Goal: Information Seeking & Learning: Learn about a topic

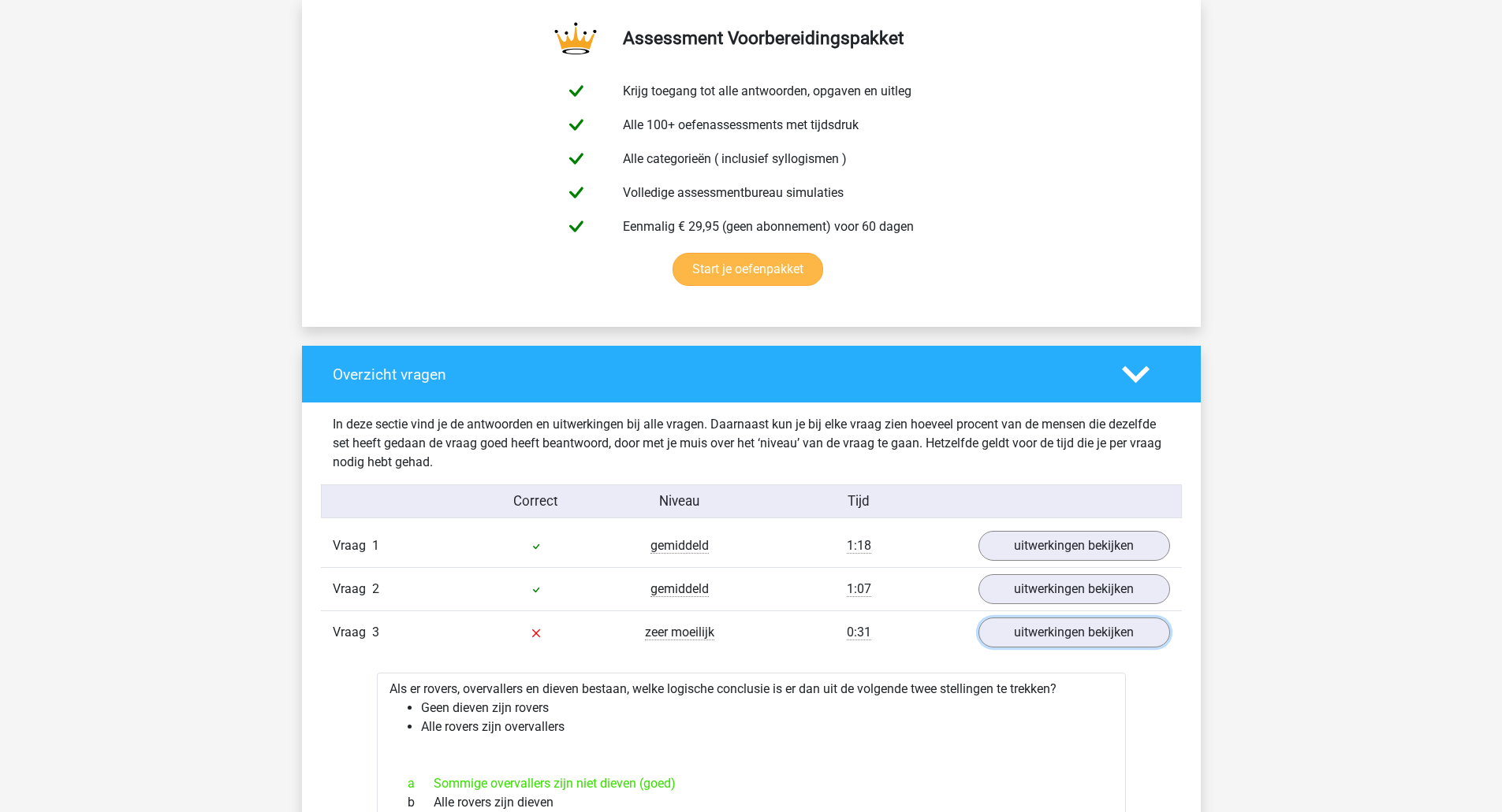
scroll to position [838, 0]
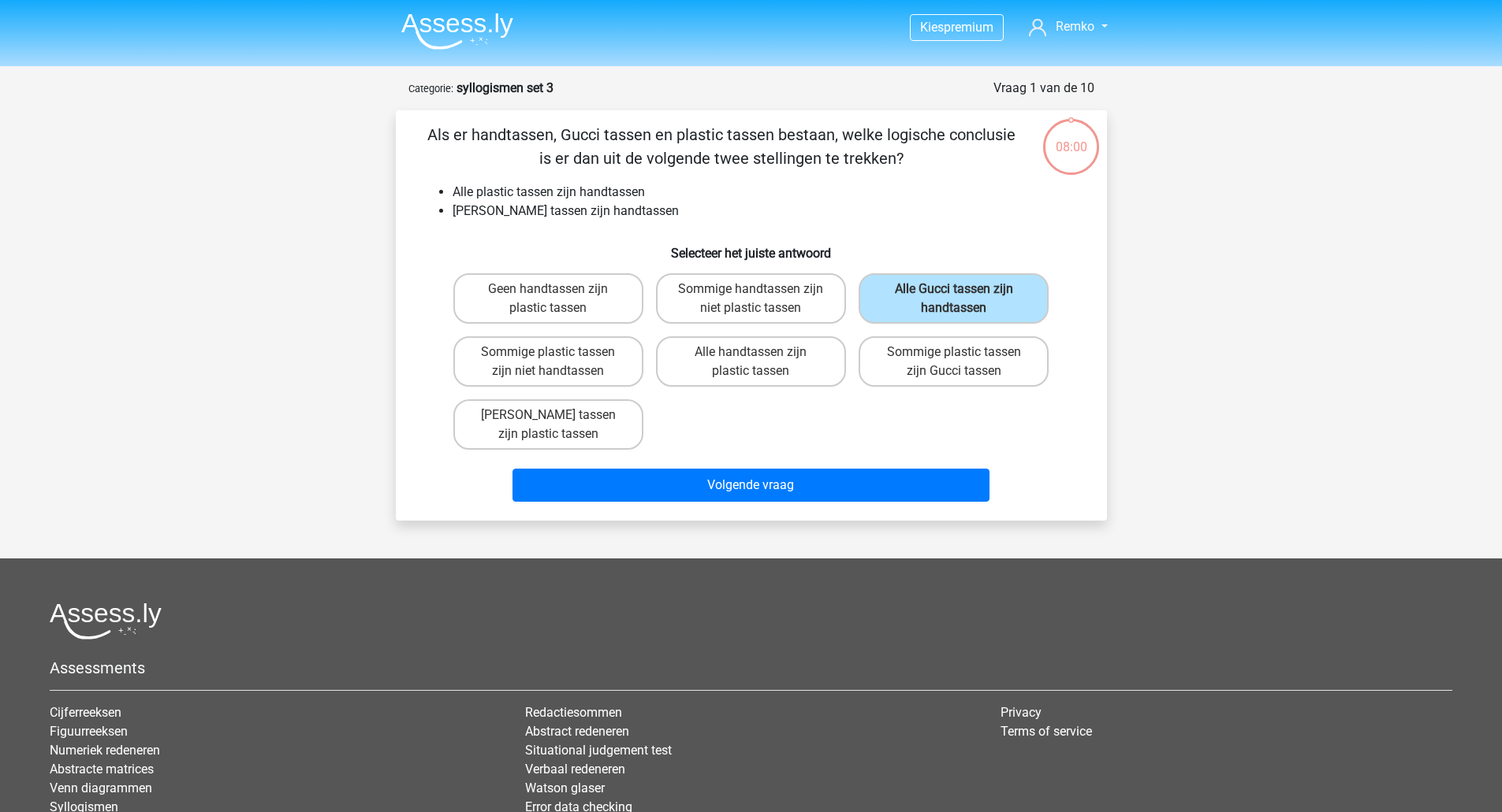
scroll to position [79, 0]
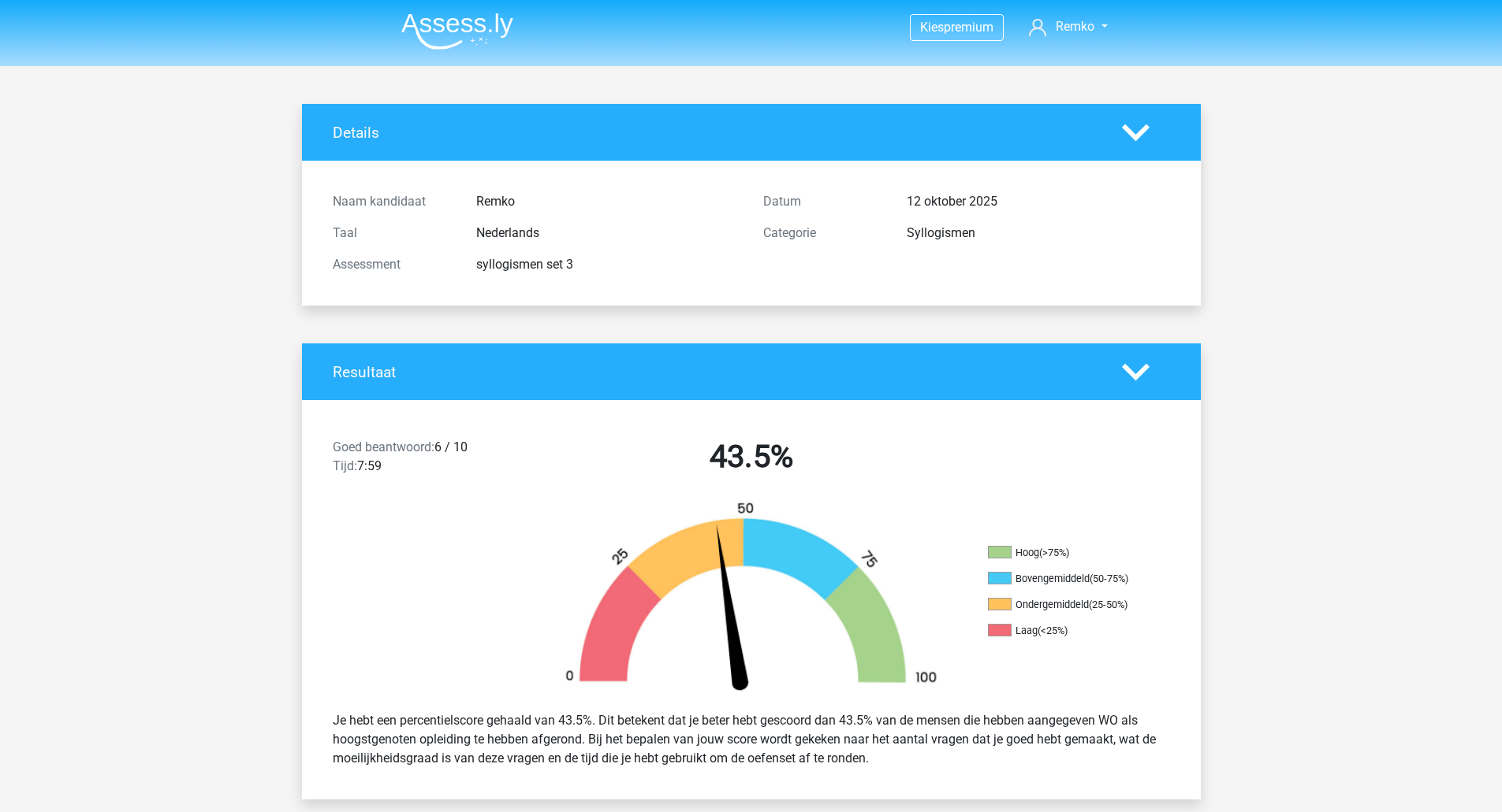
click at [444, 47] on img at bounding box center [457, 31] width 112 height 37
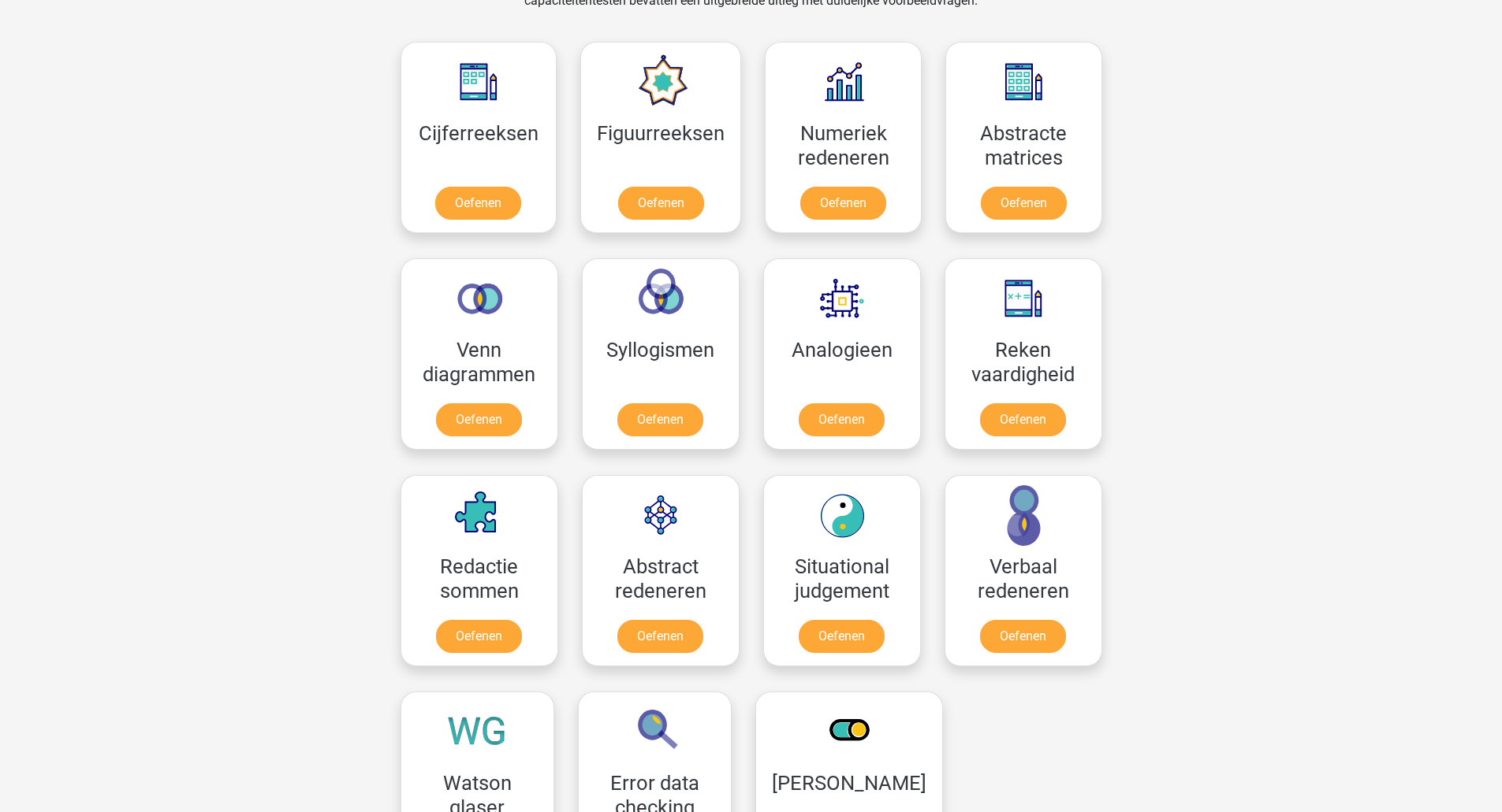
scroll to position [697, 0]
click at [655, 425] on link "Oefenen" at bounding box center [660, 424] width 90 height 35
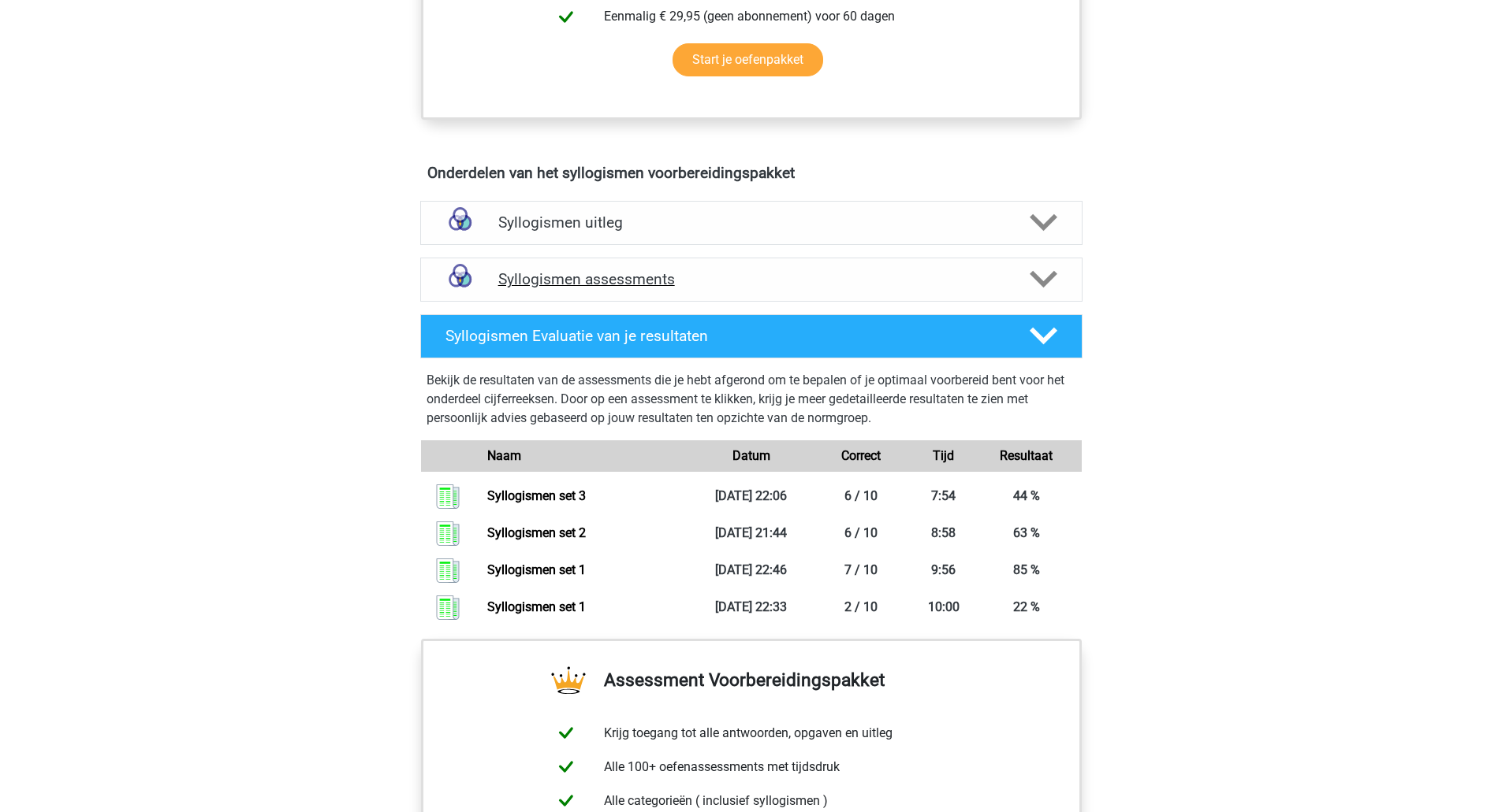
scroll to position [767, 0]
click at [662, 284] on h4 "Syllogismen assessments" at bounding box center [751, 279] width 506 height 18
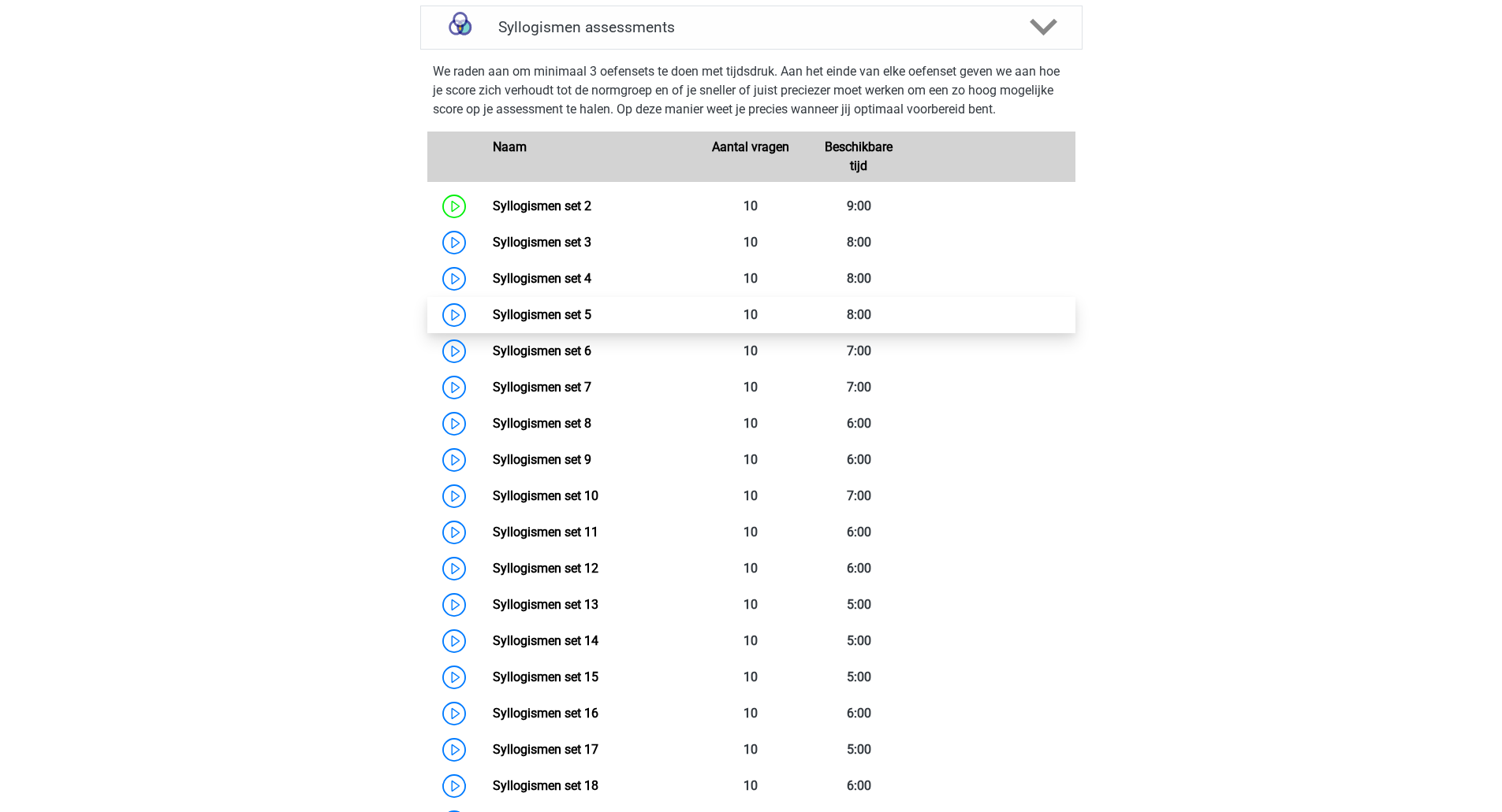
scroll to position [1019, 0]
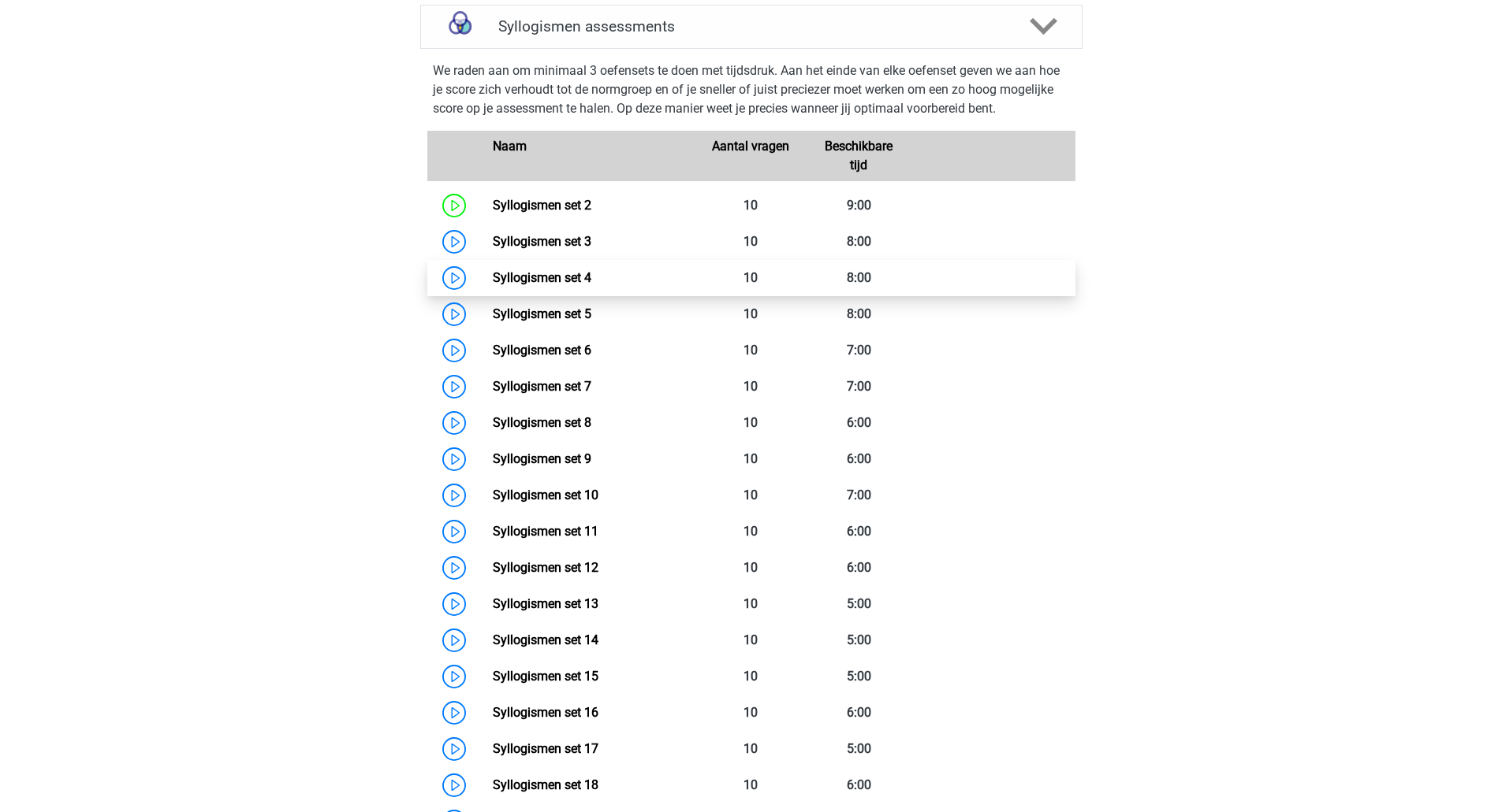
click at [576, 282] on link "Syllogismen set 4" at bounding box center [541, 278] width 98 height 15
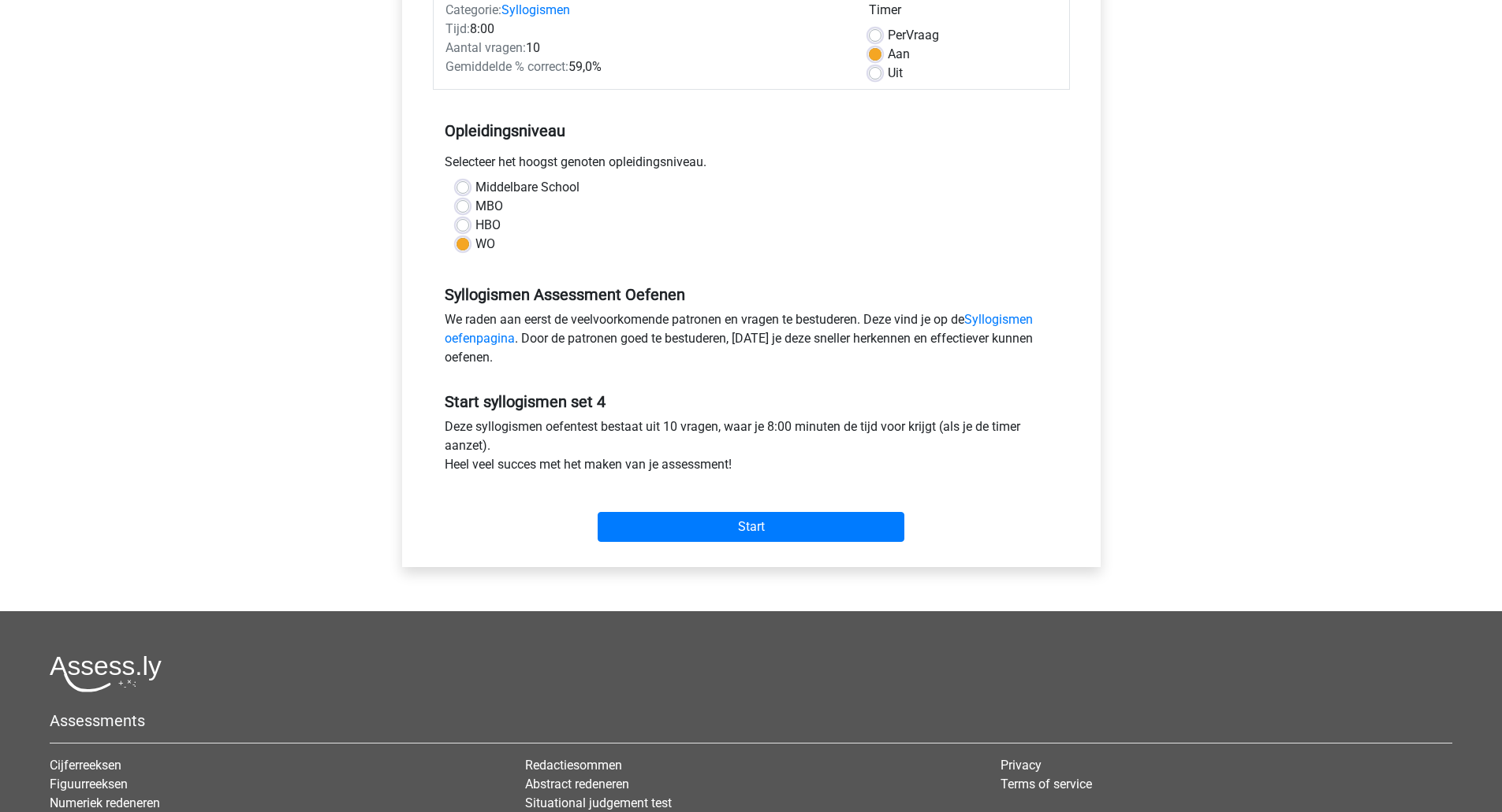
scroll to position [232, 0]
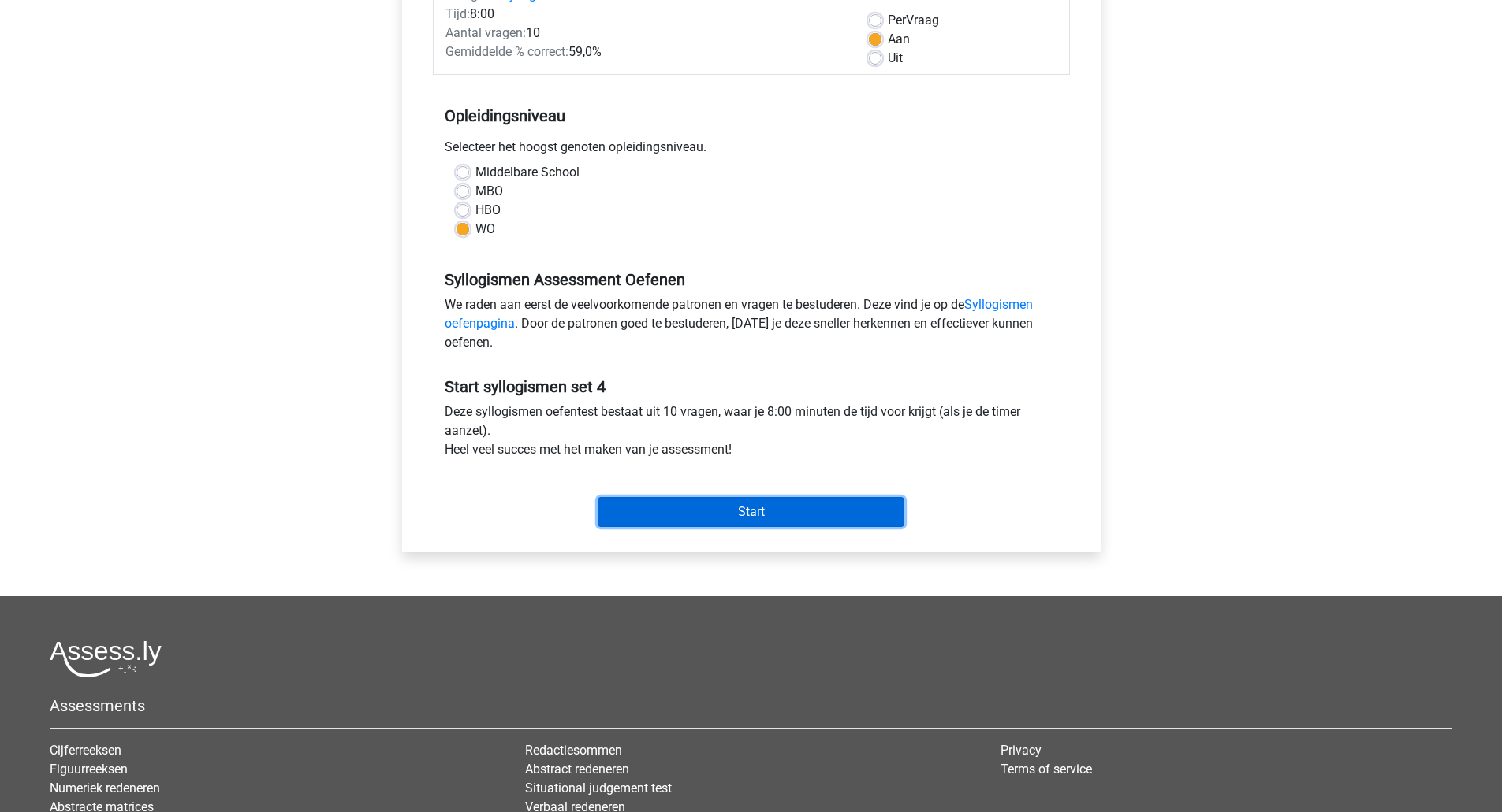
click at [695, 514] on input "Start" at bounding box center [751, 512] width 307 height 30
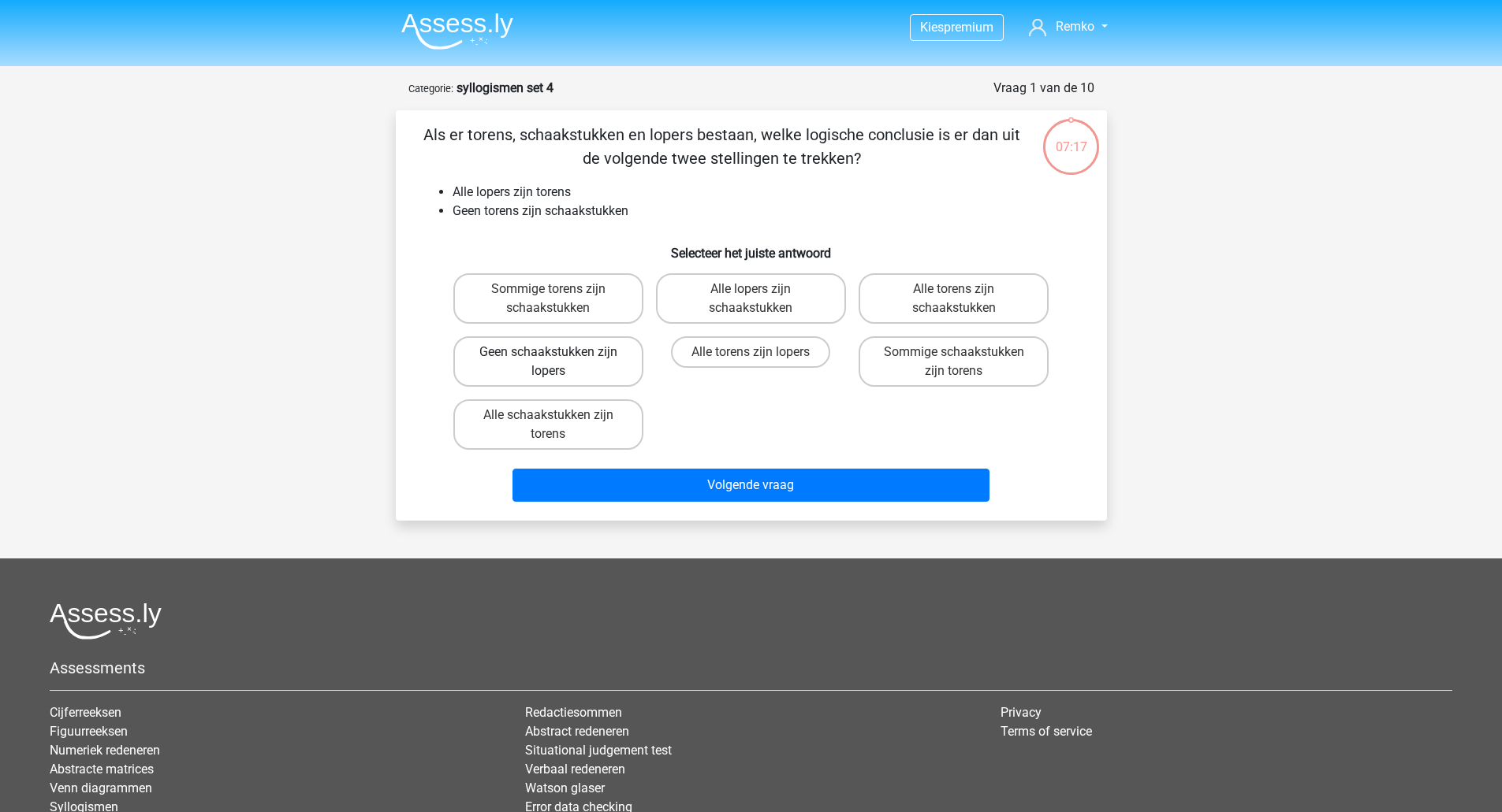
click at [540, 368] on label "Geen schaakstukken zijn lopers" at bounding box center [549, 361] width 190 height 50
click at [548, 363] on input "Geen schaakstukken zijn lopers" at bounding box center [553, 357] width 10 height 10
radio input "true"
click at [611, 467] on div "Volgende vraag" at bounding box center [751, 481] width 661 height 52
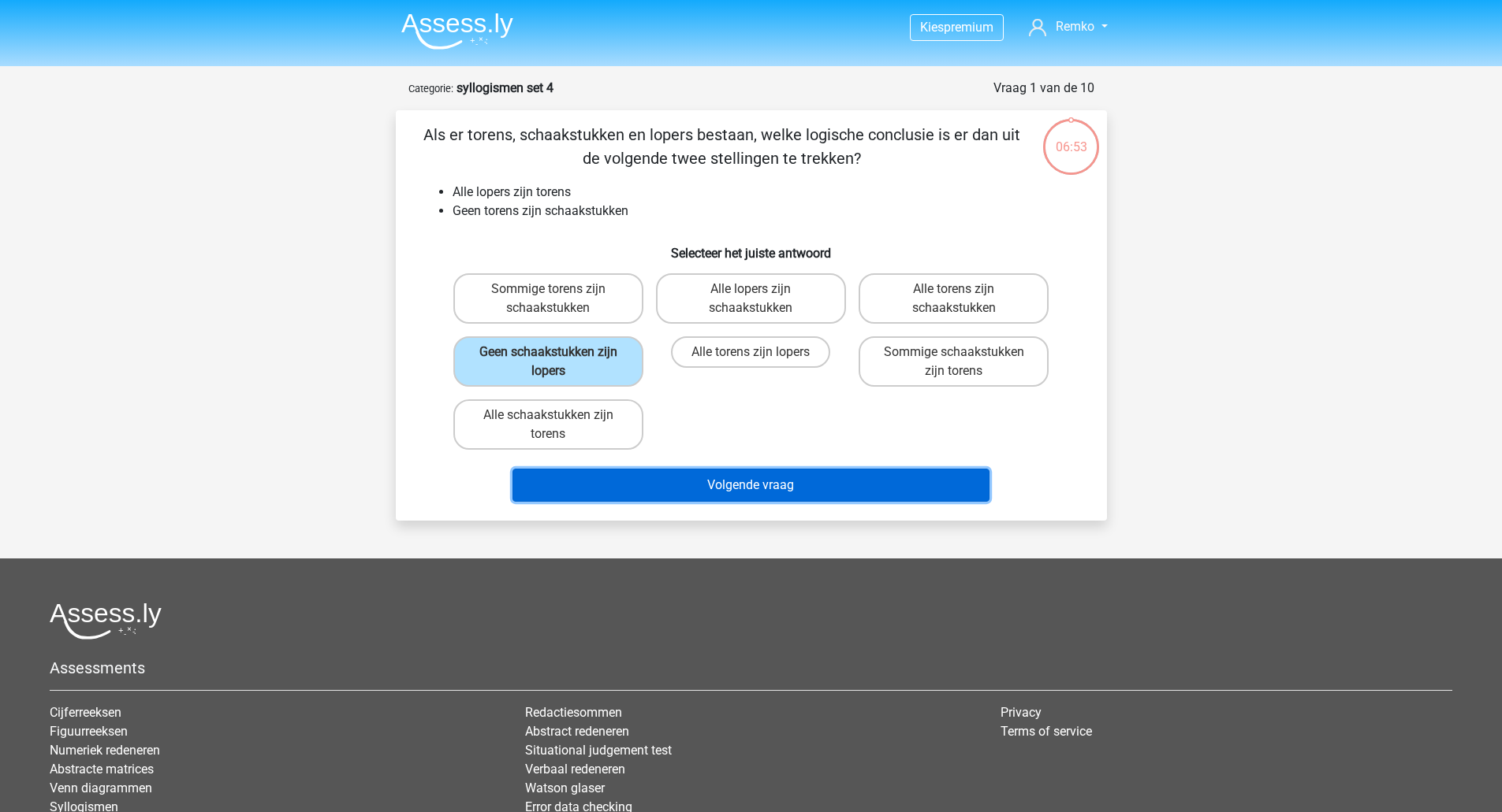
click at [624, 481] on button "Volgende vraag" at bounding box center [751, 486] width 477 height 33
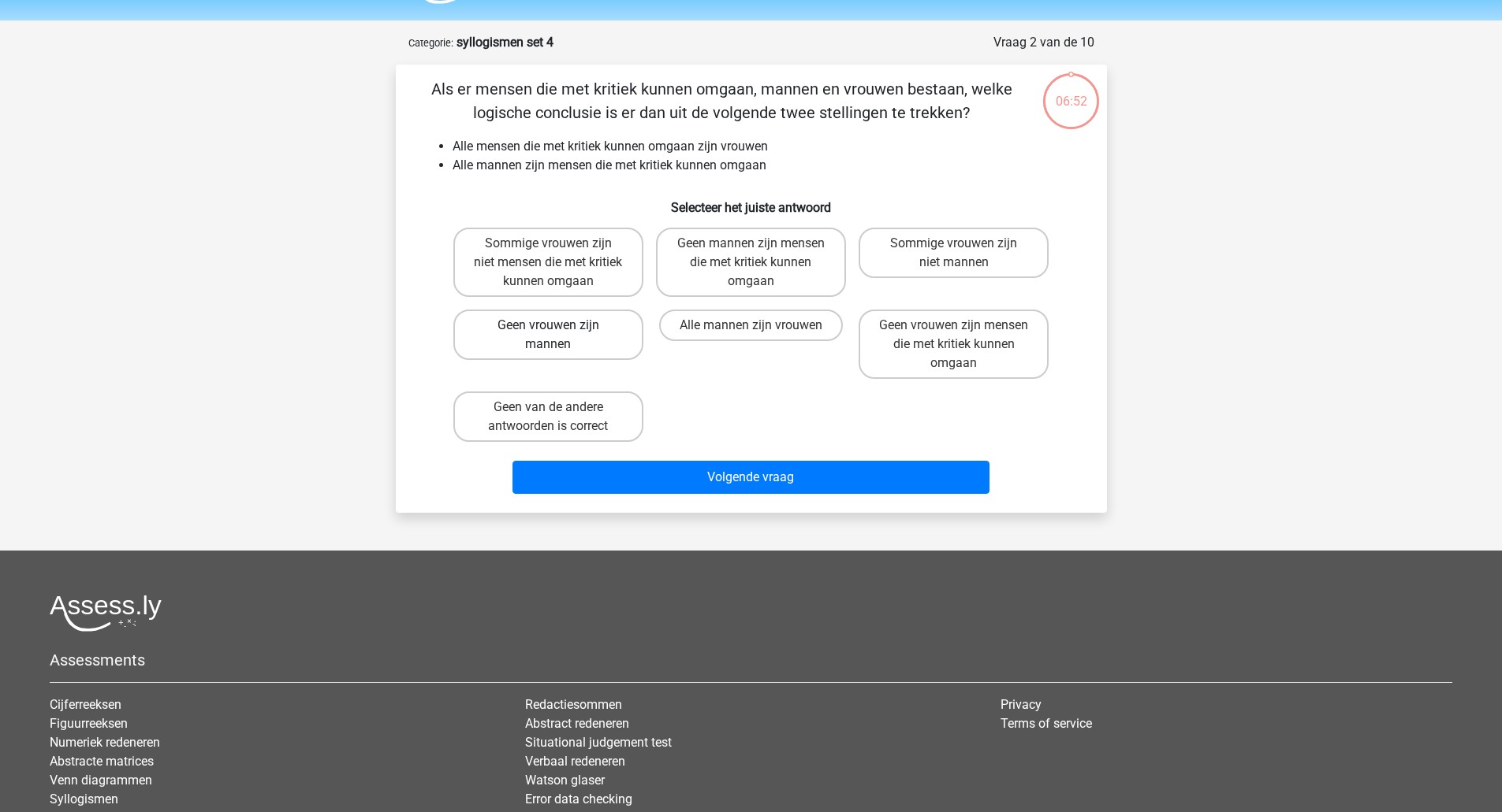
scroll to position [45, 0]
click at [699, 330] on label "Alle mannen zijn vrouwen" at bounding box center [751, 326] width 184 height 31
click at [751, 330] on input "Alle mannen zijn vrouwen" at bounding box center [756, 331] width 10 height 10
radio input "true"
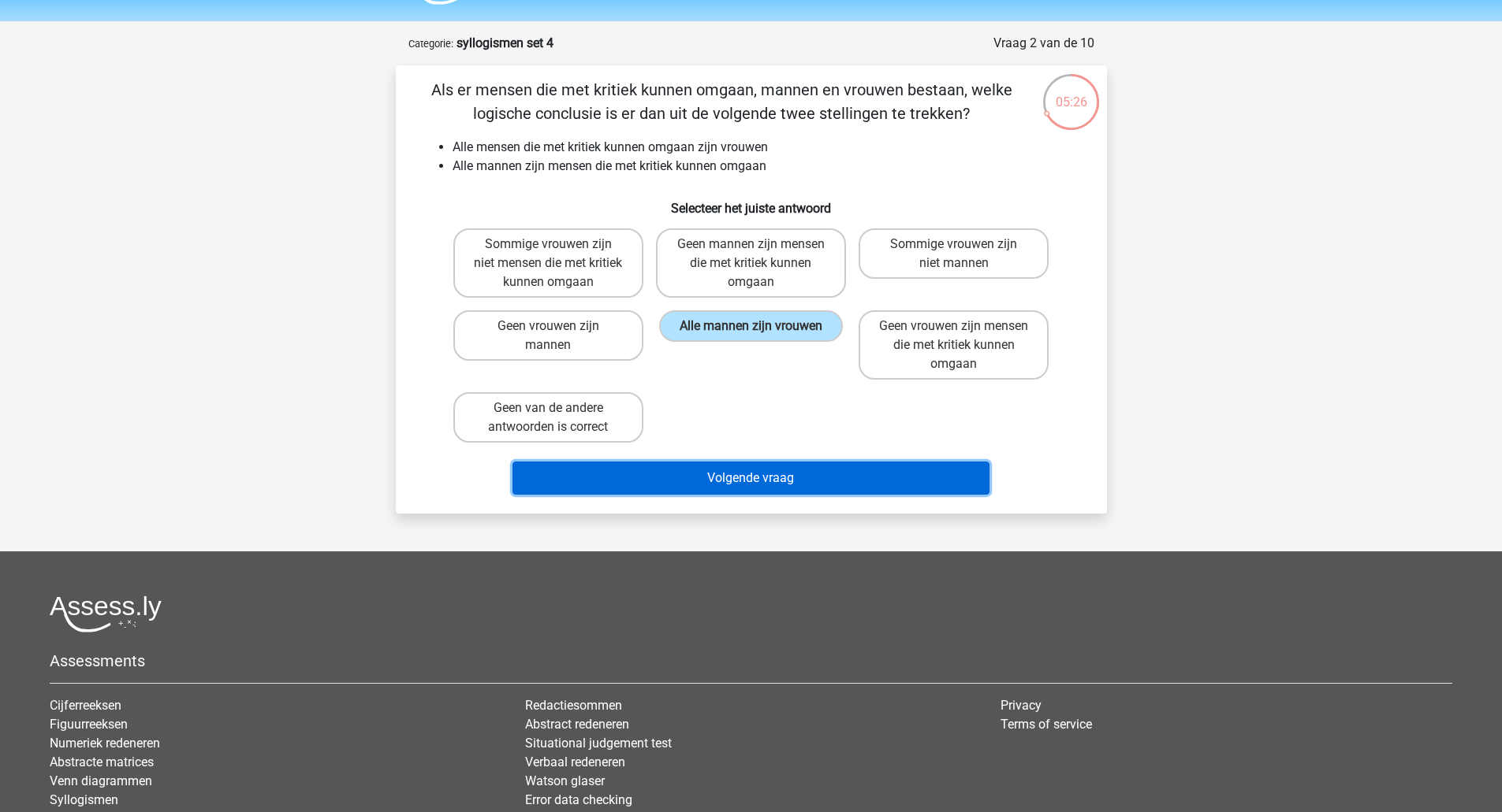
click at [734, 476] on button "Volgende vraag" at bounding box center [751, 478] width 477 height 33
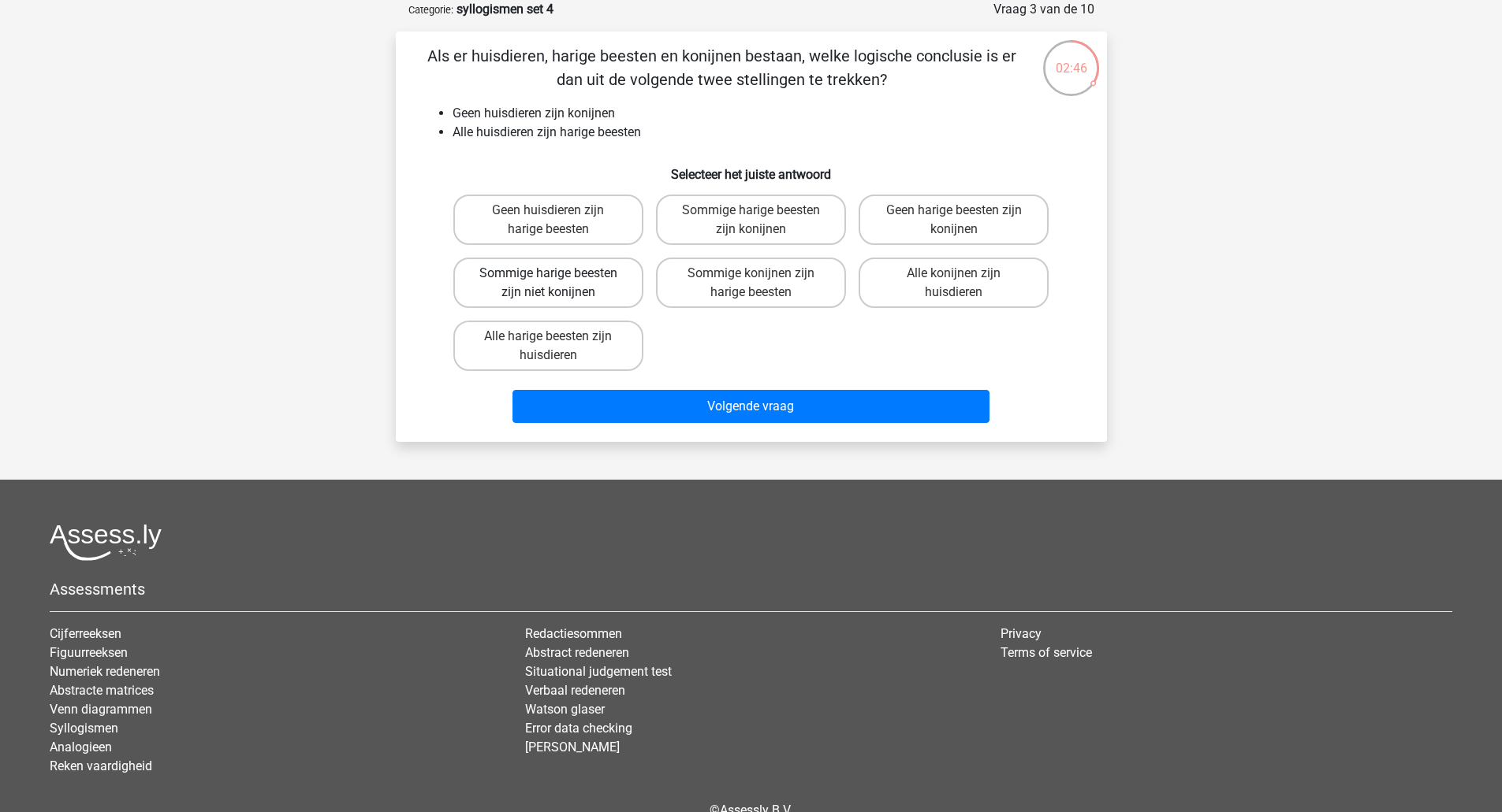
click at [610, 287] on label "Sommige harige beesten zijn niet konijnen" at bounding box center [549, 283] width 190 height 50
click at [558, 284] on input "Sommige harige beesten zijn niet konijnen" at bounding box center [553, 279] width 10 height 10
radio input "true"
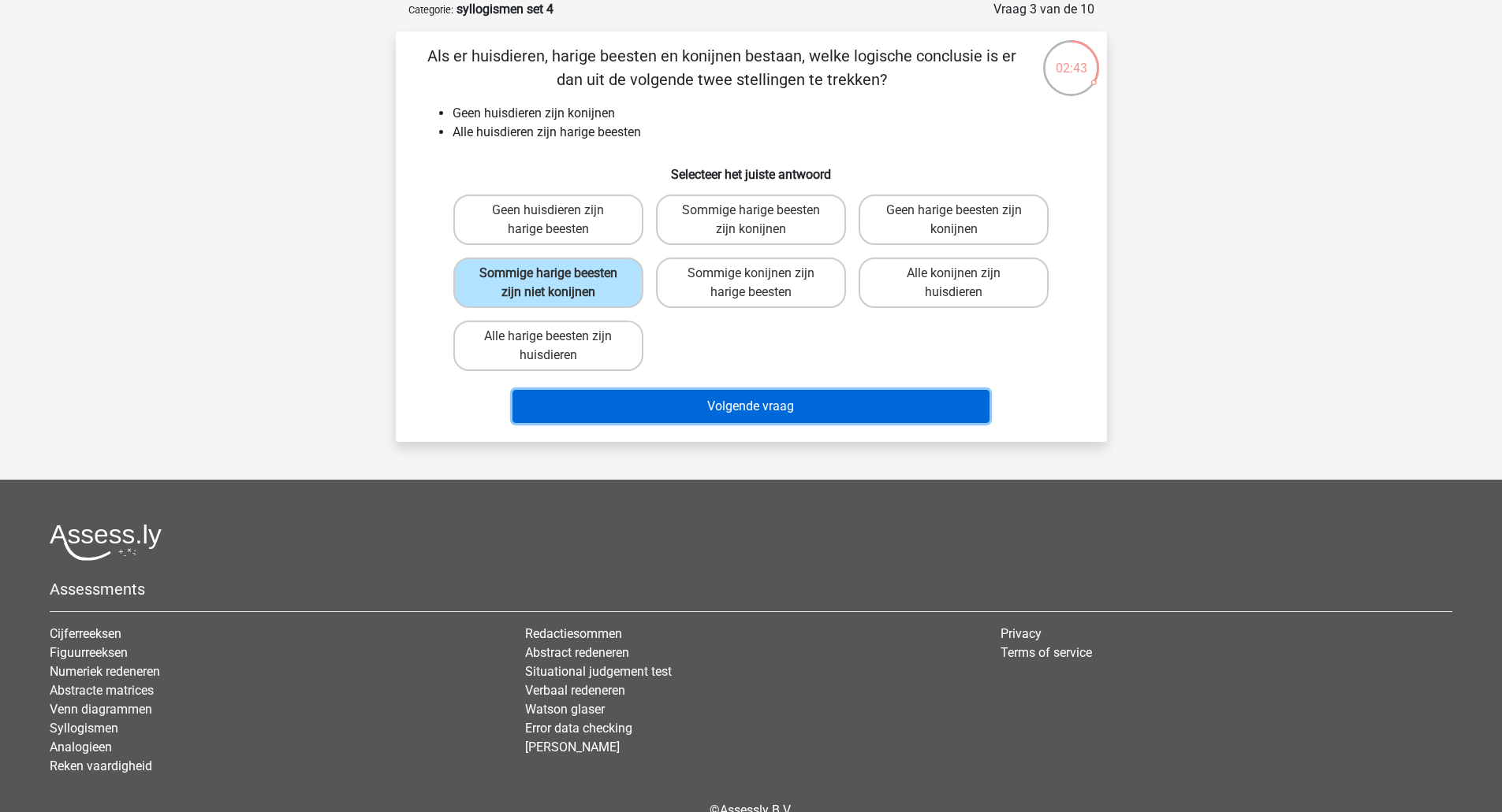
click at [678, 404] on button "Volgende vraag" at bounding box center [751, 406] width 477 height 33
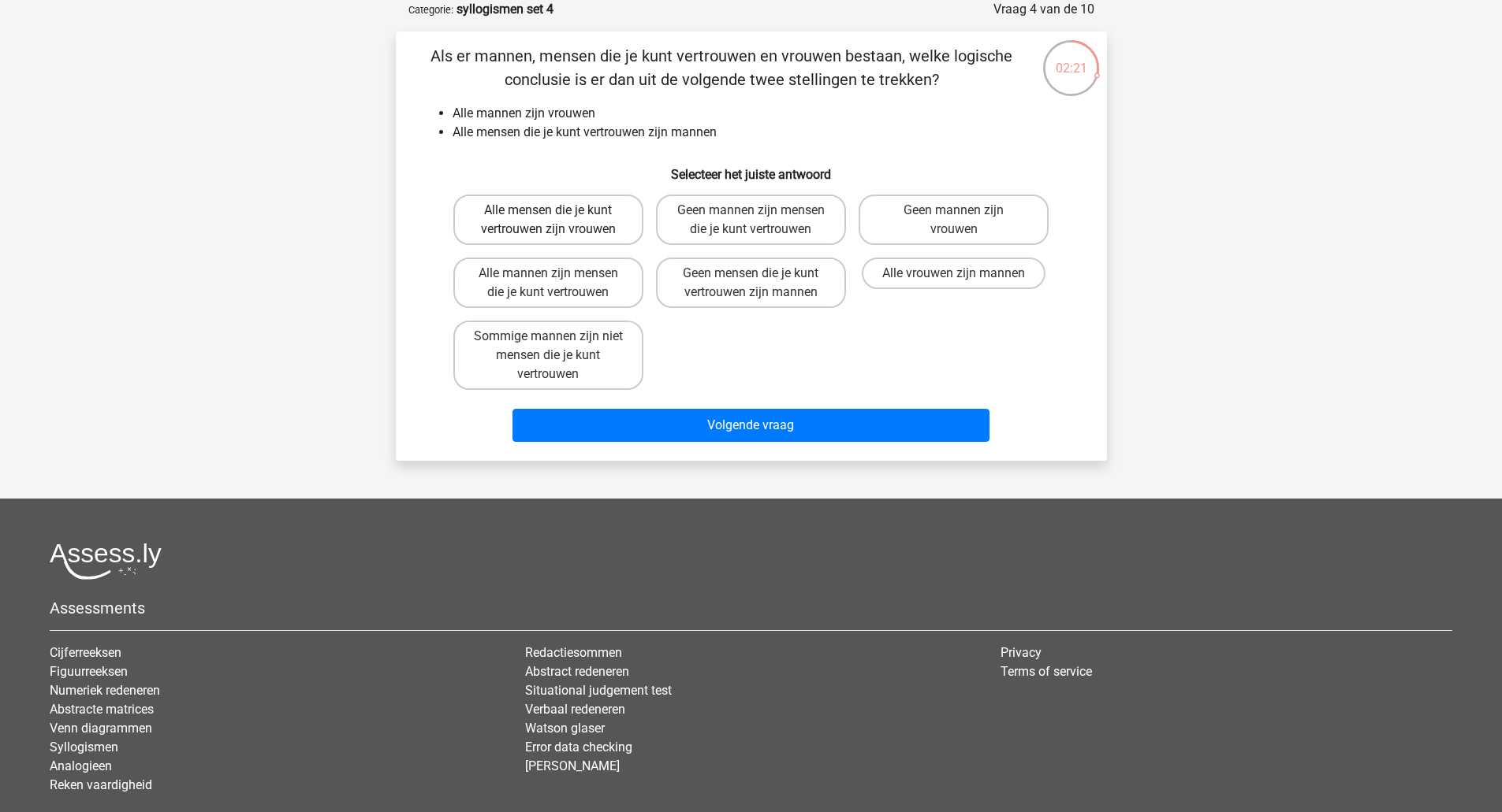
click at [559, 218] on label "Alle mensen die je kunt vertrouwen zijn vrouwen" at bounding box center [549, 219] width 190 height 50
click at [558, 218] on input "Alle mensen die je kunt vertrouwen zijn vrouwen" at bounding box center [553, 215] width 10 height 10
radio input "true"
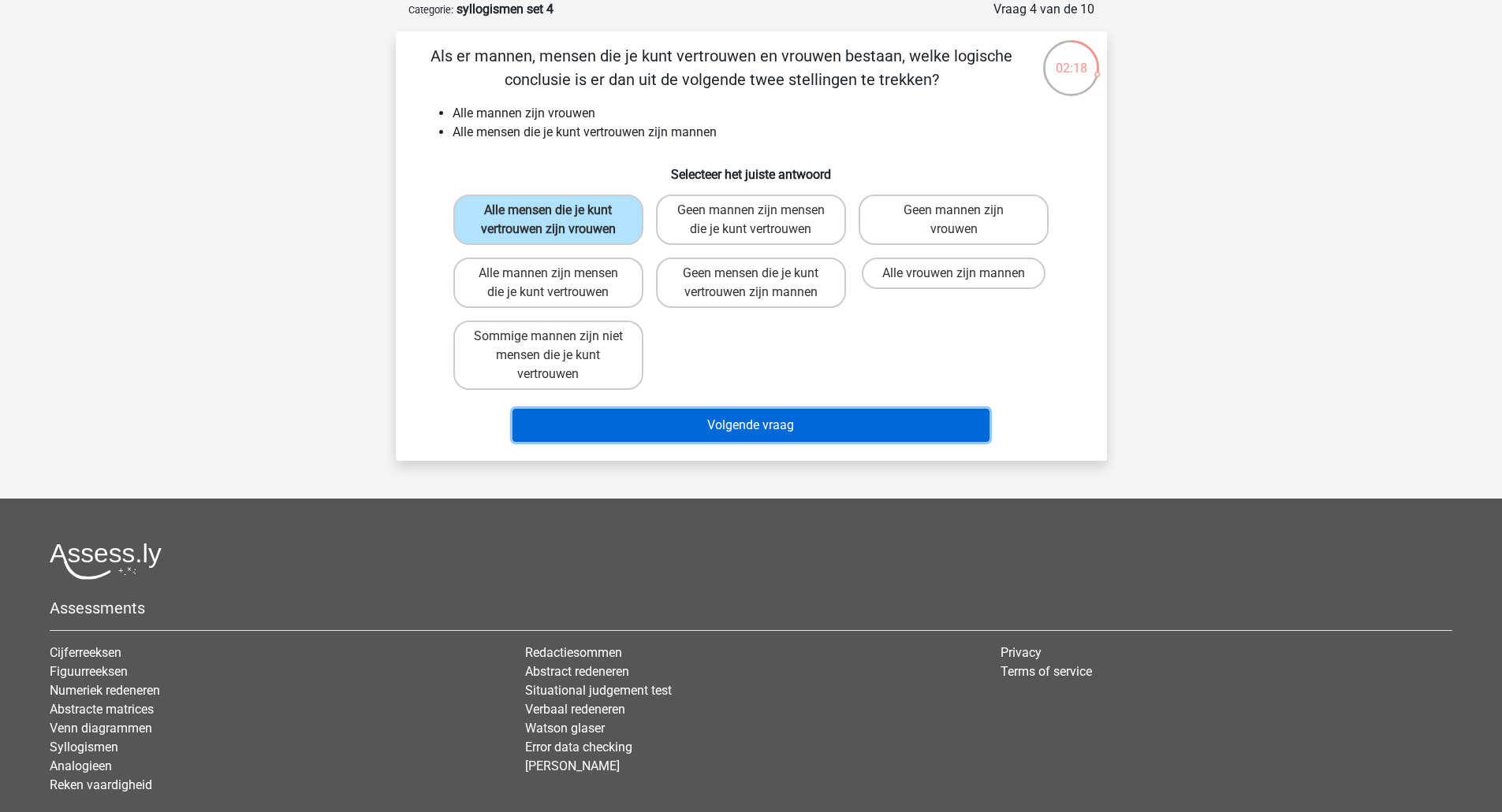
click at [732, 421] on button "Volgende vraag" at bounding box center [751, 425] width 477 height 33
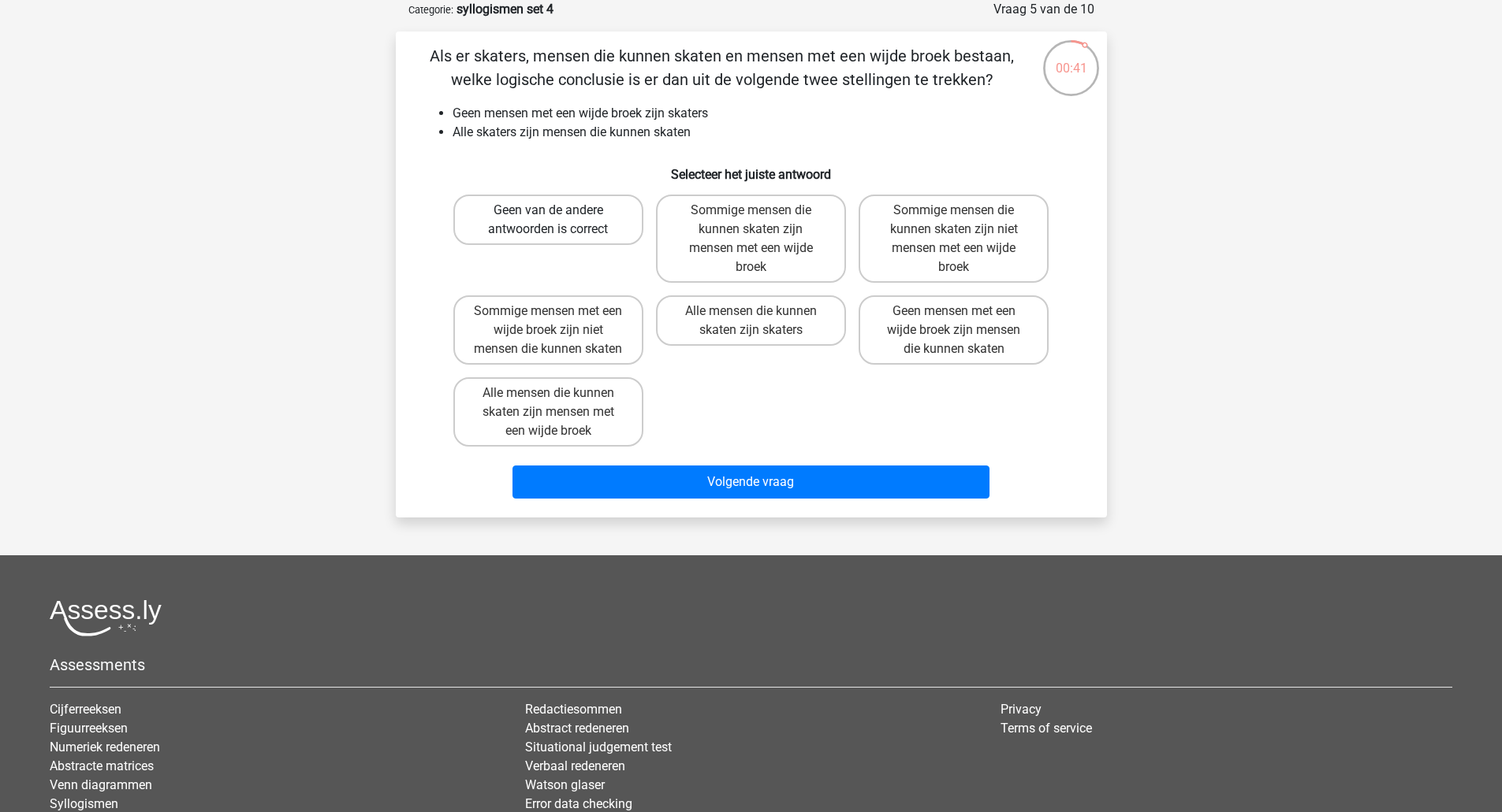
click at [591, 218] on label "Geen van de andere antwoorden is correct" at bounding box center [549, 219] width 190 height 50
click at [558, 218] on input "Geen van de andere antwoorden is correct" at bounding box center [553, 215] width 10 height 10
radio input "true"
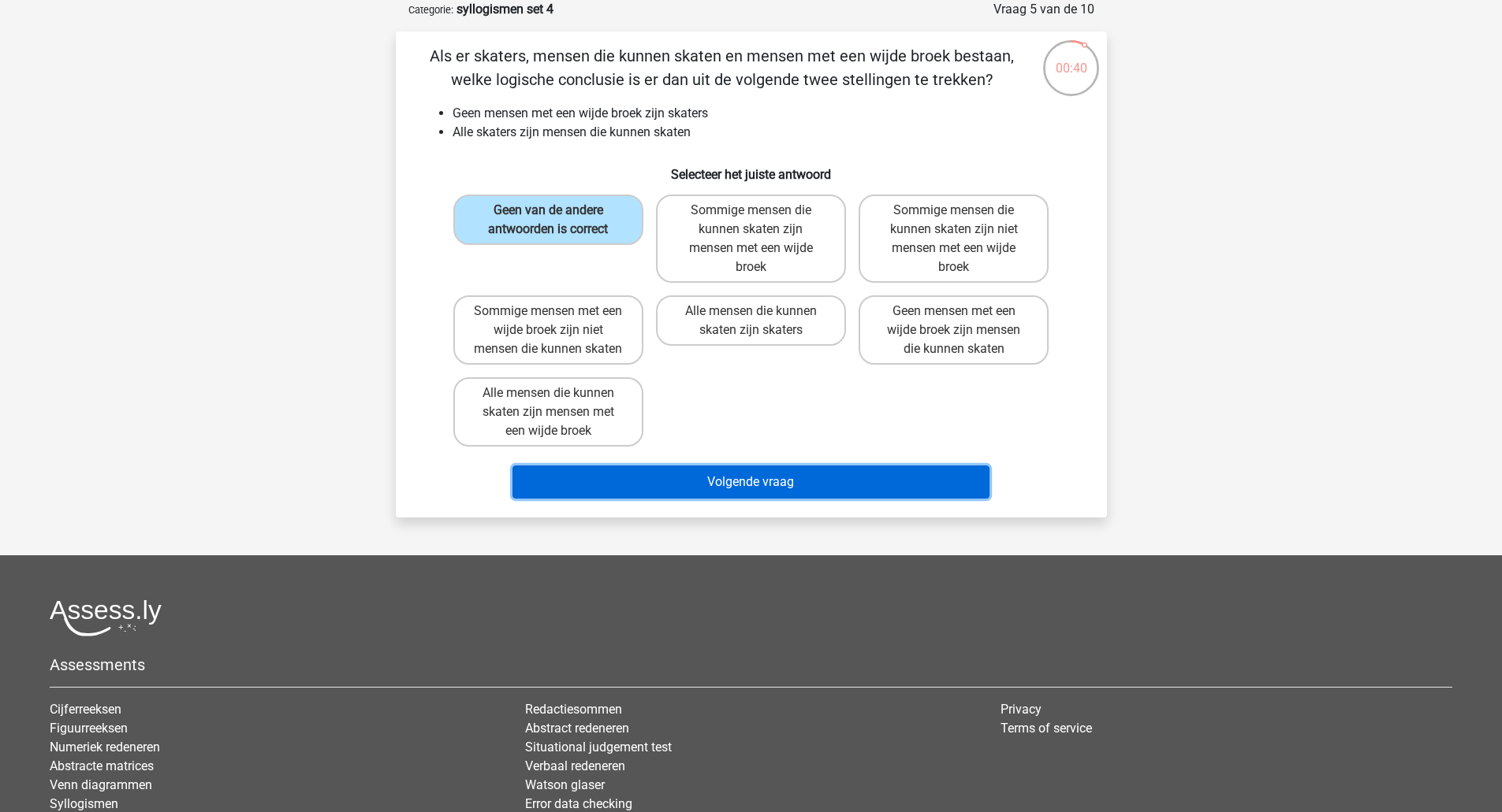
click at [693, 495] on button "Volgende vraag" at bounding box center [751, 482] width 477 height 33
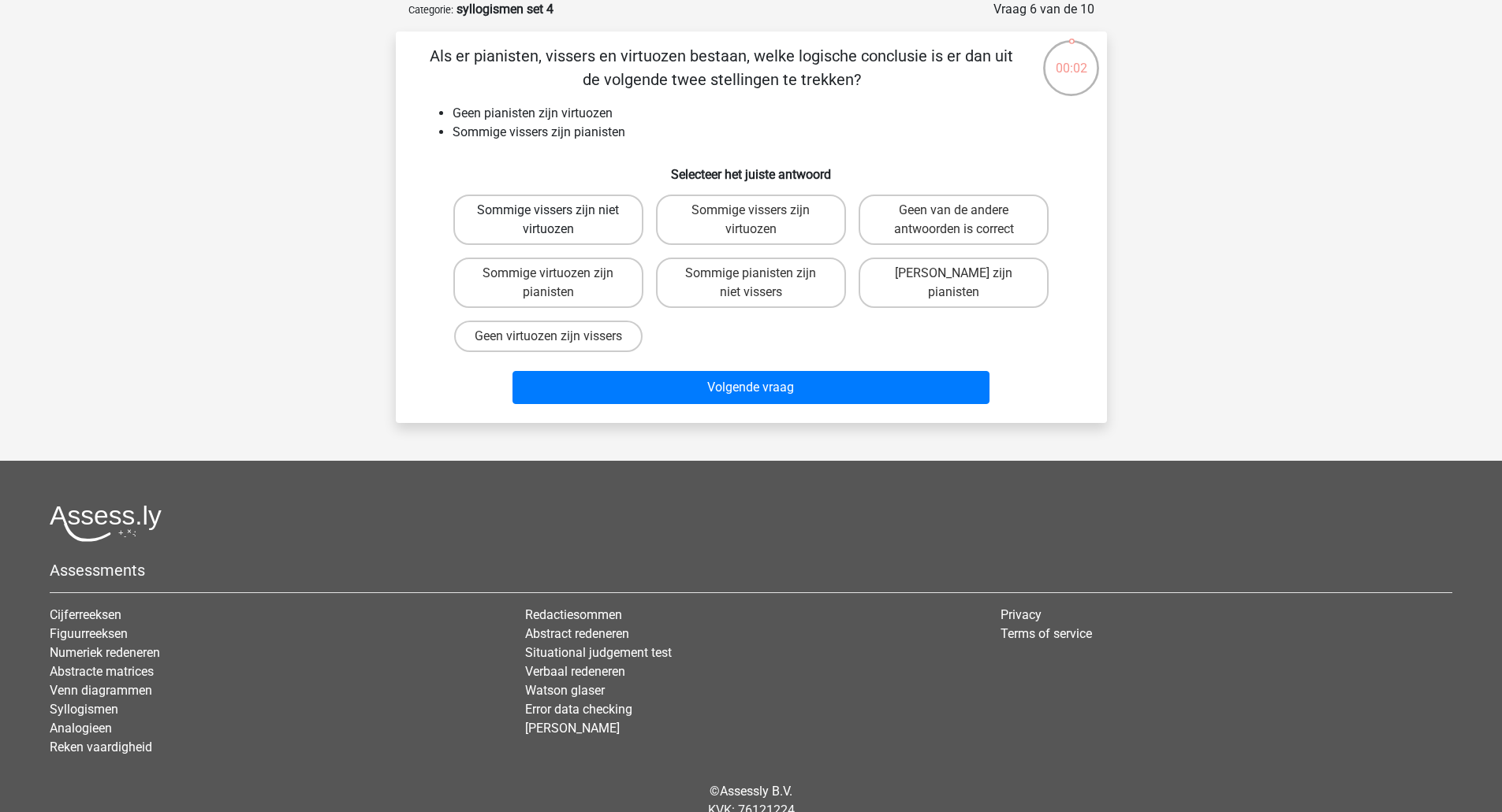
click at [590, 223] on label "Sommige vissers zijn niet virtuozen" at bounding box center [549, 219] width 190 height 50
click at [558, 221] on input "Sommige vissers zijn niet virtuozen" at bounding box center [553, 215] width 10 height 10
radio input "true"
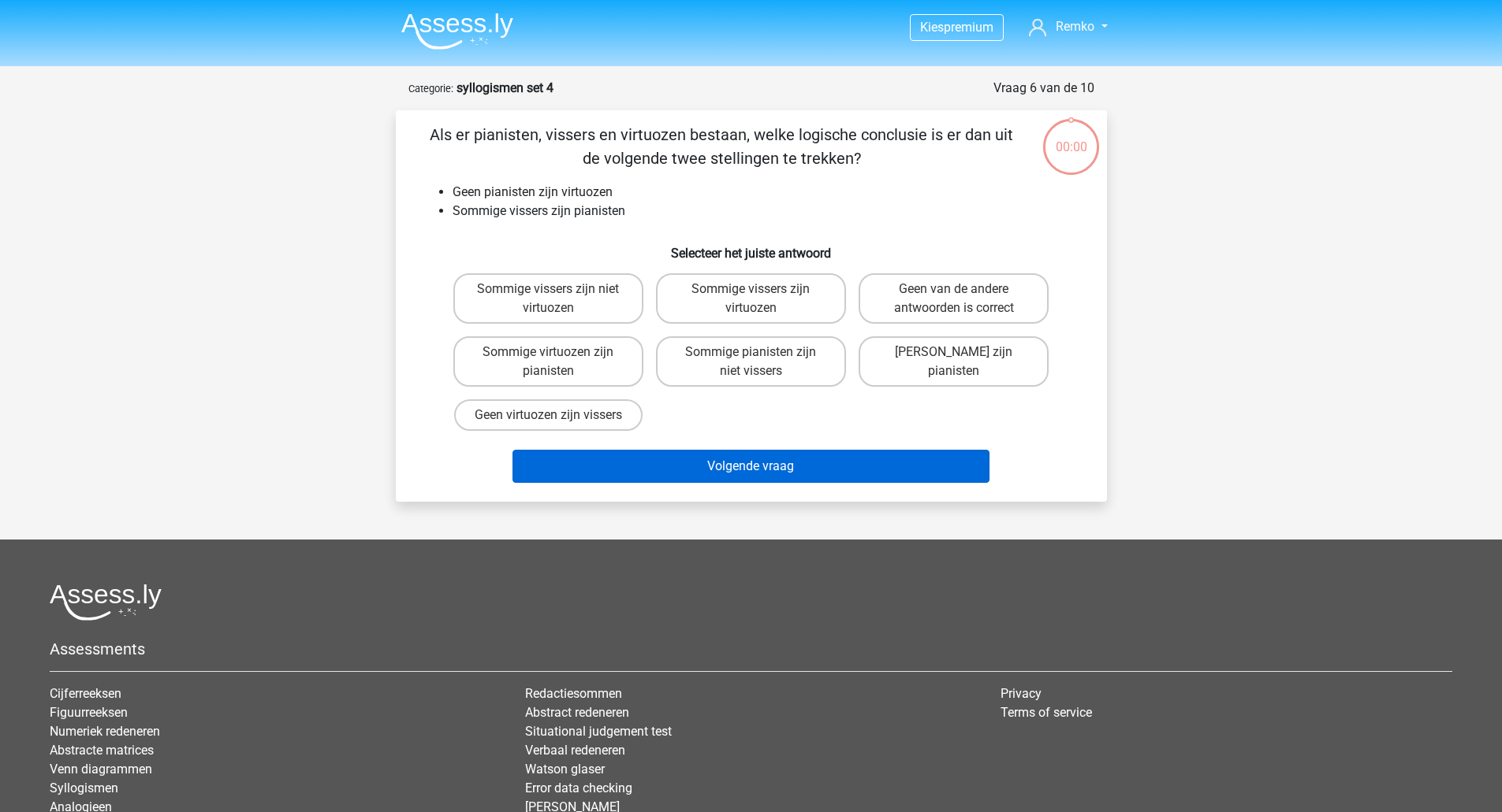
scroll to position [79, 0]
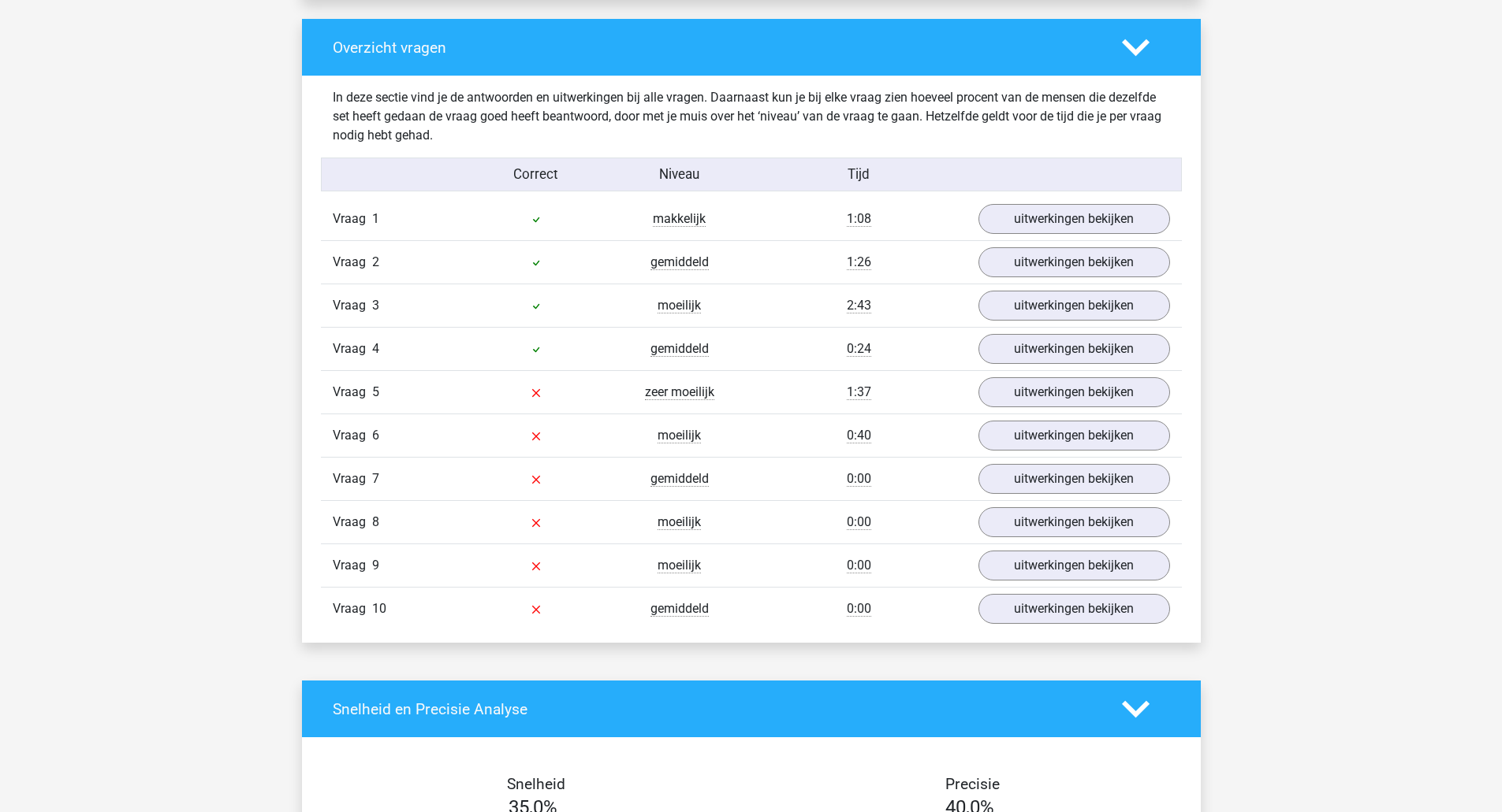
scroll to position [1165, 0]
click at [1040, 415] on div "Vraag 6 moeilijk 0:40 uitwerkingen bekijken" at bounding box center [751, 436] width 861 height 44
click at [1043, 409] on div "Vraag 5 zeer moeilijk 1:37 uitwerkingen bekijken" at bounding box center [751, 392] width 861 height 44
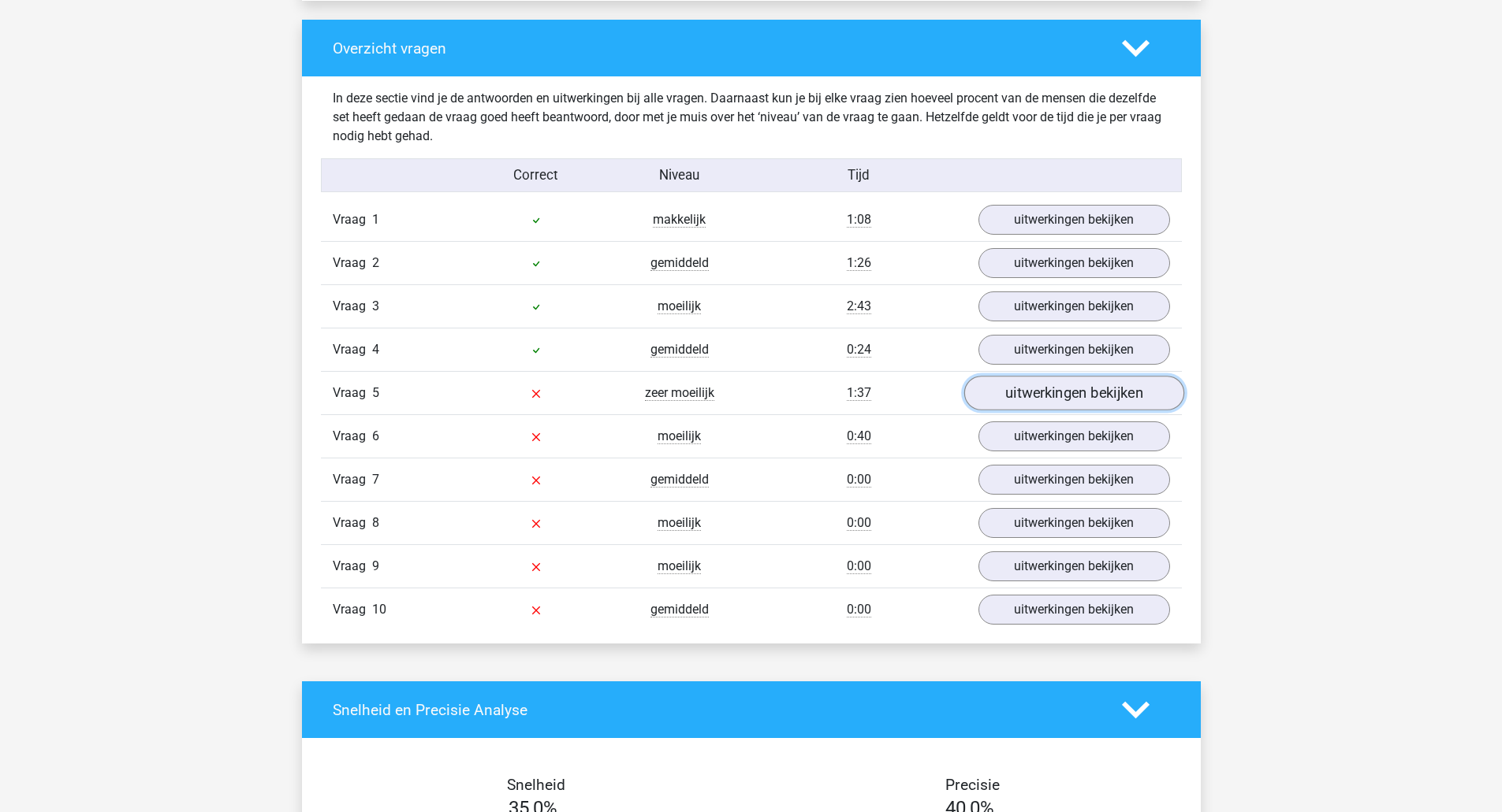
click at [1045, 403] on link "uitwerkingen bekijken" at bounding box center [1073, 394] width 220 height 35
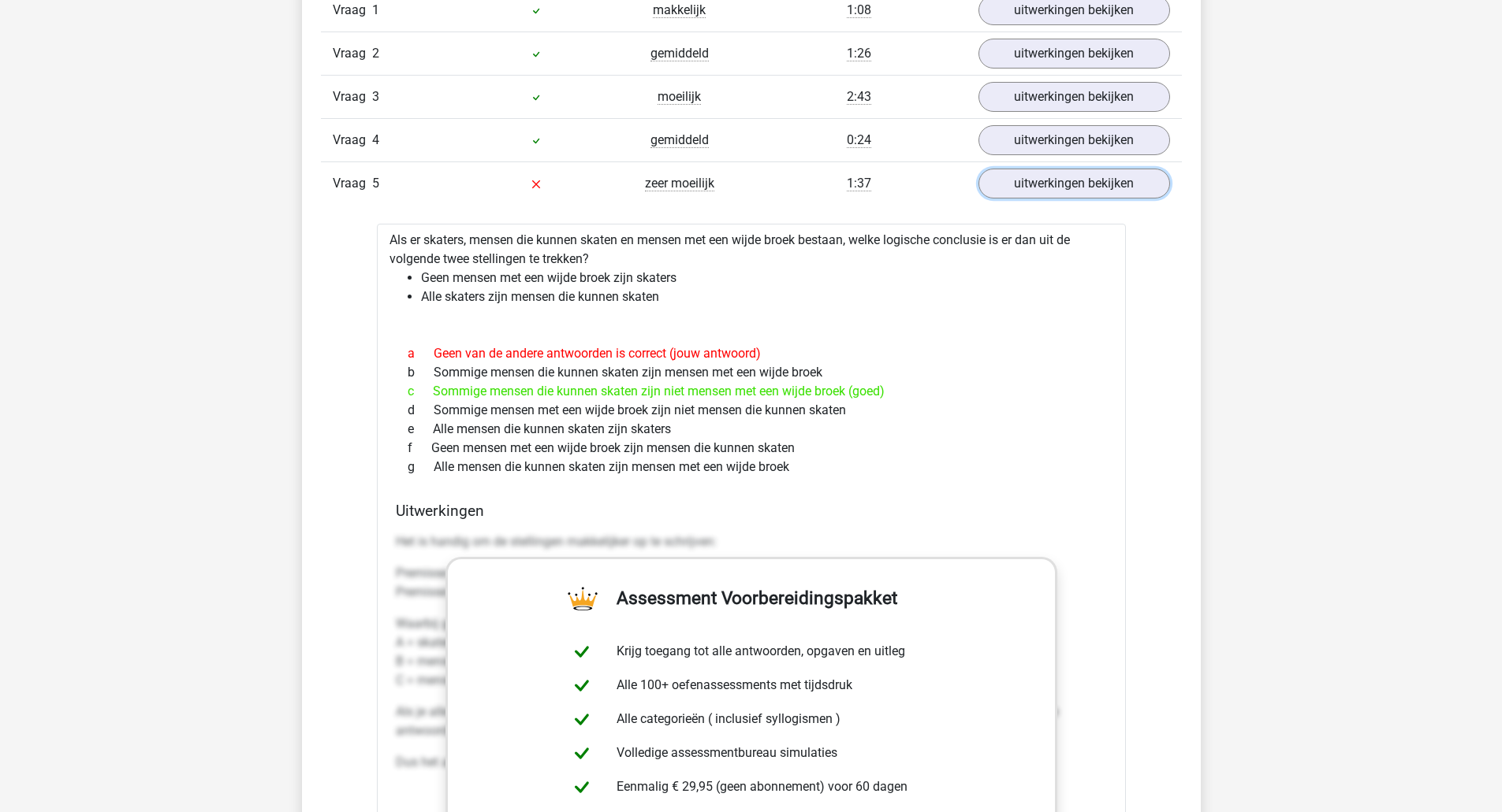
scroll to position [1376, 0]
click at [996, 177] on link "uitwerkingen bekijken" at bounding box center [1073, 183] width 220 height 35
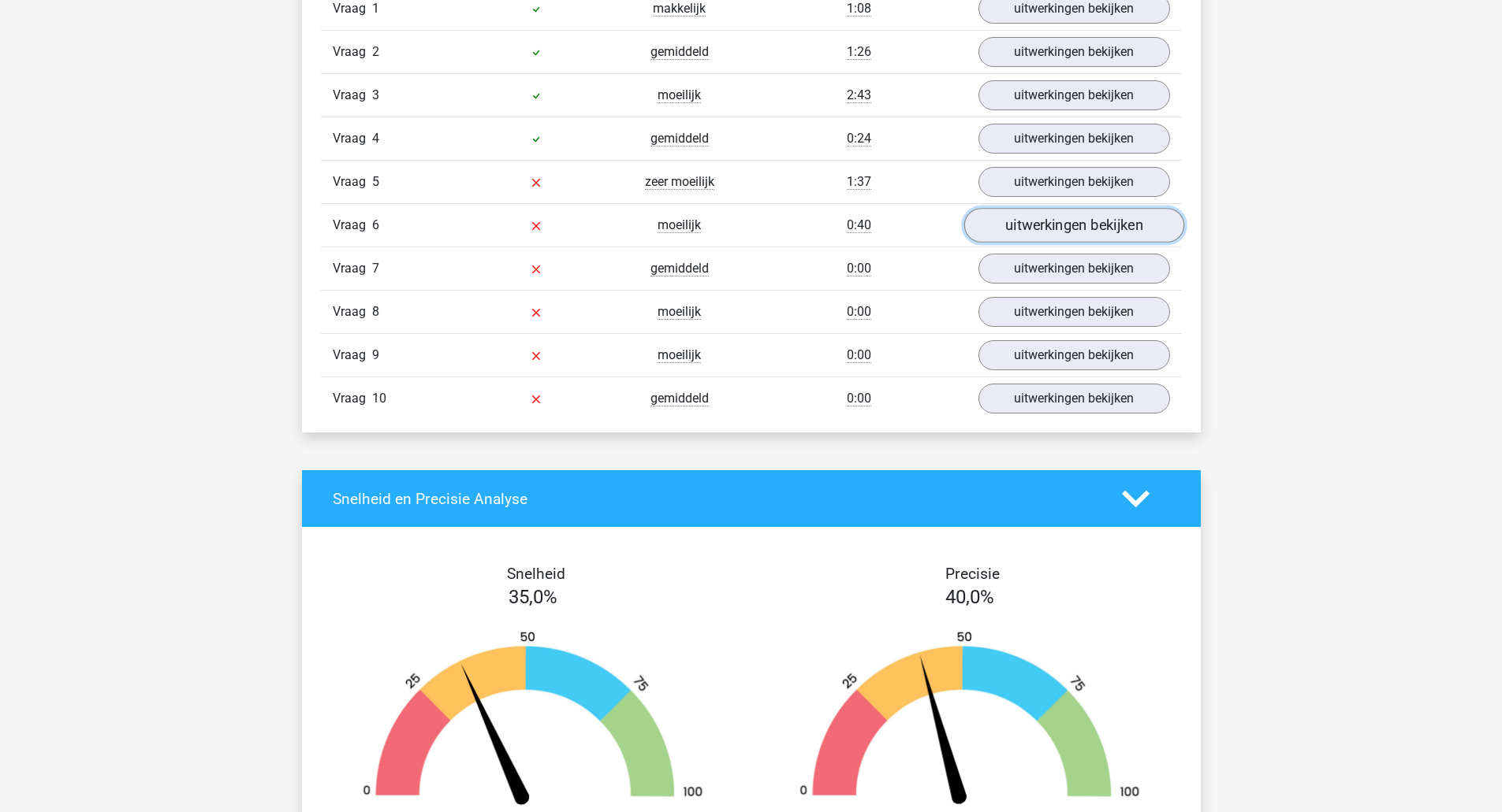
click at [1061, 234] on link "uitwerkingen bekijken" at bounding box center [1073, 226] width 220 height 35
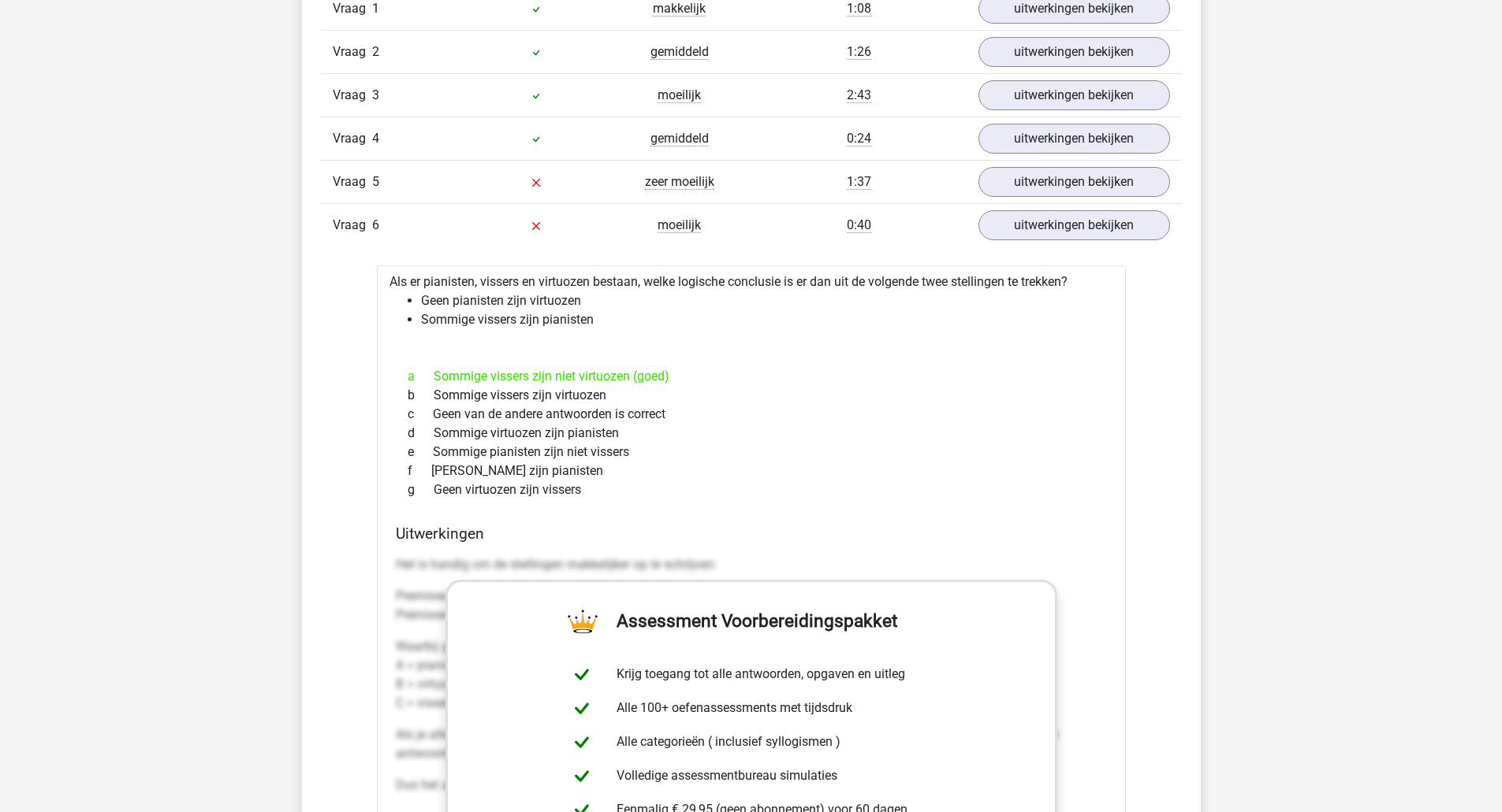
drag, startPoint x: 581, startPoint y: 381, endPoint x: 731, endPoint y: 376, distance: 150.1
click at [731, 376] on div "a Sommige vissers zijn niet virtuozen (goed)" at bounding box center [751, 376] width 711 height 19
drag, startPoint x: 474, startPoint y: 378, endPoint x: 697, endPoint y: 383, distance: 223.1
click at [697, 383] on div "a Sommige vissers zijn niet virtuozen (goed)" at bounding box center [751, 376] width 711 height 19
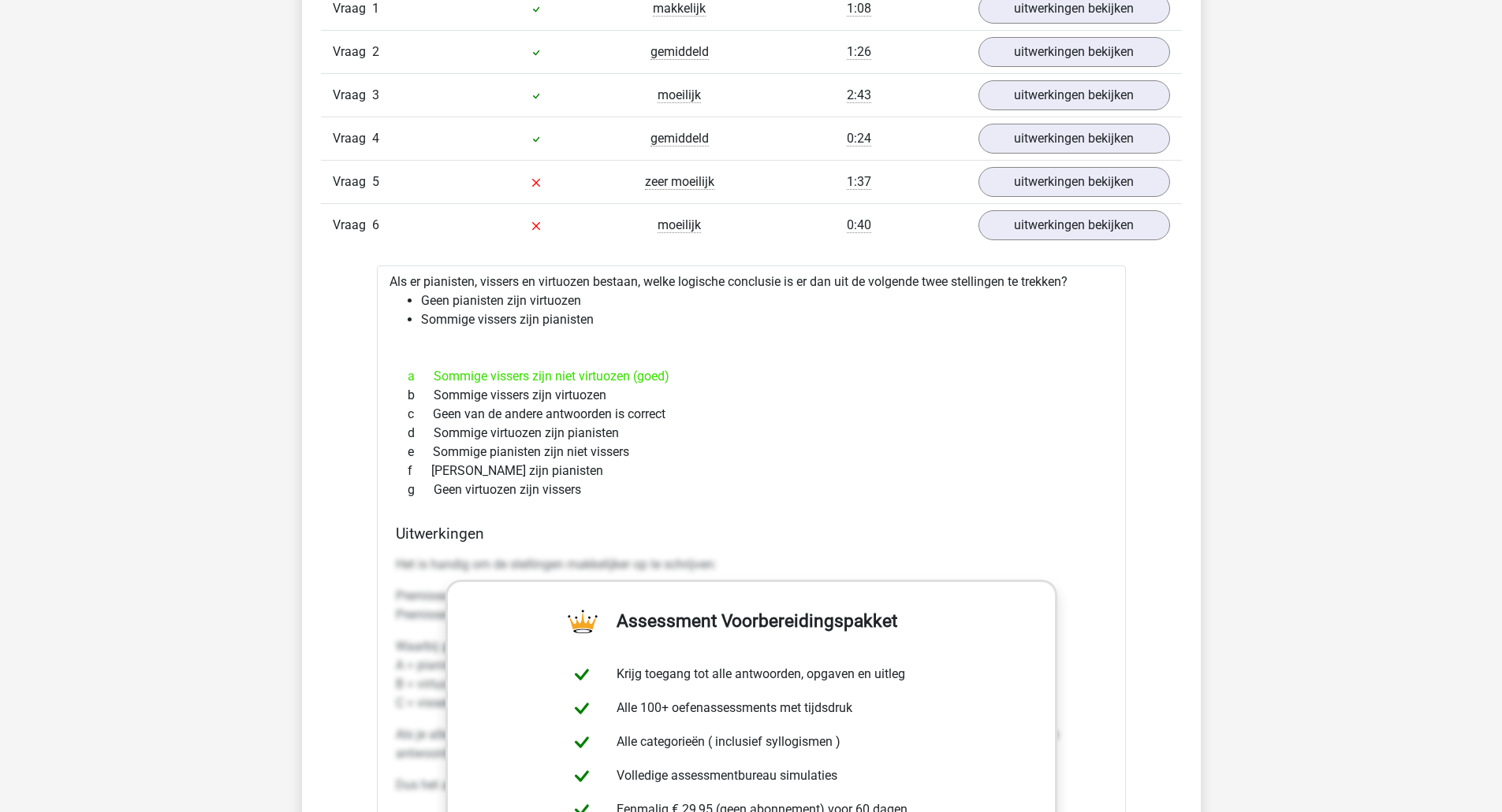
drag, startPoint x: 697, startPoint y: 379, endPoint x: 422, endPoint y: 378, distance: 275.0
click at [422, 378] on div "a Sommige vissers zijn niet virtuozen (goed)" at bounding box center [751, 376] width 711 height 19
click at [1010, 223] on link "uitwerkingen bekijken" at bounding box center [1073, 226] width 220 height 35
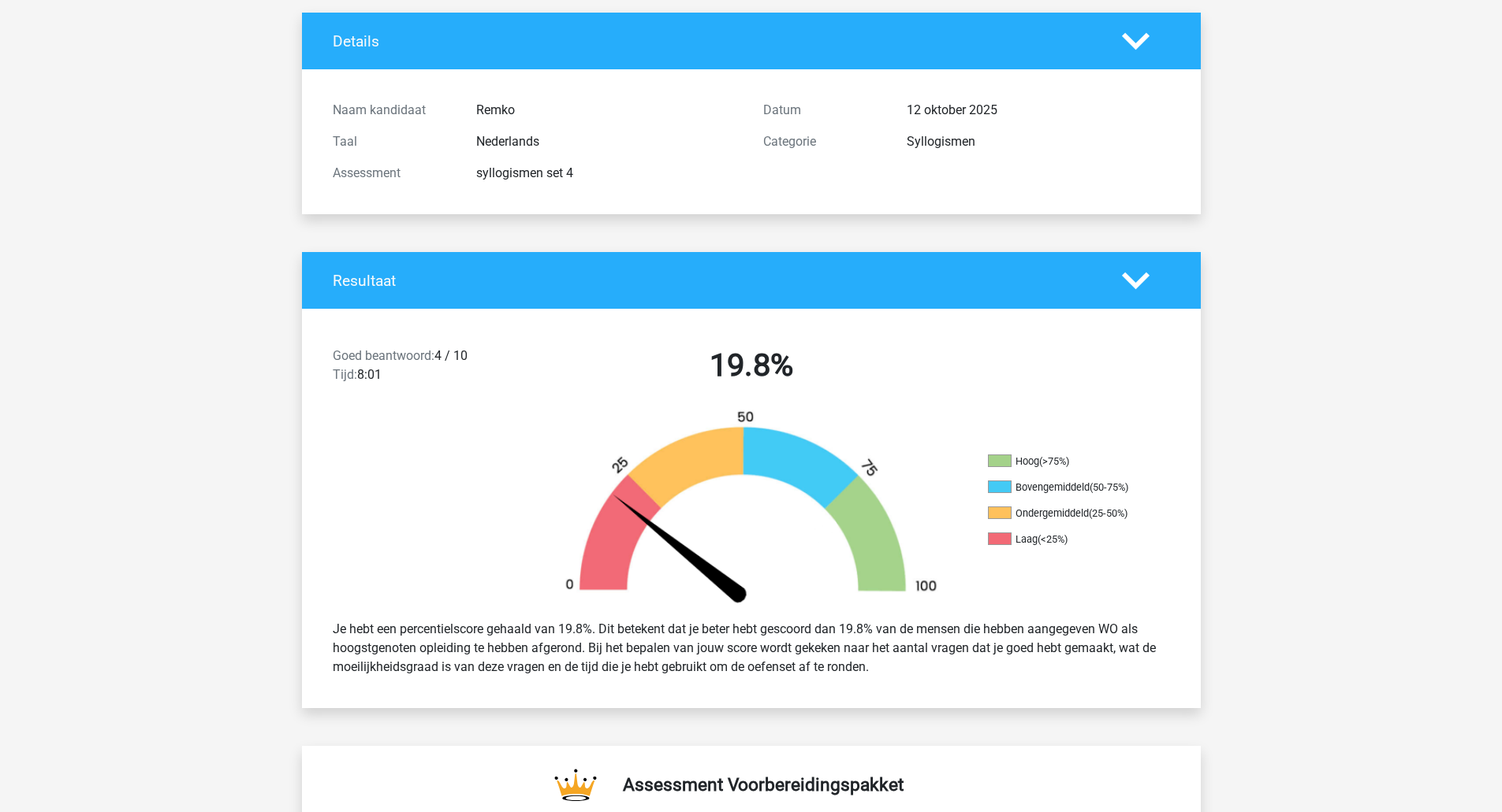
scroll to position [0, 0]
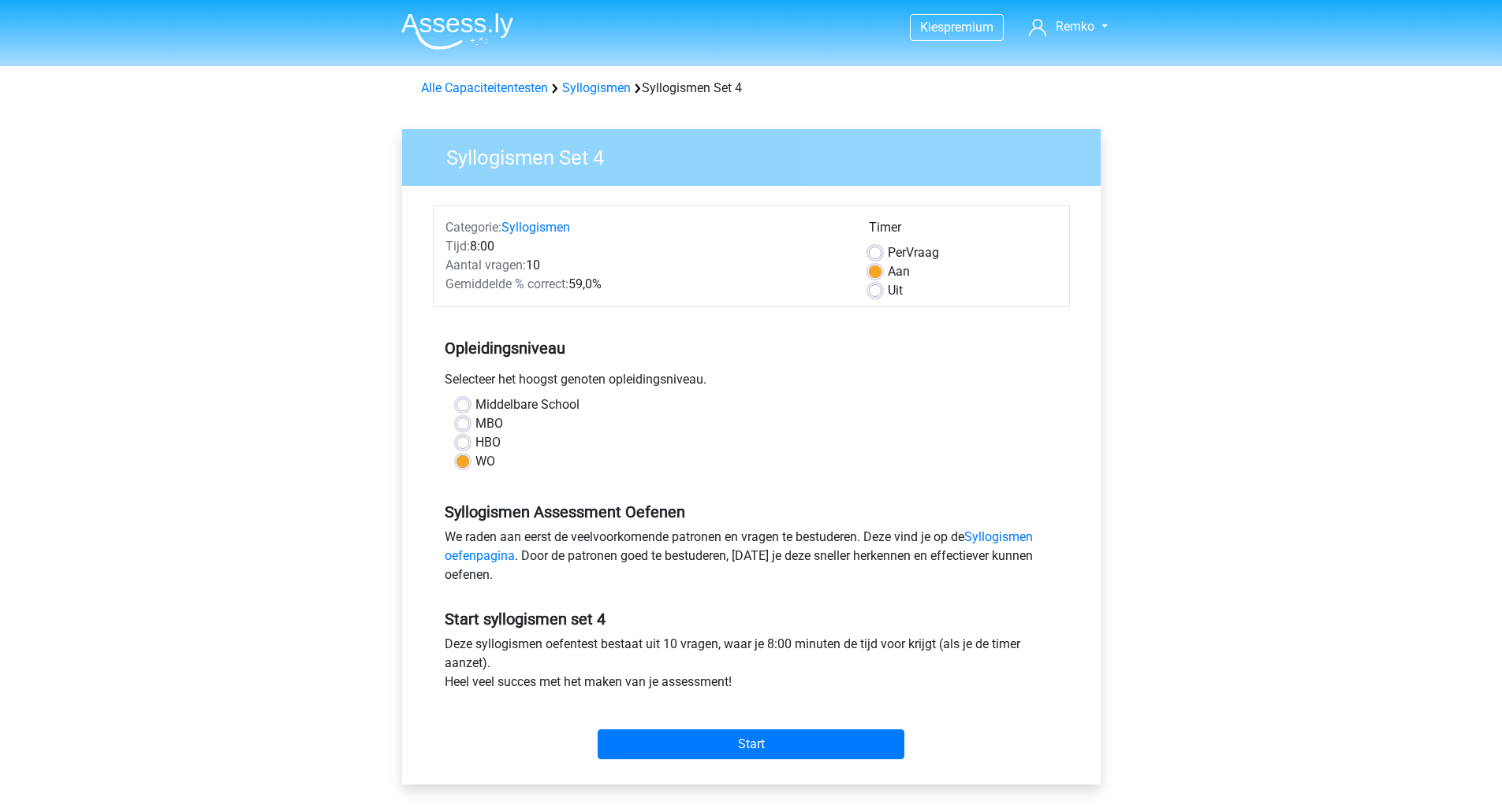
scroll to position [232, 0]
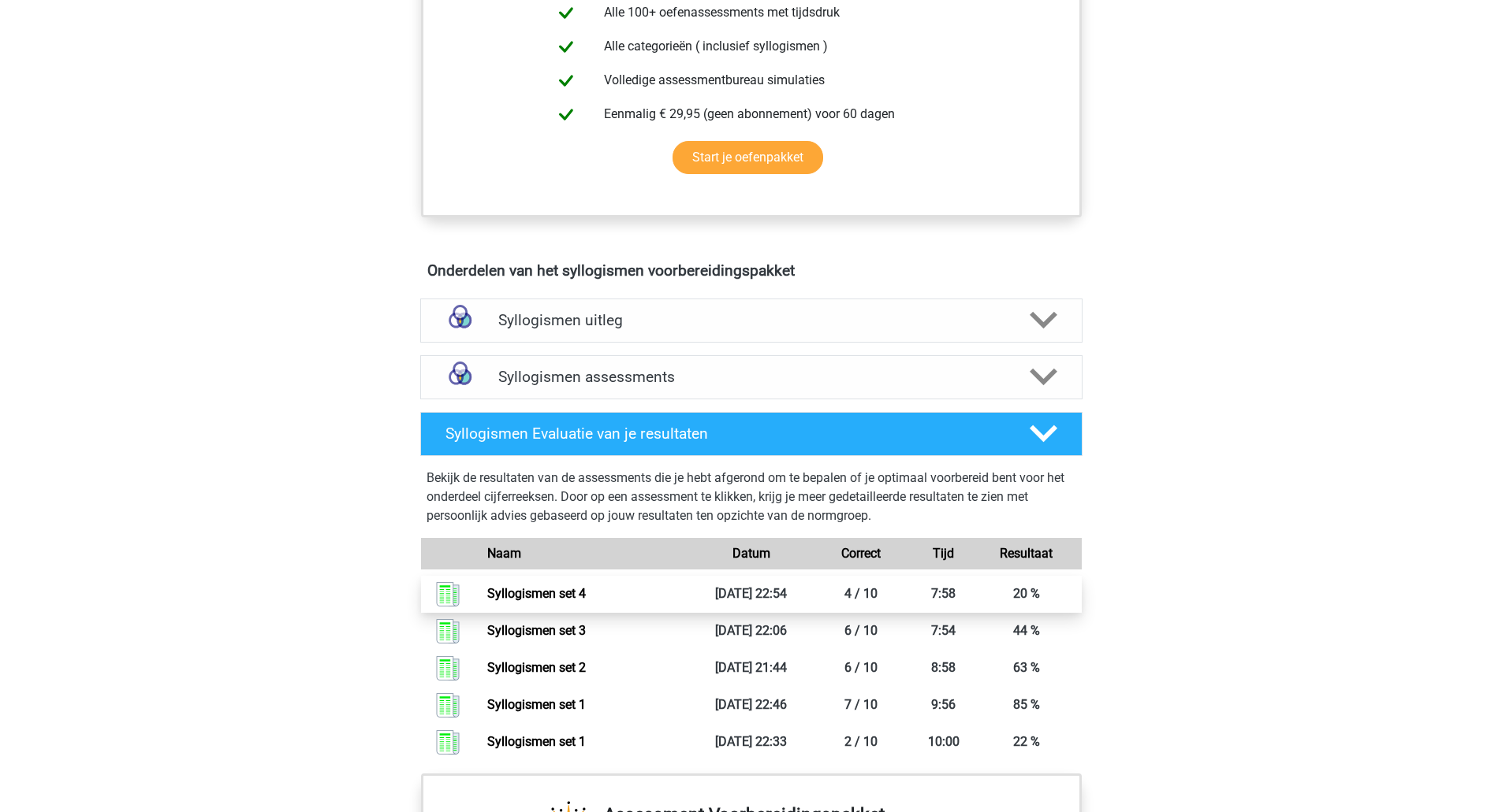
scroll to position [665, 0]
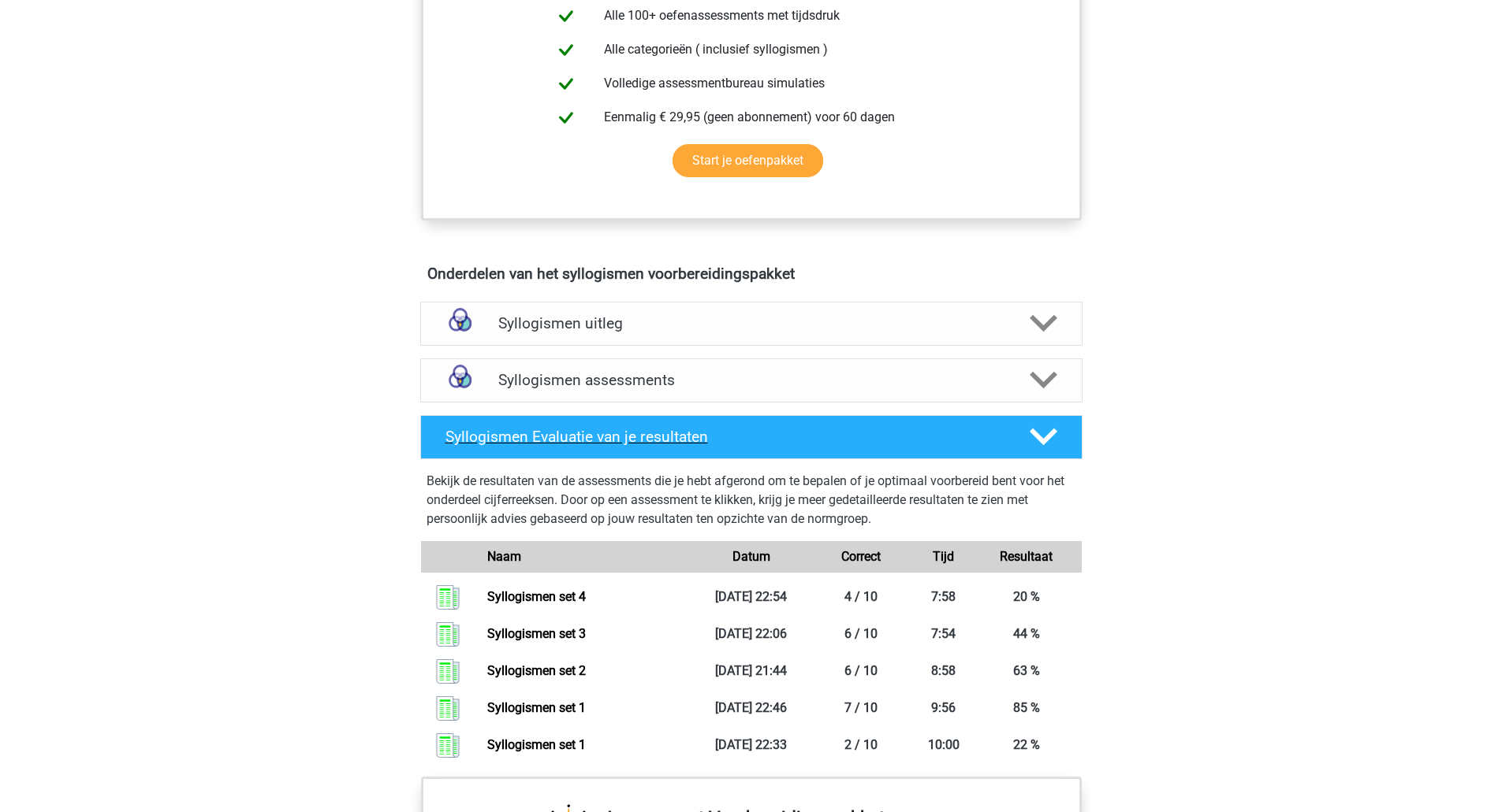
click at [615, 415] on div "Syllogismen Evaluatie van je resultaten" at bounding box center [751, 438] width 662 height 45
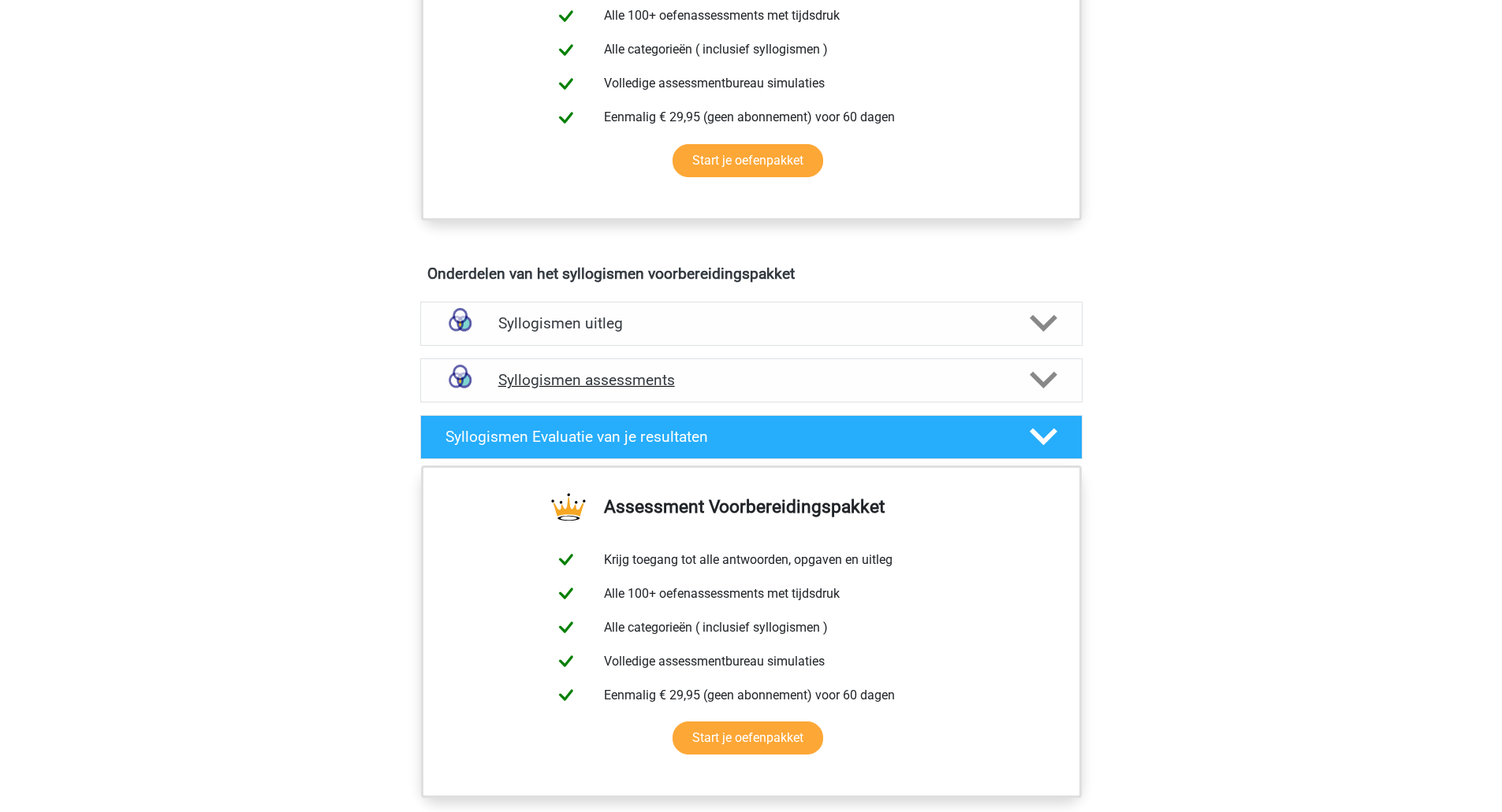
click at [620, 388] on h4 "Syllogismen assessments" at bounding box center [751, 380] width 506 height 18
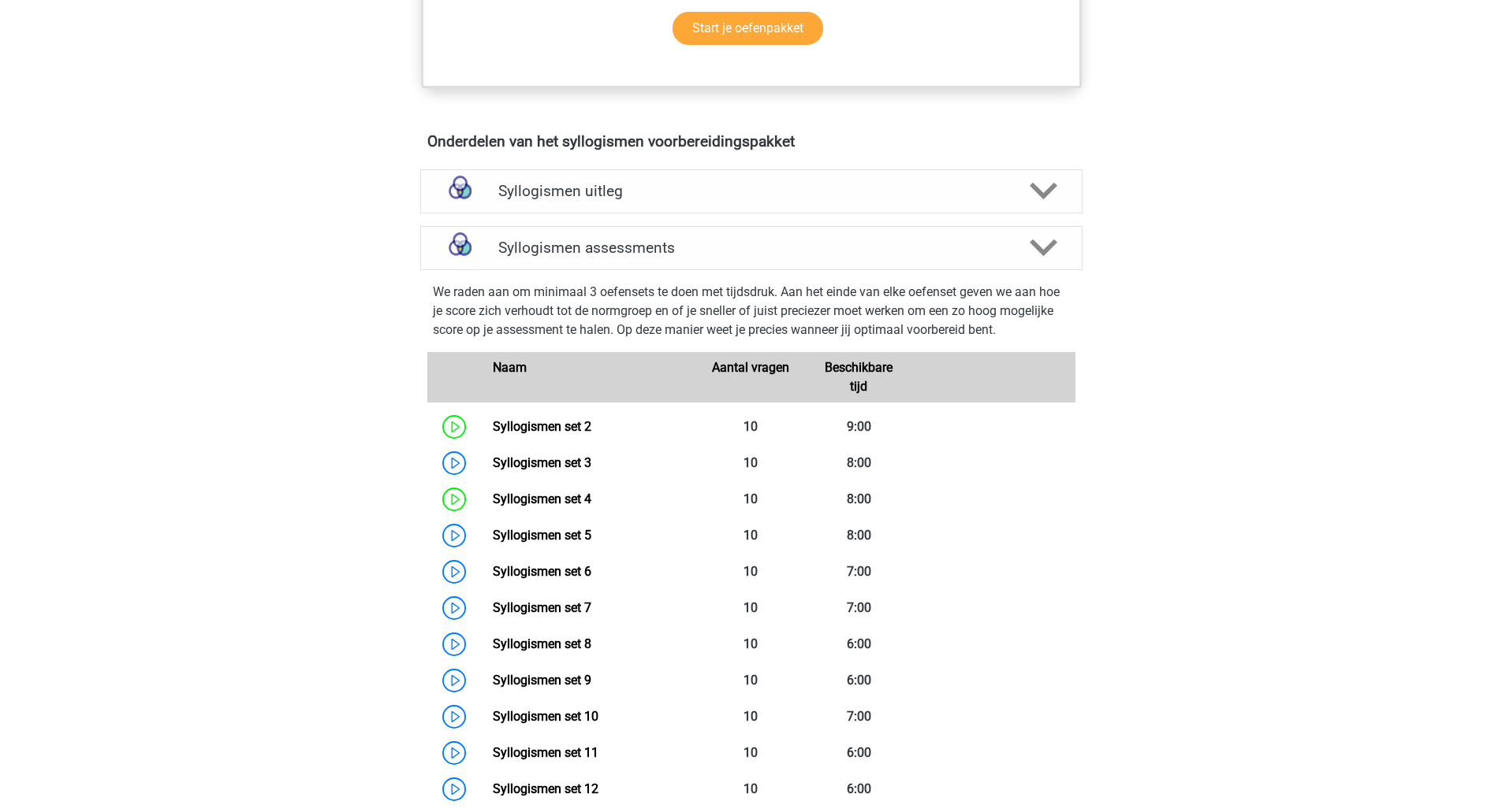
scroll to position [824, 0]
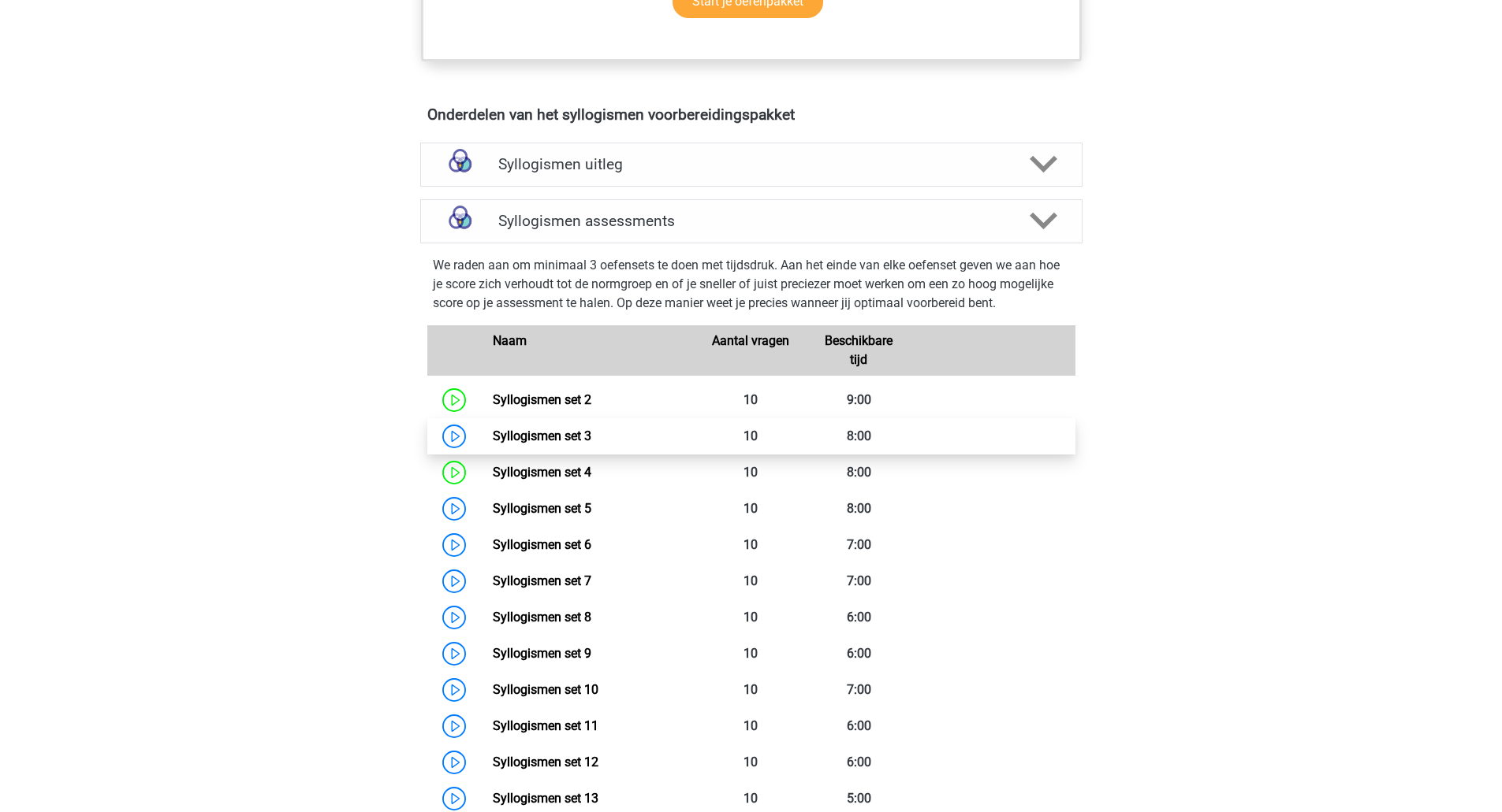
click at [588, 434] on link "Syllogismen set 3" at bounding box center [541, 436] width 98 height 15
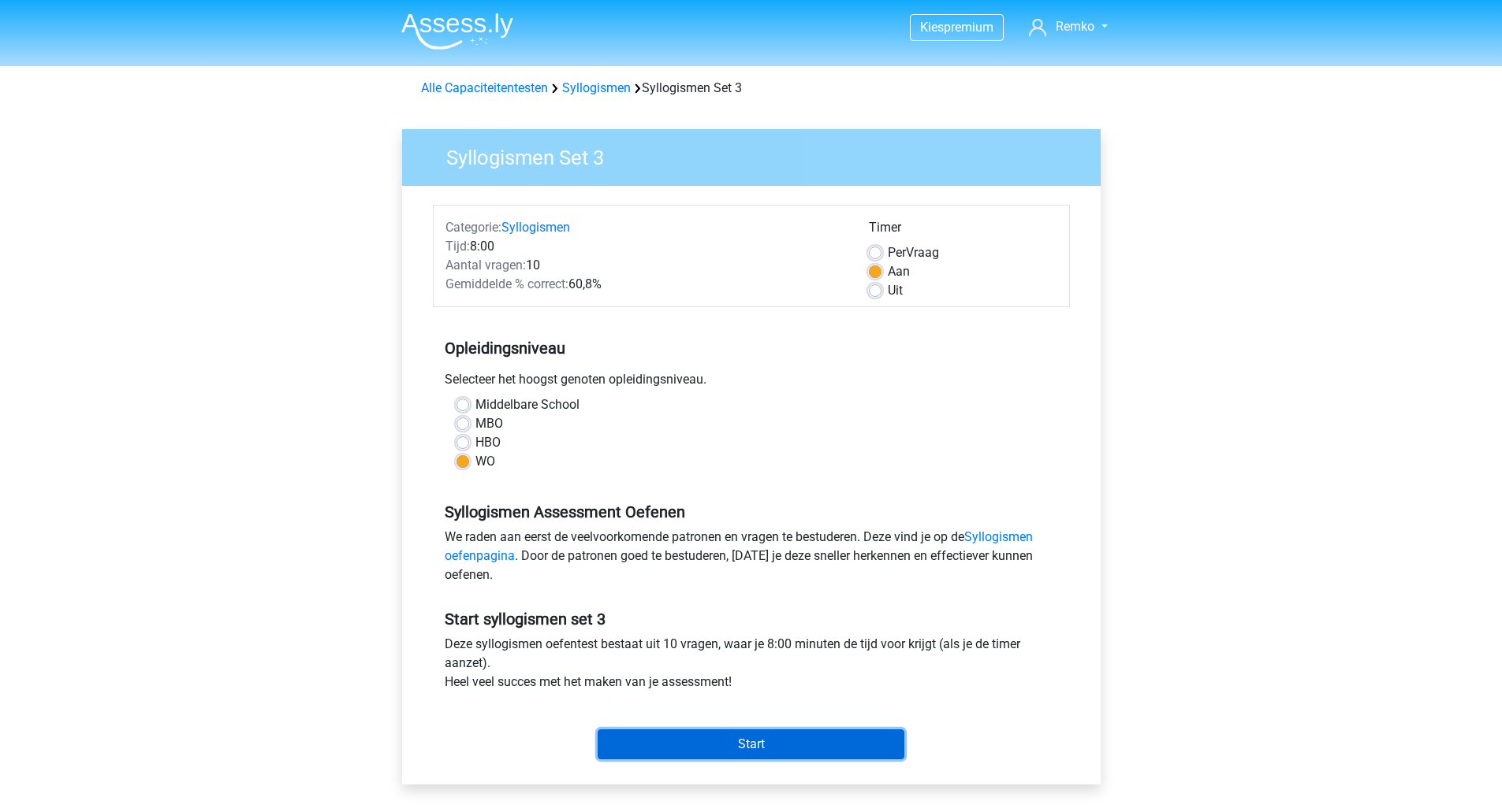
click at [757, 740] on input "Start" at bounding box center [751, 744] width 307 height 30
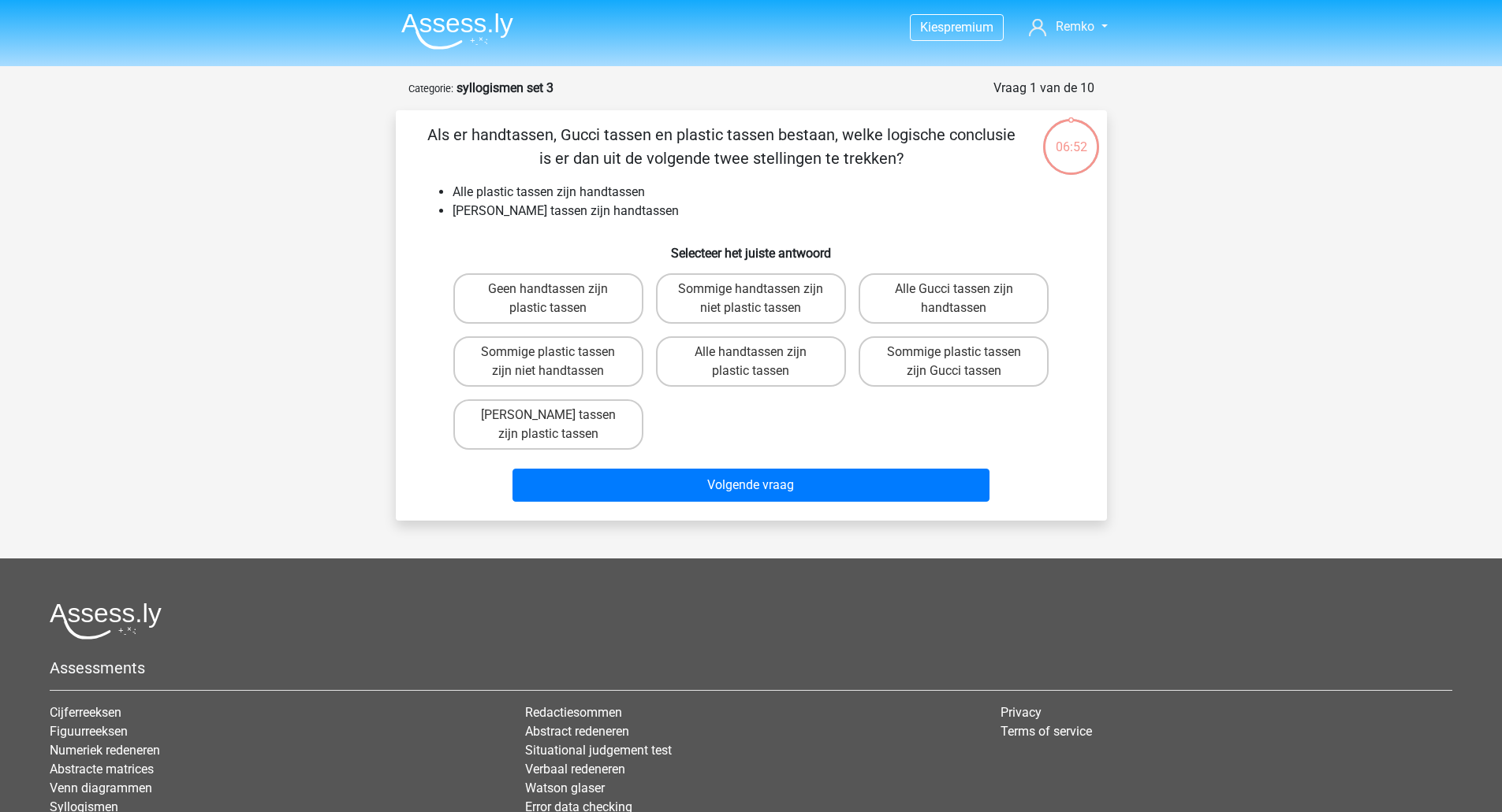
click at [549, 422] on input "[PERSON_NAME] tassen zijn plastic tassen" at bounding box center [553, 420] width 10 height 10
radio input "true"
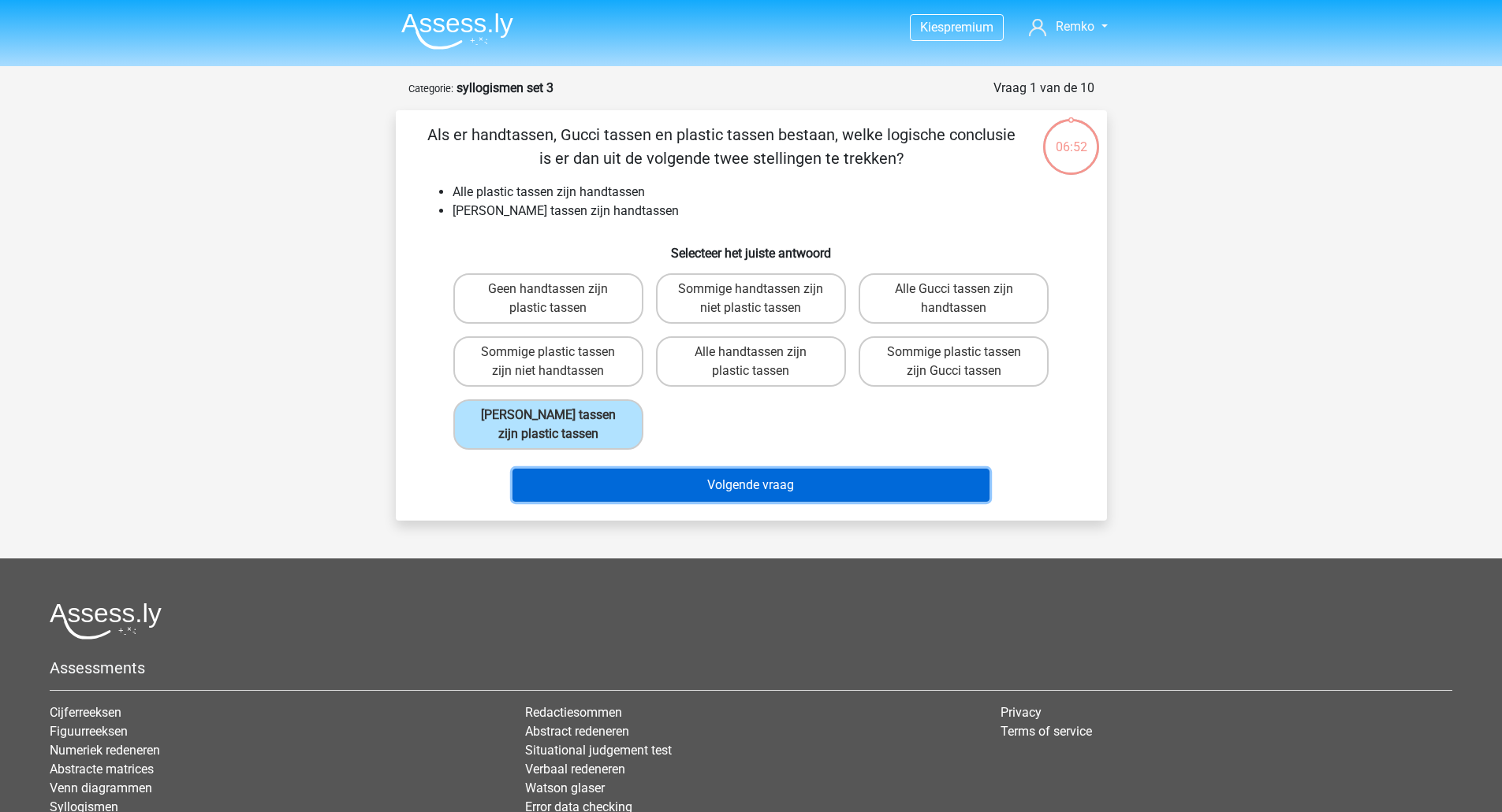
click at [622, 474] on button "Volgende vraag" at bounding box center [751, 486] width 477 height 33
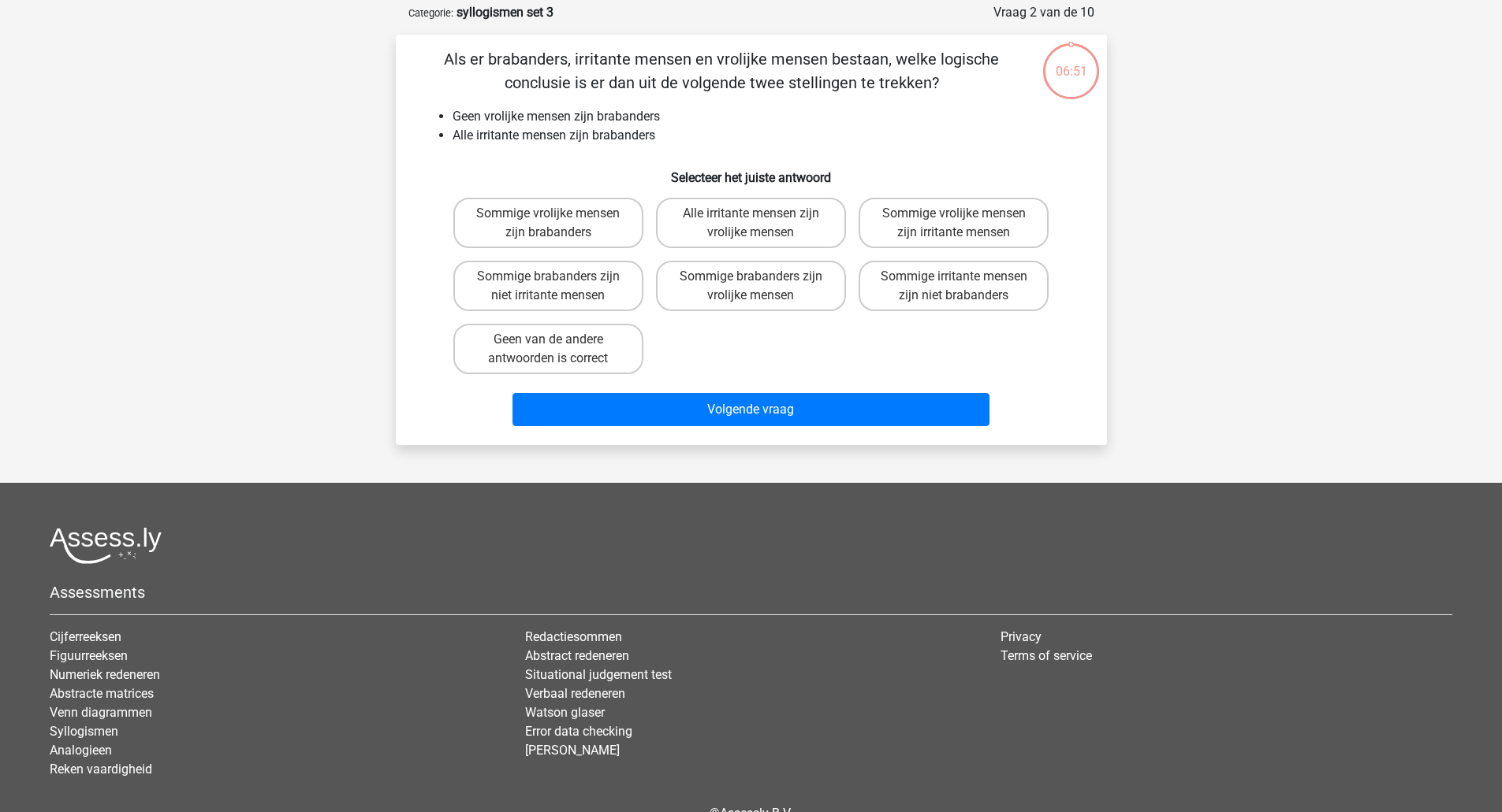
scroll to position [79, 0]
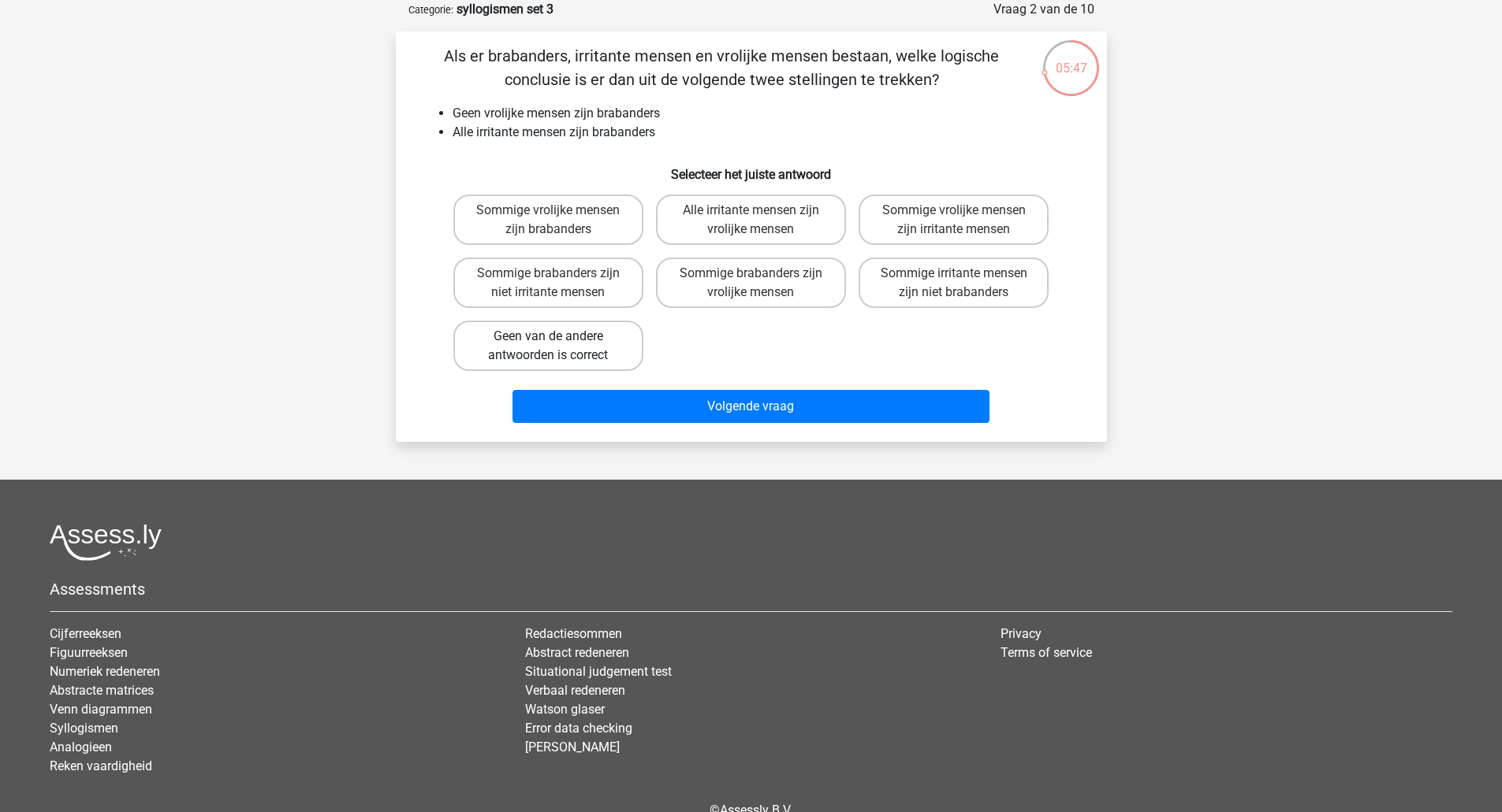
click at [593, 345] on label "Geen van de andere antwoorden is correct" at bounding box center [549, 345] width 190 height 50
click at [558, 345] on input "Geen van de andere antwoorden is correct" at bounding box center [553, 341] width 10 height 10
radio input "true"
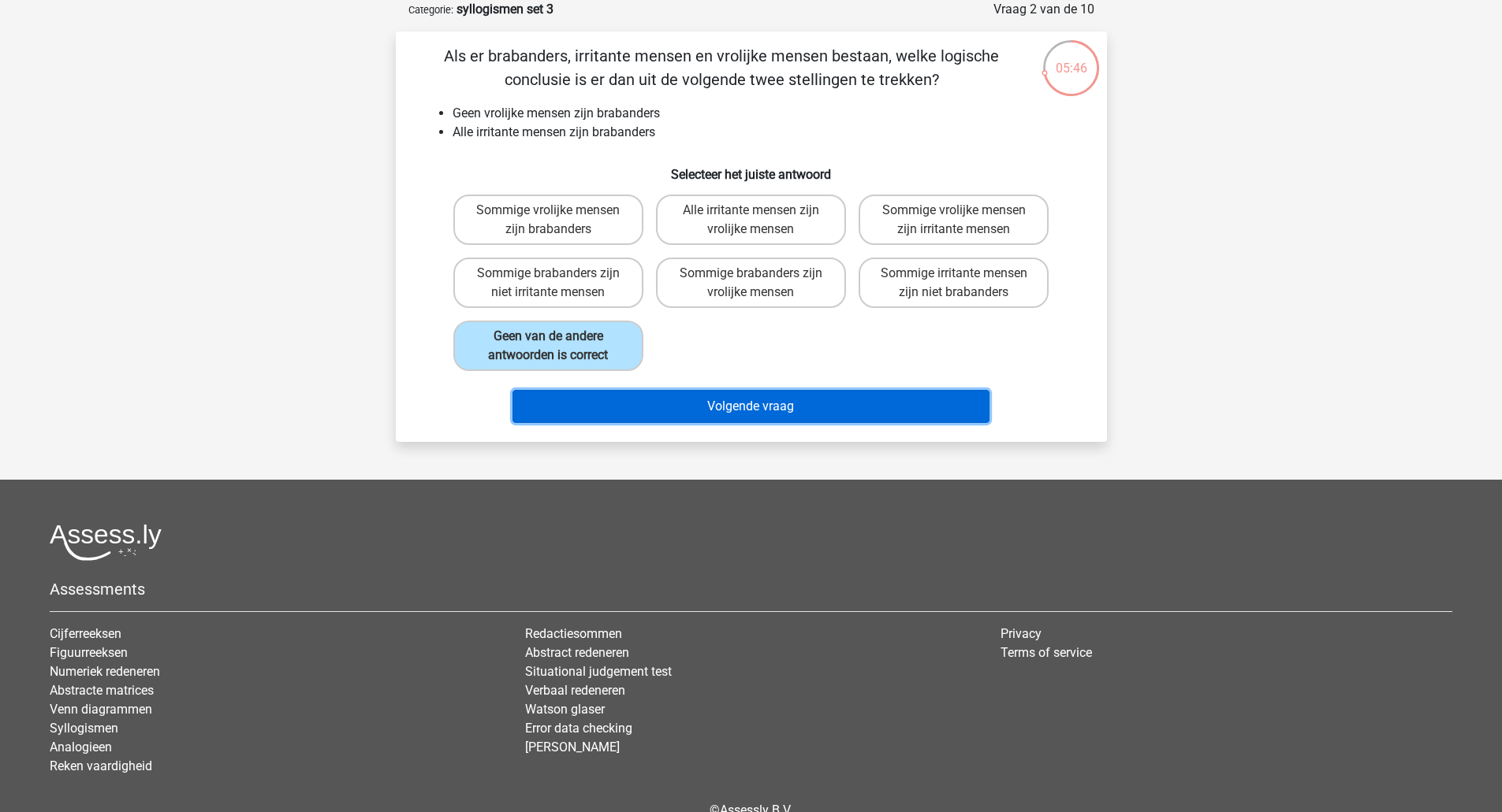
click at [662, 390] on button "Volgende vraag" at bounding box center [751, 406] width 477 height 33
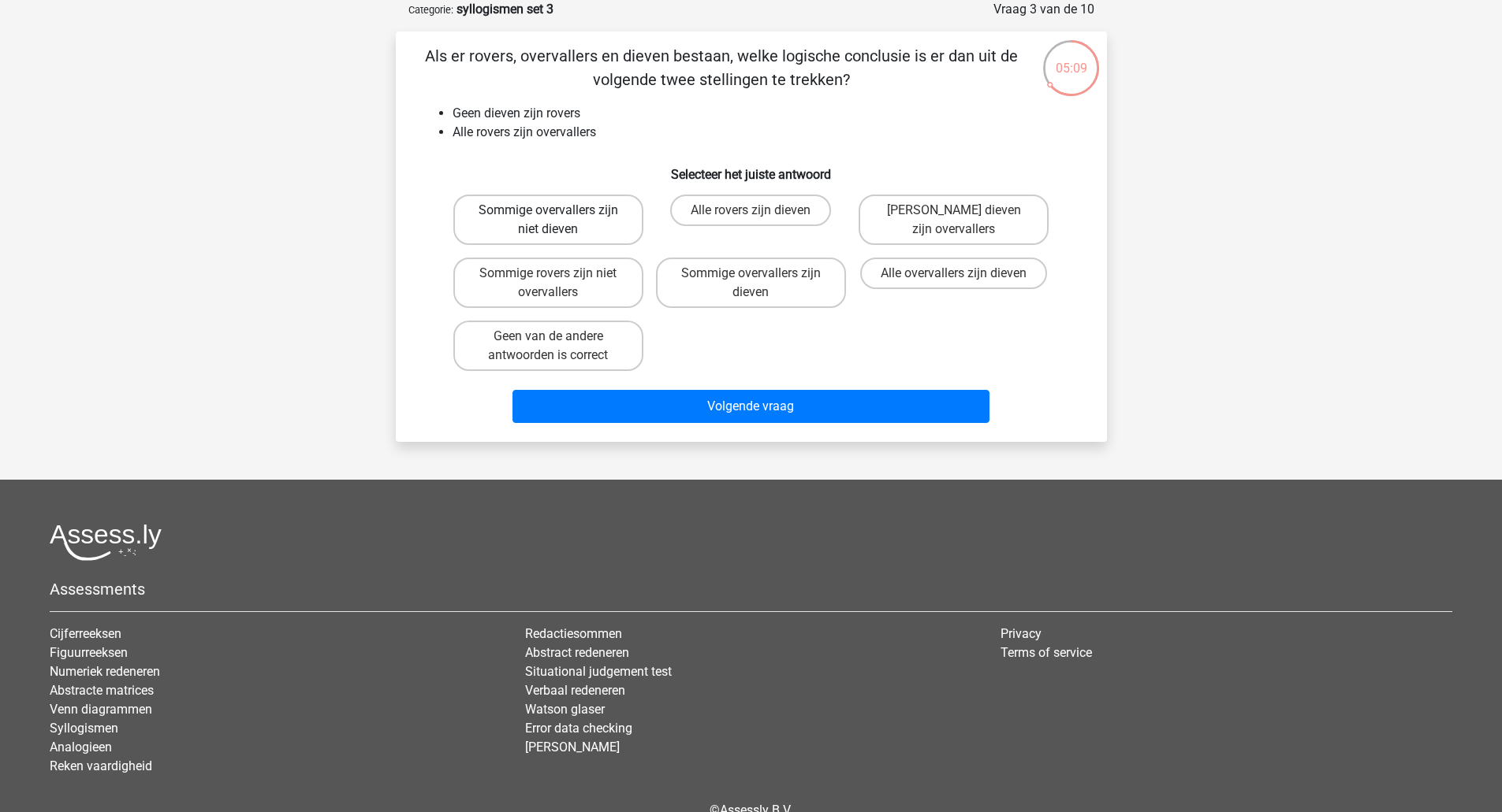
click at [572, 224] on label "Sommige overvallers zijn niet dieven" at bounding box center [549, 219] width 190 height 50
click at [558, 221] on input "Sommige overvallers zijn niet dieven" at bounding box center [553, 215] width 10 height 10
radio input "true"
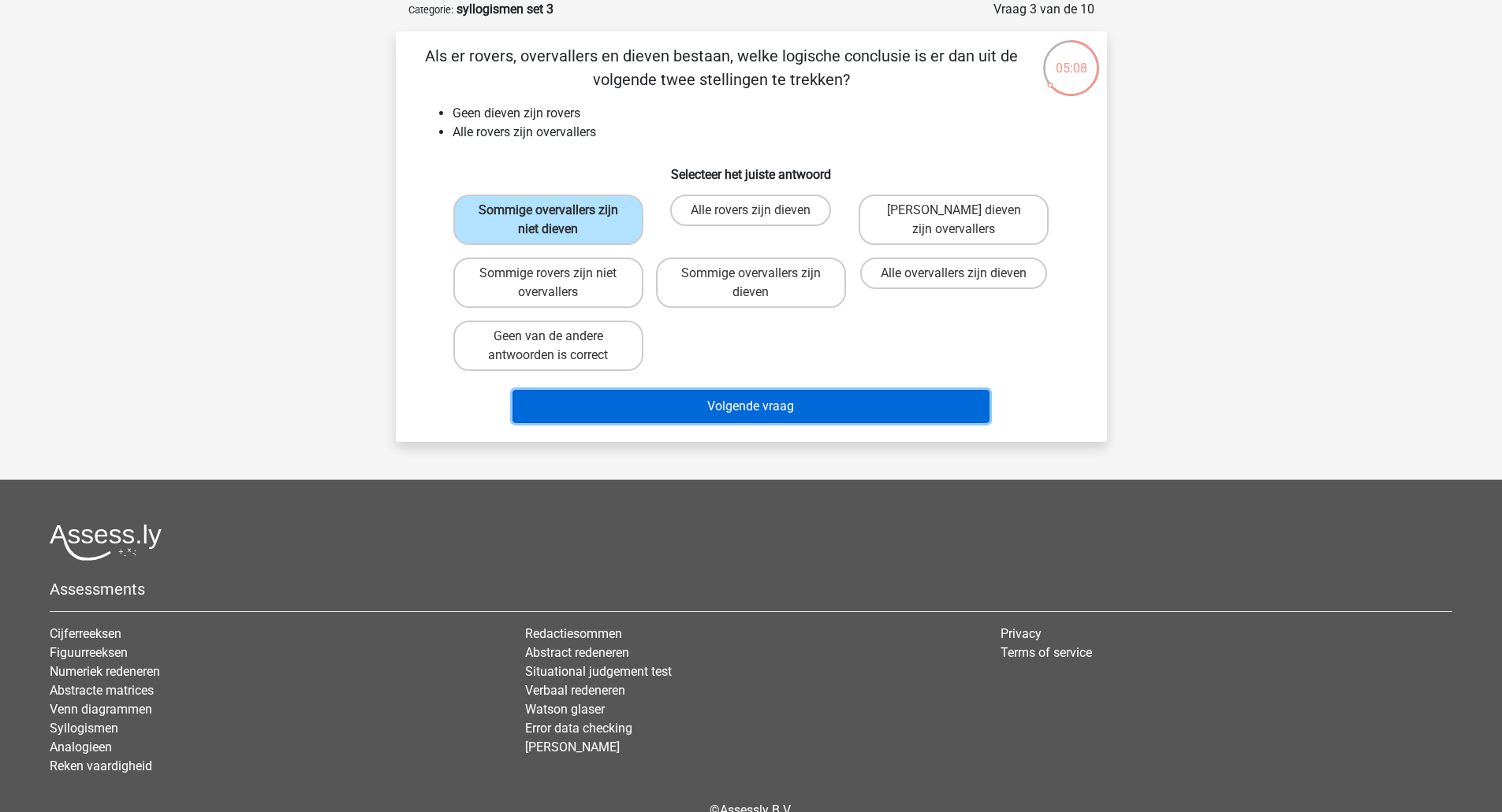
click at [730, 403] on button "Volgende vraag" at bounding box center [751, 406] width 477 height 33
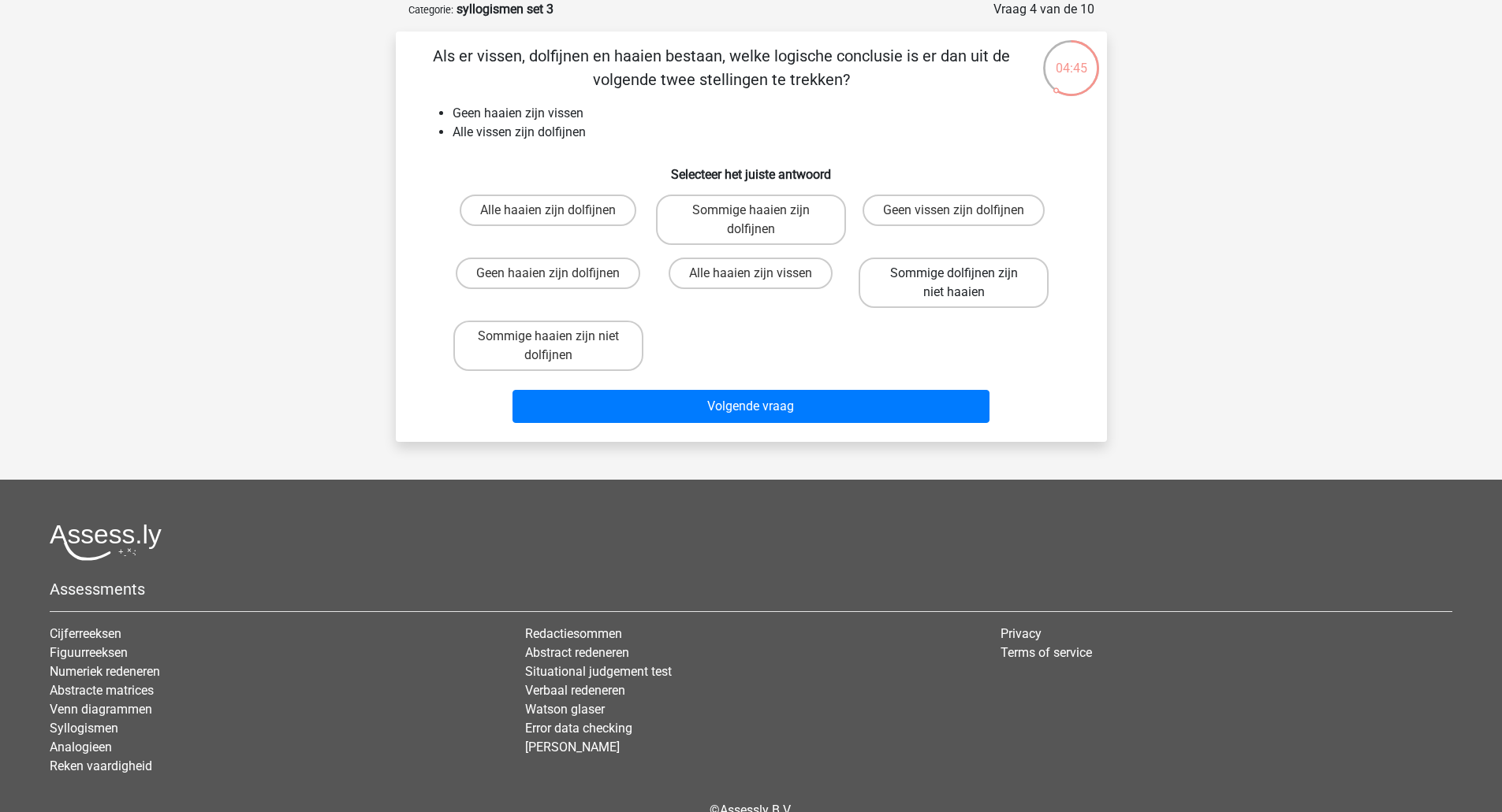
click at [988, 278] on label "Sommige dolfijnen zijn niet haaien" at bounding box center [953, 283] width 190 height 50
click at [964, 278] on input "Sommige dolfijnen zijn niet haaien" at bounding box center [958, 279] width 10 height 10
radio input "true"
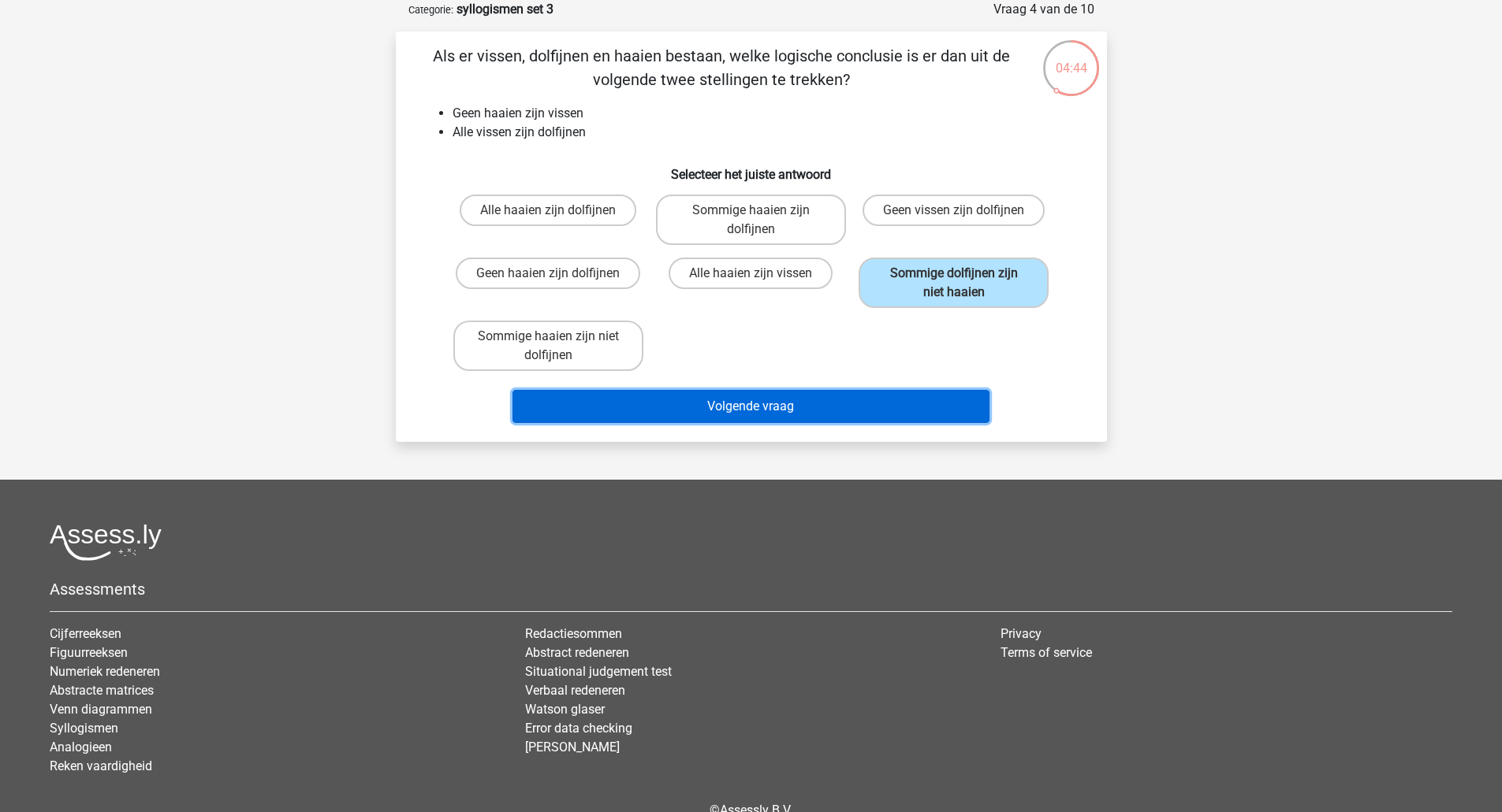
click at [893, 405] on button "Volgende vraag" at bounding box center [751, 406] width 477 height 33
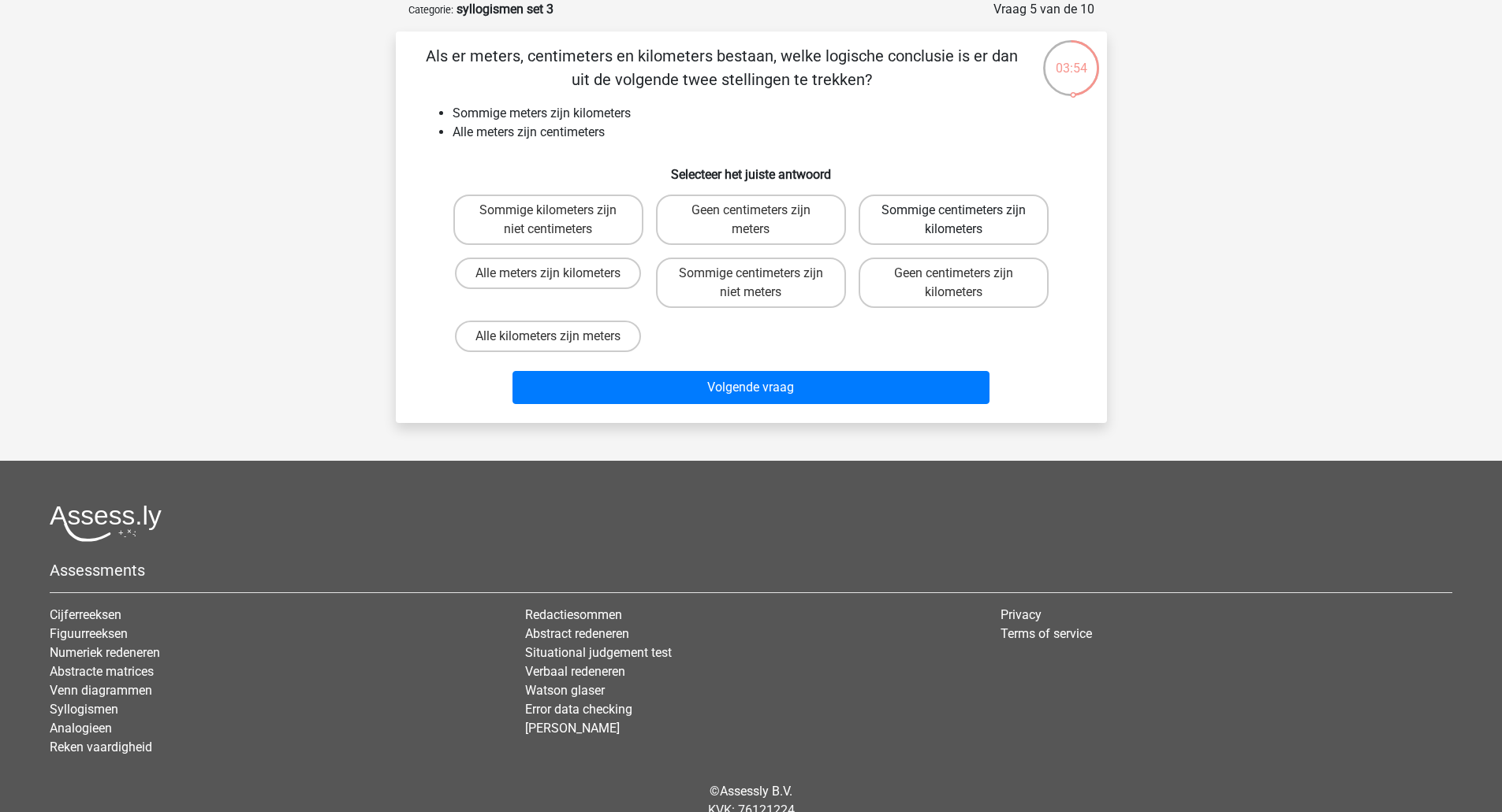
click at [914, 232] on label "Sommige centimeters zijn kilometers" at bounding box center [953, 219] width 190 height 50
click at [953, 221] on input "Sommige centimeters zijn kilometers" at bounding box center [958, 215] width 10 height 10
radio input "true"
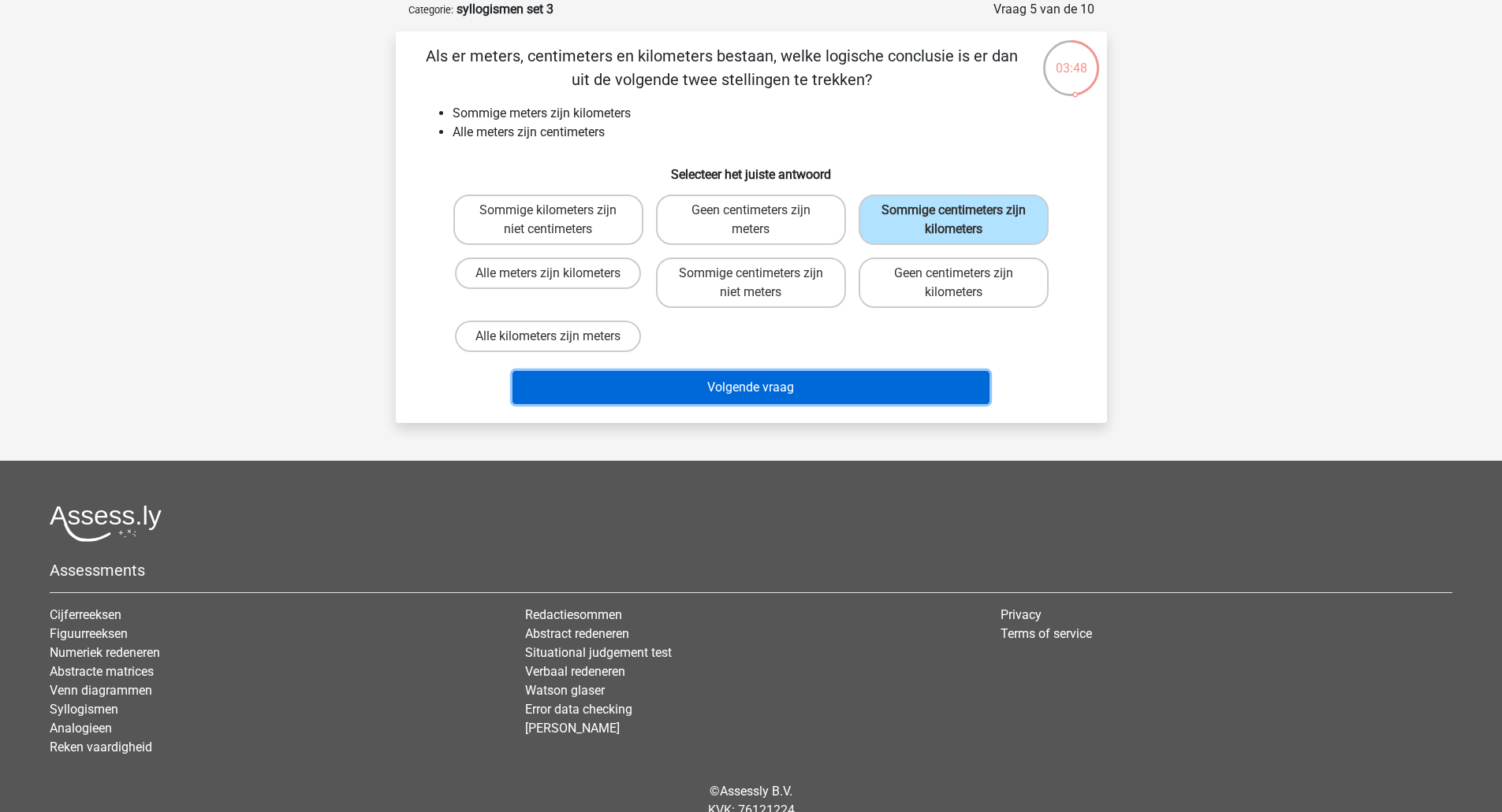
click at [871, 385] on button "Volgende vraag" at bounding box center [751, 387] width 477 height 33
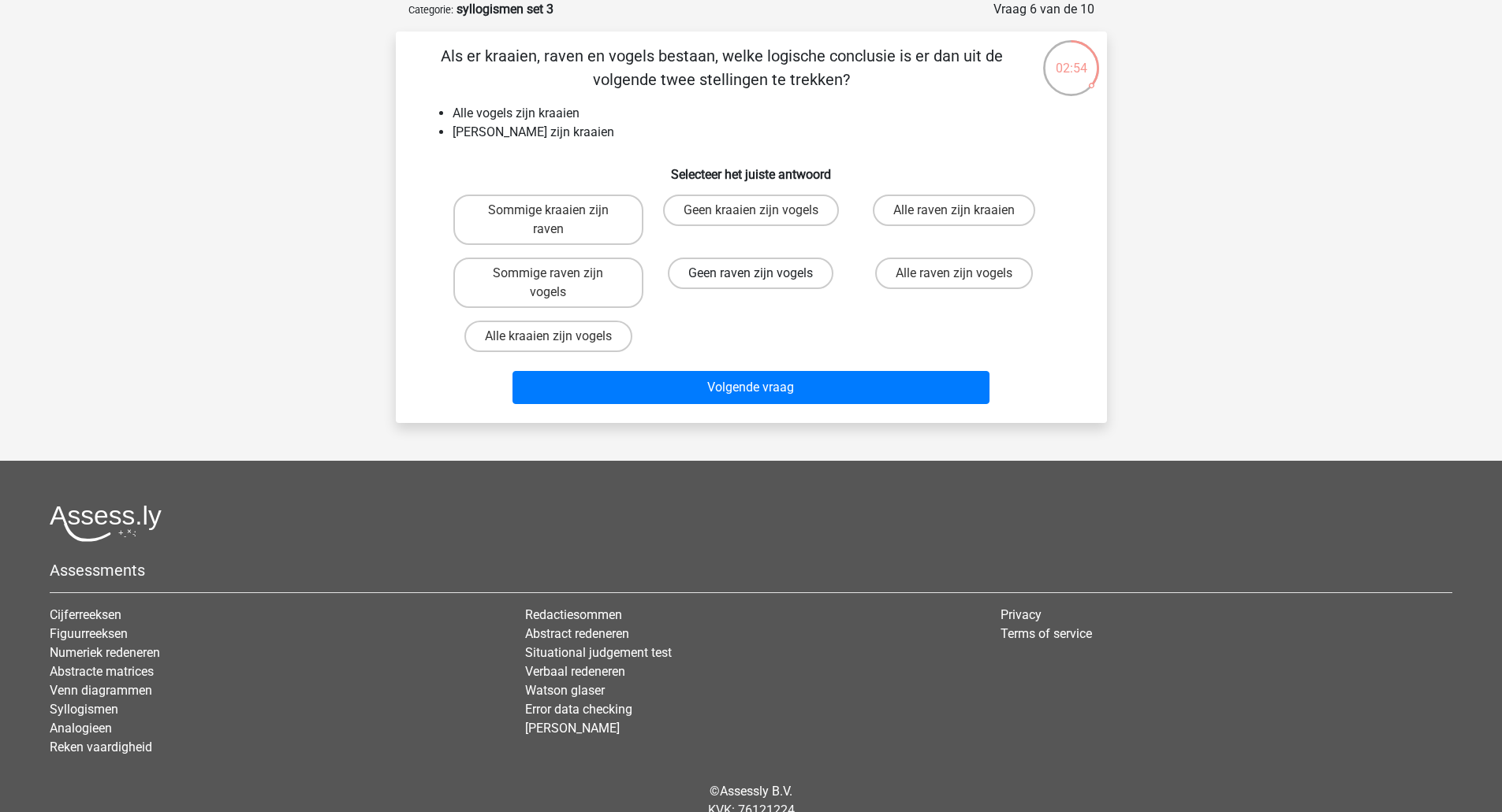
click at [779, 264] on label "Geen raven zijn vogels" at bounding box center [751, 274] width 166 height 31
click at [760, 274] on input "Geen raven zijn vogels" at bounding box center [756, 279] width 10 height 10
radio input "true"
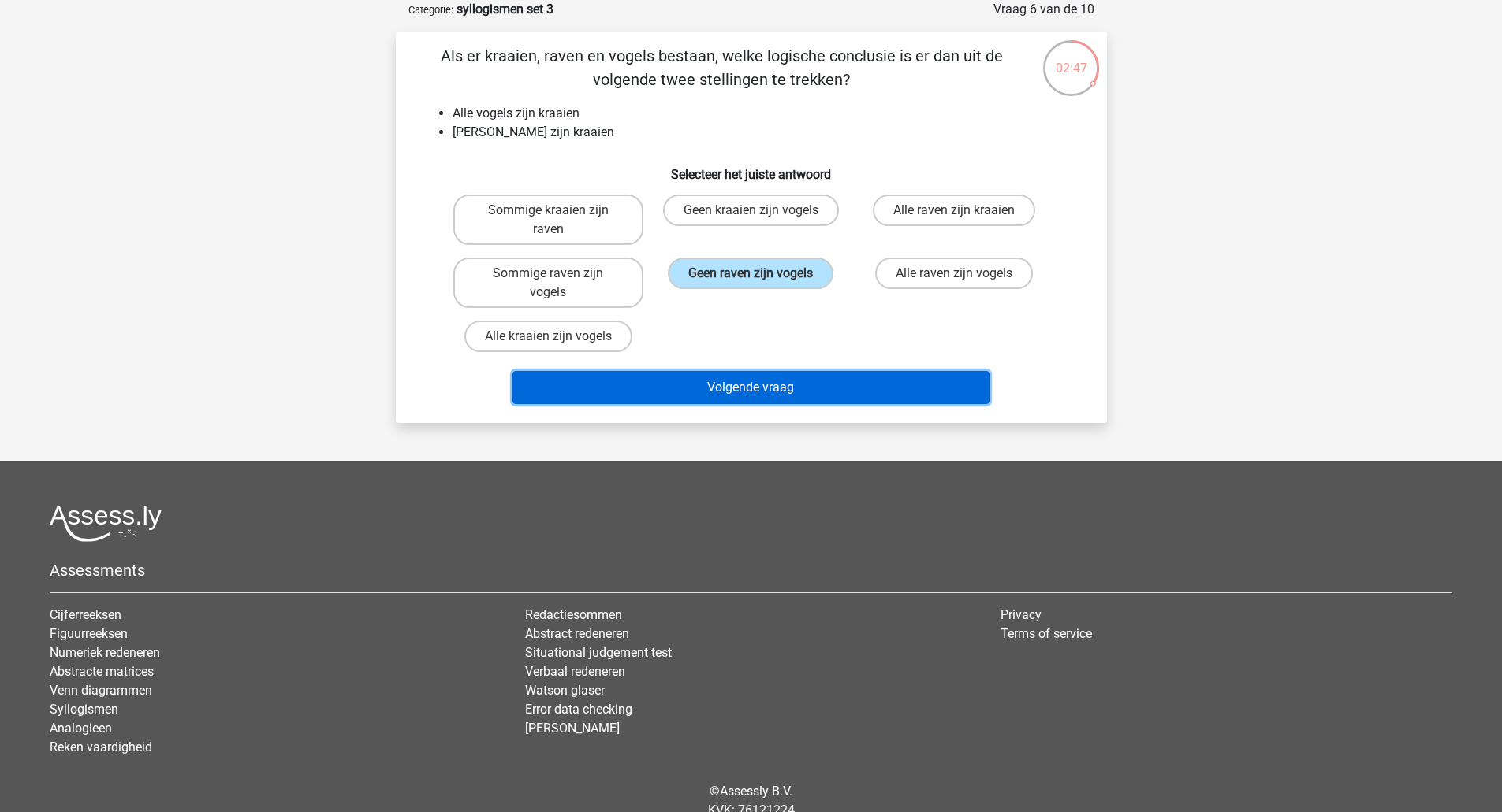
click at [804, 384] on button "Volgende vraag" at bounding box center [751, 387] width 477 height 33
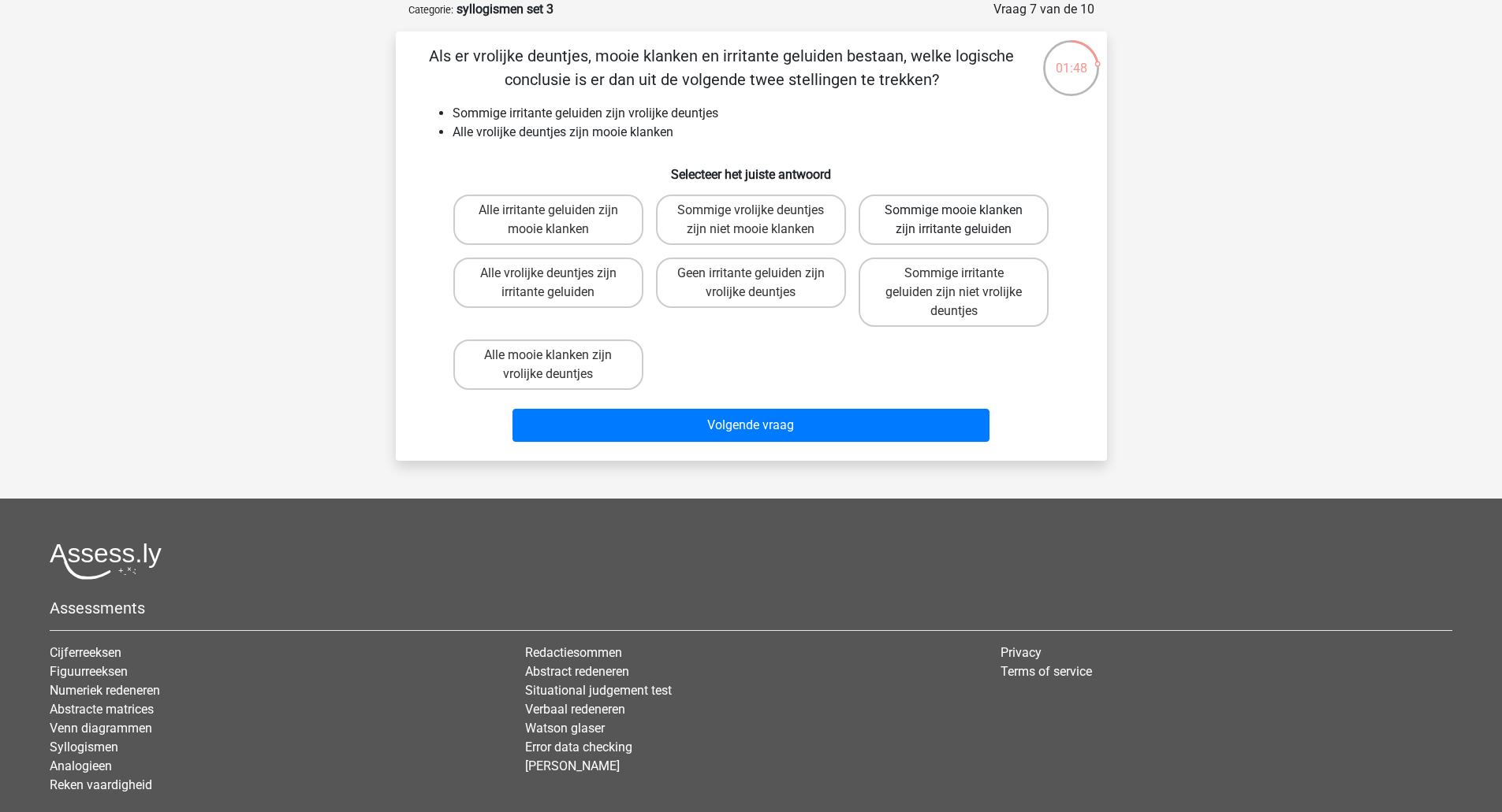
click at [962, 223] on label "Sommige mooie klanken zijn irritante geluiden" at bounding box center [953, 219] width 190 height 50
click at [962, 221] on input "Sommige mooie klanken zijn irritante geluiden" at bounding box center [958, 215] width 10 height 10
radio input "true"
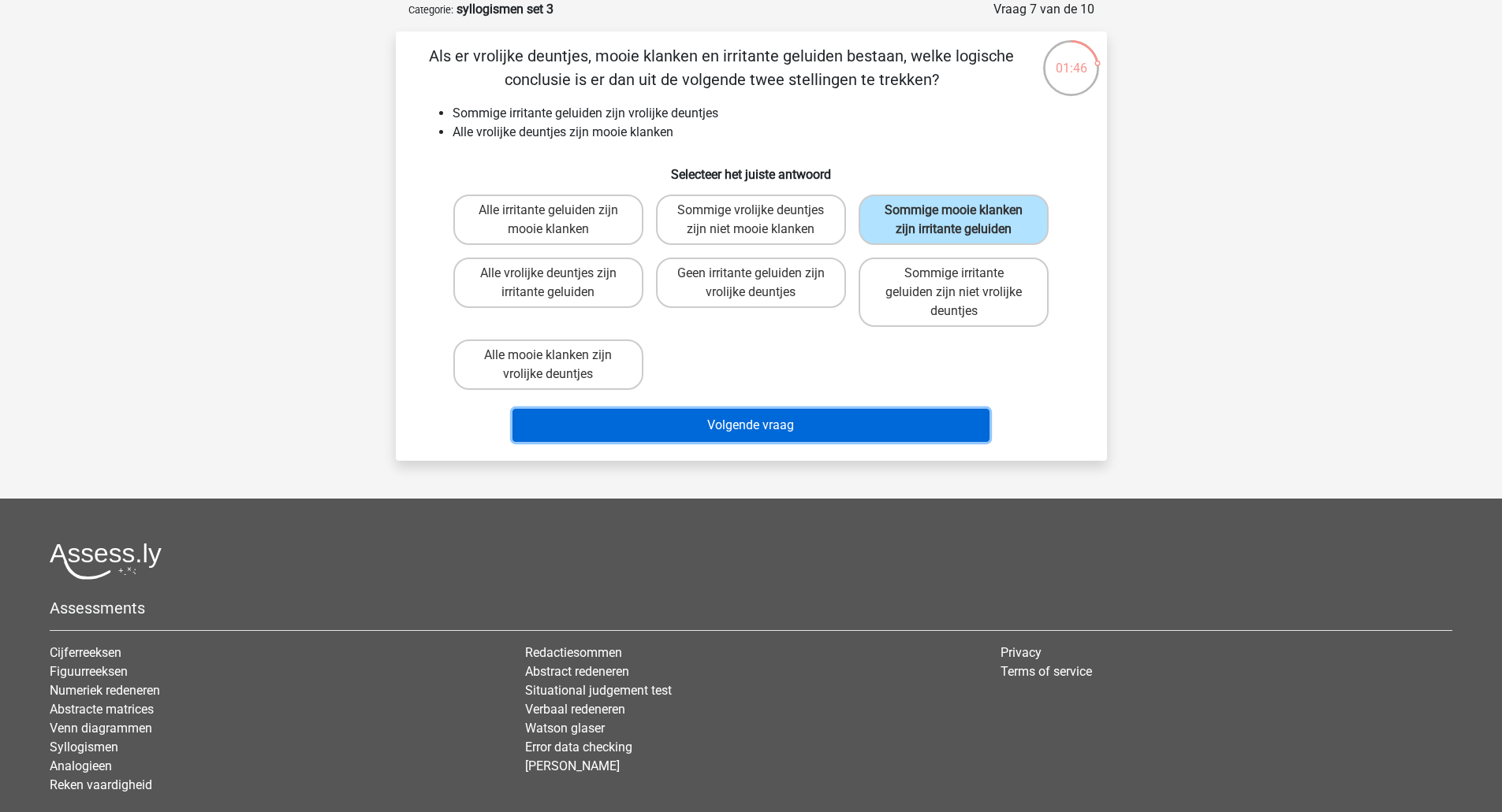
click at [872, 428] on button "Volgende vraag" at bounding box center [751, 425] width 477 height 33
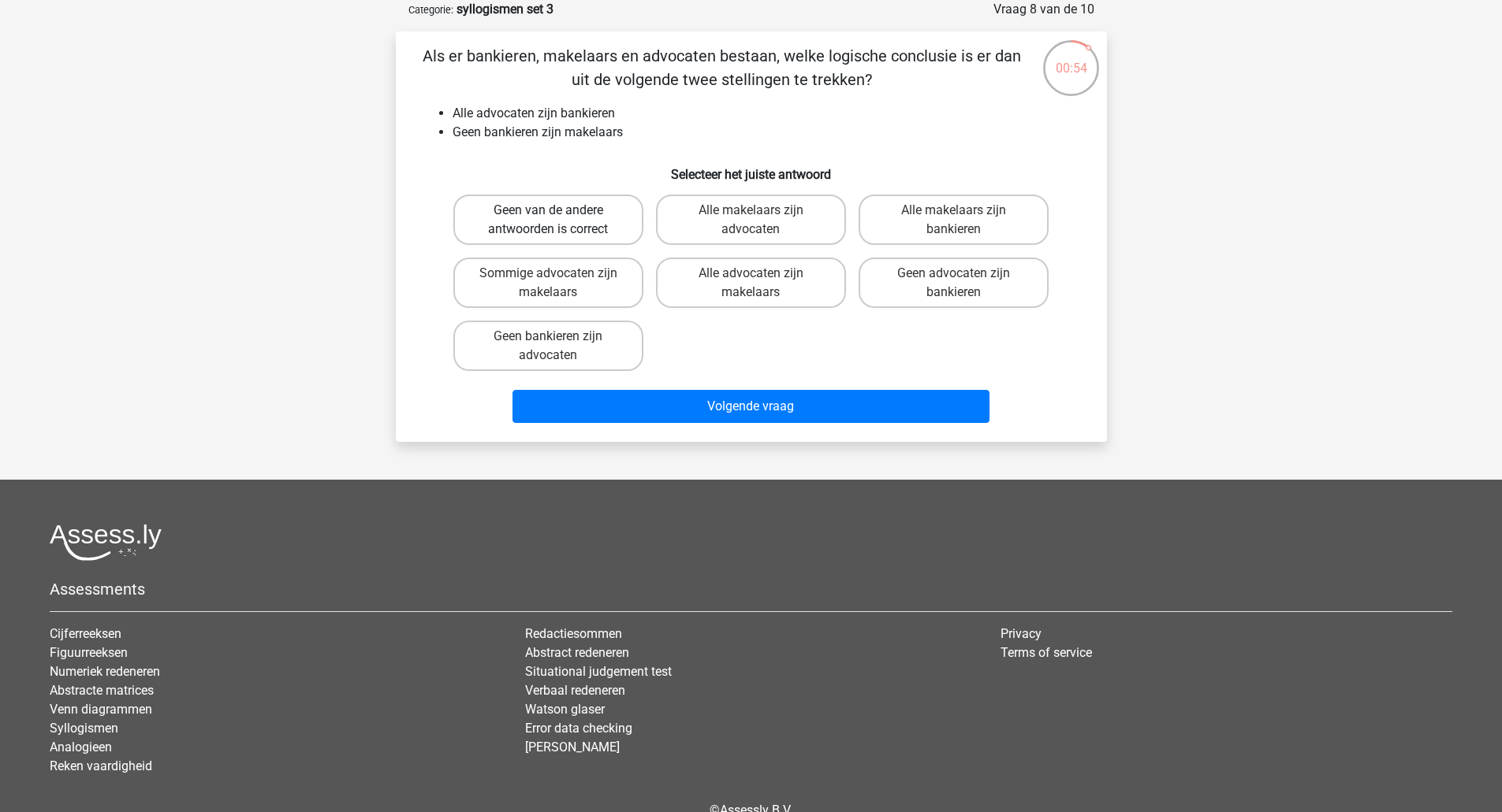
click at [592, 196] on label "Geen van de andere antwoorden is correct" at bounding box center [549, 219] width 190 height 50
click at [558, 210] on input "Geen van de andere antwoorden is correct" at bounding box center [553, 215] width 10 height 10
radio input "true"
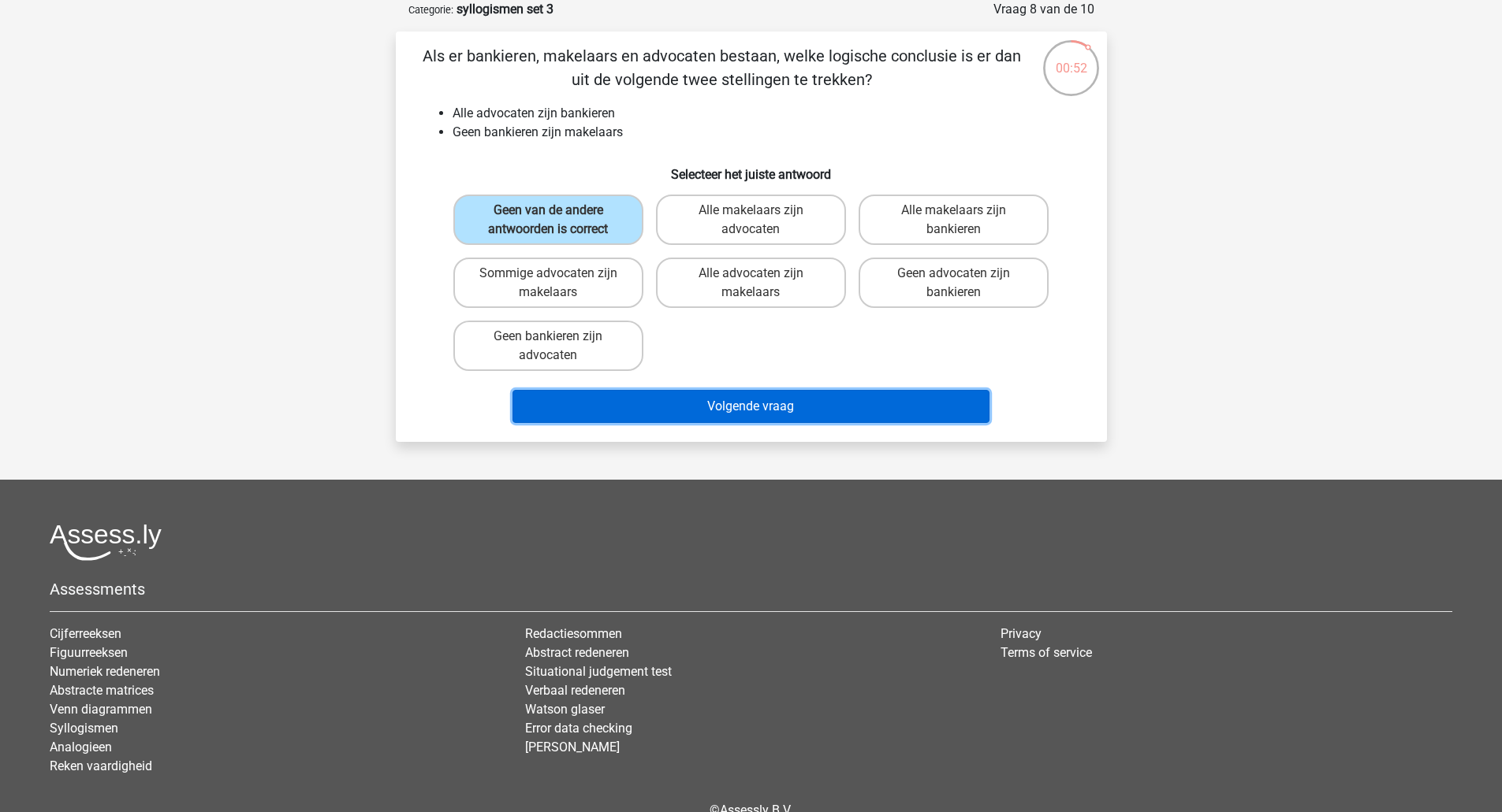
click at [665, 401] on button "Volgende vraag" at bounding box center [751, 406] width 477 height 33
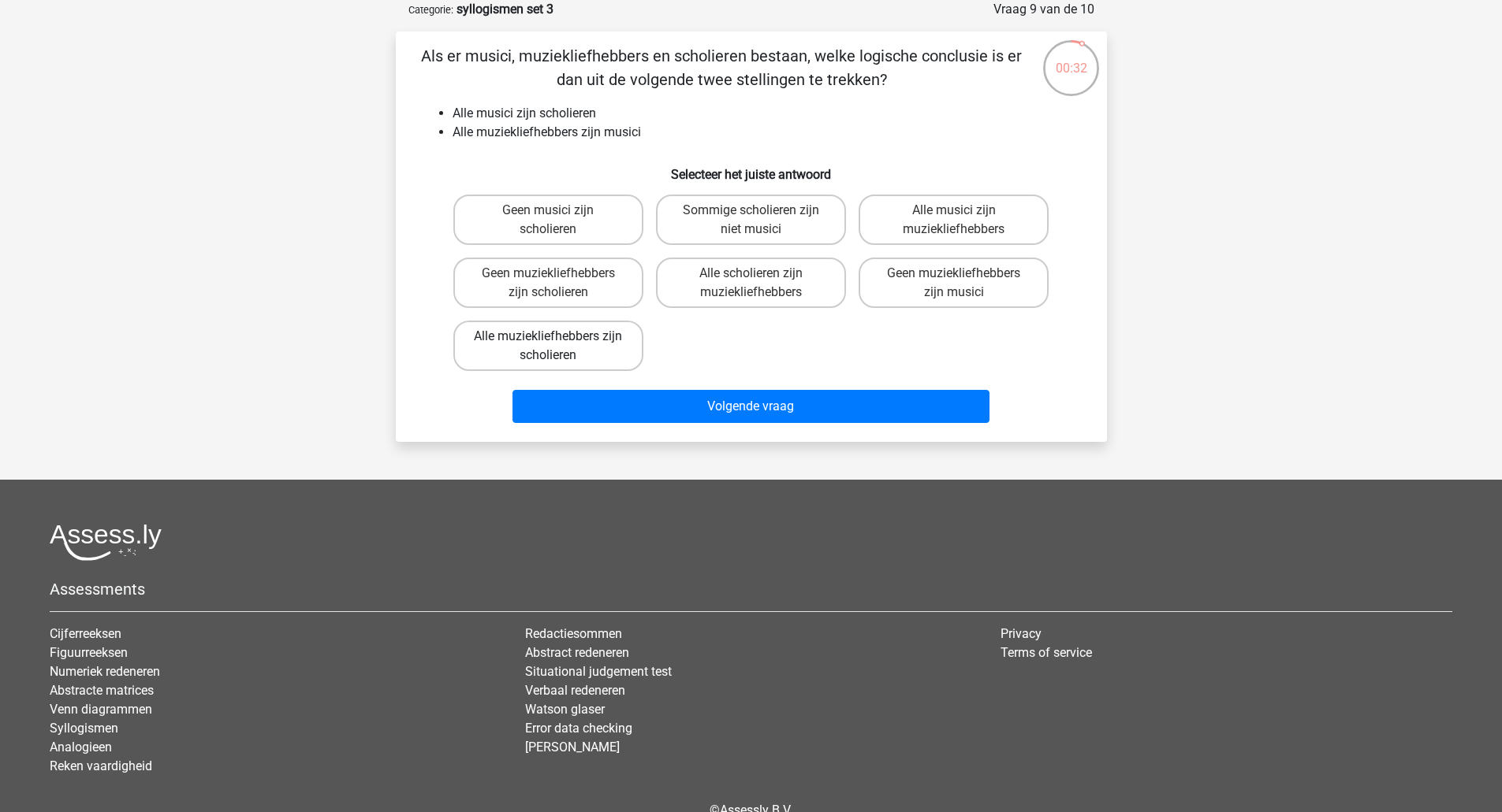
click at [600, 342] on label "Alle muziekliefhebbers zijn scholieren" at bounding box center [549, 345] width 190 height 50
click at [558, 342] on input "Alle muziekliefhebbers zijn scholieren" at bounding box center [553, 341] width 10 height 10
radio input "true"
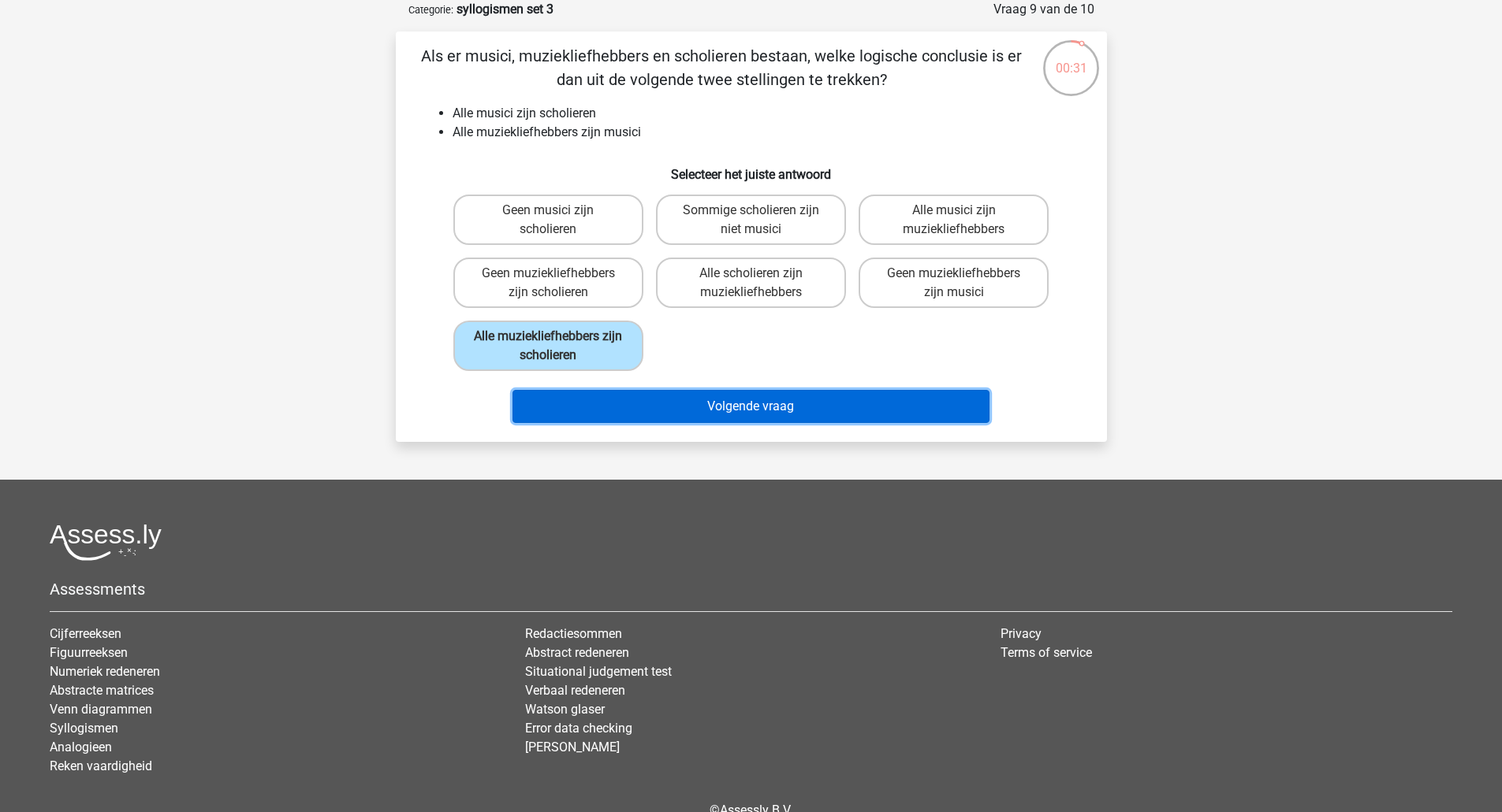
click at [673, 411] on button "Volgende vraag" at bounding box center [751, 406] width 477 height 33
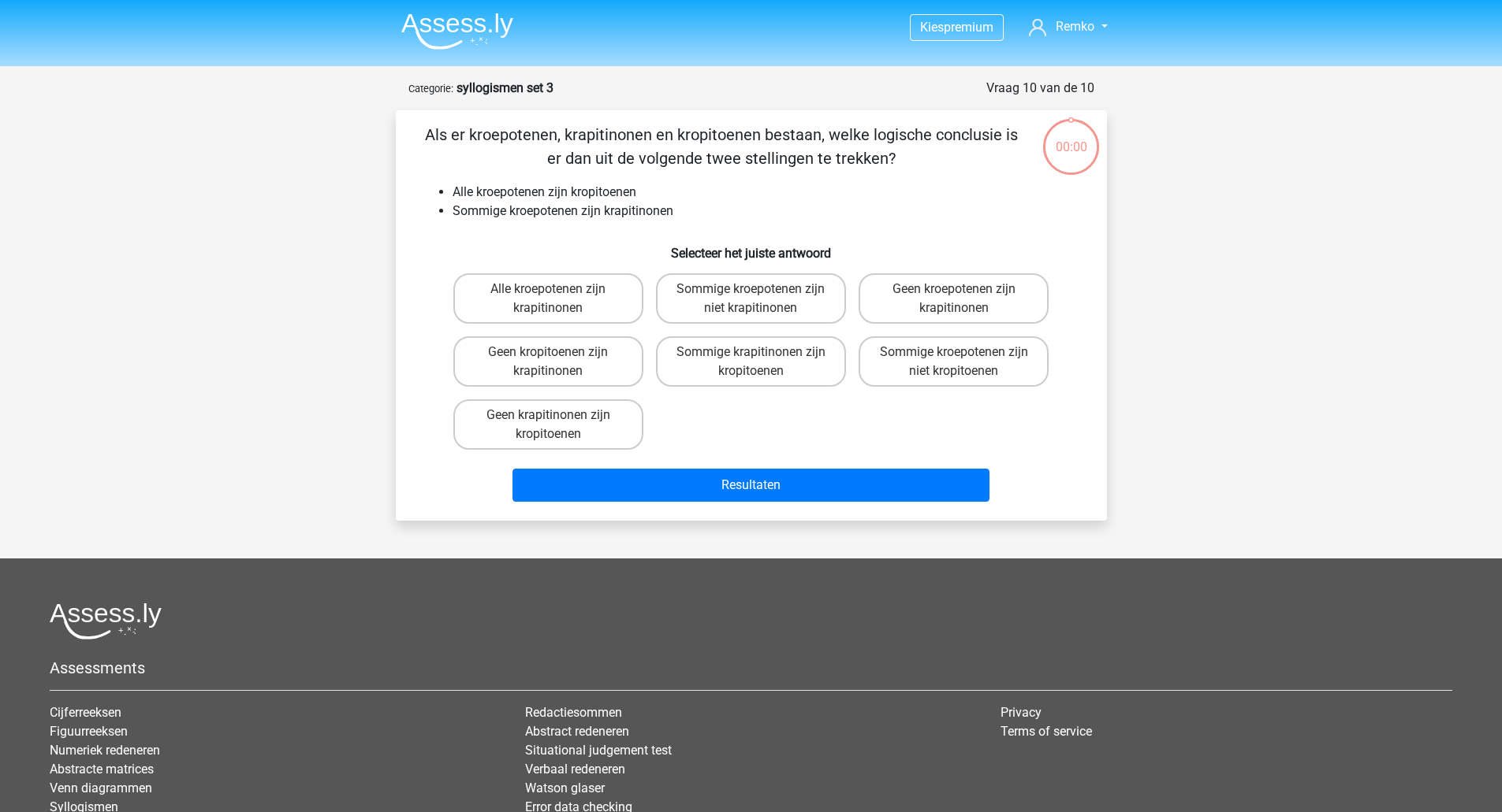
scroll to position [79, 0]
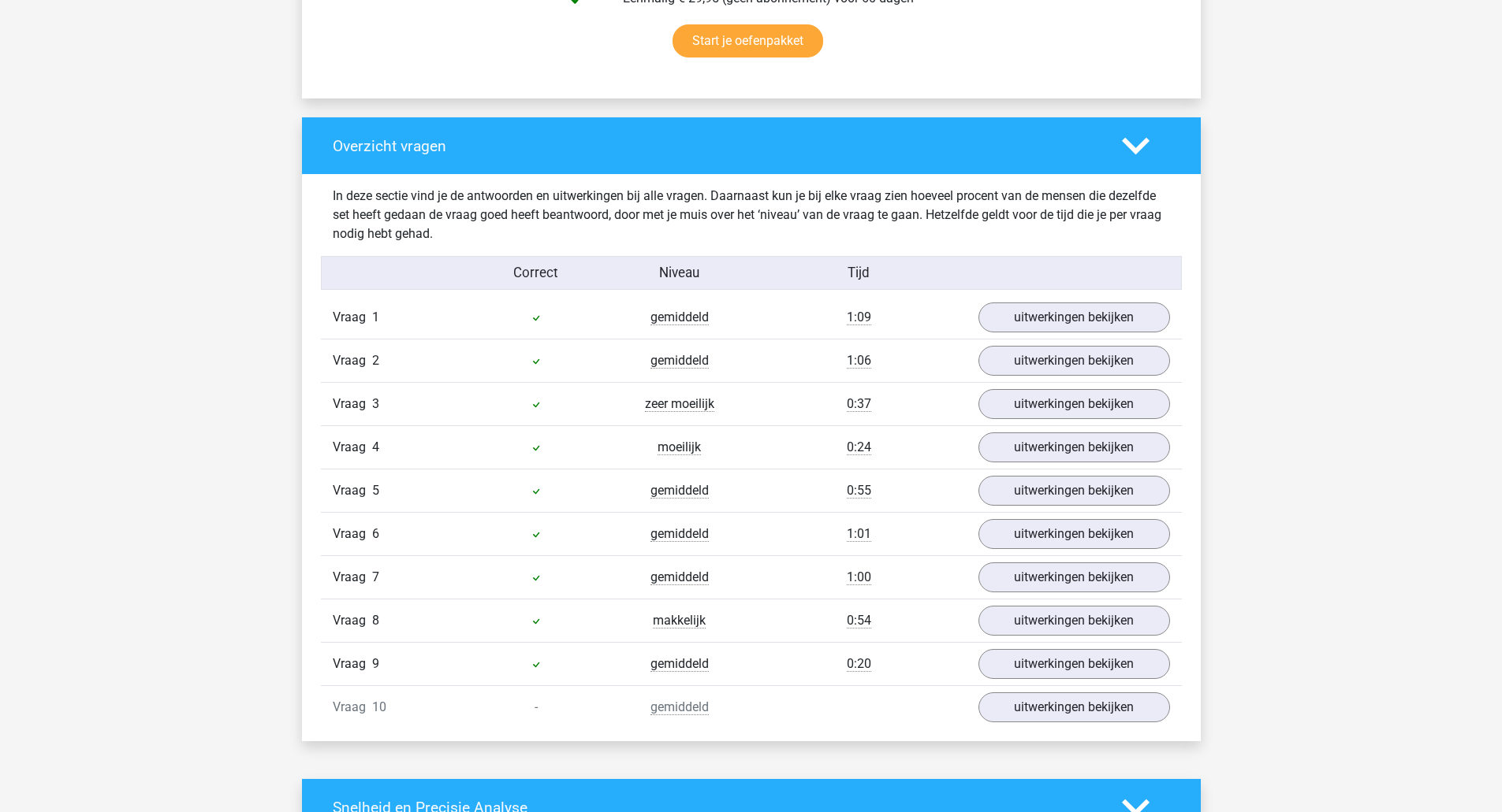
scroll to position [1066, 0]
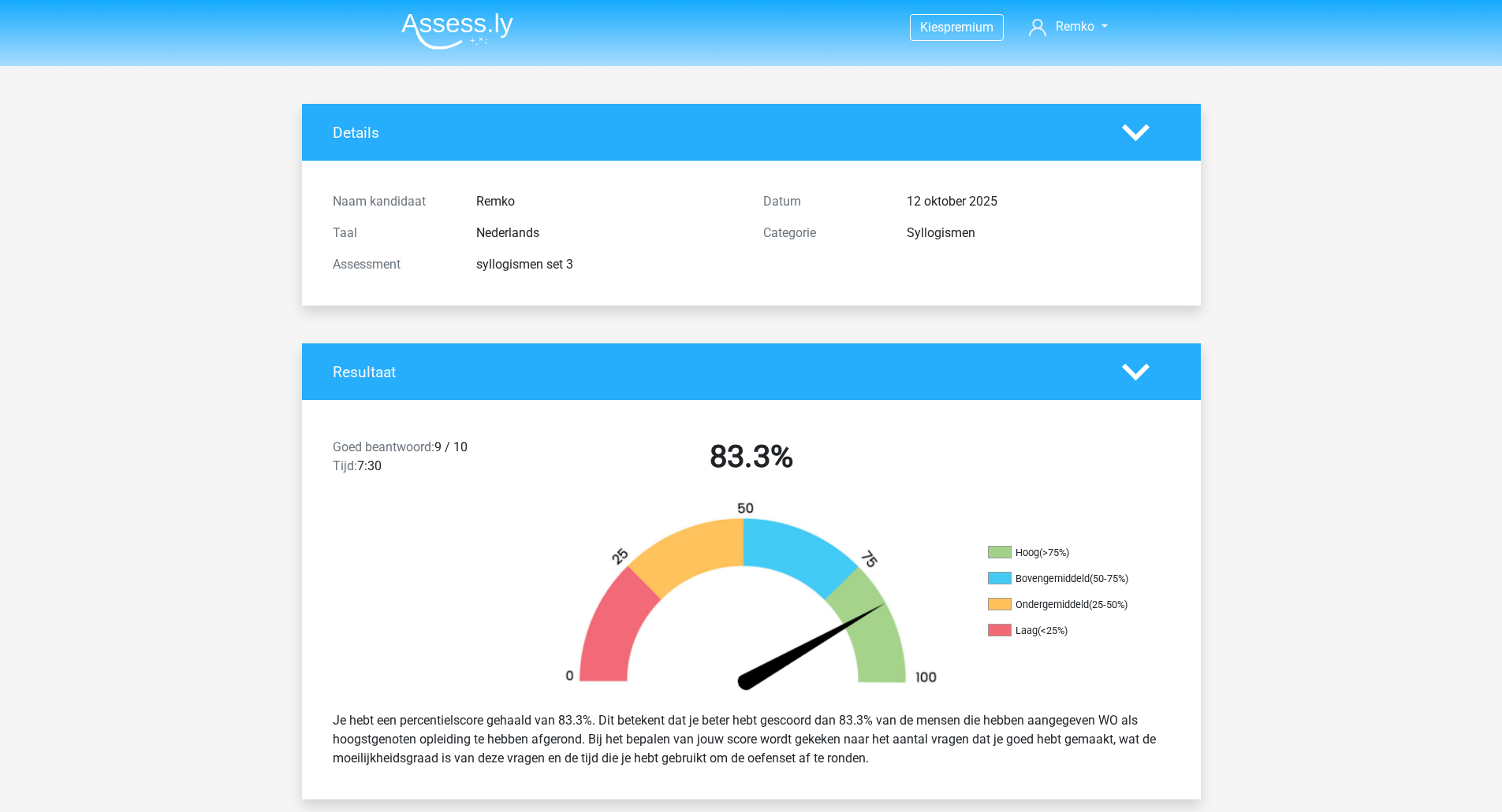
click at [438, 31] on img at bounding box center [457, 31] width 112 height 37
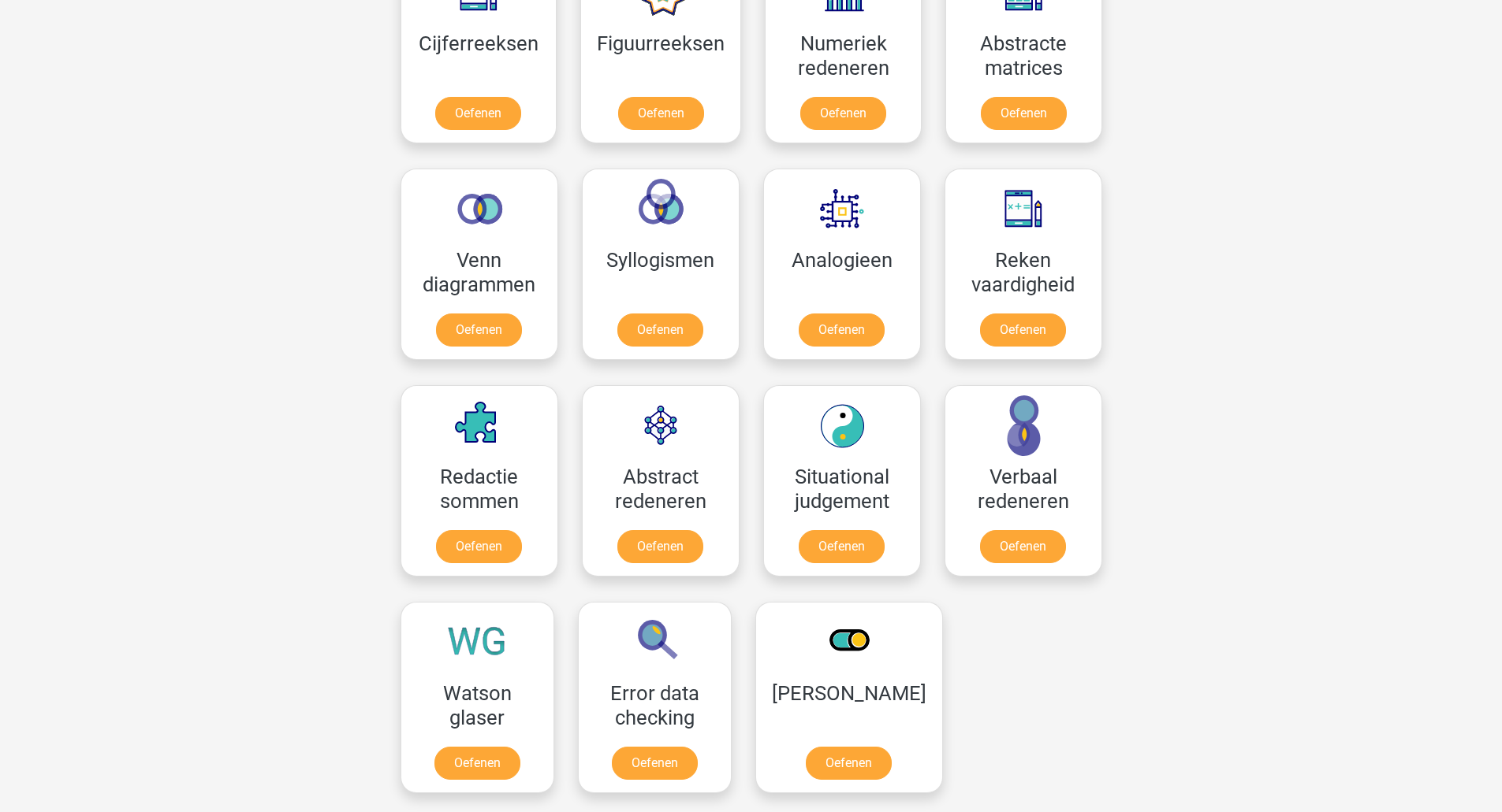
scroll to position [786, 0]
click at [659, 323] on link "Oefenen" at bounding box center [660, 334] width 90 height 35
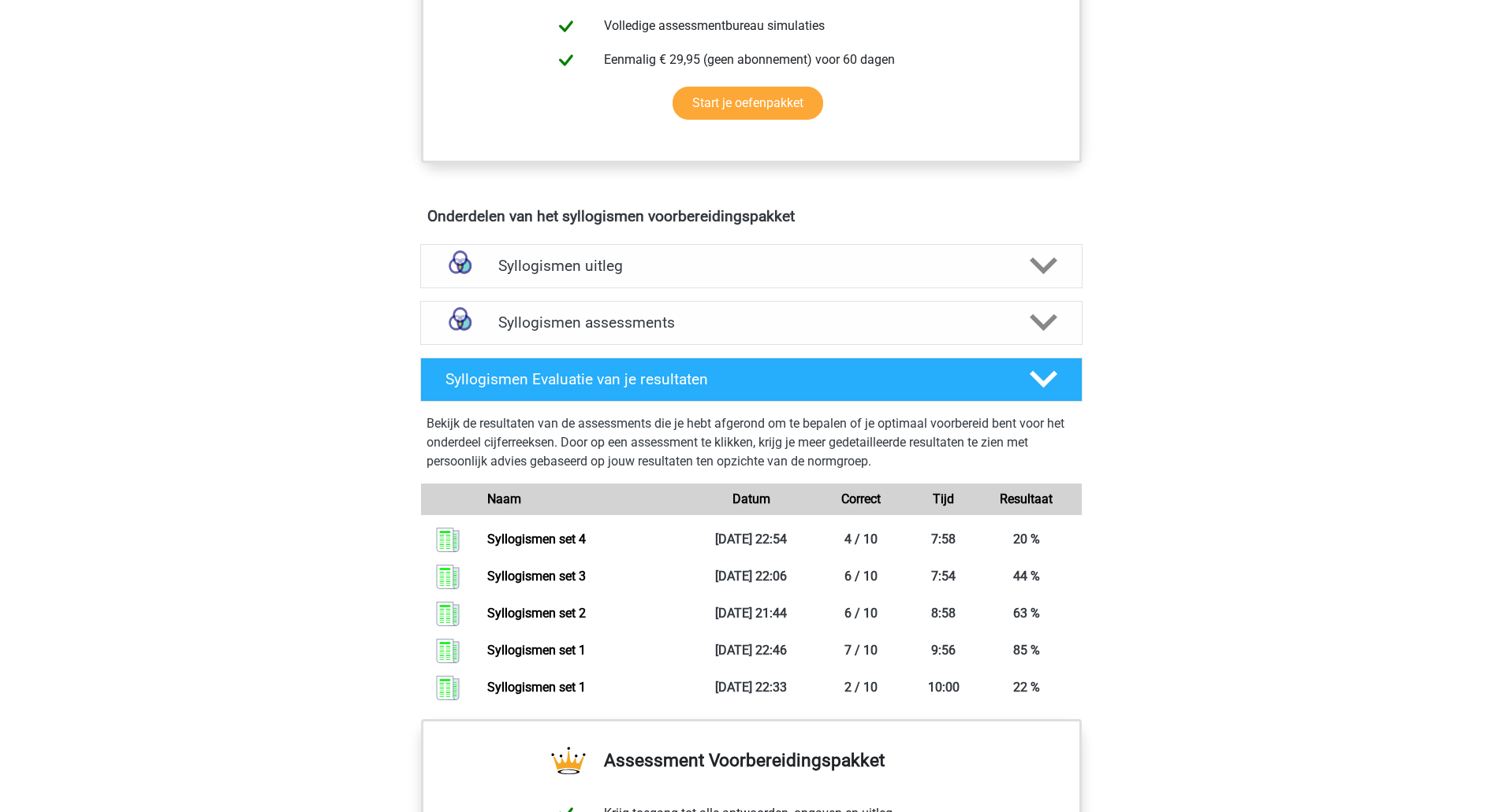
scroll to position [704, 0]
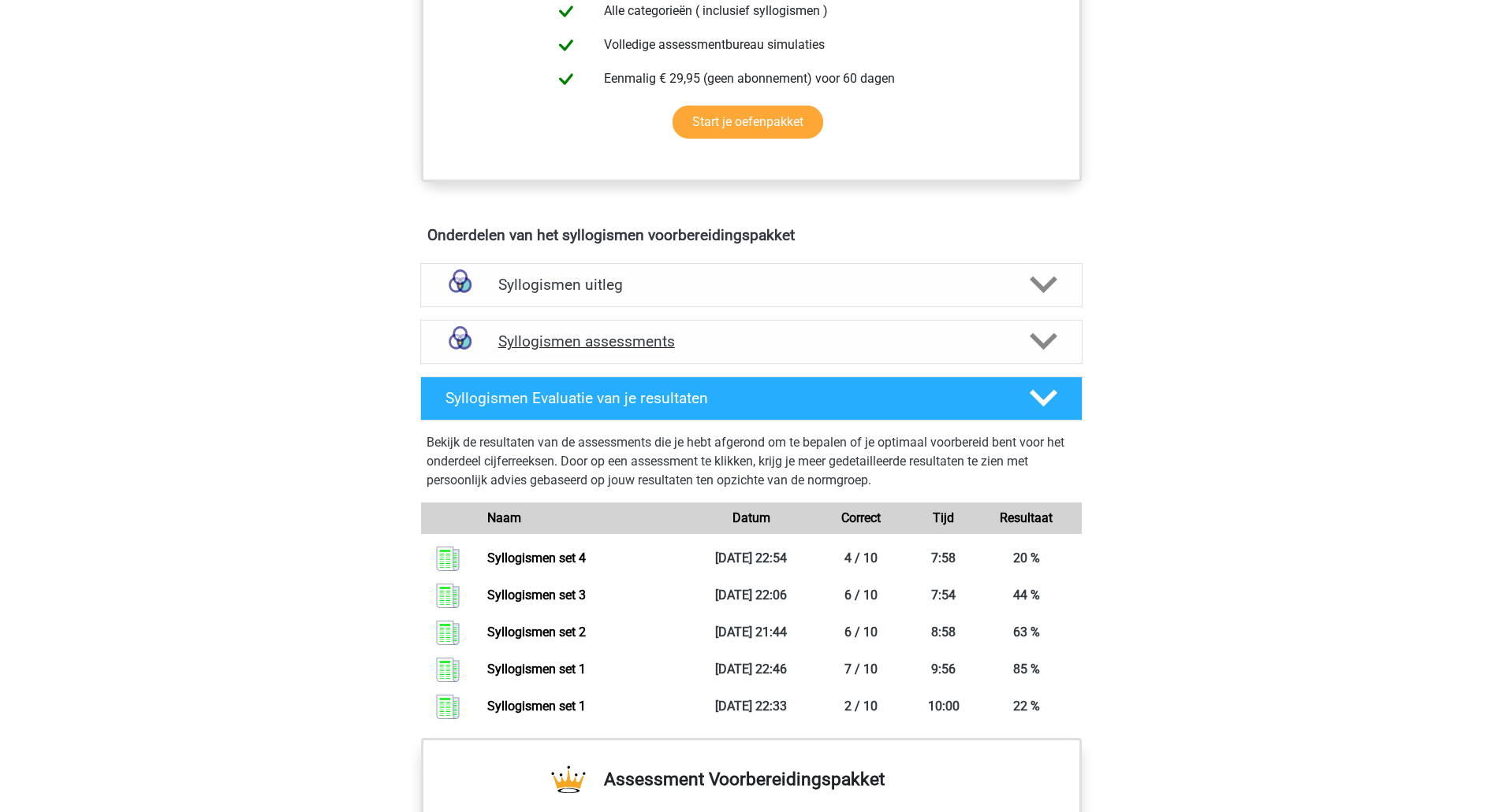
click at [584, 336] on h4 "Syllogismen assessments" at bounding box center [751, 341] width 506 height 18
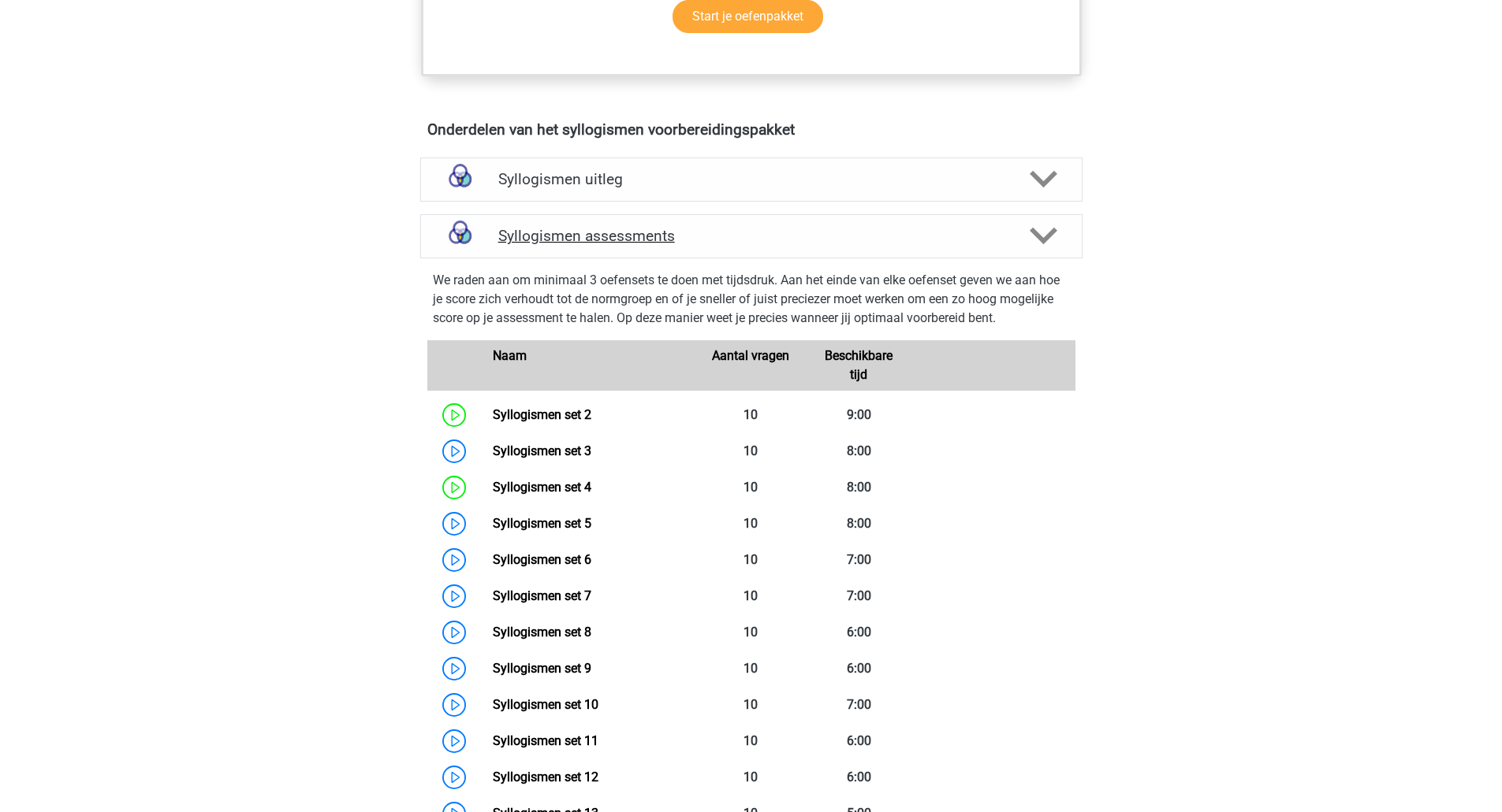
scroll to position [821, 0]
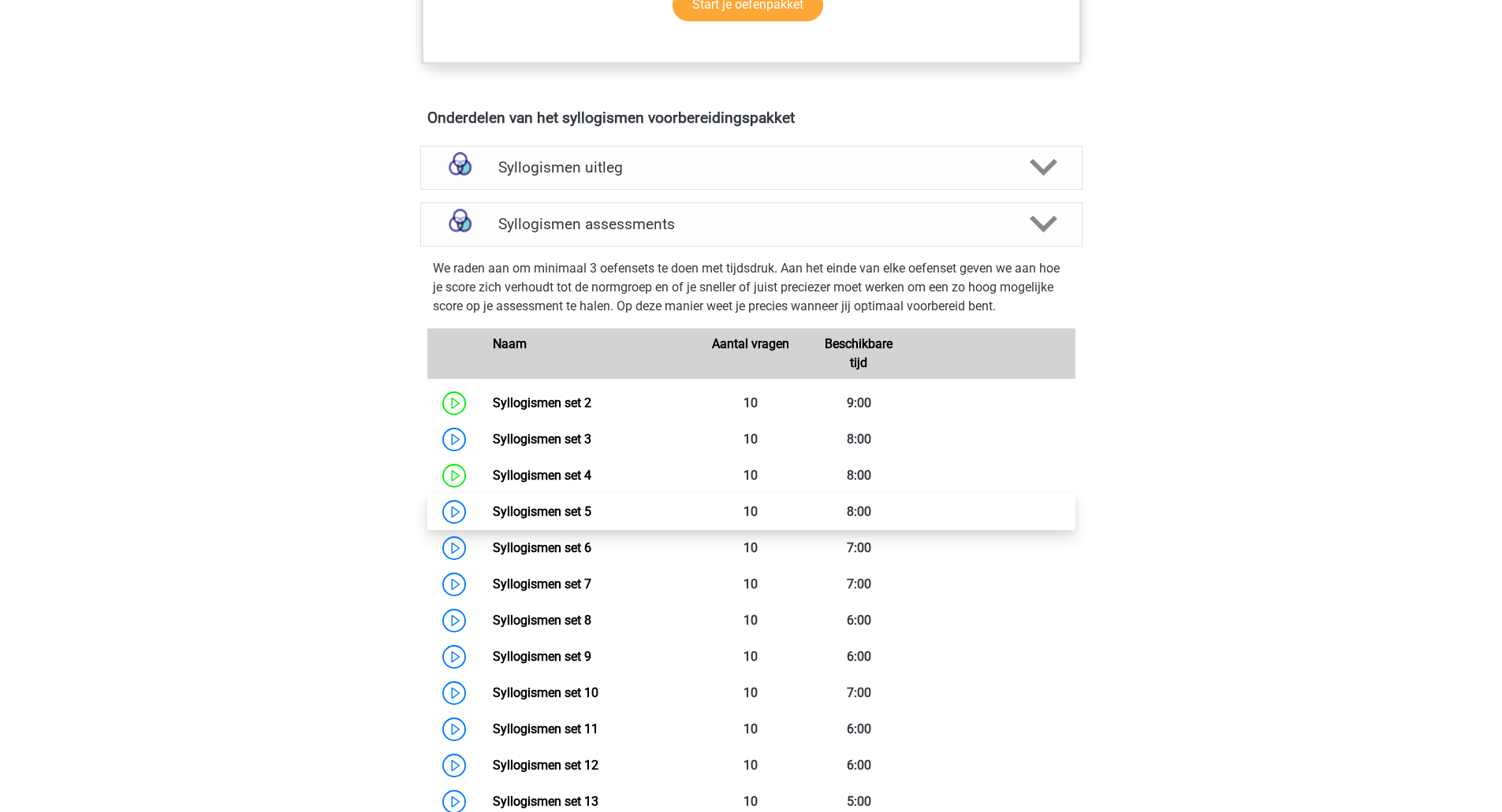
click at [567, 508] on link "Syllogismen set 5" at bounding box center [541, 512] width 98 height 15
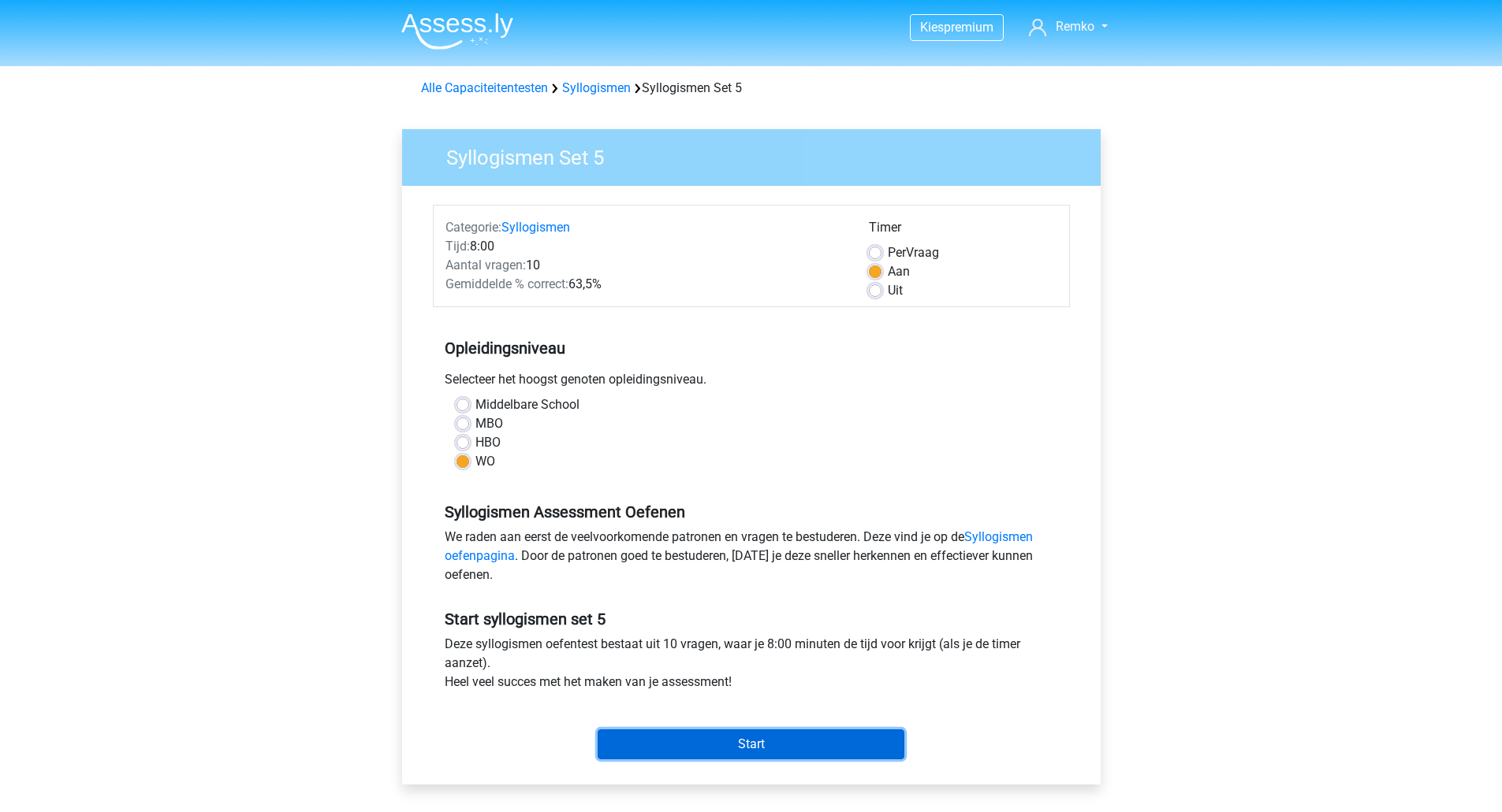
click at [768, 749] on input "Start" at bounding box center [751, 744] width 307 height 30
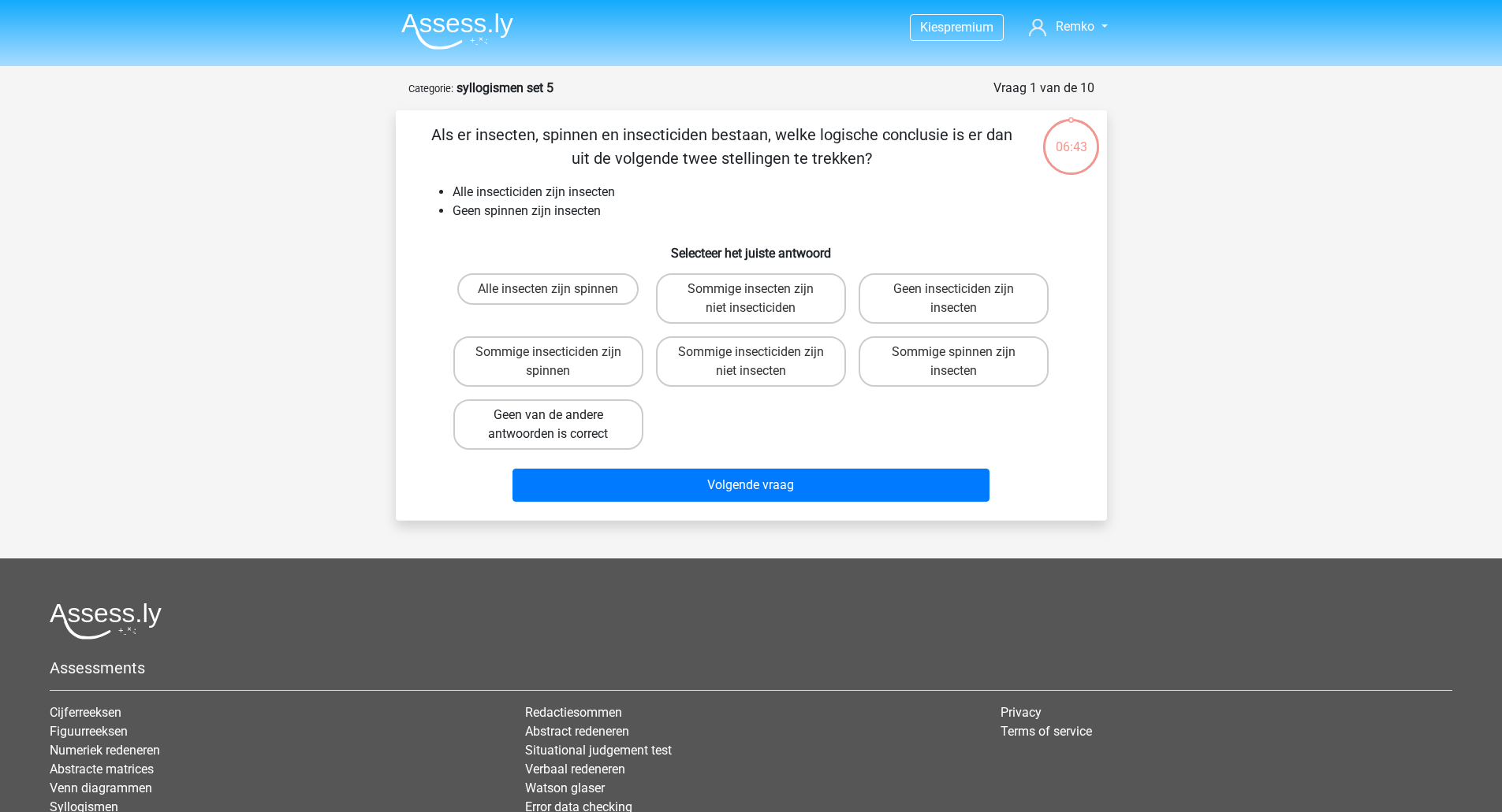
click at [610, 420] on label "Geen van de andere antwoorden is correct" at bounding box center [549, 425] width 190 height 50
click at [558, 420] on input "Geen van de andere antwoorden is correct" at bounding box center [553, 420] width 10 height 10
radio input "true"
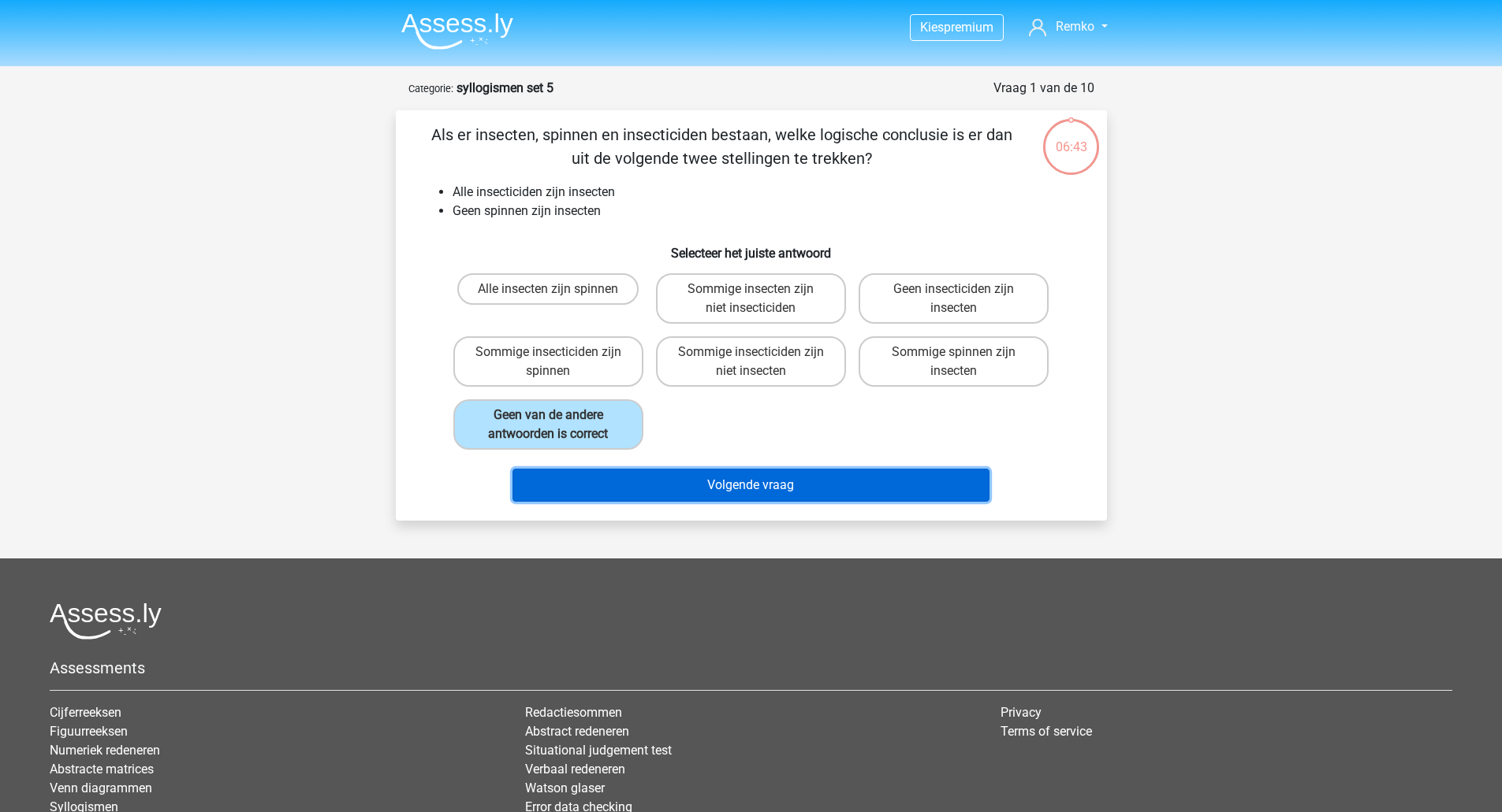
click at [610, 501] on button "Volgende vraag" at bounding box center [751, 486] width 477 height 33
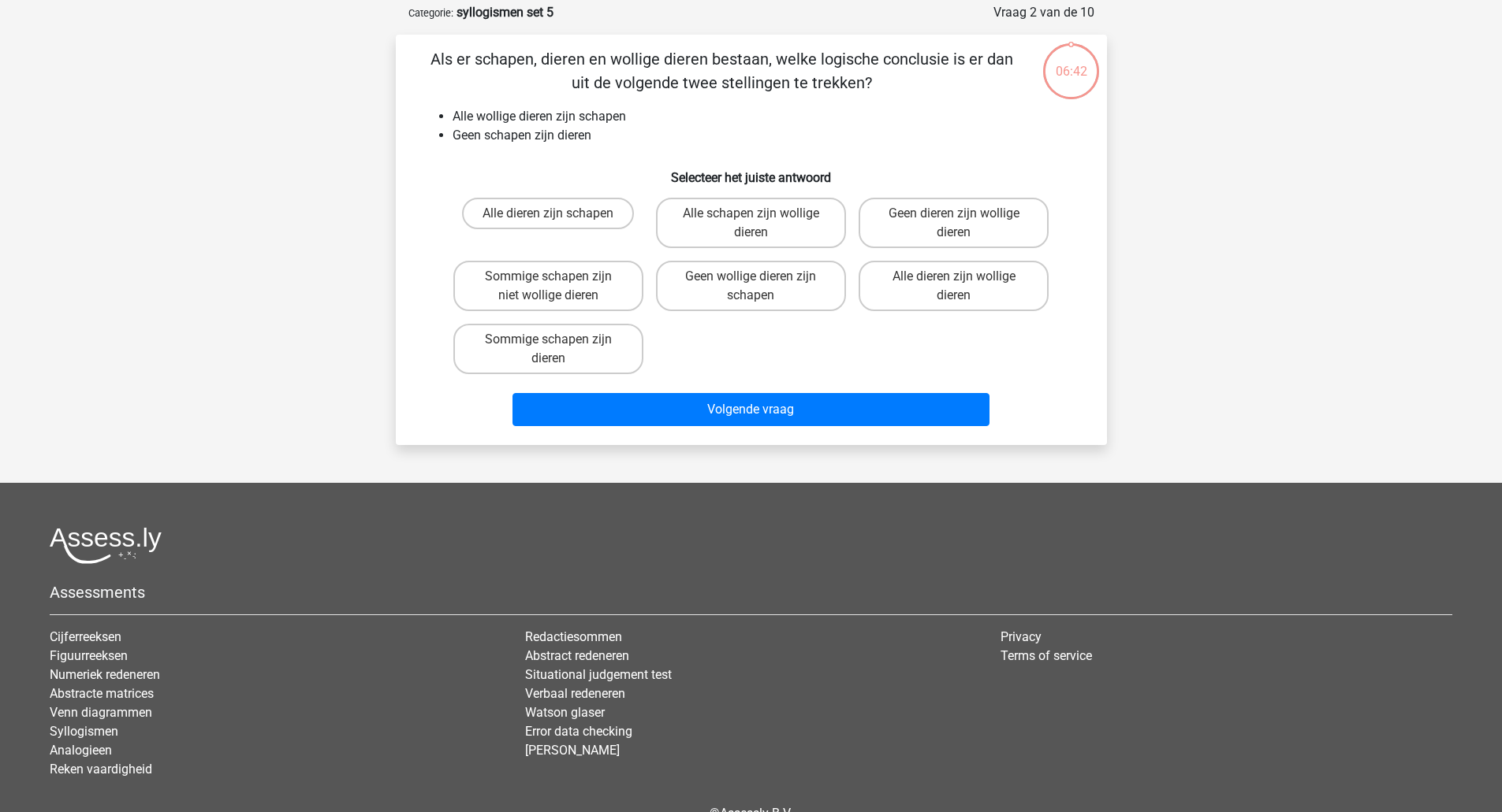
scroll to position [79, 0]
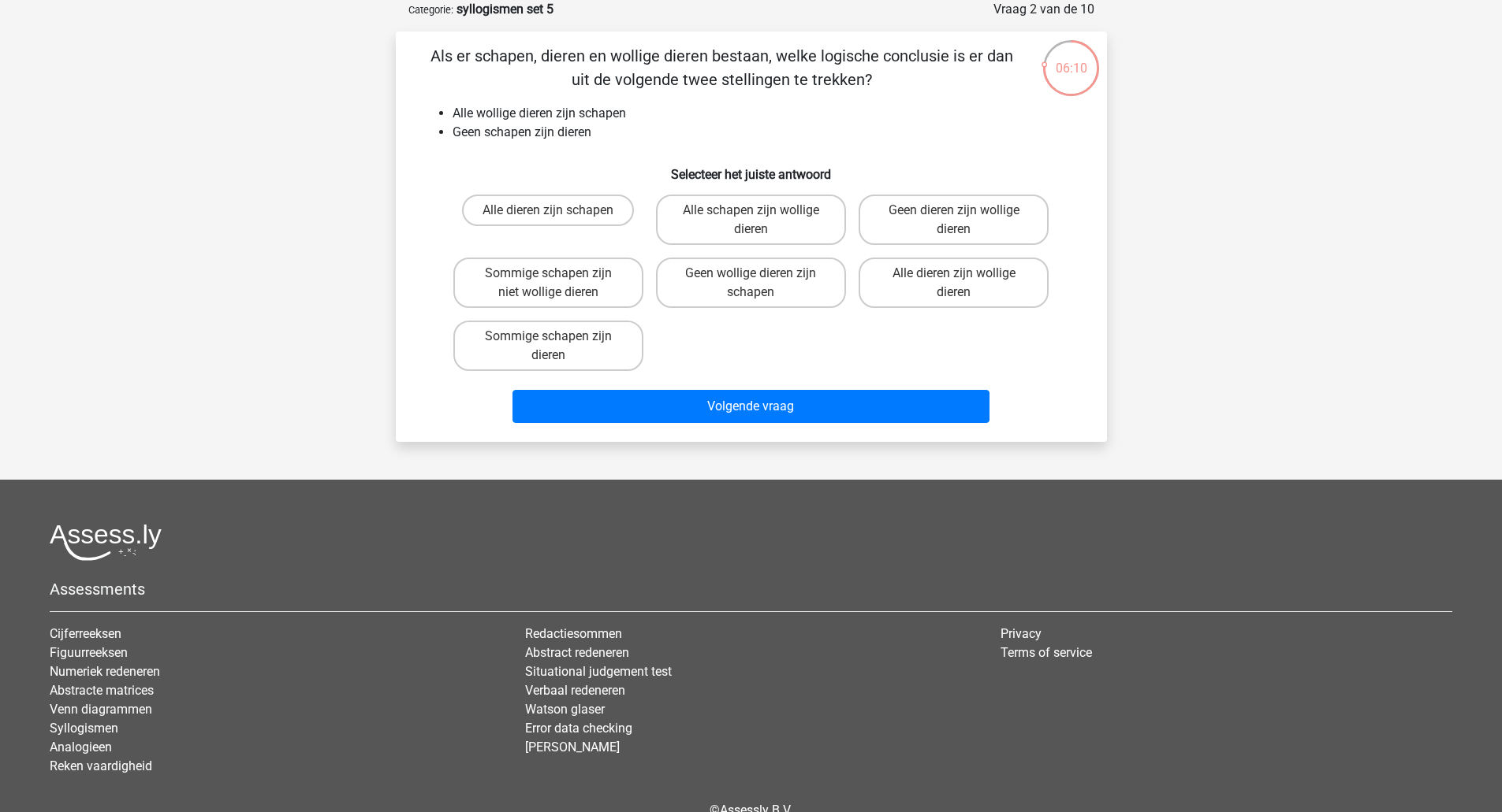
click at [962, 219] on input "Geen dieren zijn wollige dieren" at bounding box center [958, 215] width 10 height 10
radio input "true"
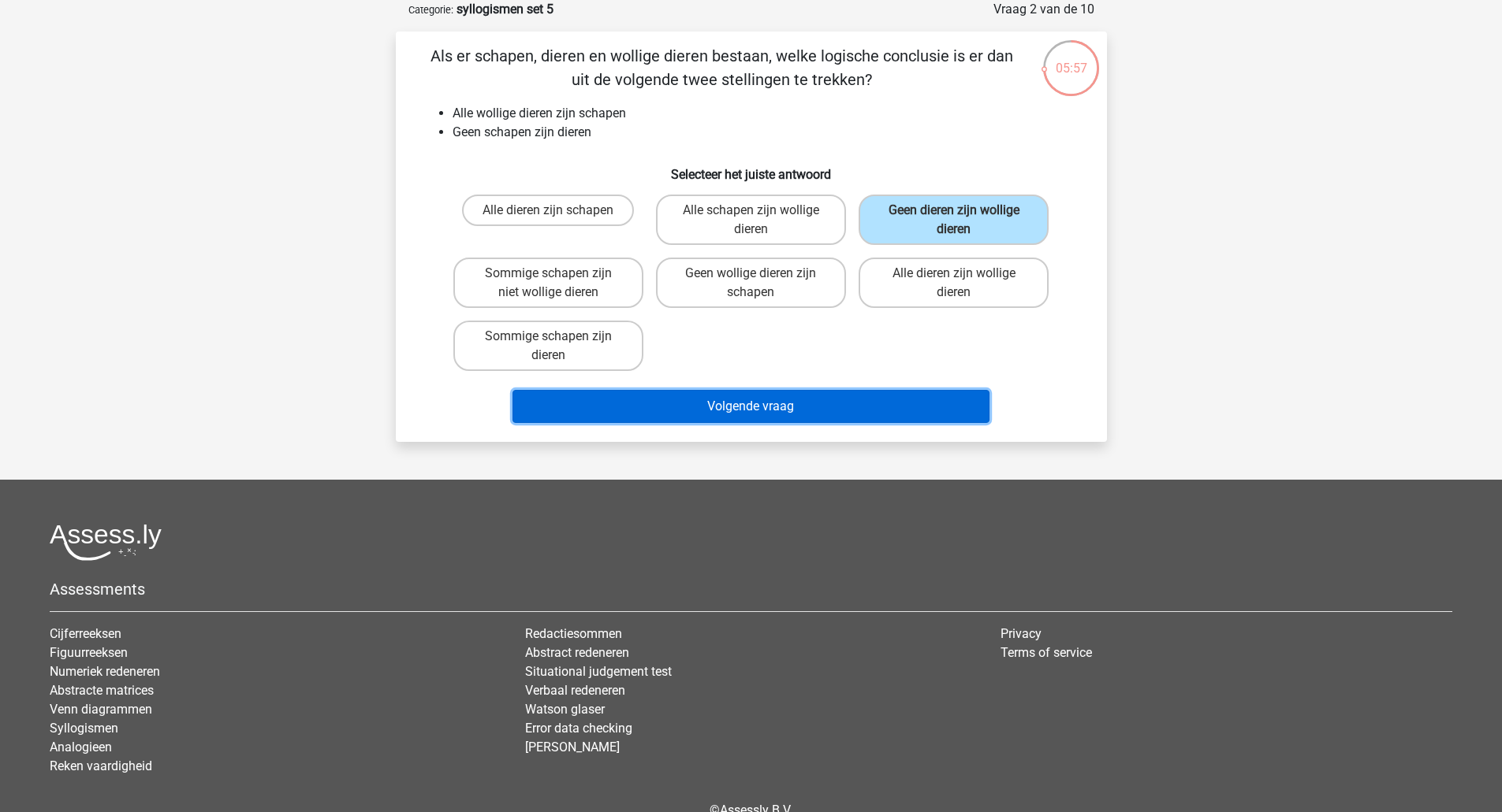
click at [930, 397] on button "Volgende vraag" at bounding box center [751, 406] width 477 height 33
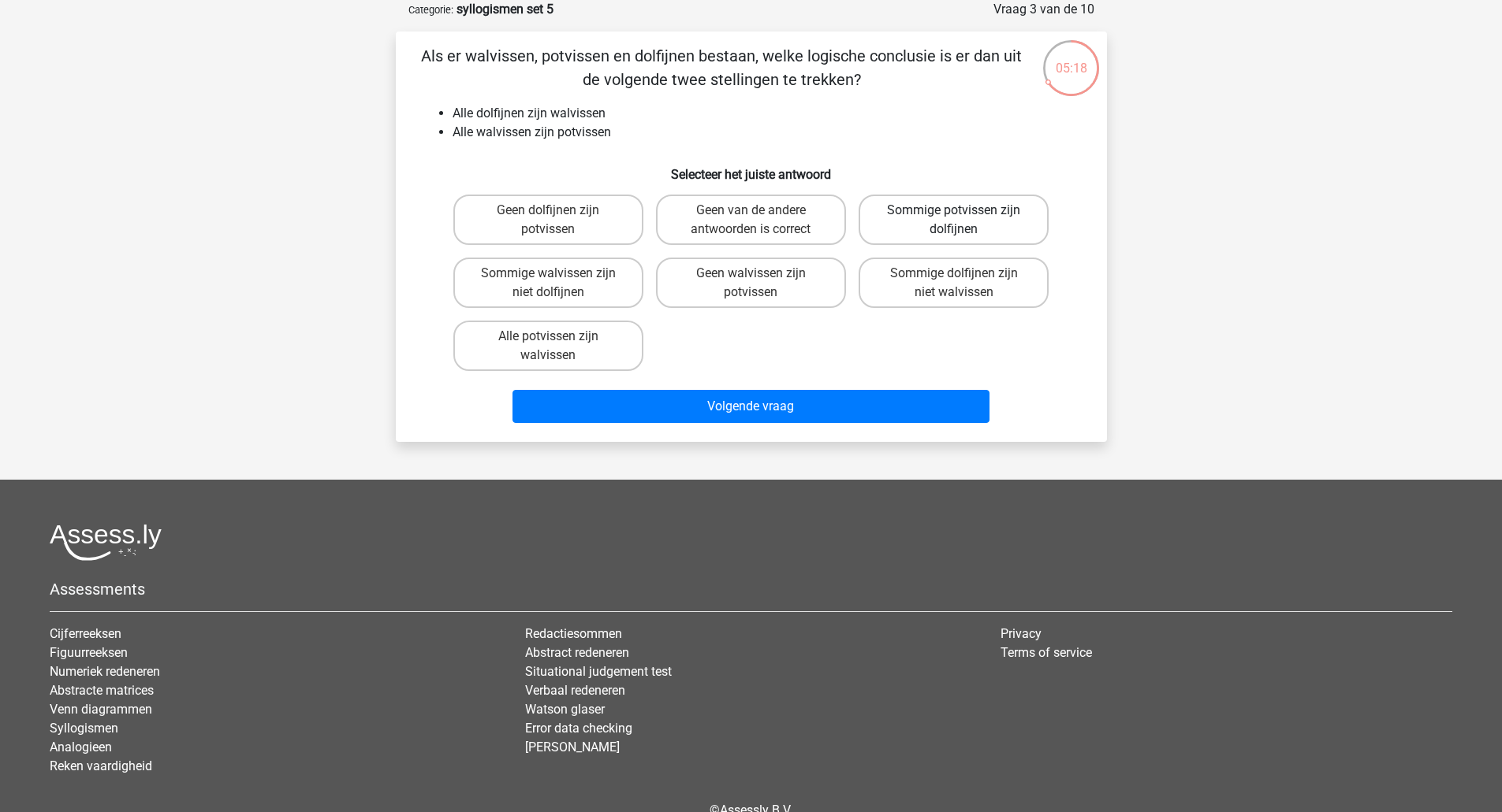
click at [910, 221] on label "Sommige potvissen zijn dolfijnen" at bounding box center [953, 219] width 190 height 50
click at [953, 221] on input "Sommige potvissen zijn dolfijnen" at bounding box center [958, 215] width 10 height 10
radio input "true"
click at [842, 436] on div "Als er walvissen, potvissen en dolfijnen bestaan, welke logische conclusie is e…" at bounding box center [751, 237] width 711 height 411
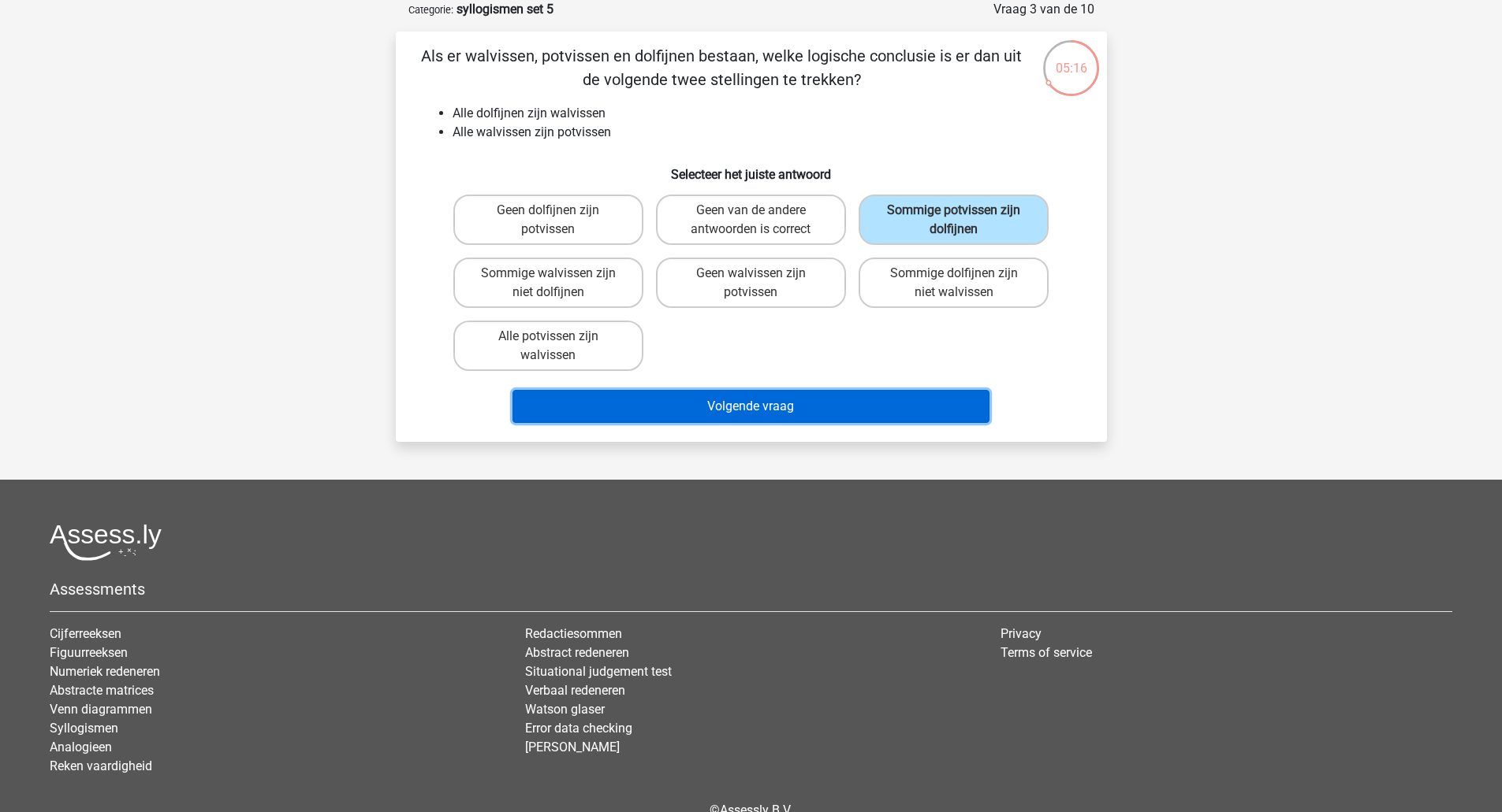
click at [860, 403] on button "Volgende vraag" at bounding box center [751, 406] width 477 height 33
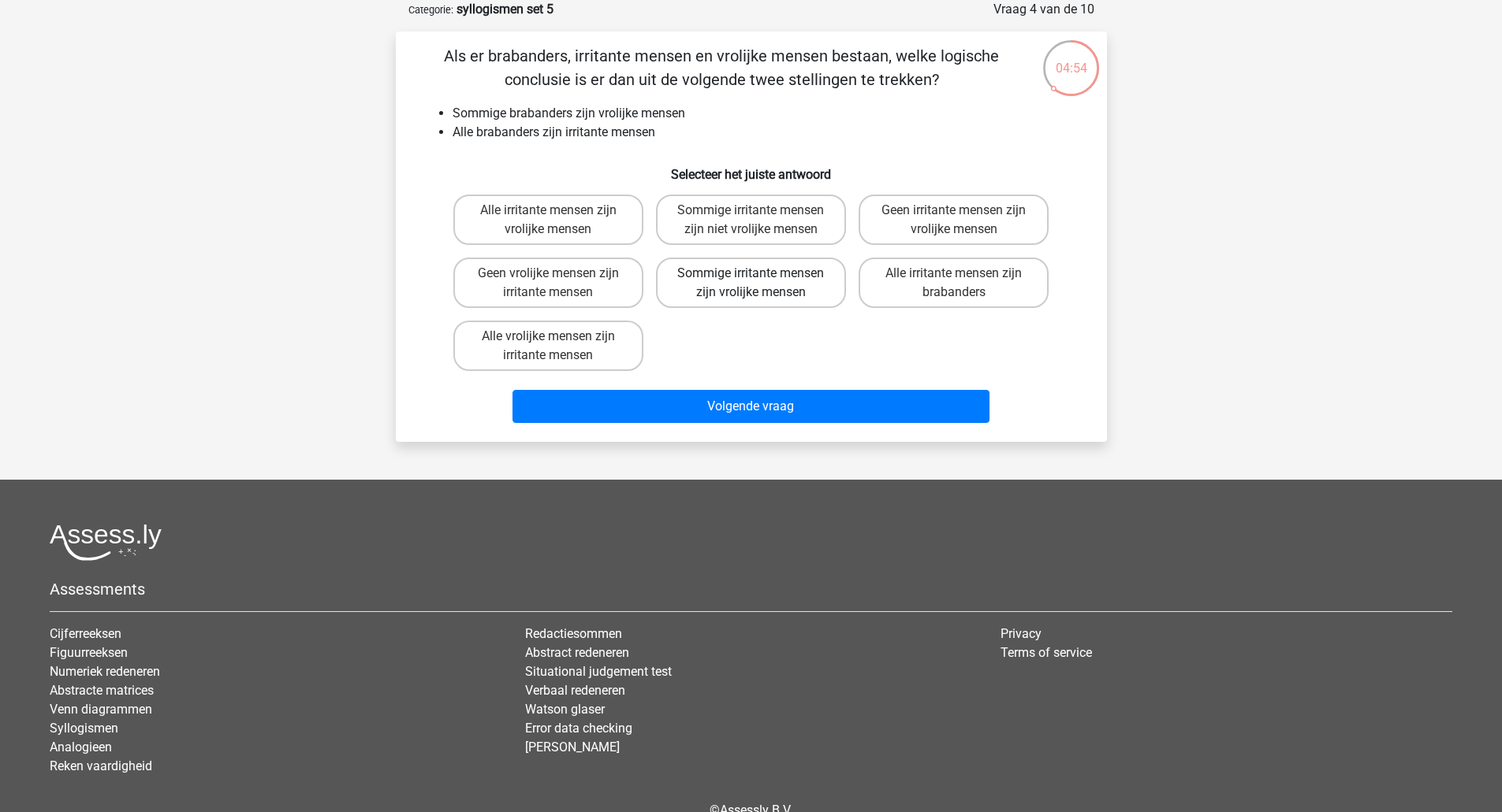
click at [805, 289] on label "Sommige irritante mensen zijn vrolijke mensen" at bounding box center [751, 283] width 190 height 50
click at [760, 284] on input "Sommige irritante mensen zijn vrolijke mensen" at bounding box center [756, 279] width 10 height 10
radio input "true"
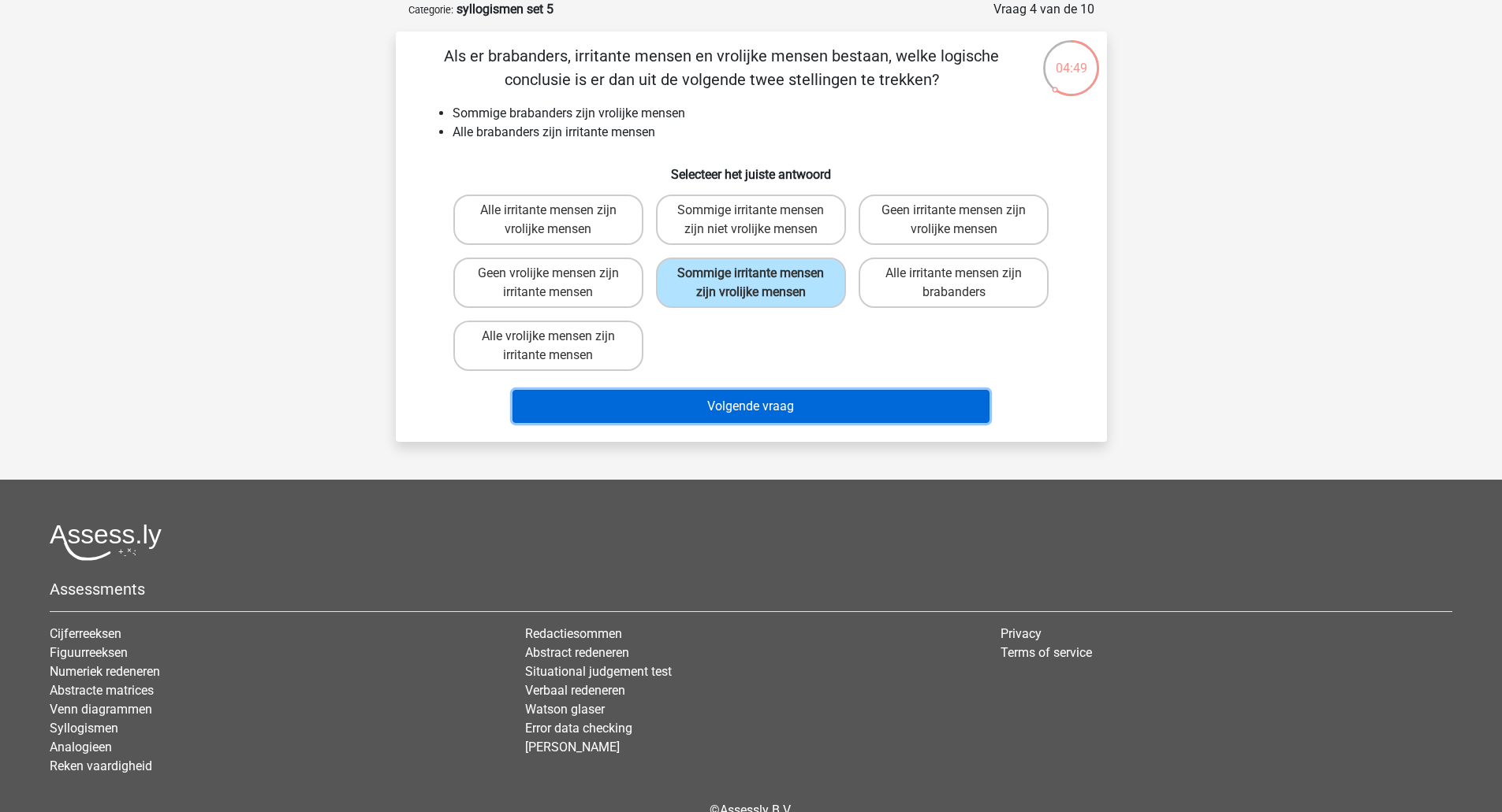
click at [798, 401] on button "Volgende vraag" at bounding box center [751, 406] width 477 height 33
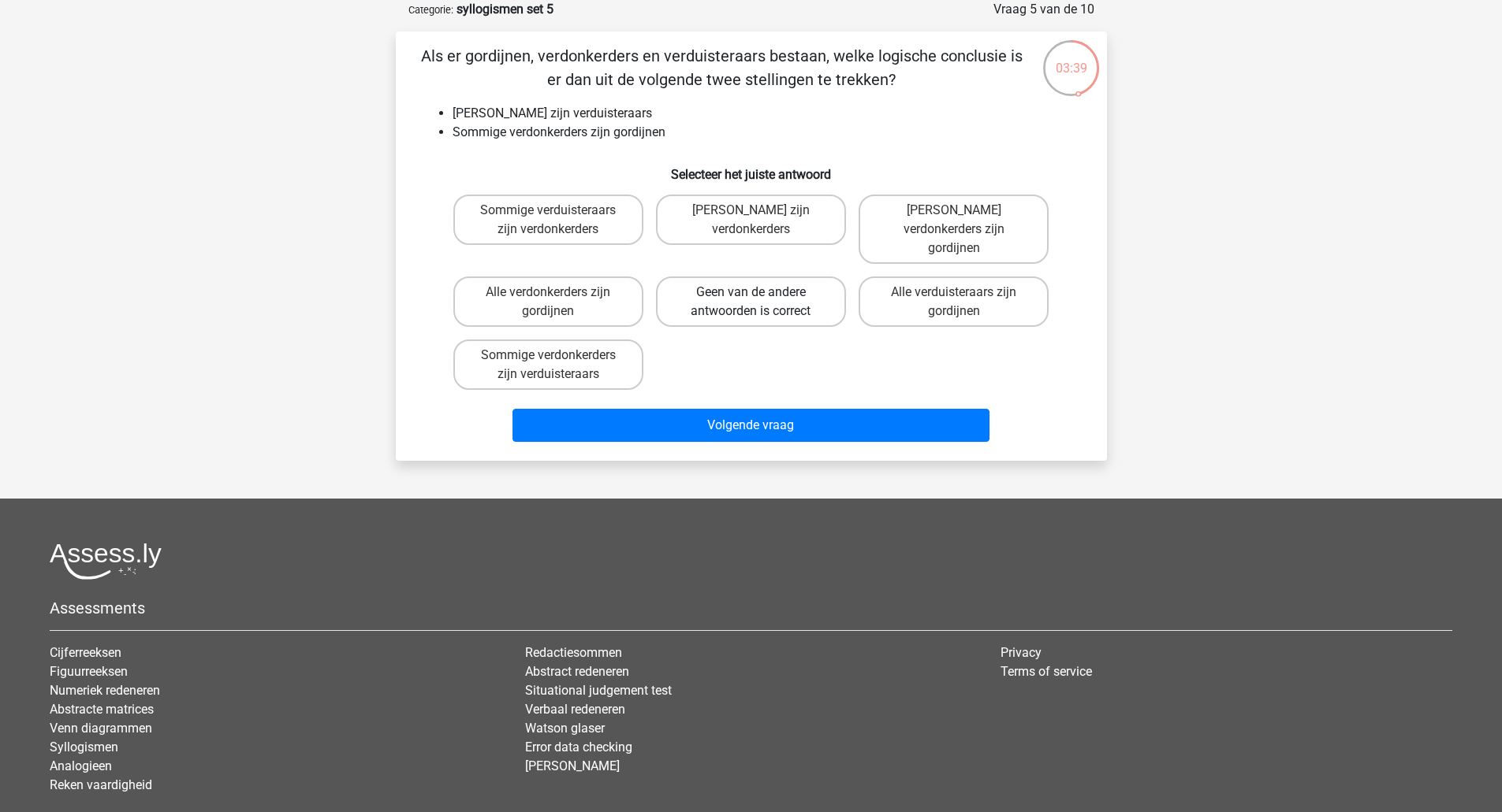
click at [760, 285] on label "Geen van de andere antwoorden is correct" at bounding box center [751, 301] width 190 height 50
click at [760, 293] on input "Geen van de andere antwoorden is correct" at bounding box center [756, 298] width 10 height 10
radio input "true"
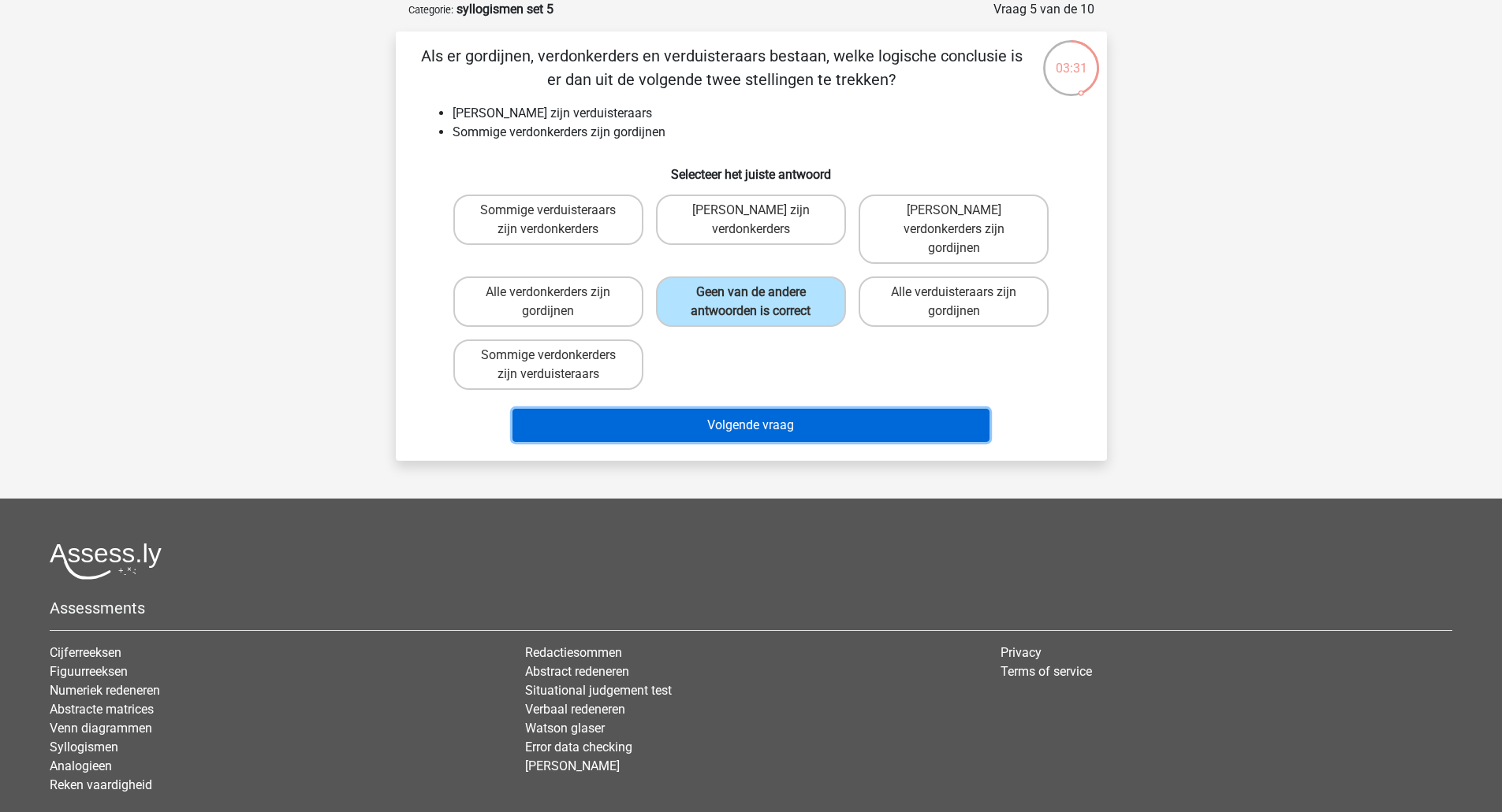
click at [734, 409] on button "Volgende vraag" at bounding box center [751, 425] width 477 height 33
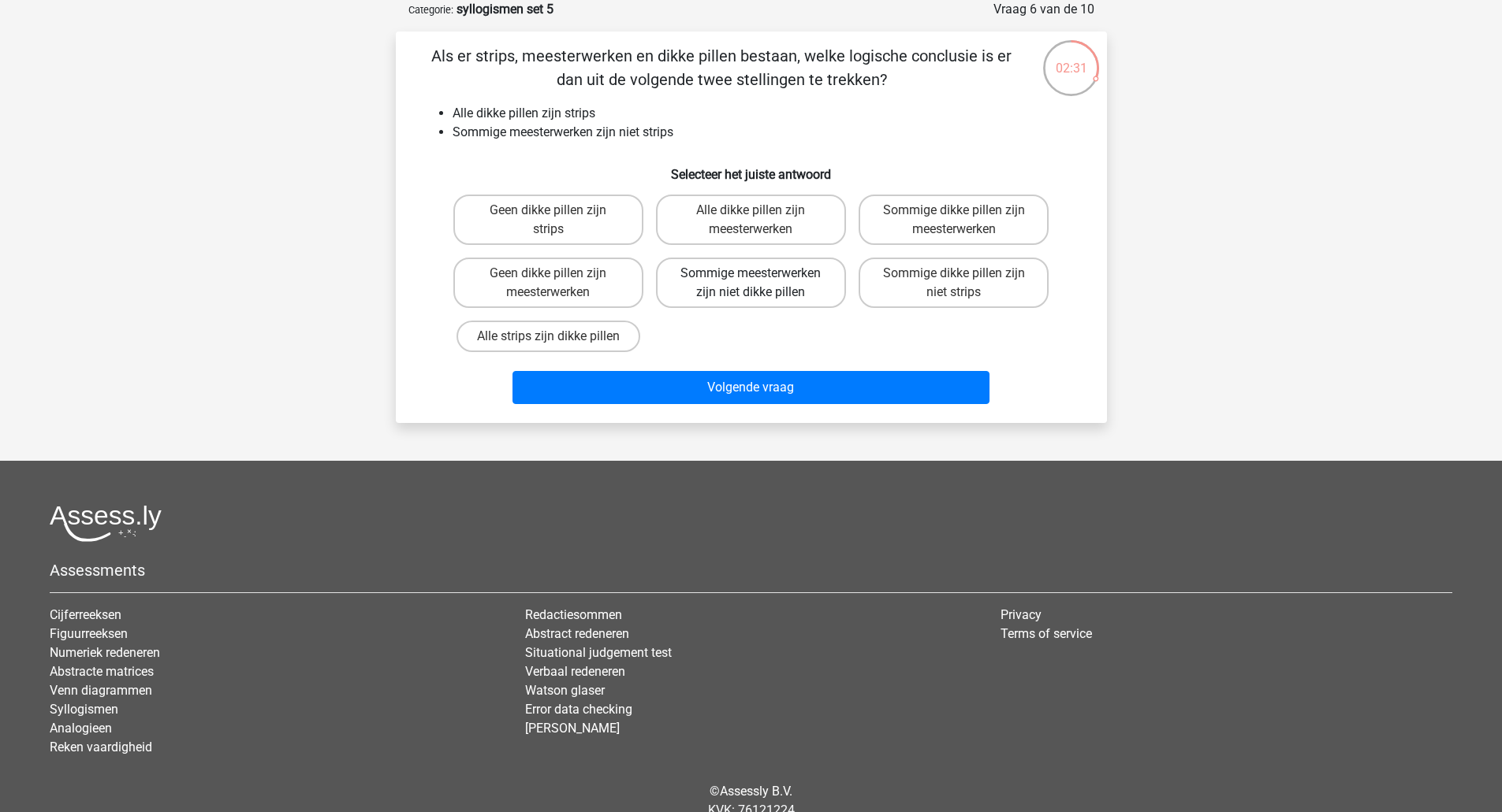
click at [797, 289] on label "Sommige meesterwerken zijn niet dikke pillen" at bounding box center [751, 283] width 190 height 50
click at [760, 284] on input "Sommige meesterwerken zijn niet dikke pillen" at bounding box center [756, 279] width 10 height 10
radio input "true"
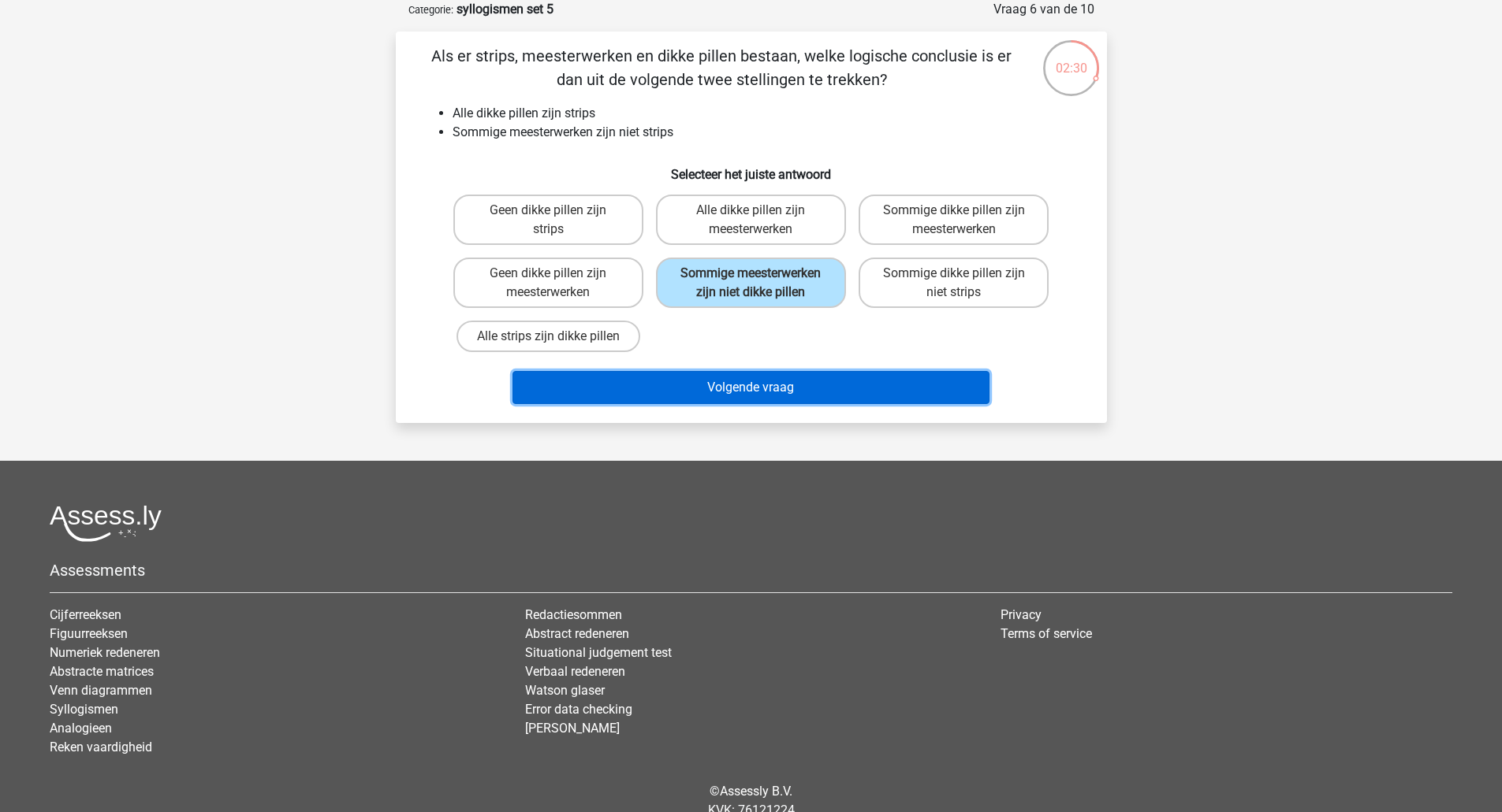
click at [824, 383] on button "Volgende vraag" at bounding box center [751, 387] width 477 height 33
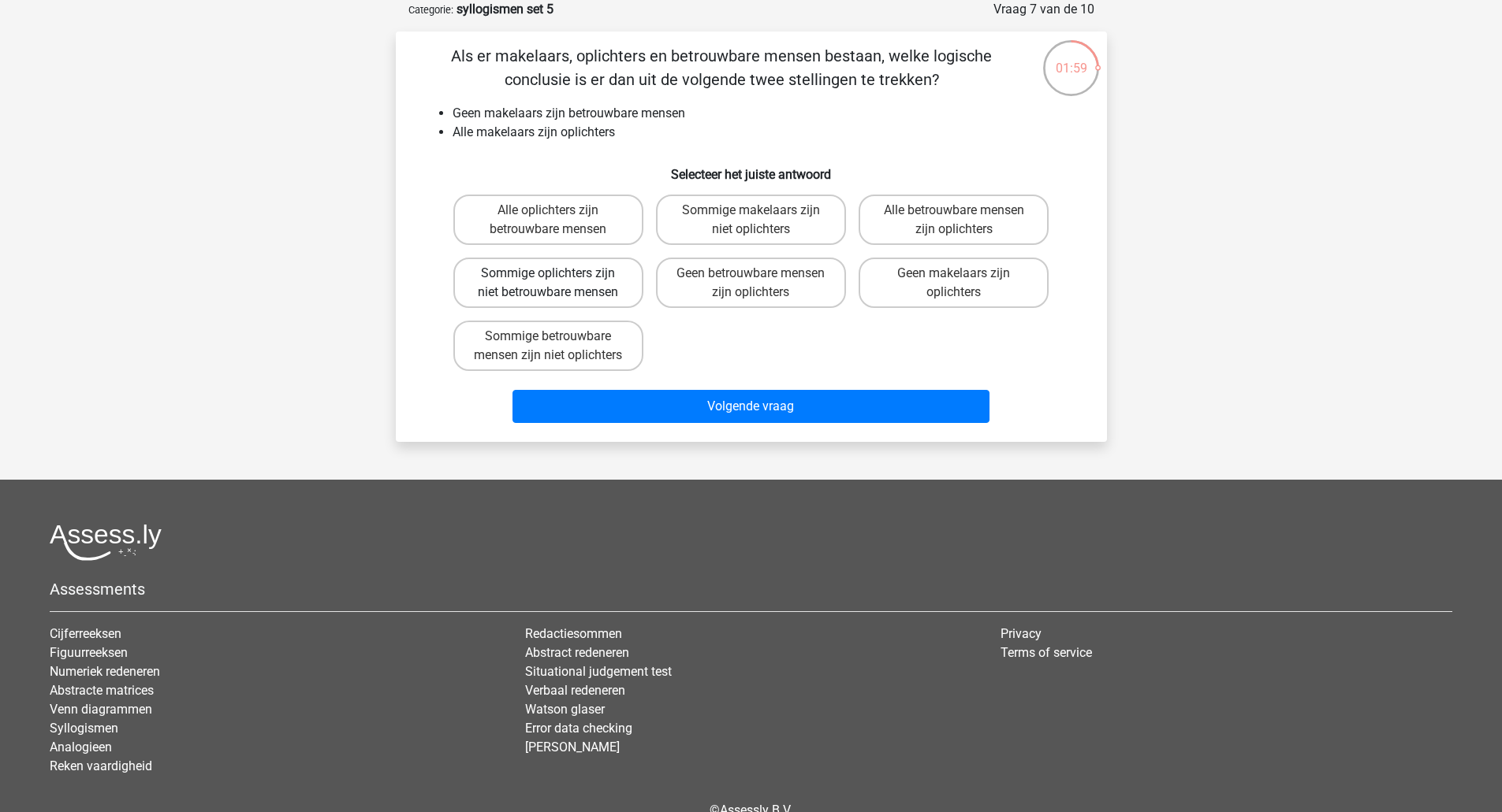
click at [533, 268] on label "Sommige oplichters zijn niet betrouwbare mensen" at bounding box center [549, 283] width 190 height 50
click at [548, 274] on input "Sommige oplichters zijn niet betrouwbare mensen" at bounding box center [553, 279] width 10 height 10
radio input "true"
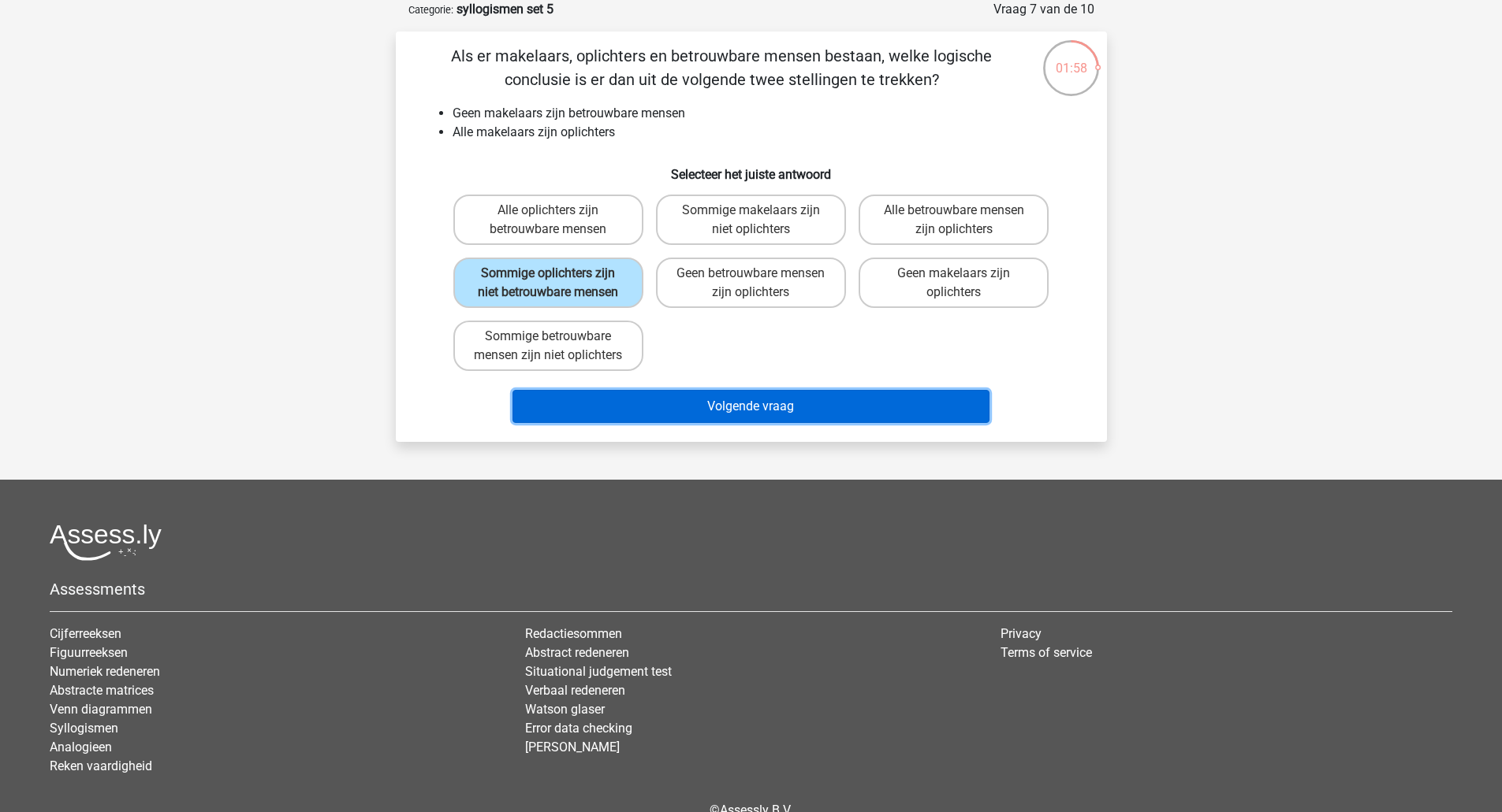
click at [663, 415] on button "Volgende vraag" at bounding box center [751, 406] width 477 height 33
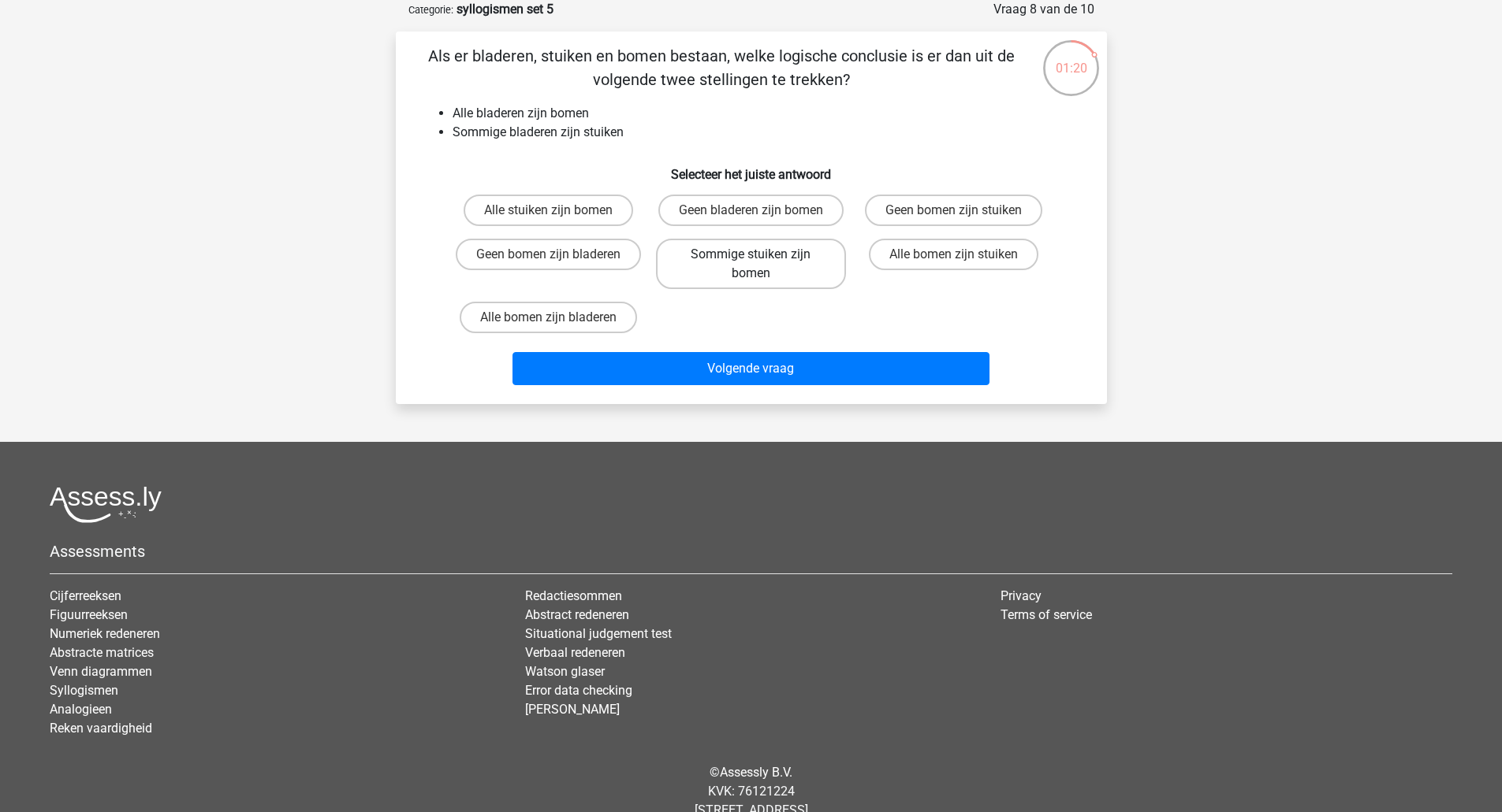
click at [680, 260] on label "Sommige stuiken zijn bomen" at bounding box center [751, 264] width 190 height 50
click at [751, 260] on input "Sommige stuiken zijn bomen" at bounding box center [756, 260] width 10 height 10
radio input "true"
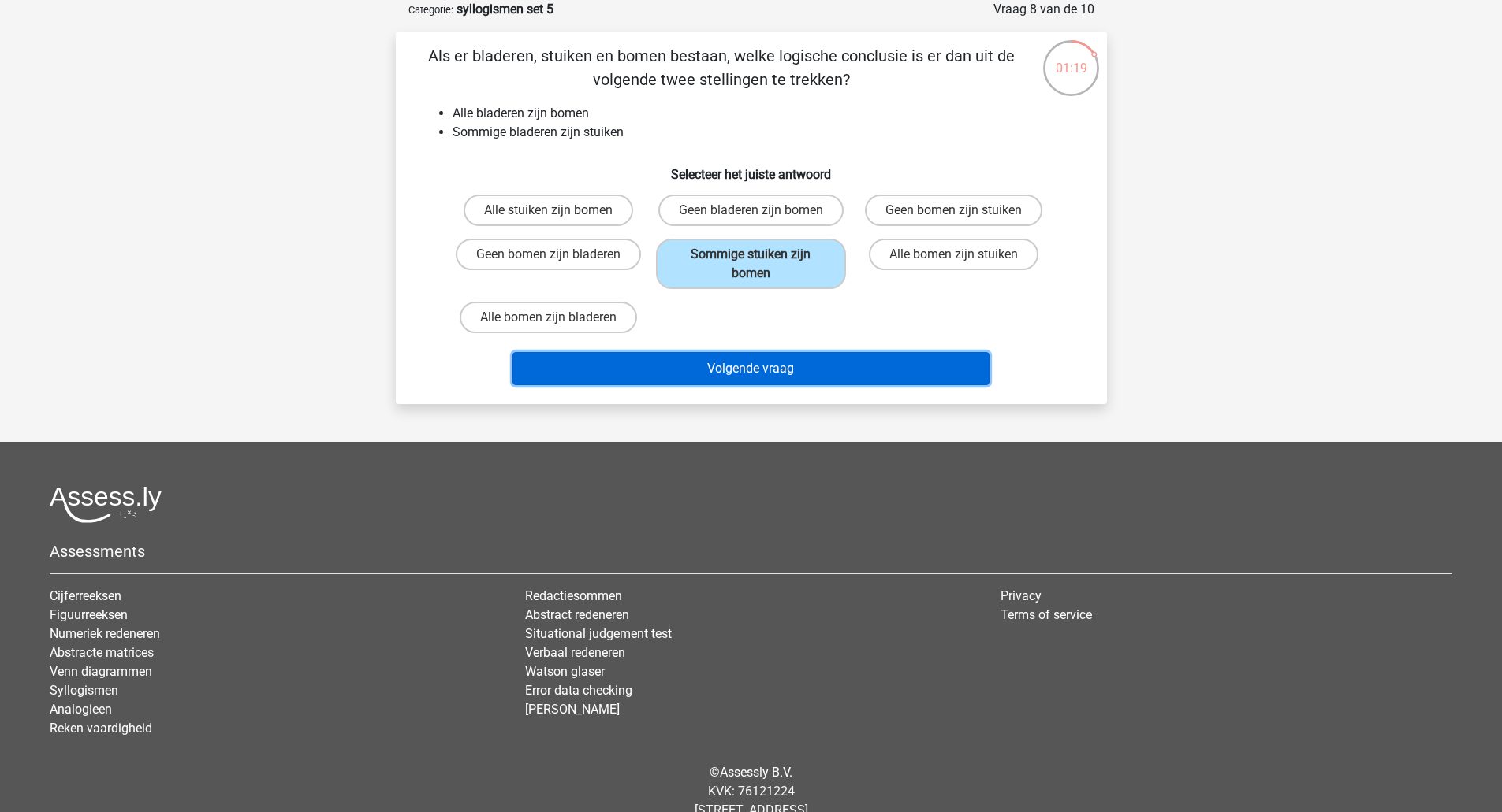
click at [753, 355] on button "Volgende vraag" at bounding box center [751, 368] width 477 height 33
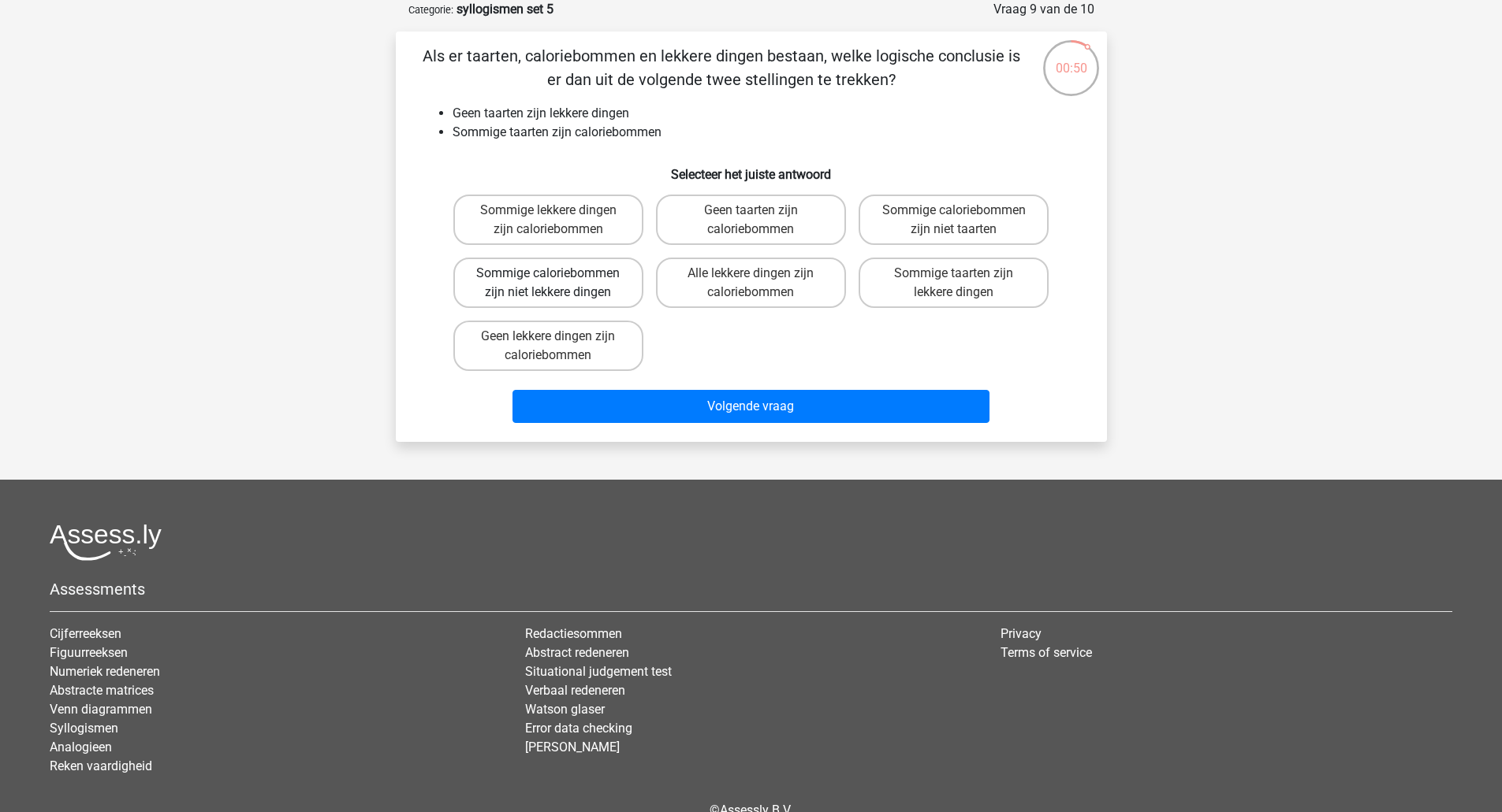
click at [582, 292] on label "Sommige caloriebommen zijn niet lekkere dingen" at bounding box center [549, 283] width 190 height 50
click at [558, 284] on input "Sommige caloriebommen zijn niet lekkere dingen" at bounding box center [553, 279] width 10 height 10
radio input "true"
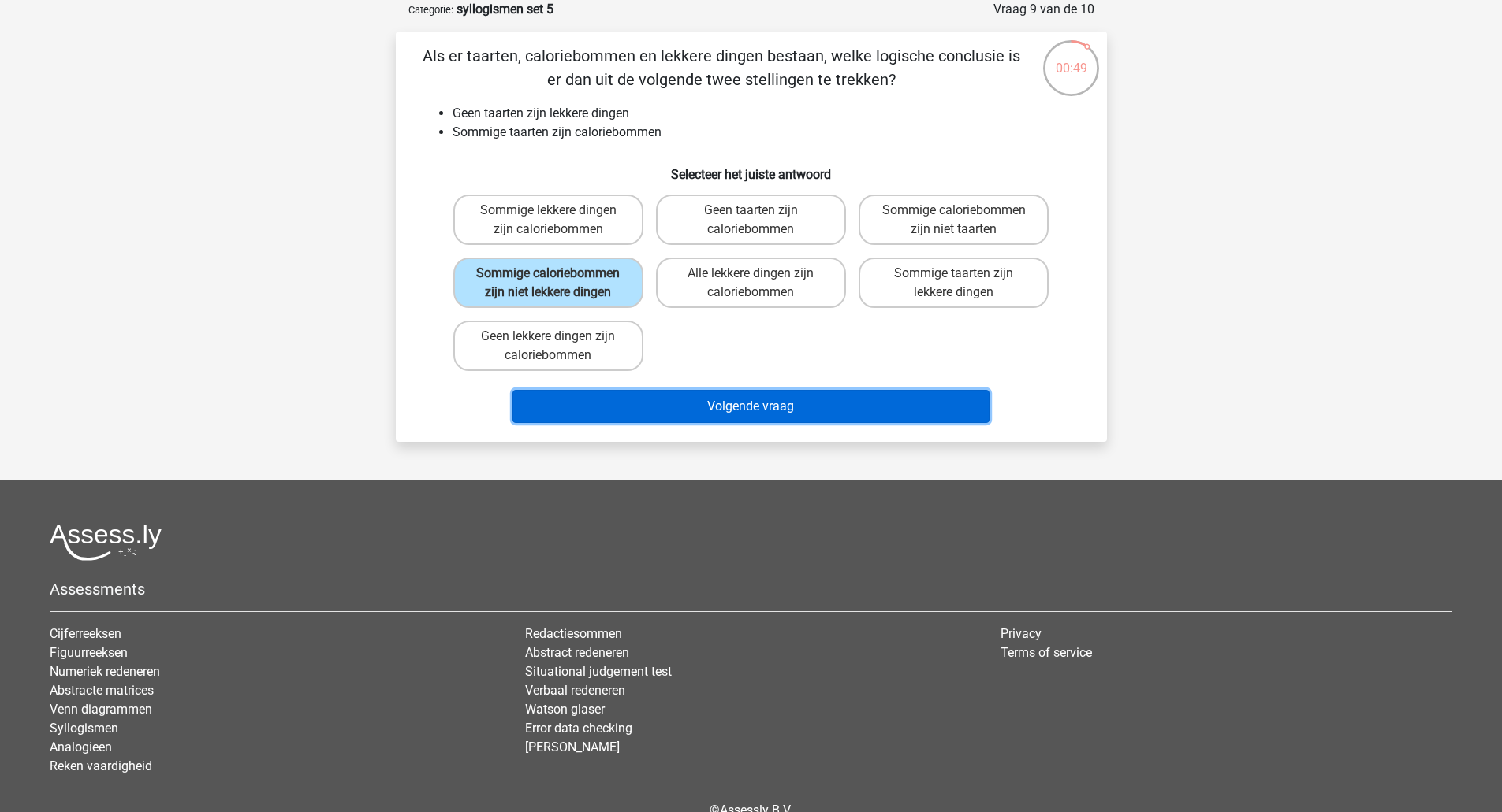
click at [674, 408] on button "Volgende vraag" at bounding box center [751, 406] width 477 height 33
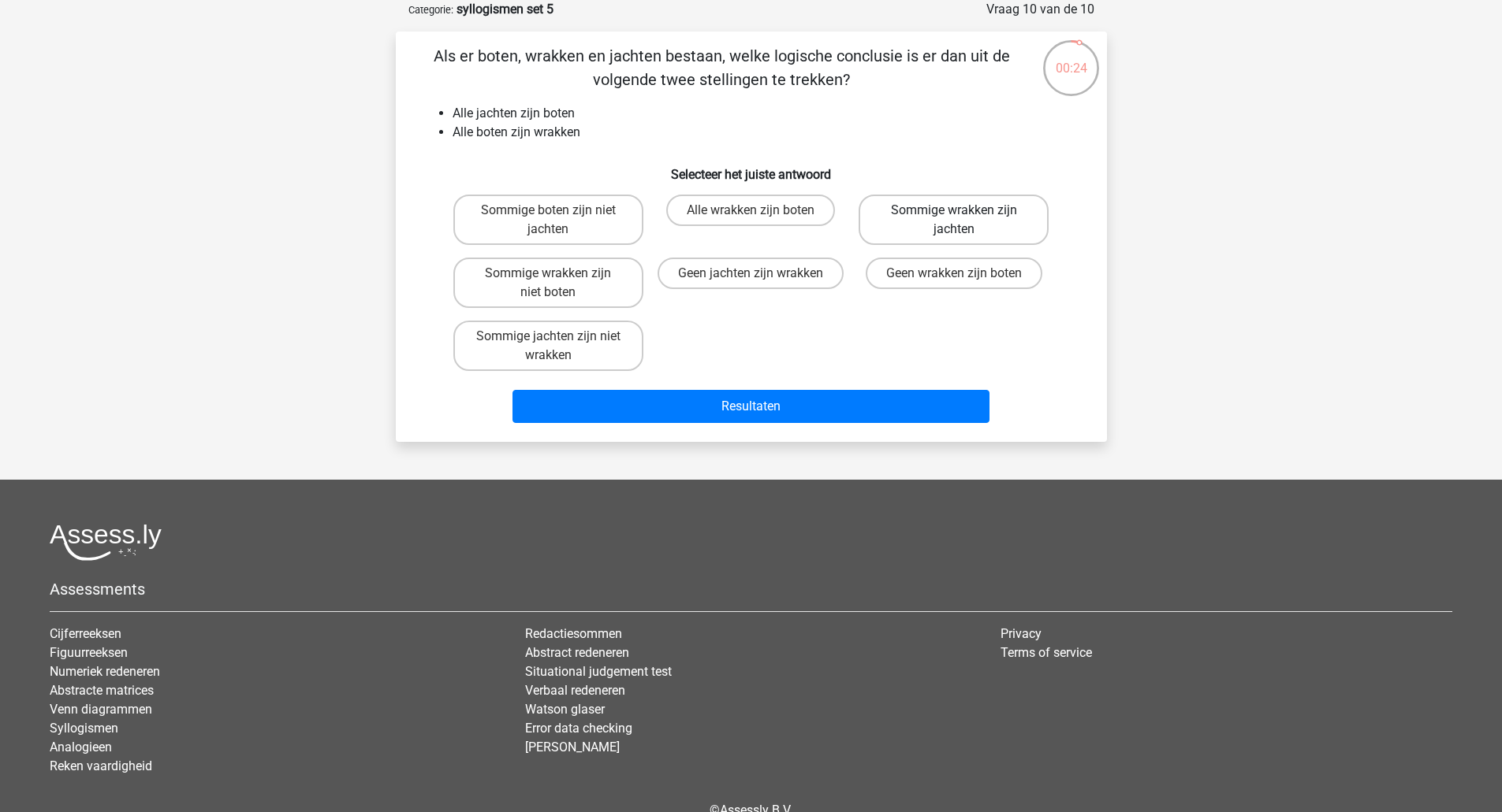
click at [941, 231] on label "Sommige wrakken zijn jachten" at bounding box center [953, 219] width 190 height 50
click at [953, 221] on input "Sommige wrakken zijn jachten" at bounding box center [958, 215] width 10 height 10
radio input "true"
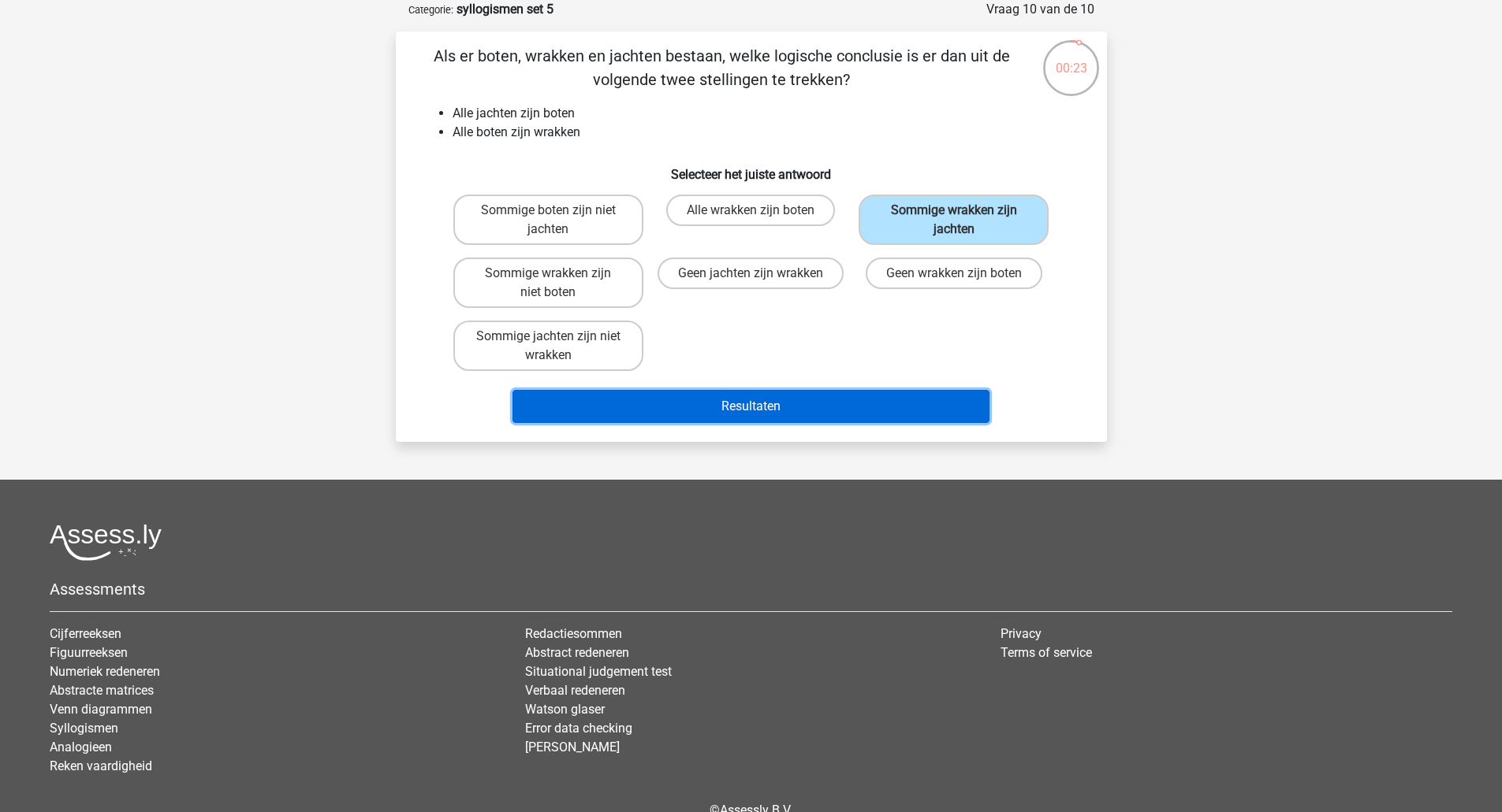
click at [911, 399] on button "Resultaten" at bounding box center [751, 406] width 477 height 33
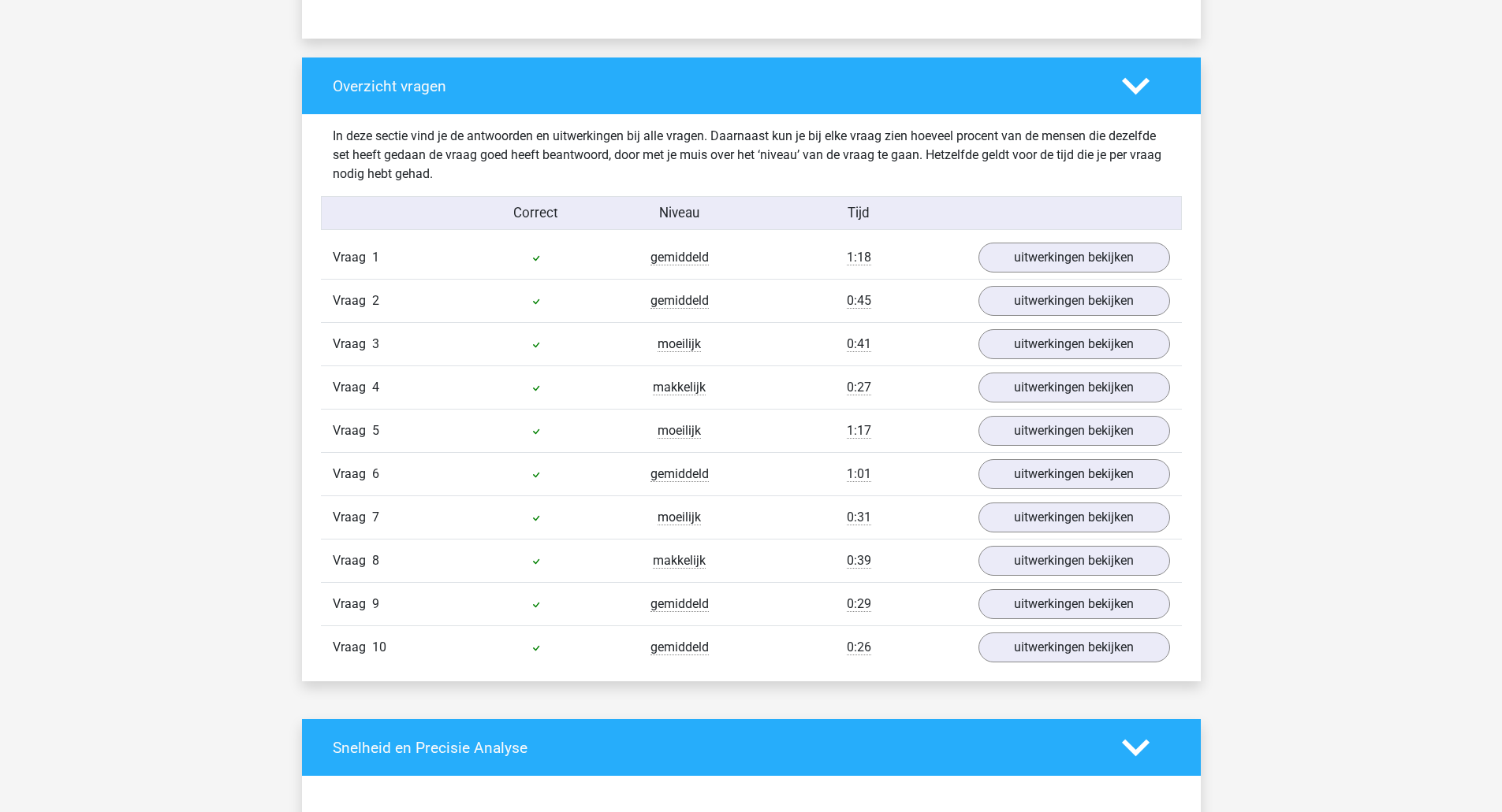
scroll to position [1126, 0]
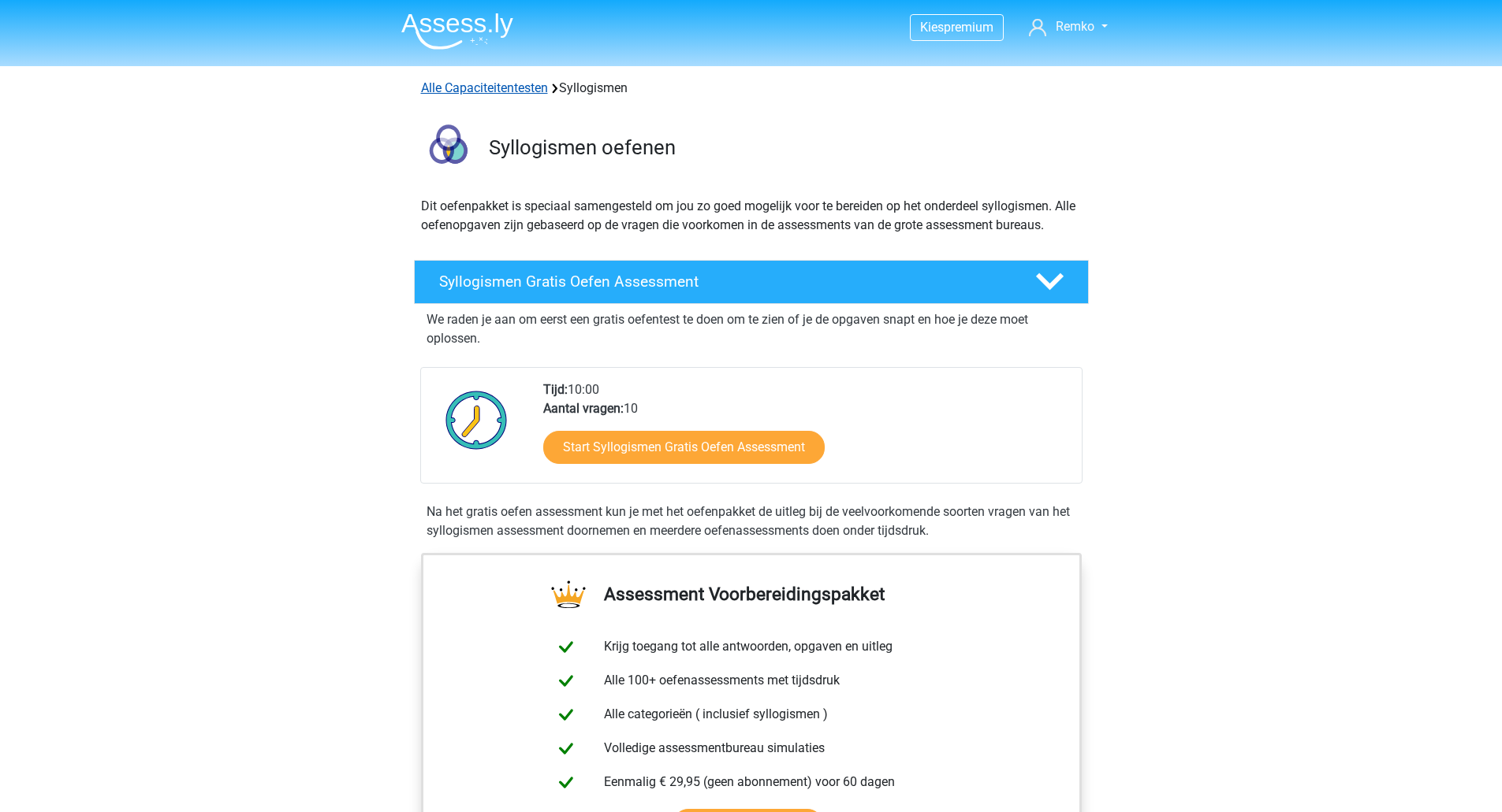
click at [508, 91] on link "Alle Capaciteitentesten" at bounding box center [484, 87] width 127 height 15
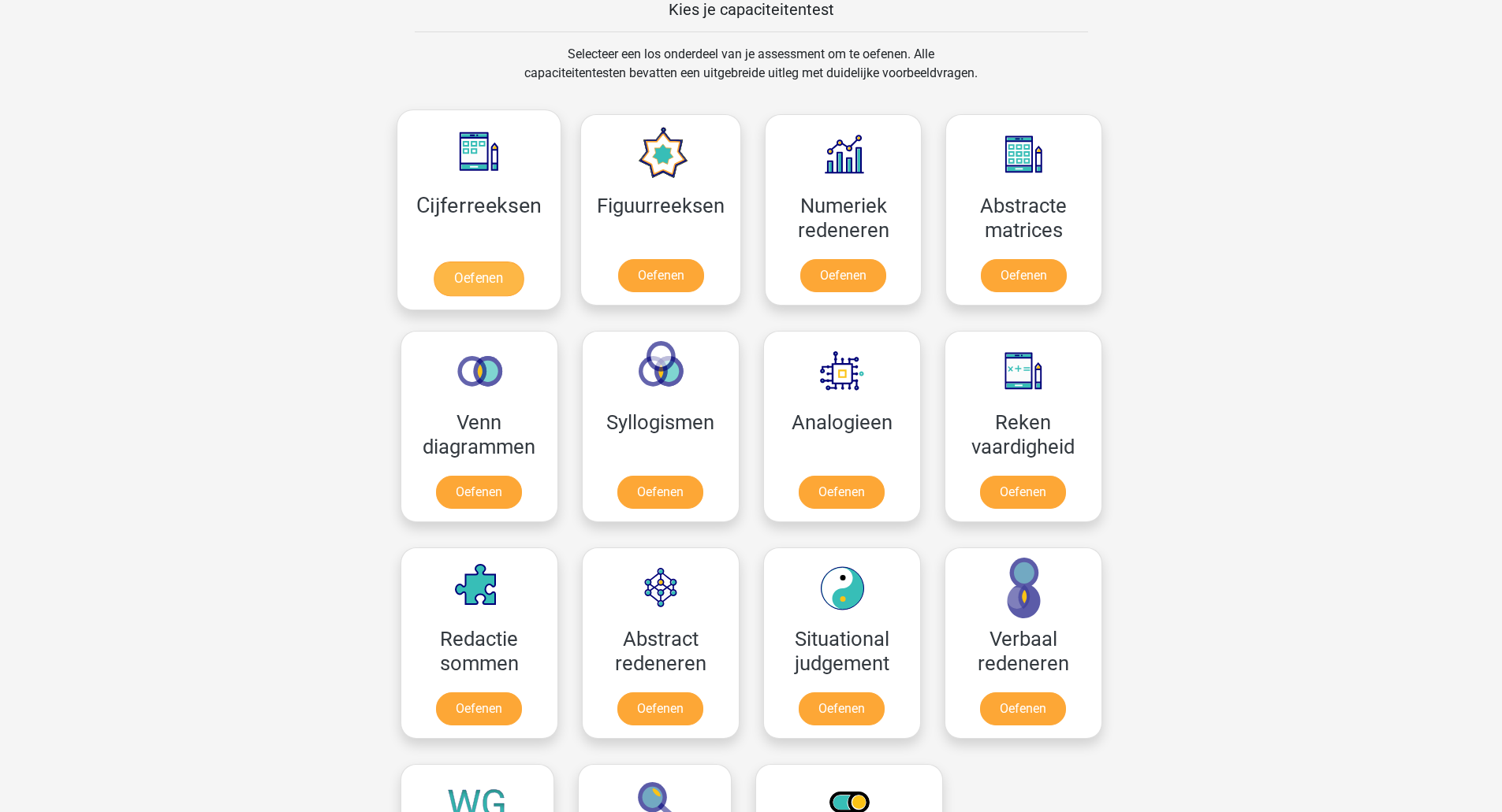
scroll to position [628, 0]
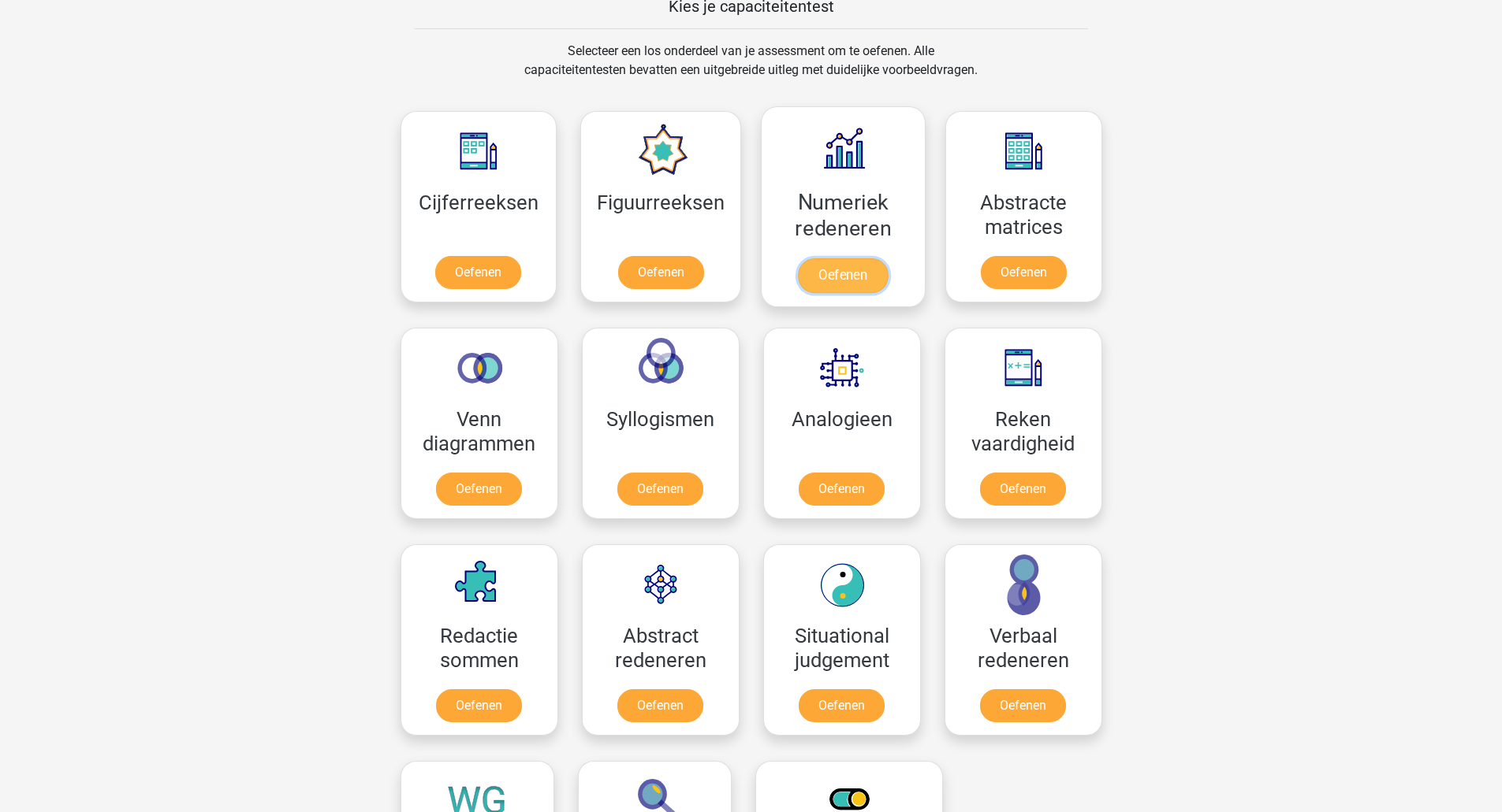
click at [856, 289] on link "Oefenen" at bounding box center [842, 275] width 90 height 35
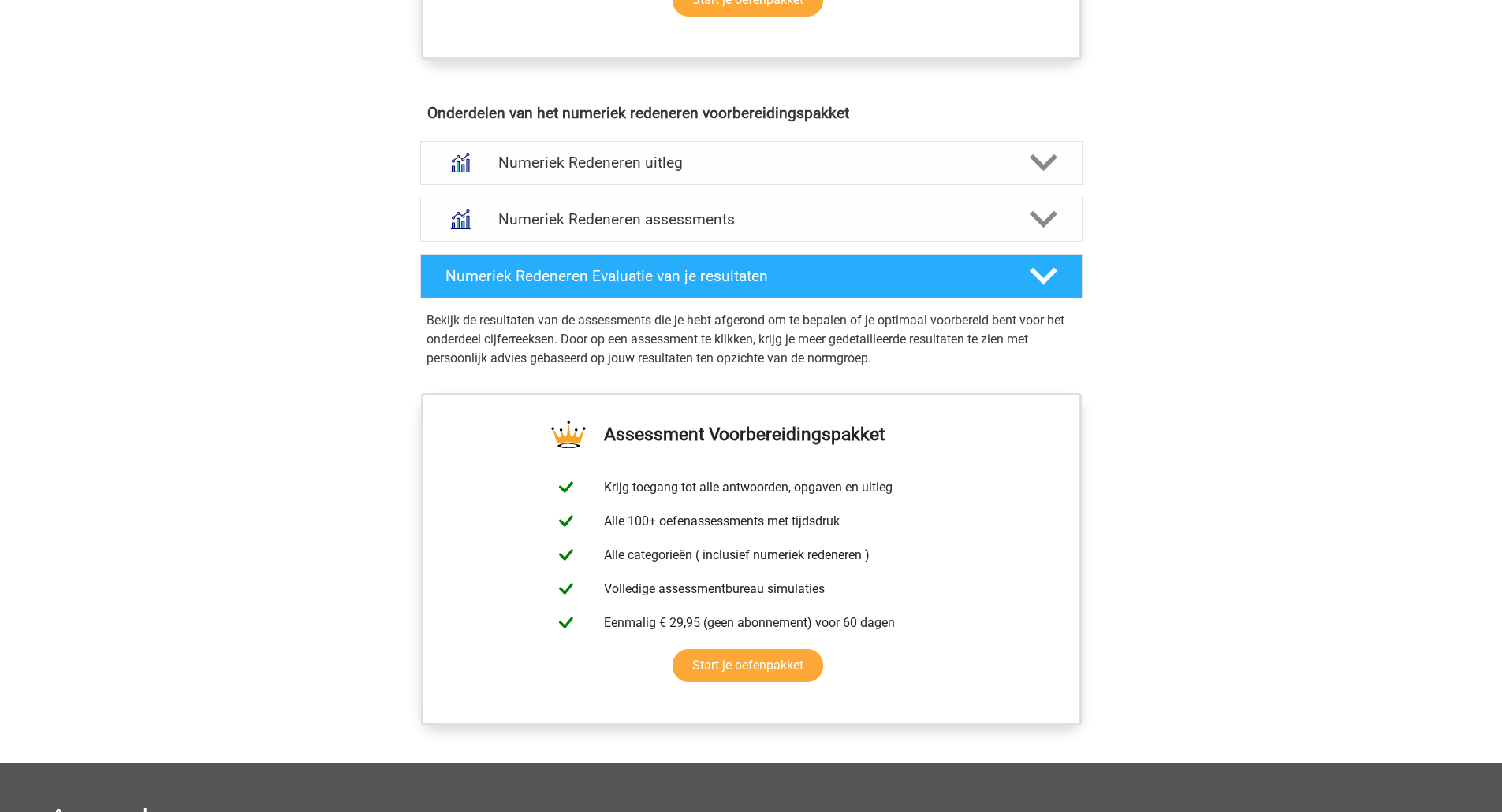
scroll to position [902, 0]
click at [687, 225] on h4 "Numeriek Redeneren assessments" at bounding box center [751, 218] width 506 height 18
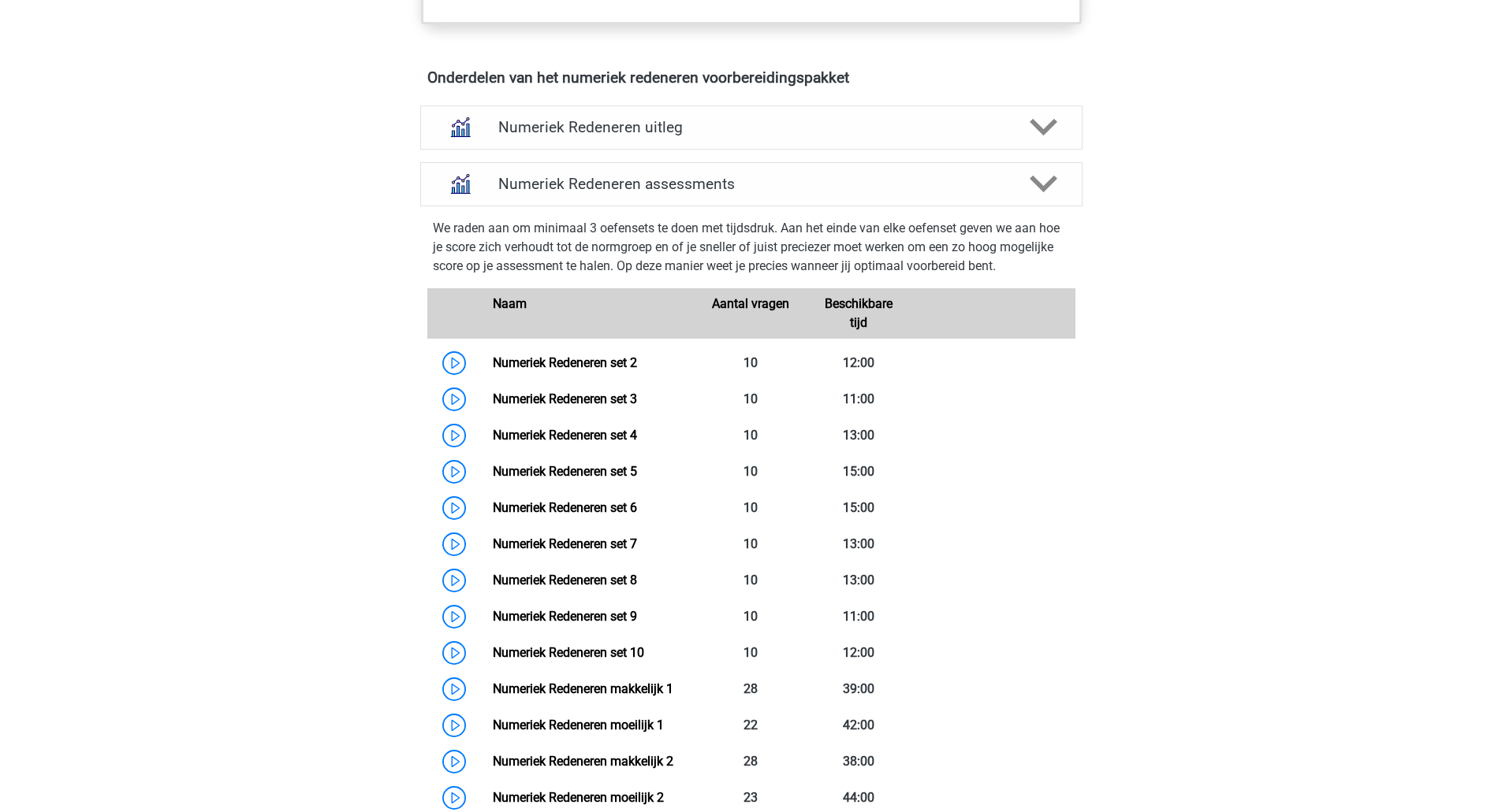
scroll to position [936, 0]
click at [665, 149] on div "Numeriek Redeneren uitleg" at bounding box center [751, 129] width 662 height 45
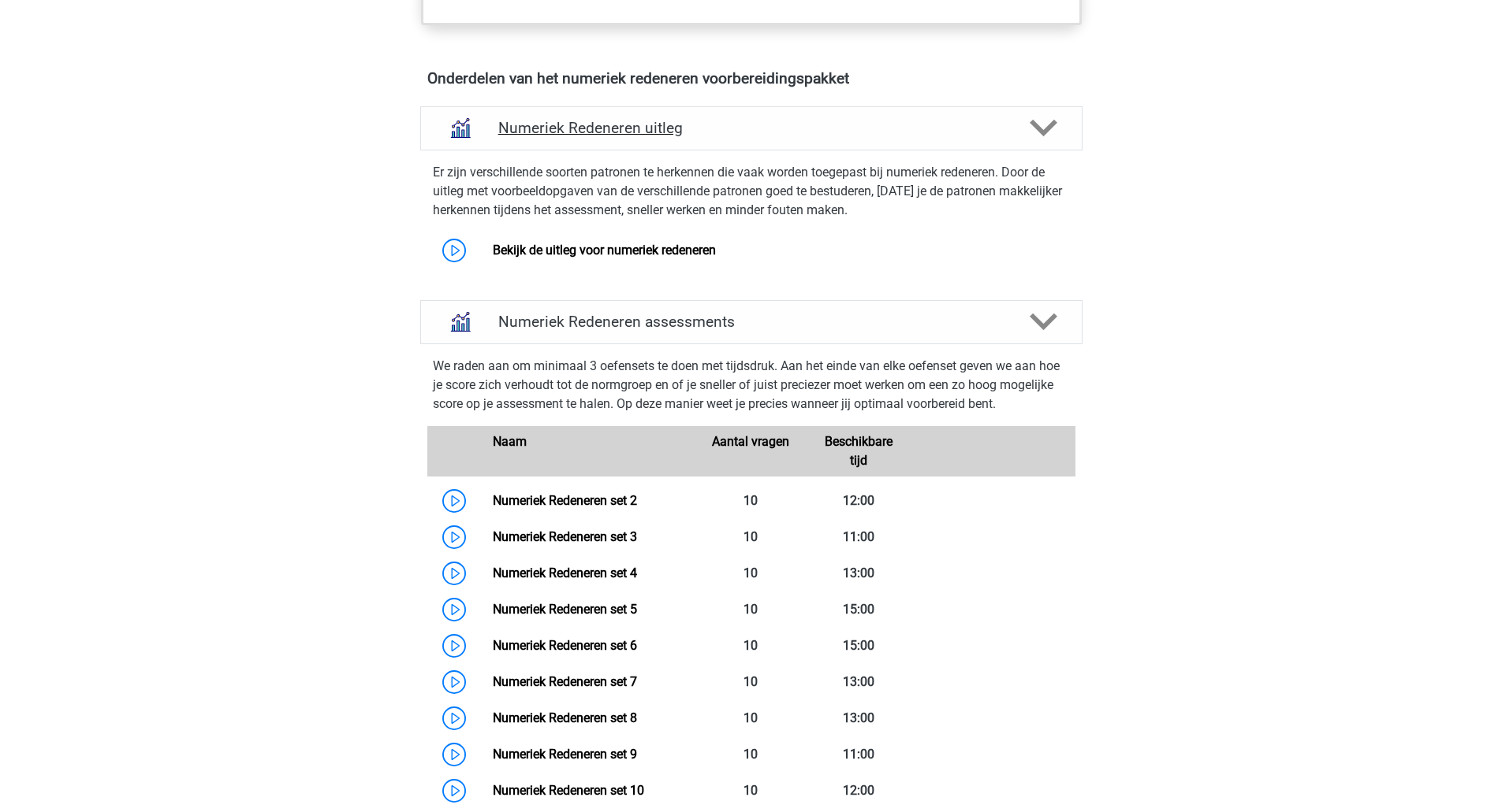
click at [658, 132] on h4 "Numeriek Redeneren uitleg" at bounding box center [751, 128] width 506 height 18
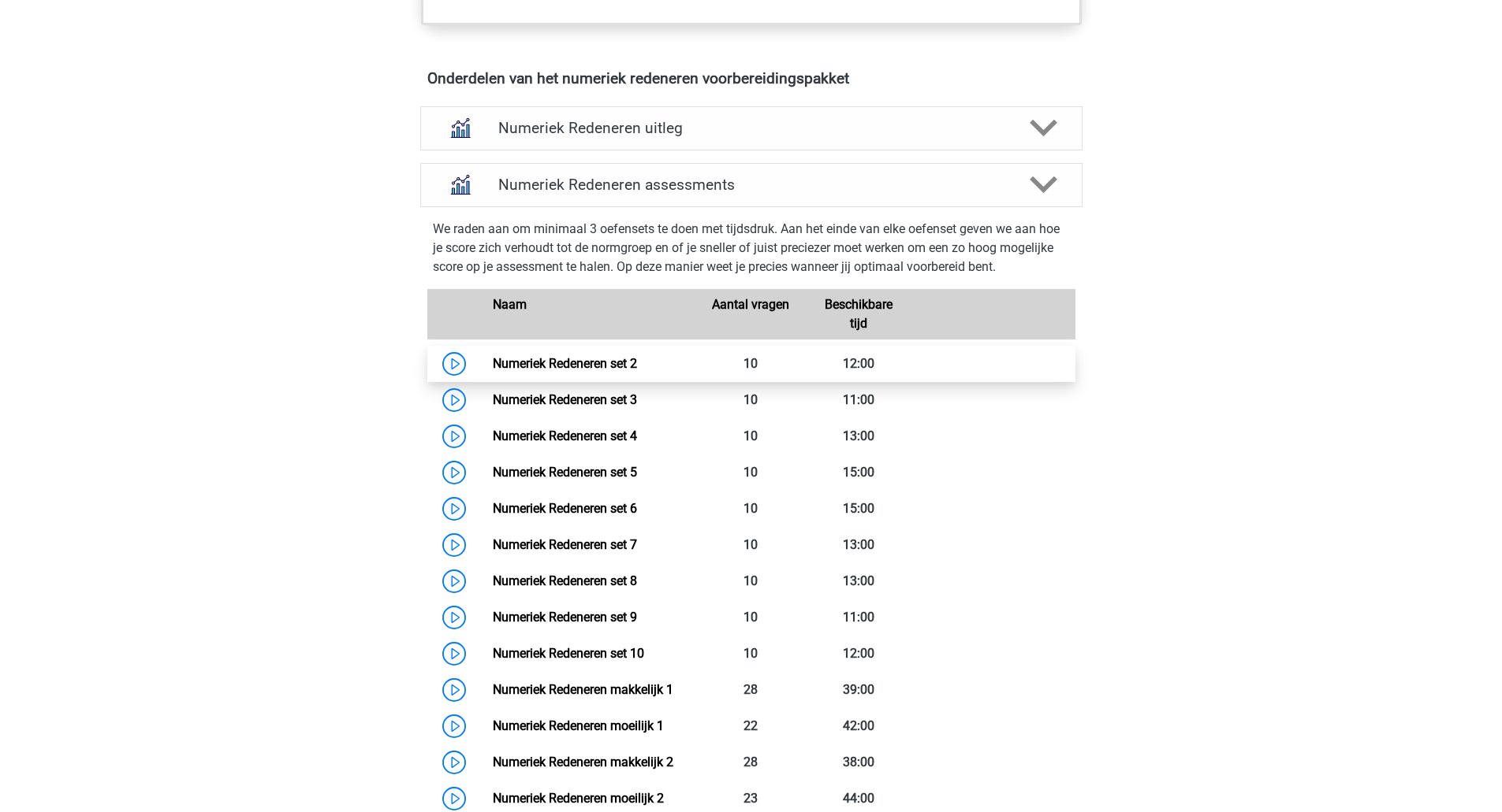
click at [613, 356] on link "Numeriek Redeneren set 2" at bounding box center [564, 364] width 144 height 15
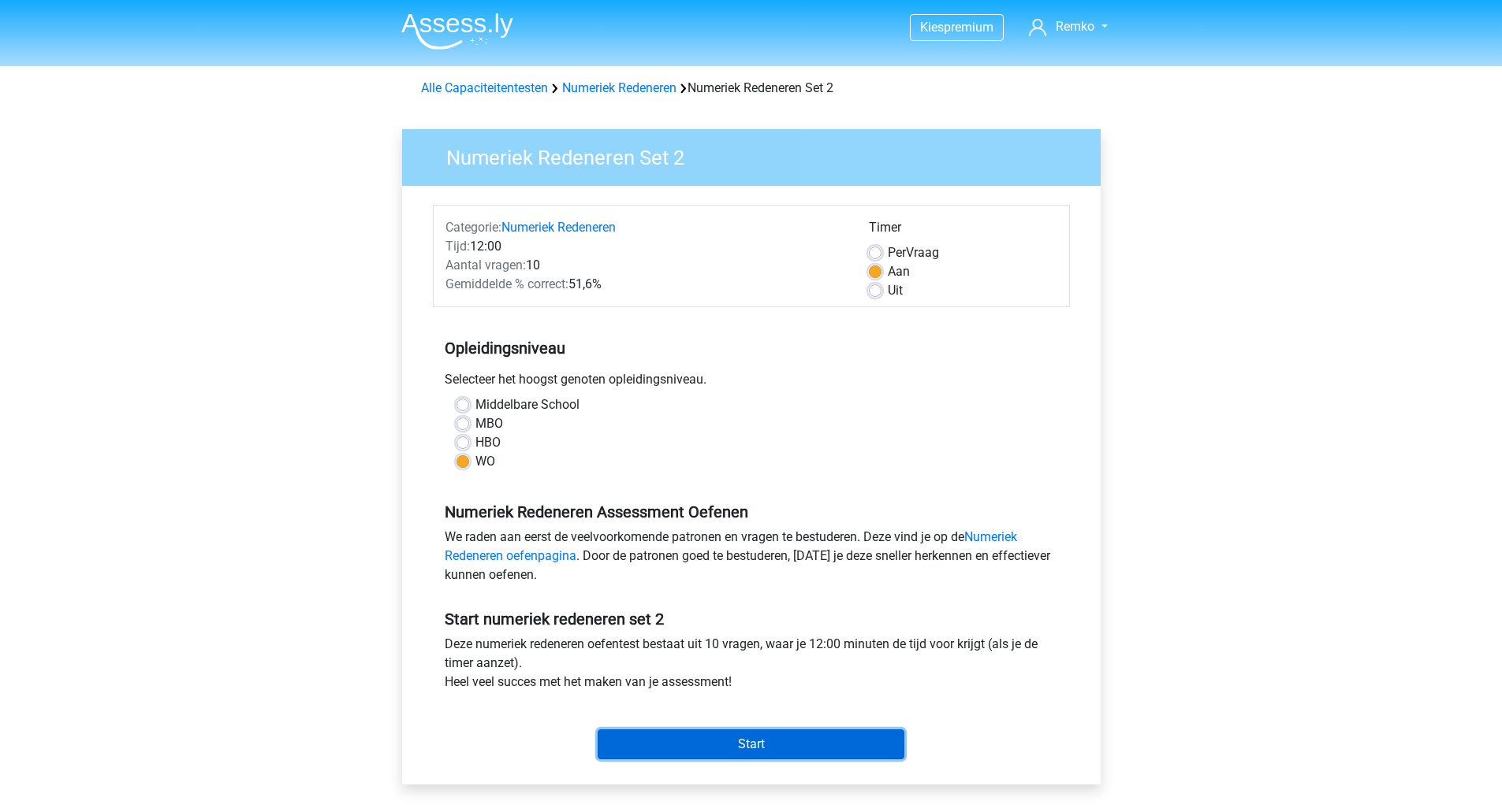
click at [704, 740] on input "Start" at bounding box center [751, 744] width 307 height 30
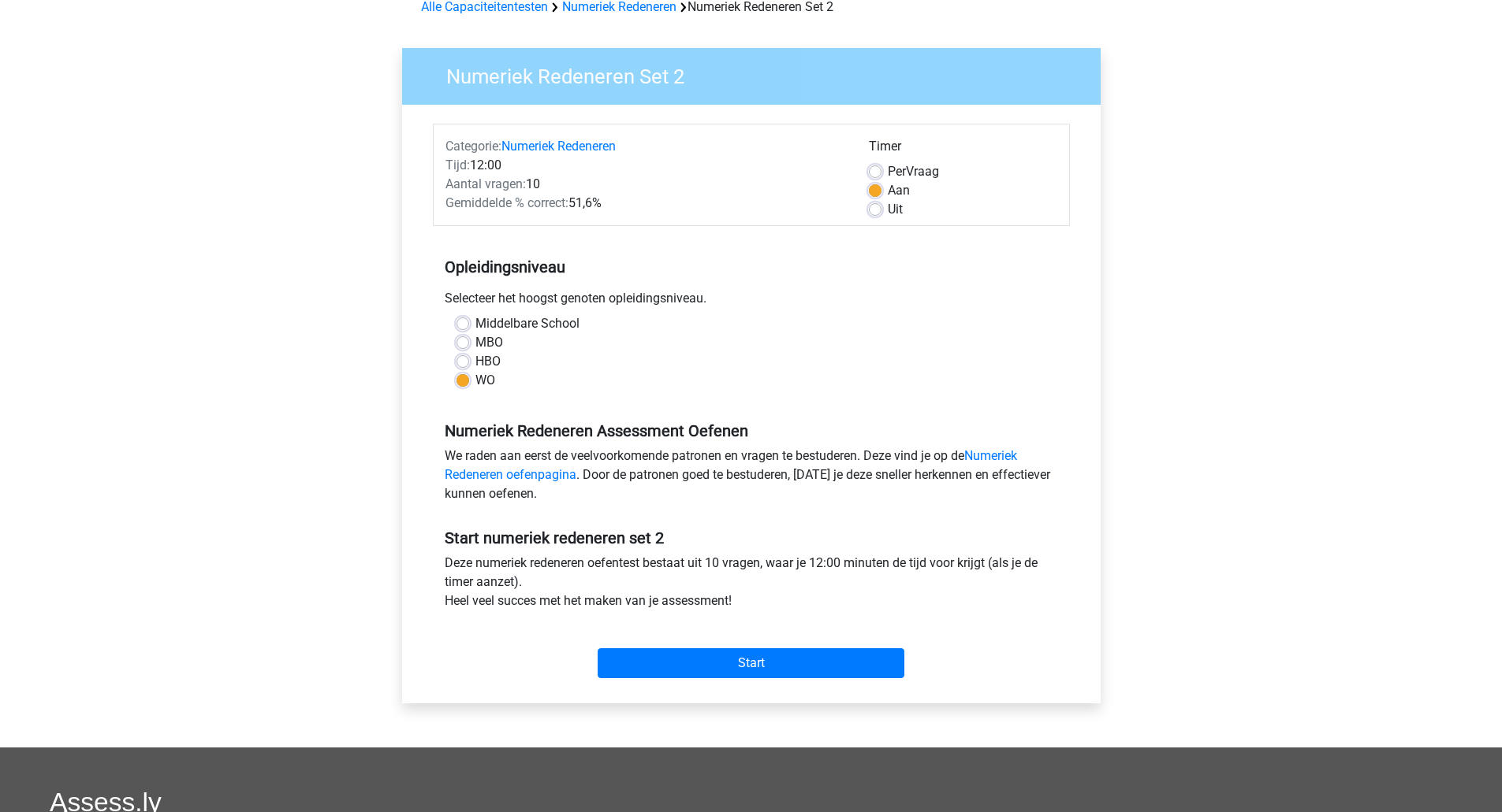
scroll to position [82, 0]
drag, startPoint x: 598, startPoint y: 452, endPoint x: 844, endPoint y: 462, distance: 246.2
click at [844, 462] on div "We raden aan eerst de veelvoorkomende patronen en vragen te bestuderen. Deze vi…" at bounding box center [751, 477] width 637 height 63
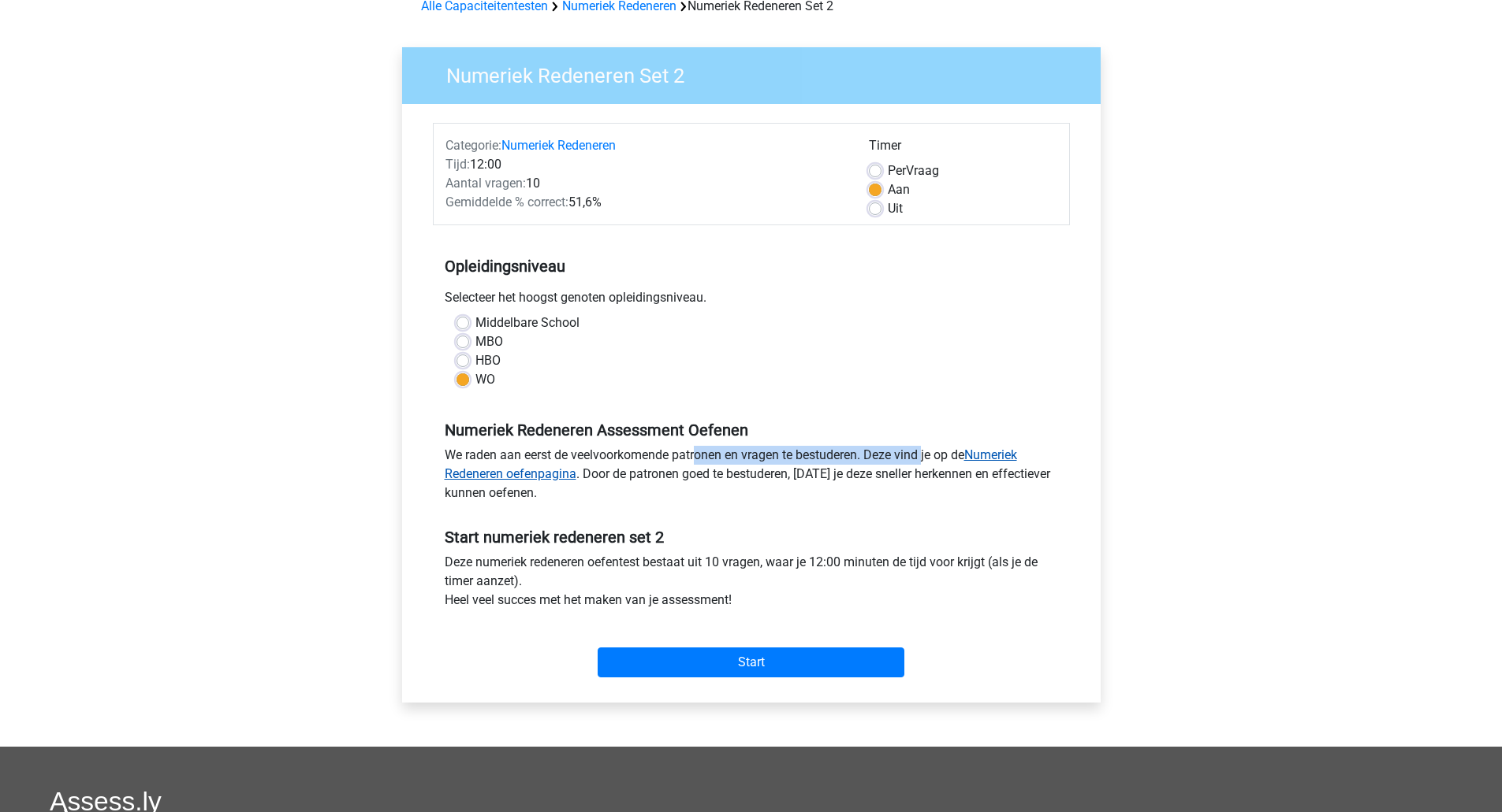
click at [531, 471] on link "Numeriek Redeneren oefenpagina" at bounding box center [731, 464] width 572 height 34
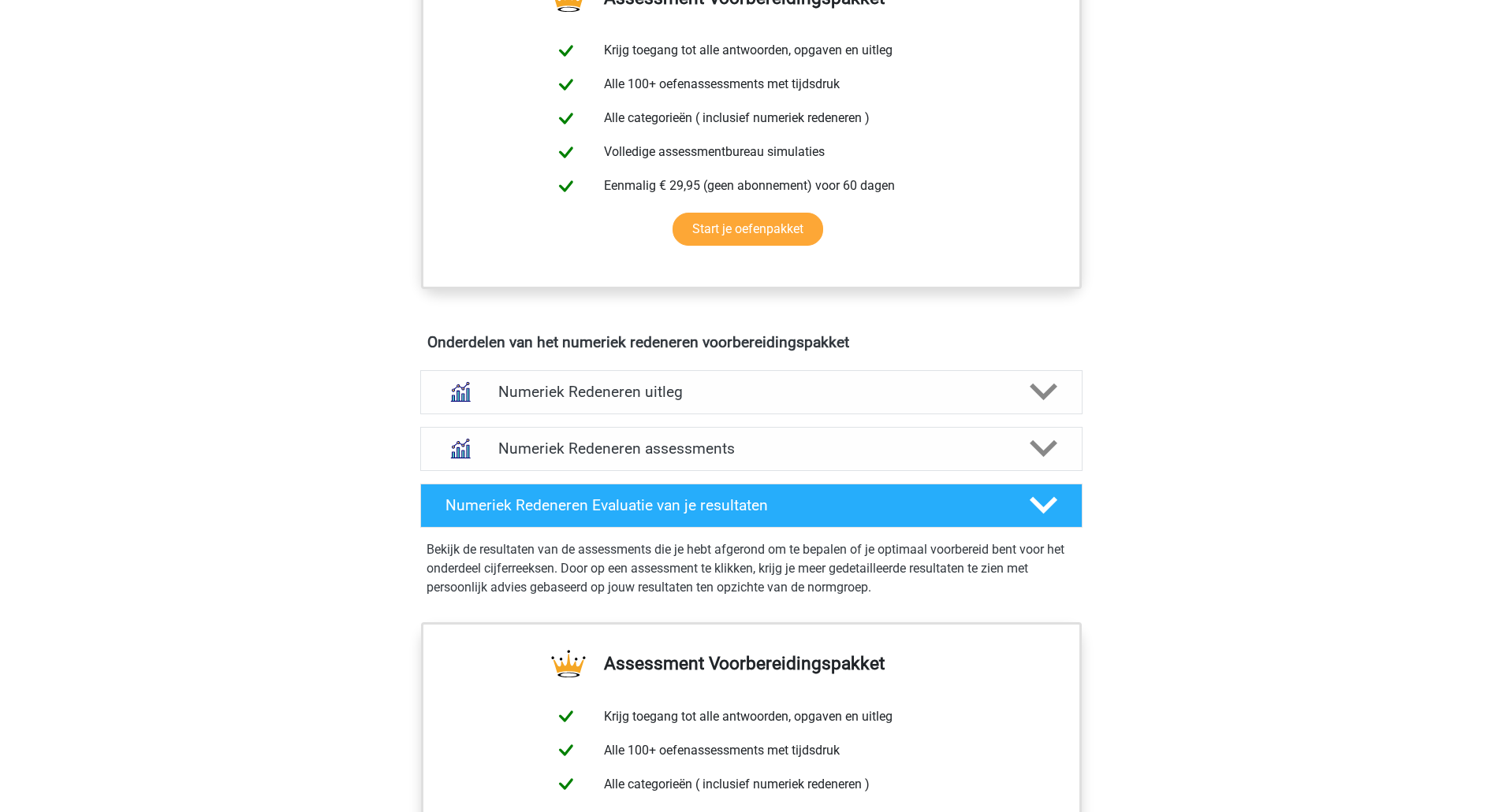
scroll to position [669, 0]
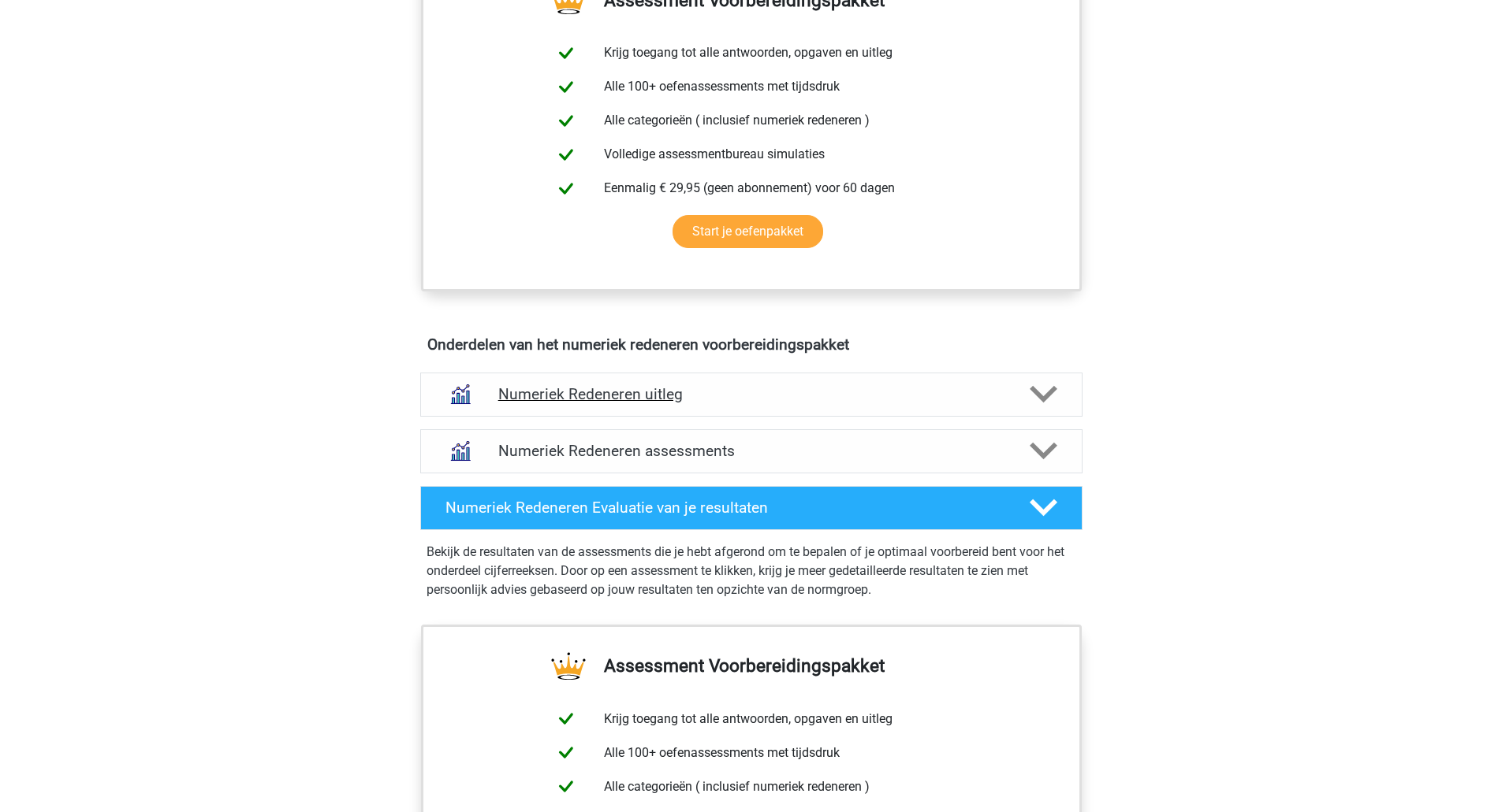
click at [651, 393] on h4 "Numeriek Redeneren uitleg" at bounding box center [751, 394] width 506 height 18
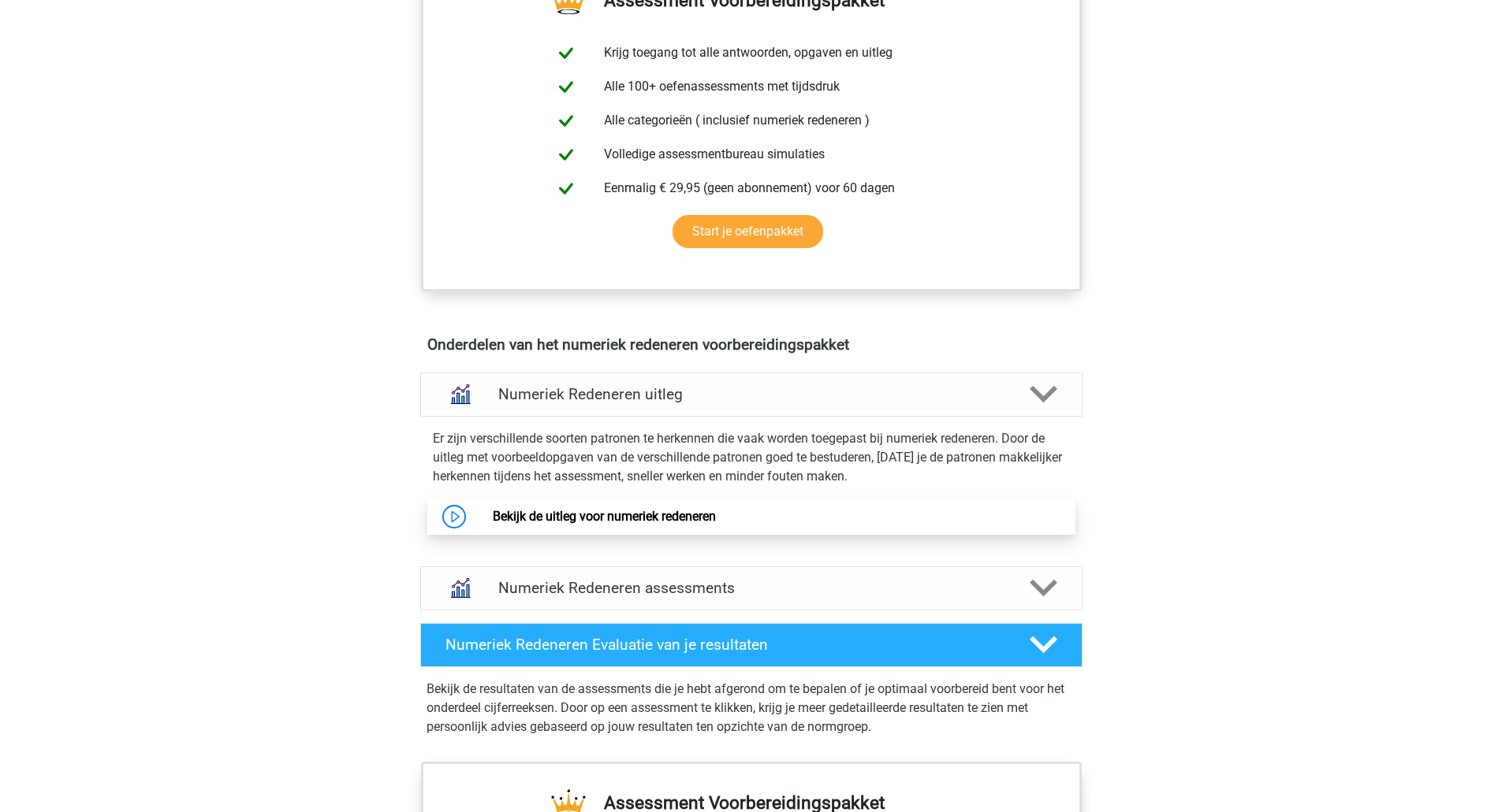
click at [691, 519] on link "Bekijk de uitleg voor numeriek redeneren" at bounding box center [604, 516] width 223 height 15
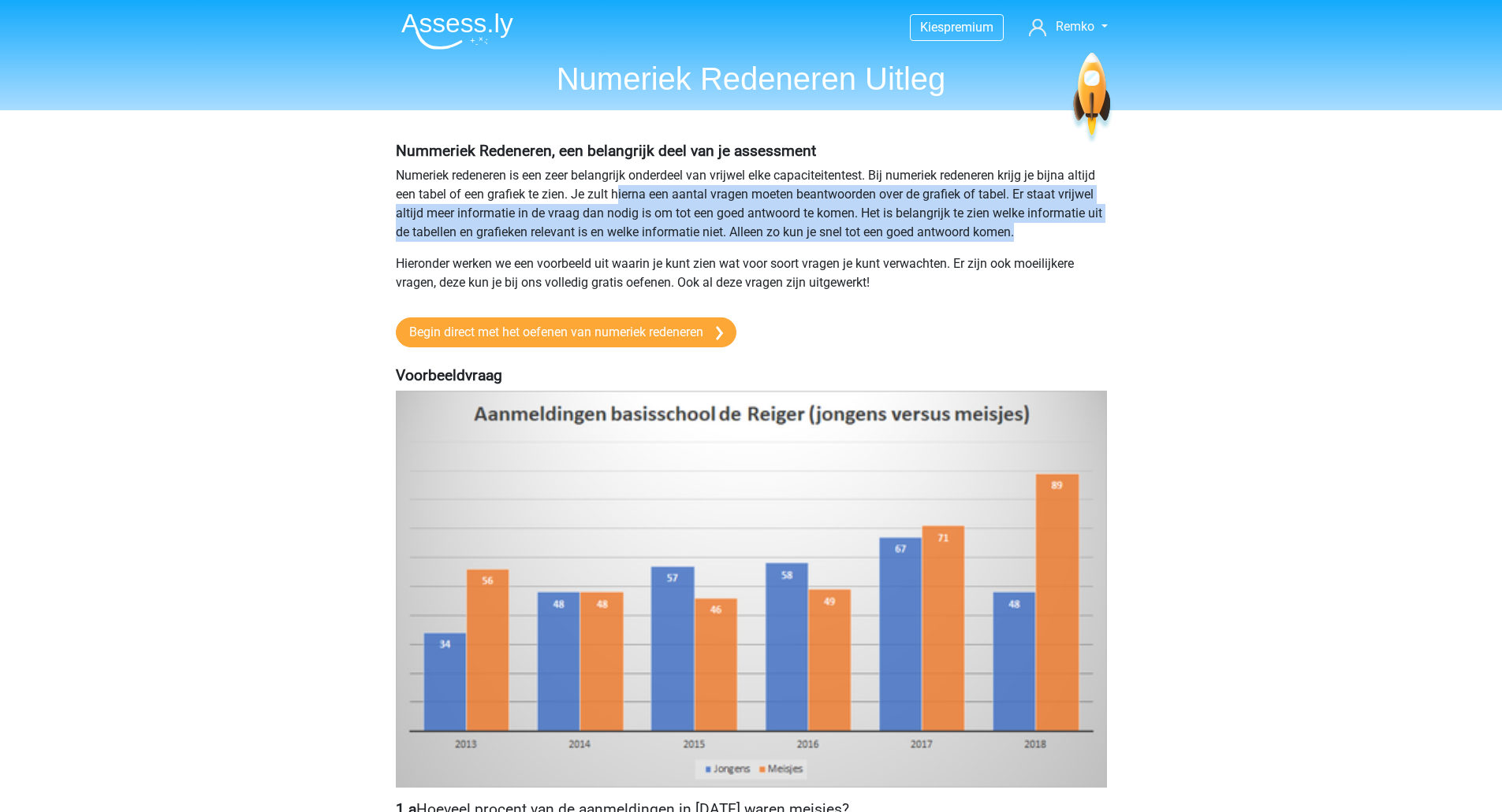
drag, startPoint x: 616, startPoint y: 192, endPoint x: 1064, endPoint y: 238, distance: 450.4
click at [1064, 238] on p "Numeriek redeneren is een zeer belangrijk onderdeel van vrijwel elke capaciteit…" at bounding box center [751, 204] width 711 height 76
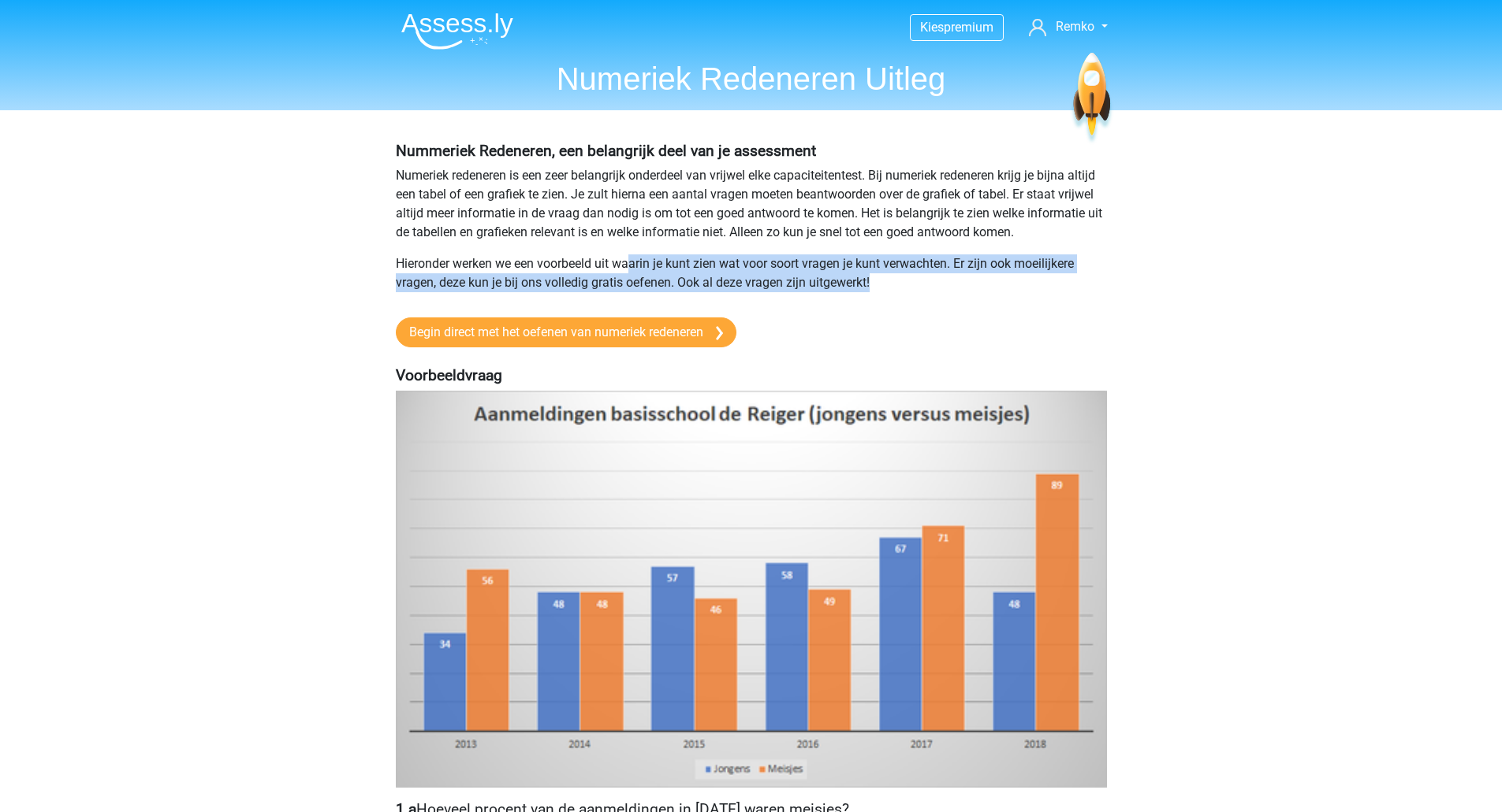
drag, startPoint x: 633, startPoint y: 258, endPoint x: 882, endPoint y: 279, distance: 249.9
click at [882, 279] on p "Hieronder werken we een voorbeeld uit waarin je kunt zien wat voor soort vragen…" at bounding box center [751, 274] width 711 height 38
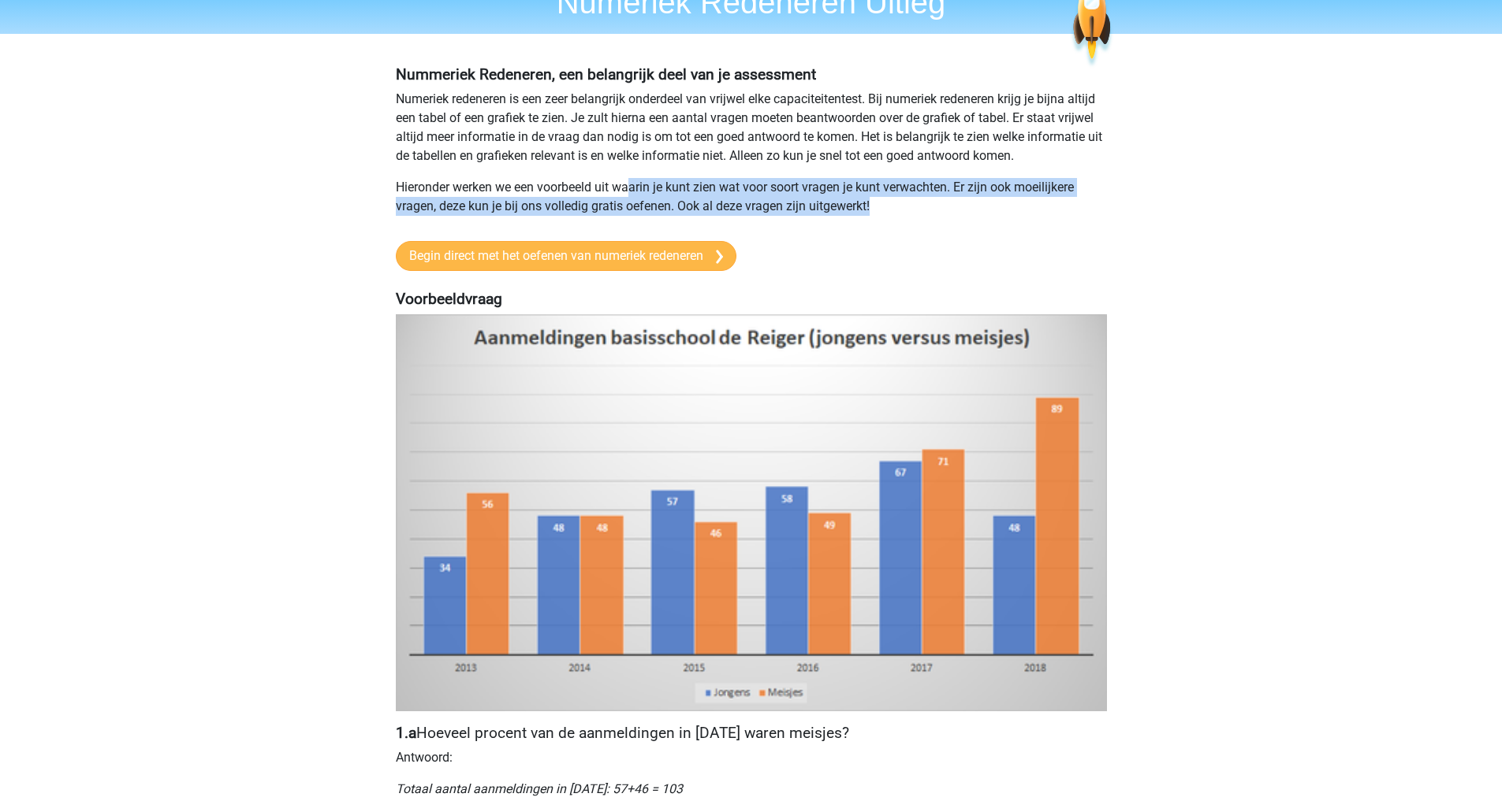
scroll to position [76, 0]
click at [660, 181] on p "Hieronder werken we een voorbeeld uit waarin je kunt zien wat voor soort vragen…" at bounding box center [751, 198] width 711 height 38
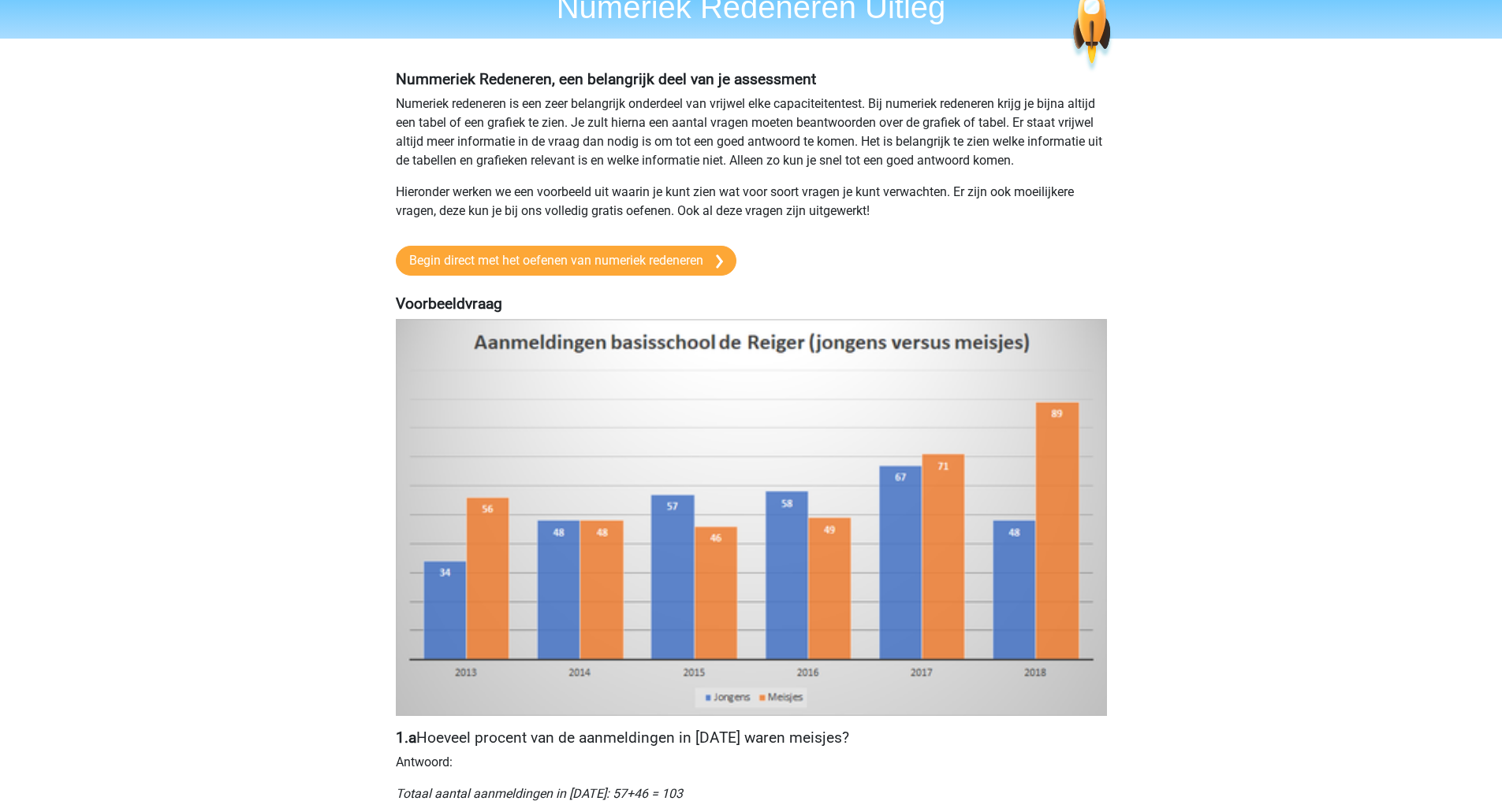
scroll to position [0, 0]
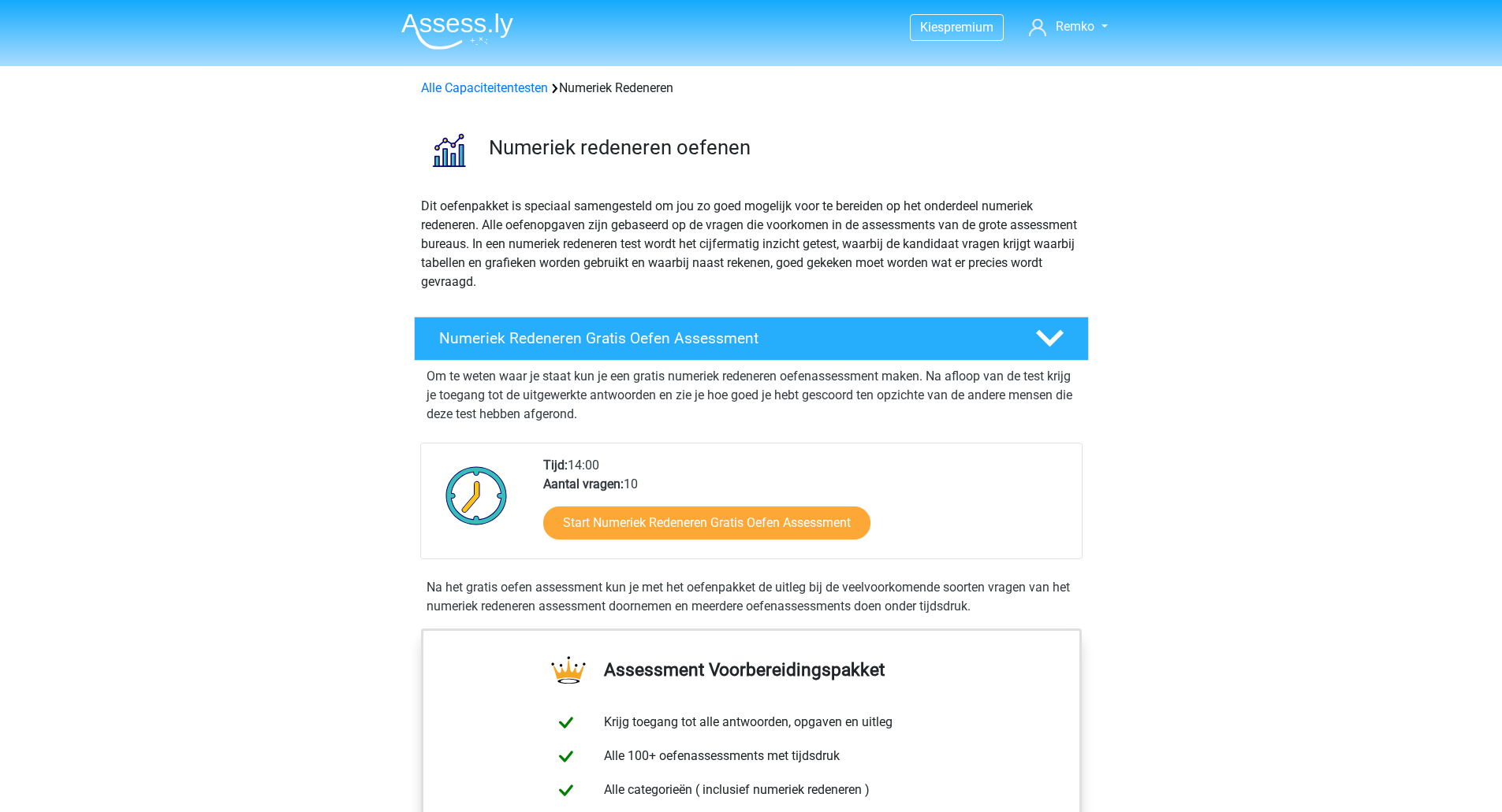
scroll to position [669, 0]
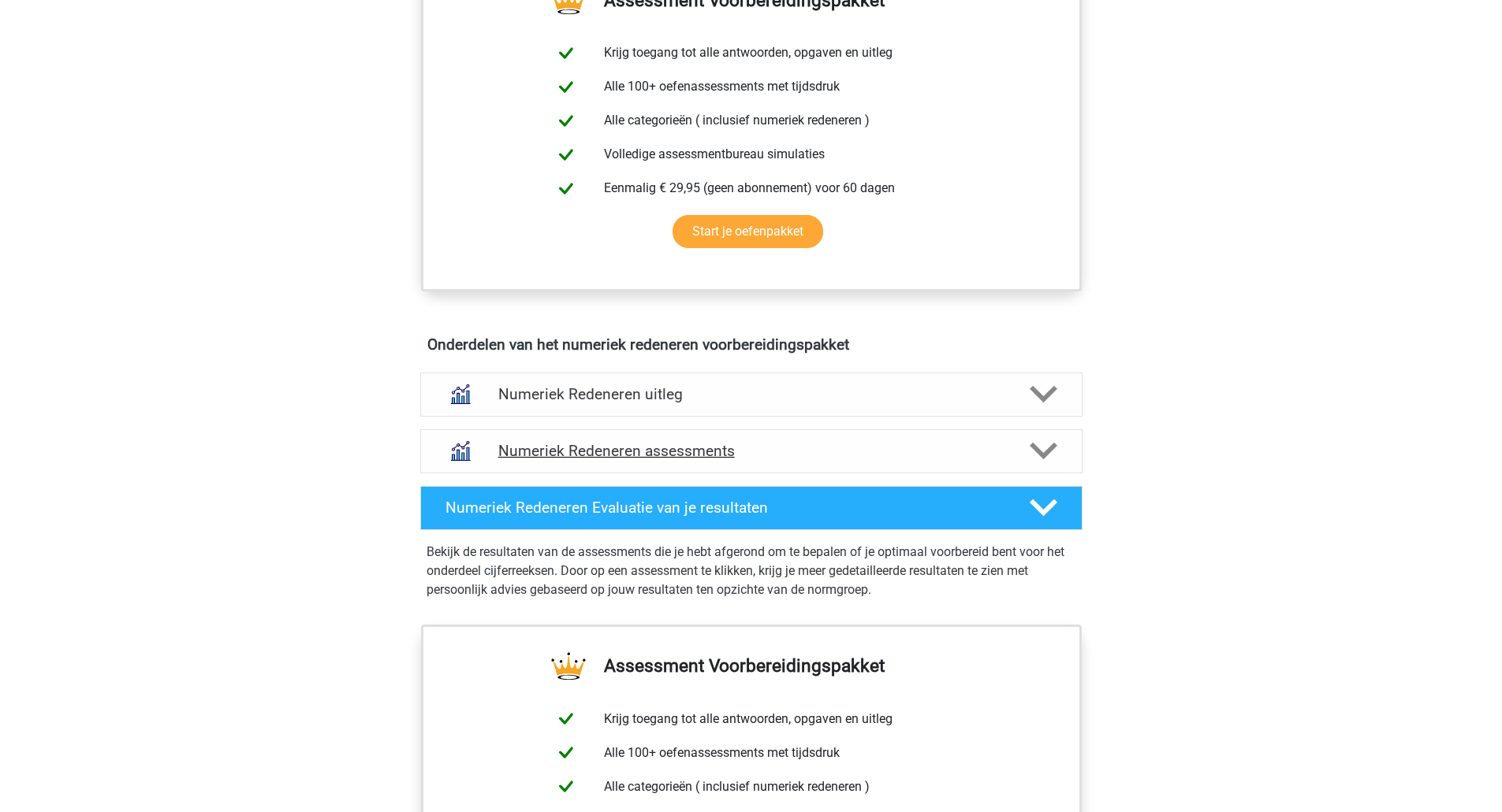
click at [598, 454] on h4 "Numeriek Redeneren assessments" at bounding box center [751, 451] width 506 height 18
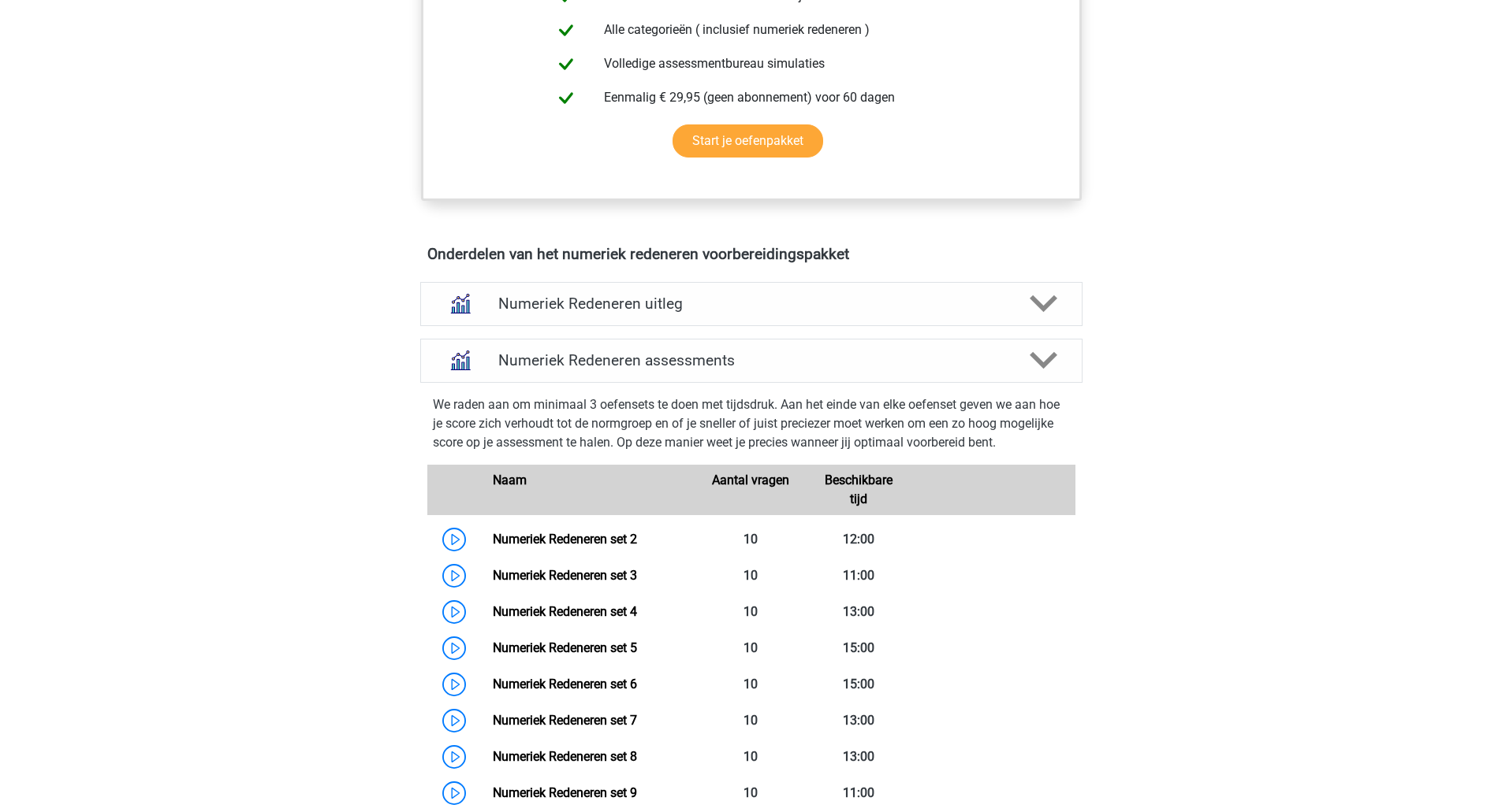
scroll to position [801, 0]
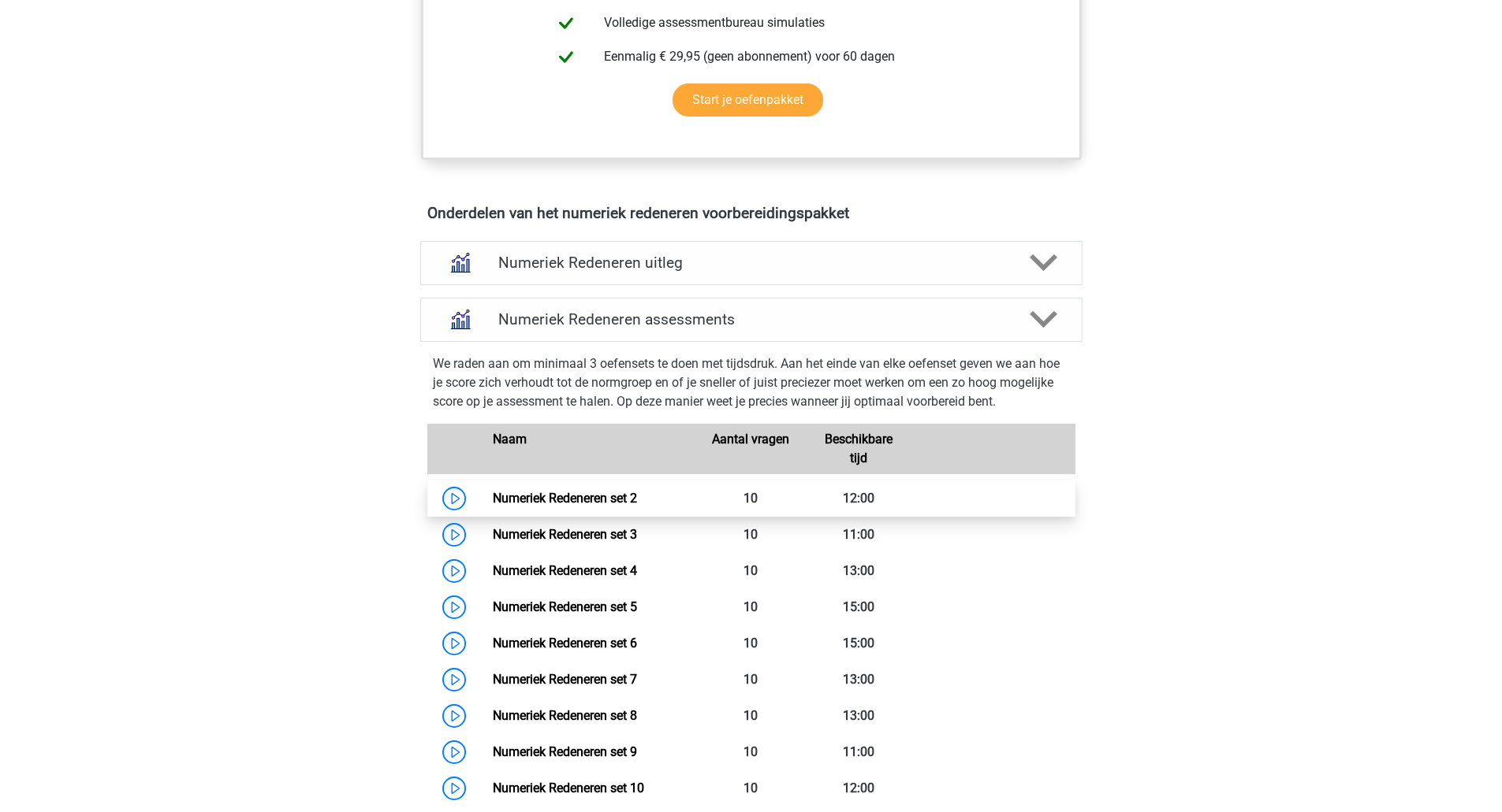
click at [600, 494] on link "Numeriek Redeneren set 2" at bounding box center [564, 498] width 144 height 15
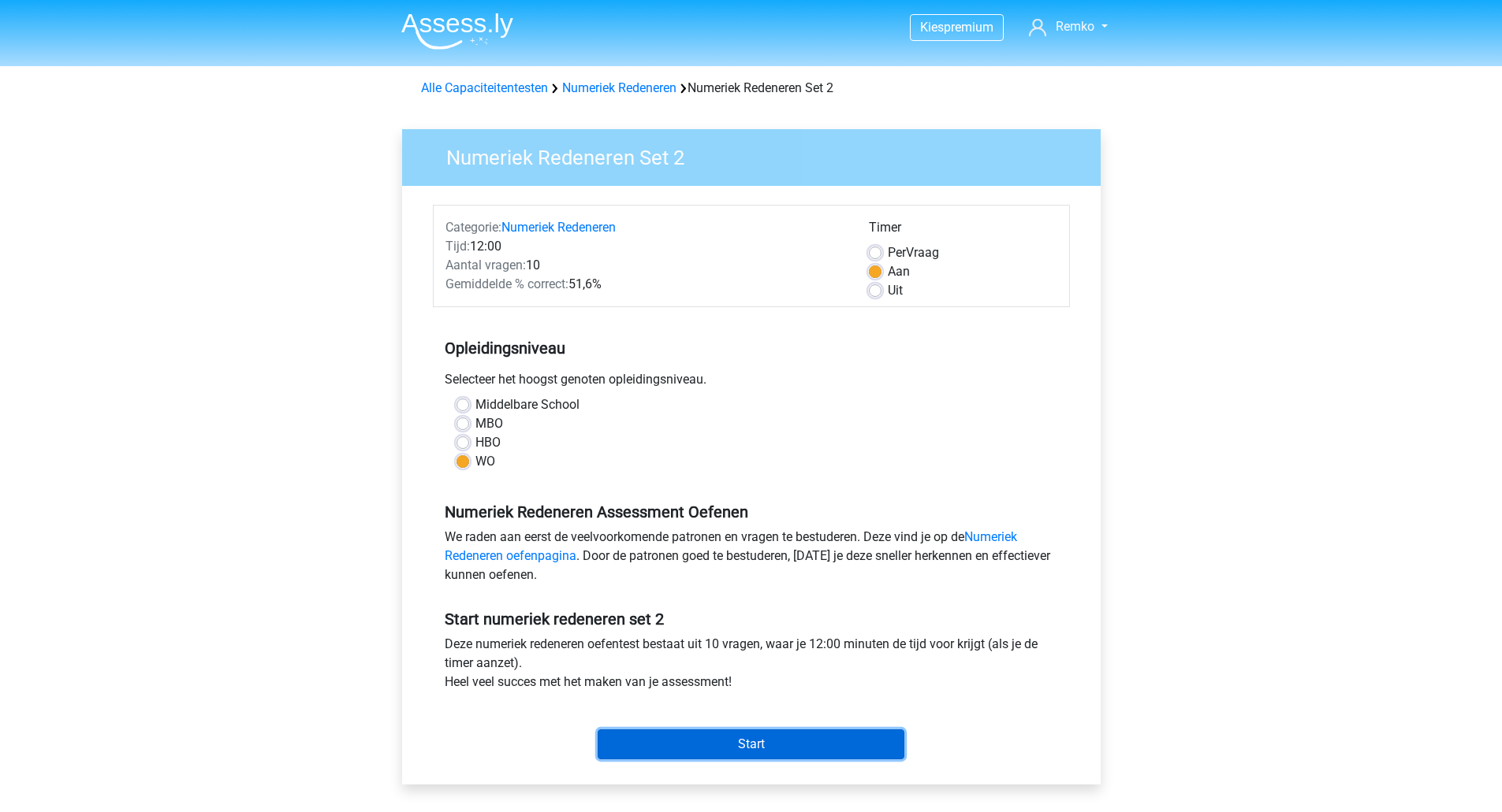
click at [728, 745] on input "Start" at bounding box center [751, 744] width 307 height 30
click at [718, 743] on input "Start" at bounding box center [751, 744] width 307 height 30
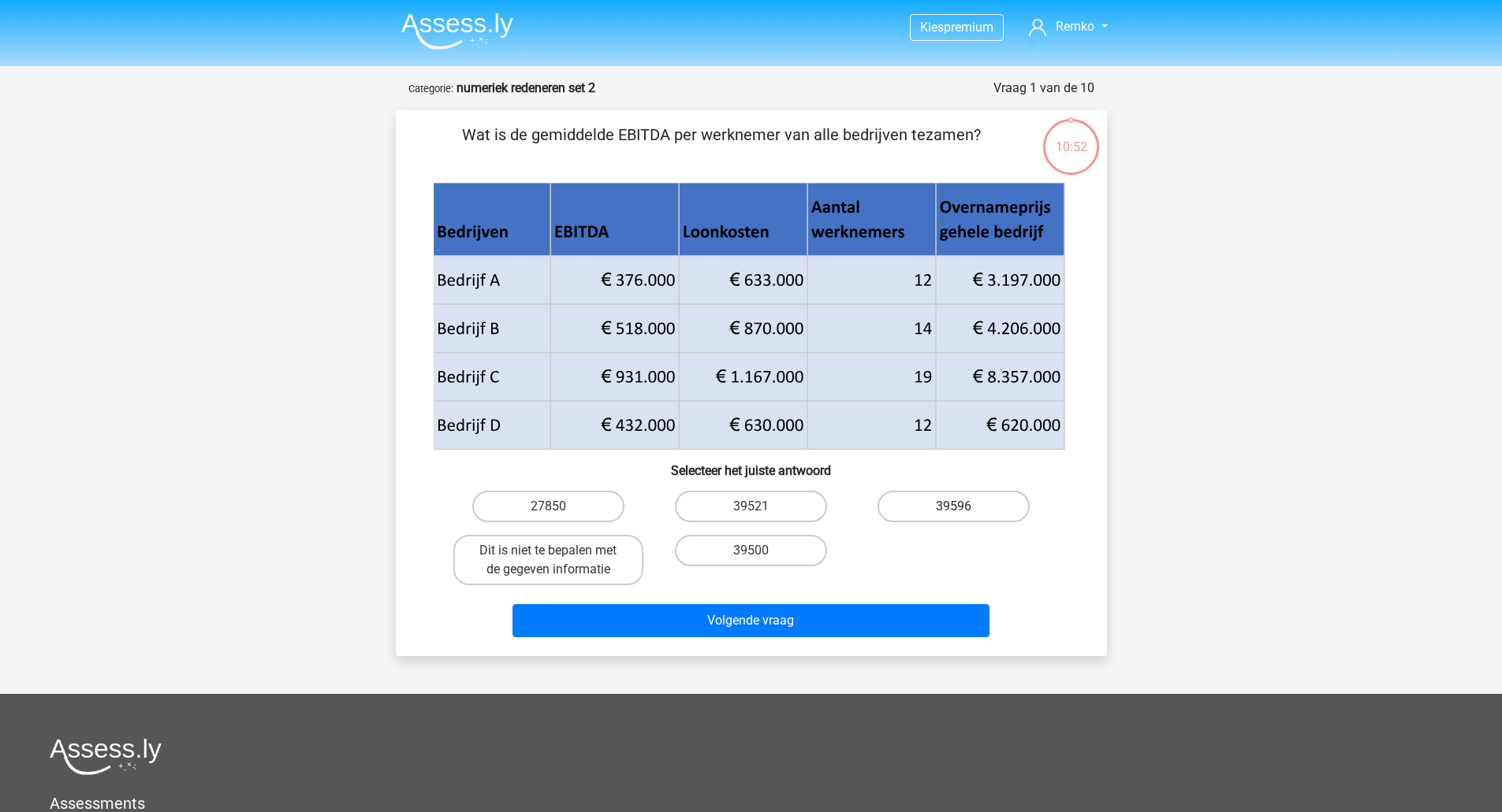
click at [943, 500] on label "39596" at bounding box center [953, 506] width 152 height 31
click at [953, 507] on input "39596" at bounding box center [958, 512] width 10 height 10
radio input "true"
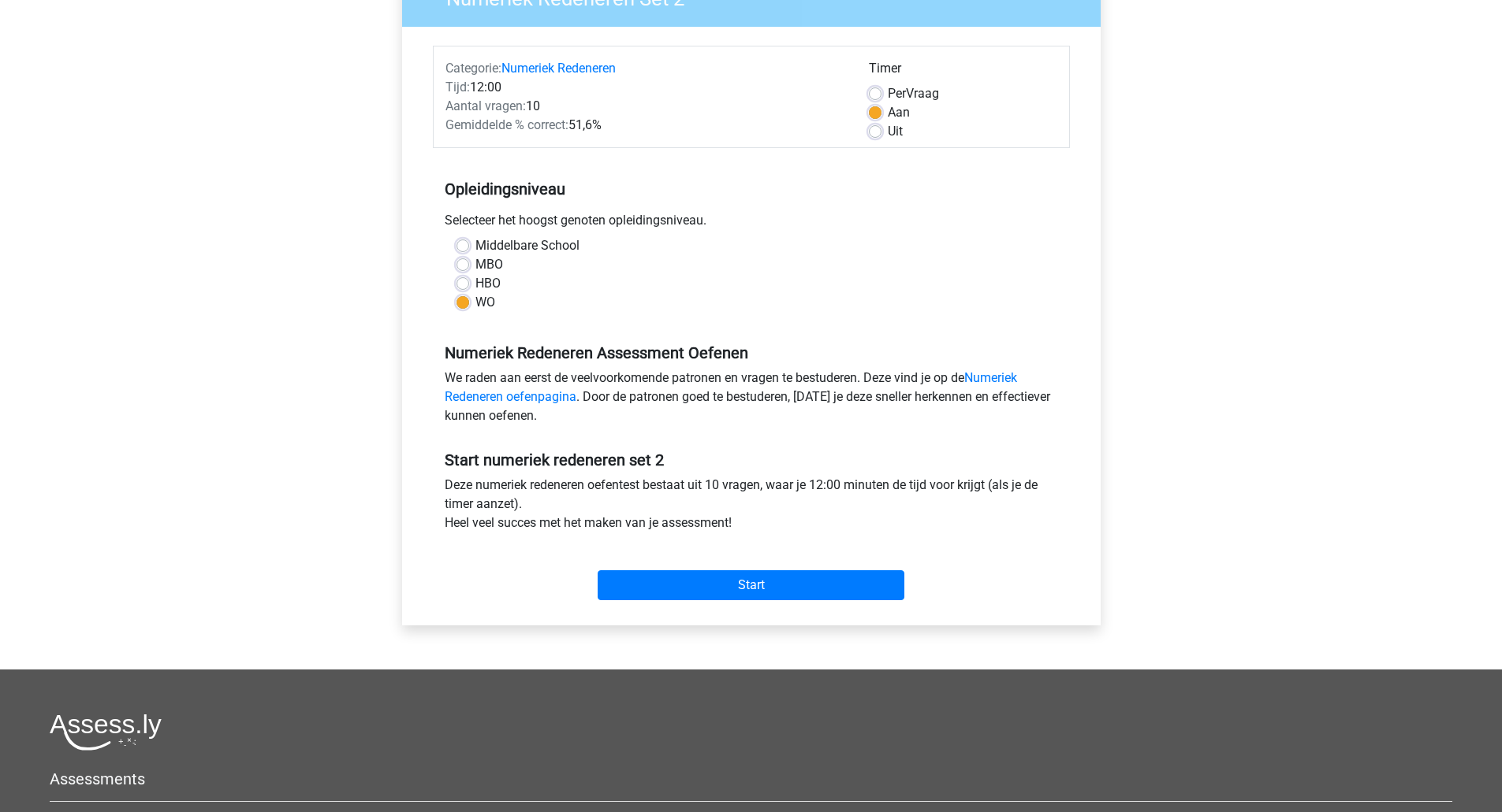
scroll to position [160, 0]
click at [750, 591] on input "Start" at bounding box center [751, 584] width 307 height 30
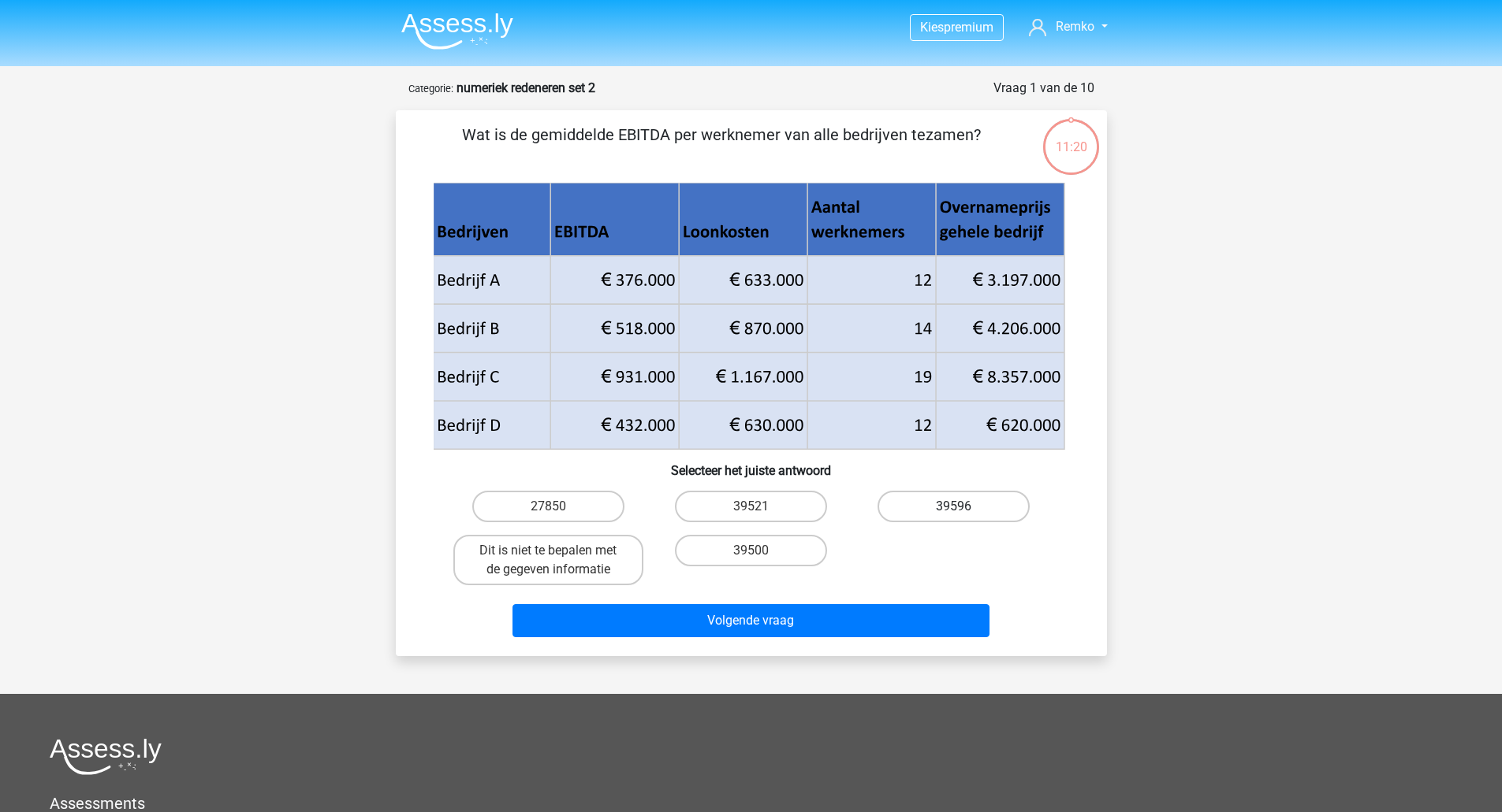
click at [918, 514] on label "39596" at bounding box center [953, 506] width 152 height 31
click at [953, 514] on input "39596" at bounding box center [958, 512] width 10 height 10
radio input "true"
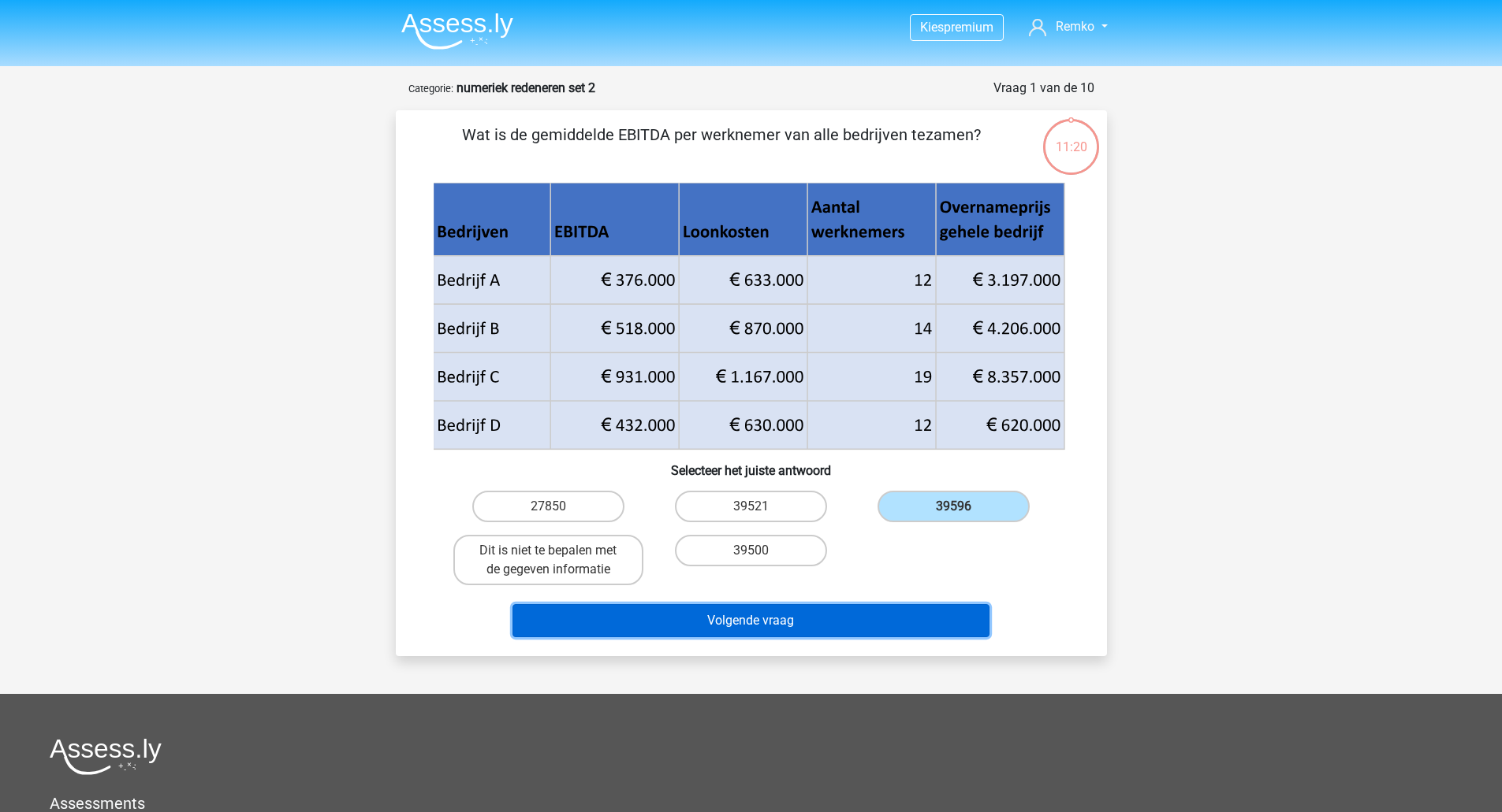
click at [908, 613] on button "Volgende vraag" at bounding box center [751, 621] width 477 height 33
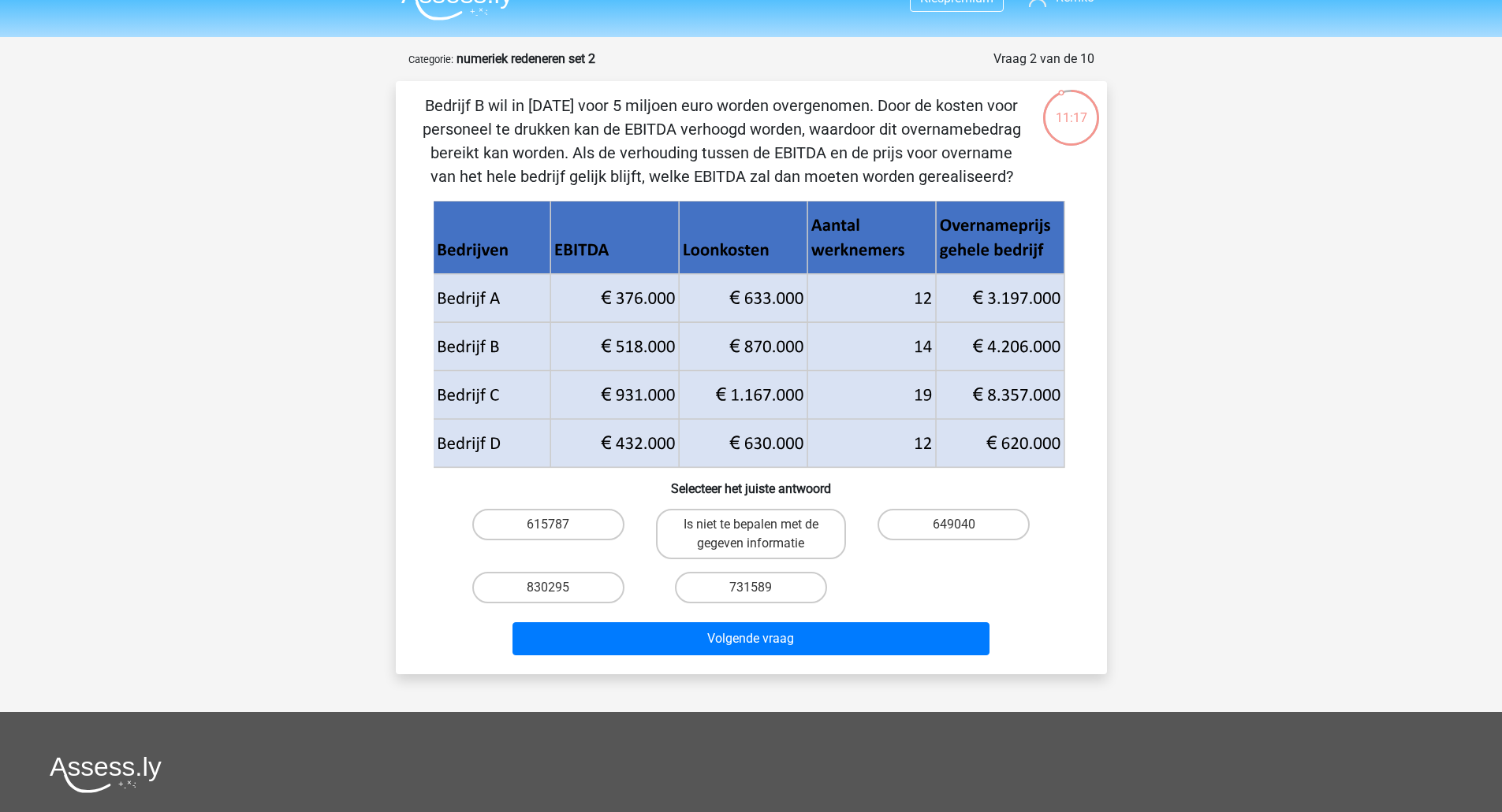
scroll to position [28, 0]
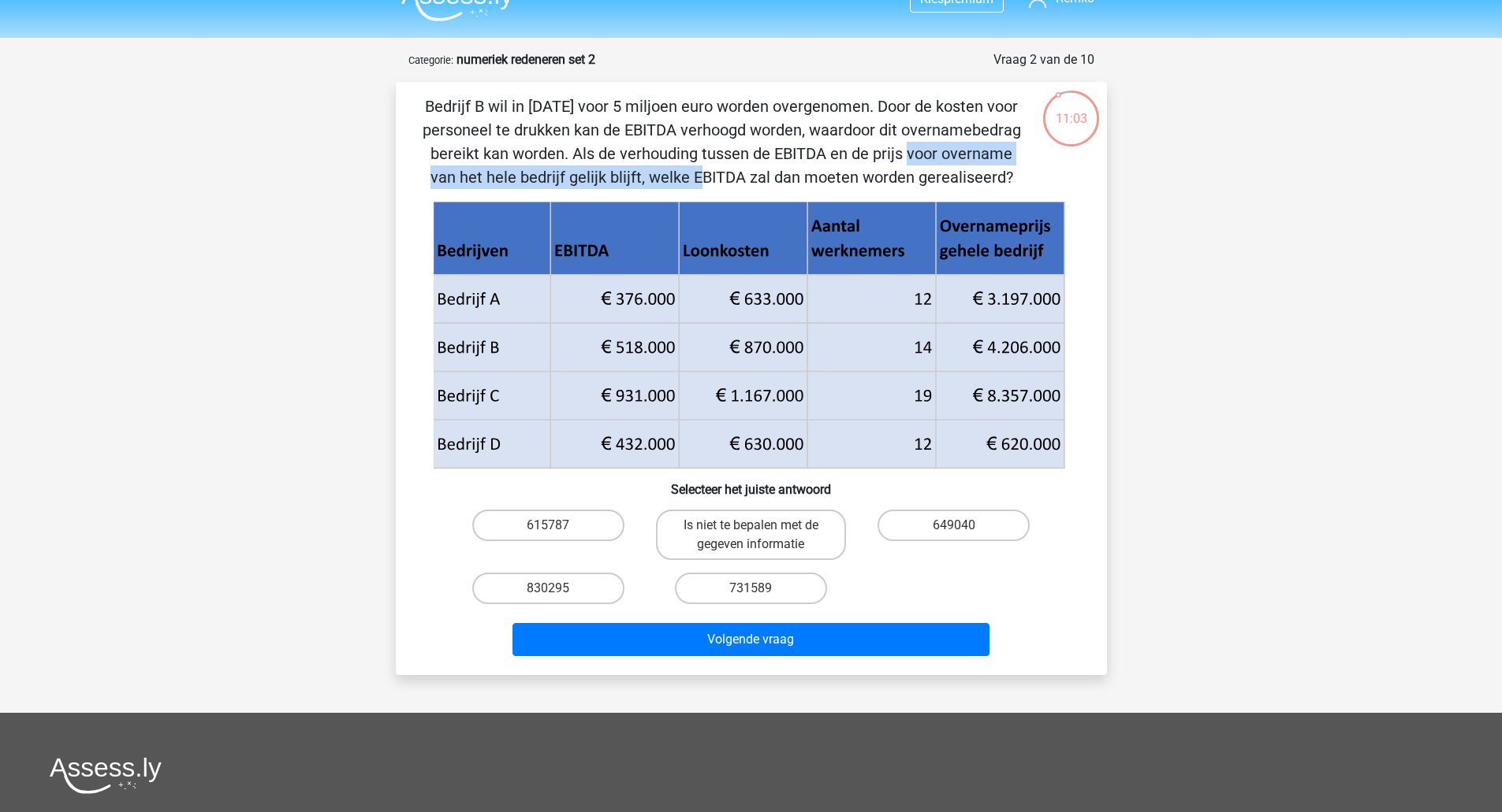
drag, startPoint x: 594, startPoint y: 150, endPoint x: 1017, endPoint y: 162, distance: 423.2
click at [1017, 162] on p "Bedrijf B wil in 2018 voor 5 miljoen euro worden overgenomen. Door de kosten vo…" at bounding box center [721, 142] width 601 height 95
click at [826, 552] on label "Is niet te bepalen met de gegeven informatie" at bounding box center [751, 534] width 190 height 50
click at [760, 536] on input "Is niet te bepalen met de gegeven informatie" at bounding box center [756, 531] width 10 height 10
radio input "true"
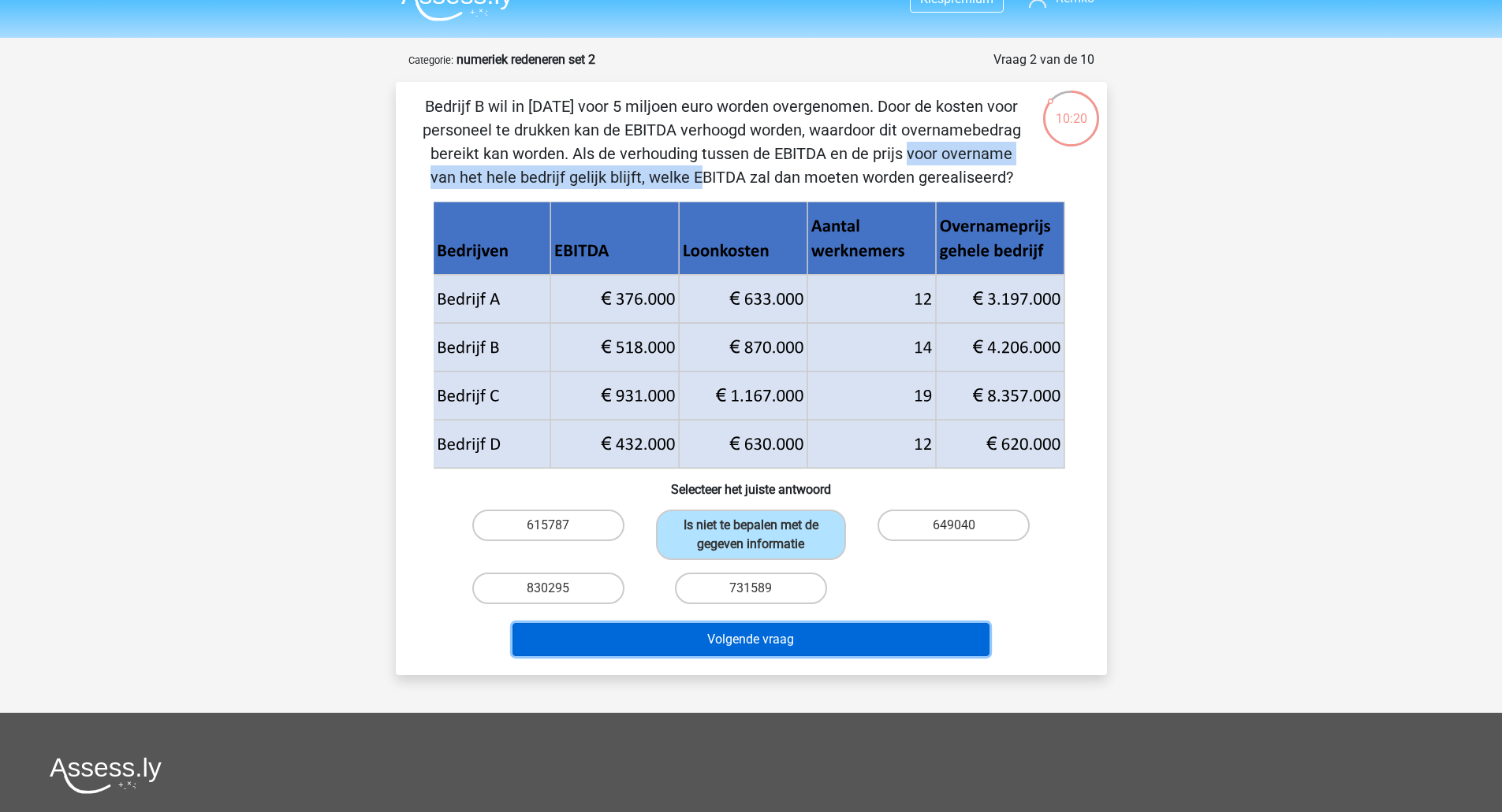
click at [858, 643] on button "Volgende vraag" at bounding box center [751, 640] width 477 height 33
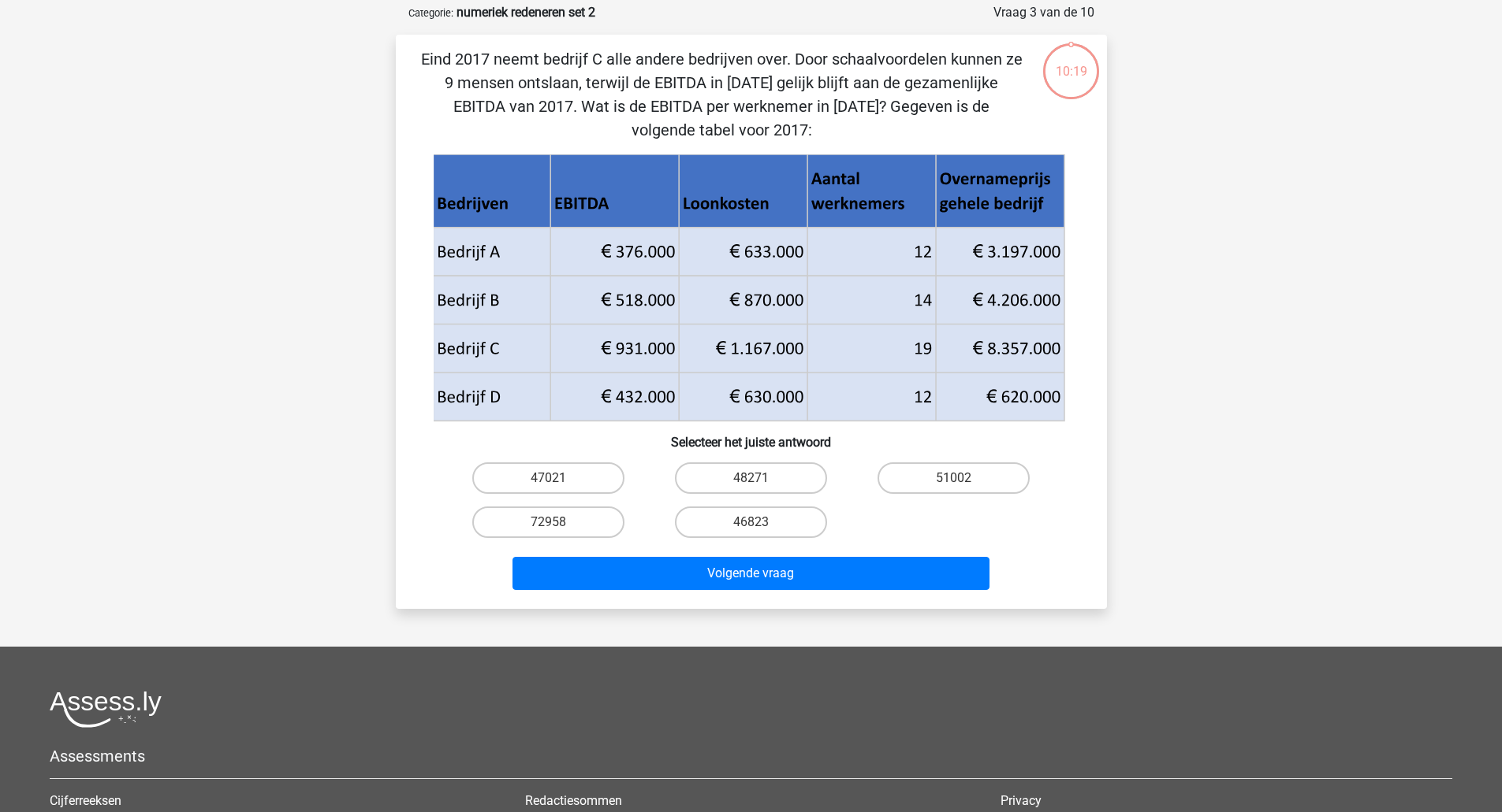
scroll to position [79, 0]
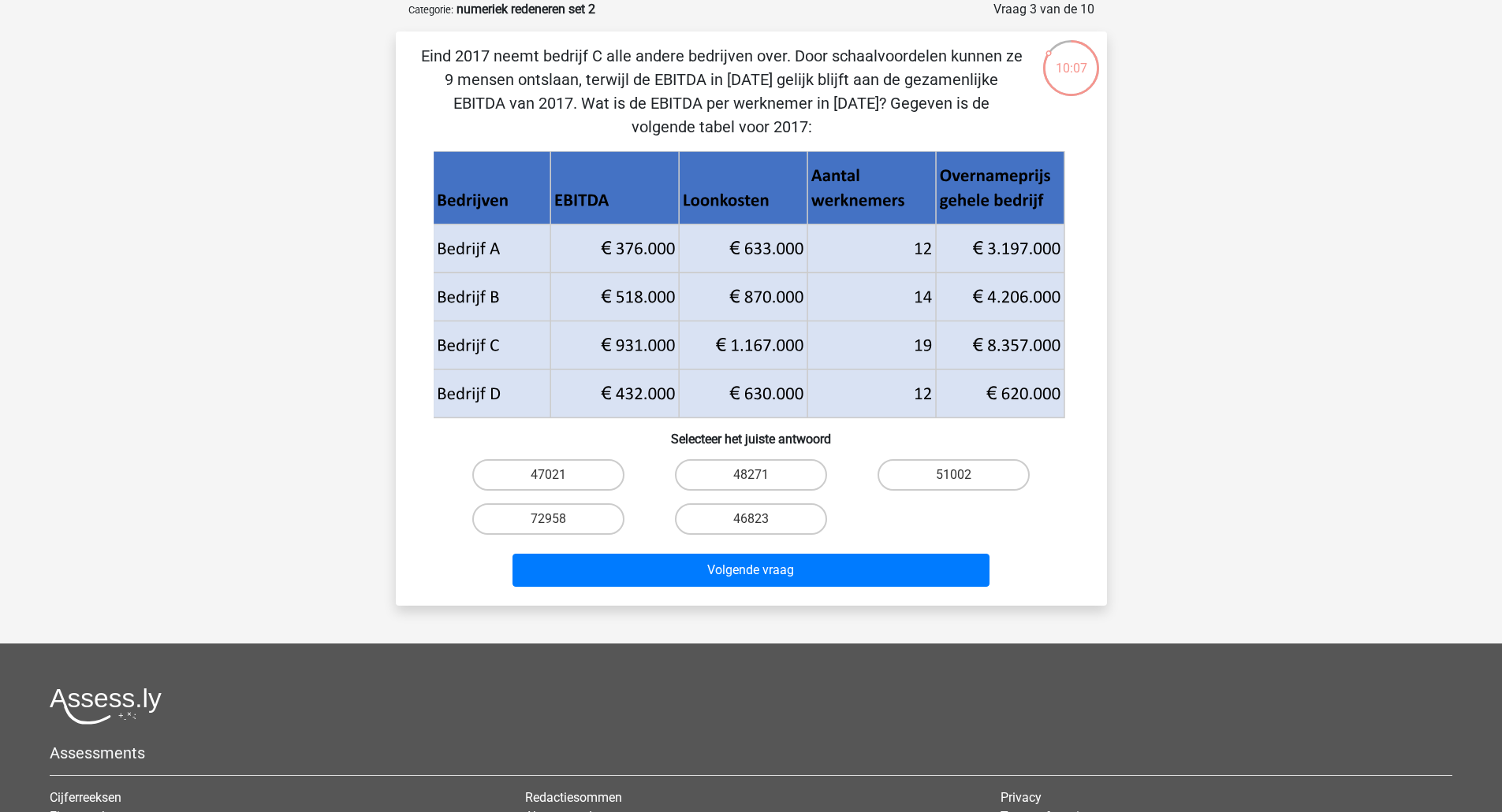
drag, startPoint x: 660, startPoint y: 78, endPoint x: 805, endPoint y: 136, distance: 156.2
click at [805, 136] on p "Eind 2017 neemt bedrijf C alle andere bedrijven over. Door schaalvoordelen kunn…" at bounding box center [721, 92] width 601 height 95
click at [795, 126] on p "Eind 2017 neemt bedrijf C alle andere bedrijven over. Door schaalvoordelen kunn…" at bounding box center [721, 92] width 601 height 95
drag, startPoint x: 795, startPoint y: 126, endPoint x: 566, endPoint y: 85, distance: 232.6
click at [566, 85] on p "Eind 2017 neemt bedrijf C alle andere bedrijven over. Door schaalvoordelen kunn…" at bounding box center [721, 92] width 601 height 95
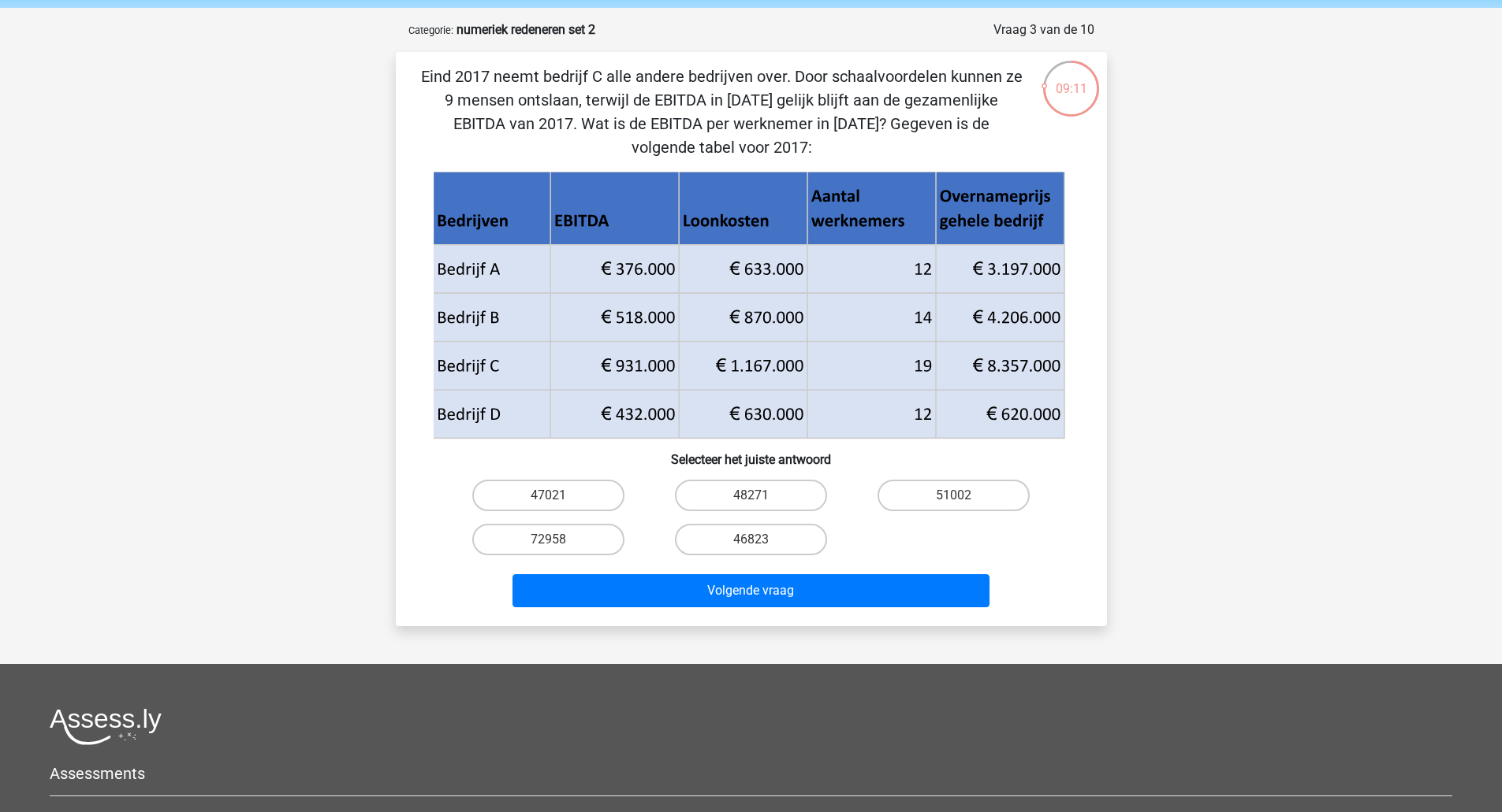
scroll to position [61, 0]
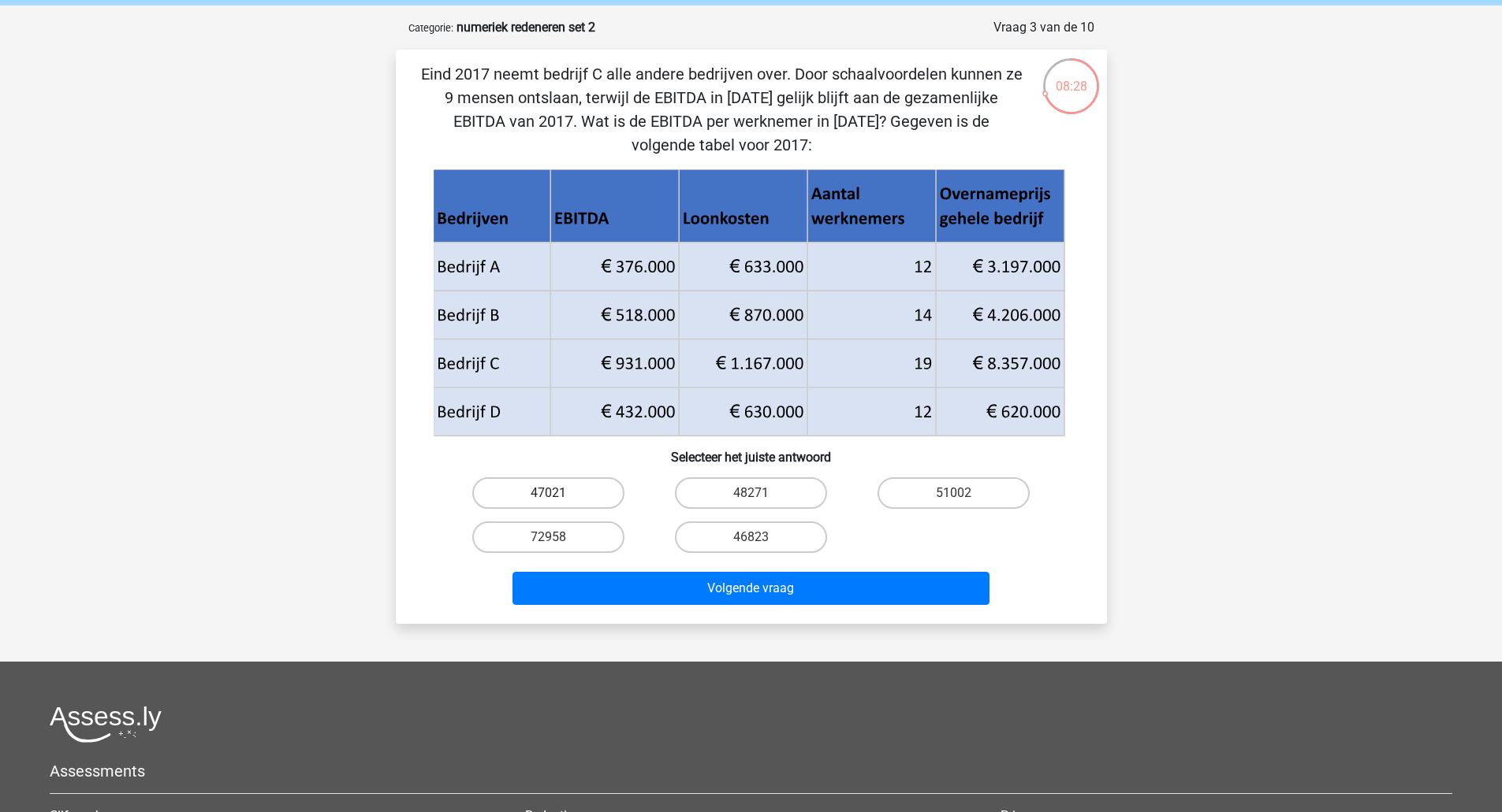
click at [593, 488] on label "47021" at bounding box center [549, 493] width 152 height 31
click at [558, 493] on input "47021" at bounding box center [553, 498] width 10 height 10
radio input "true"
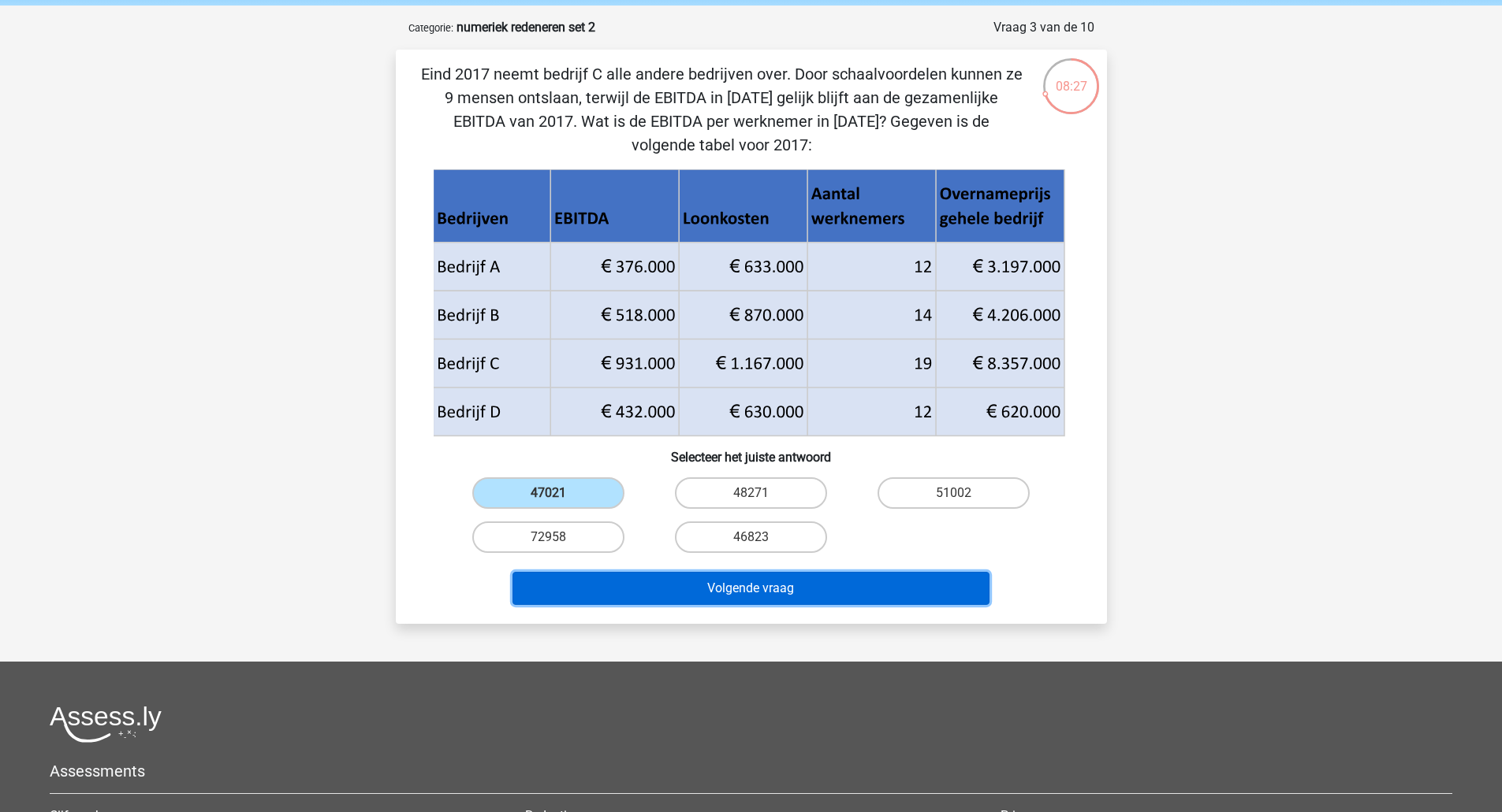
click at [658, 593] on button "Volgende vraag" at bounding box center [751, 589] width 477 height 33
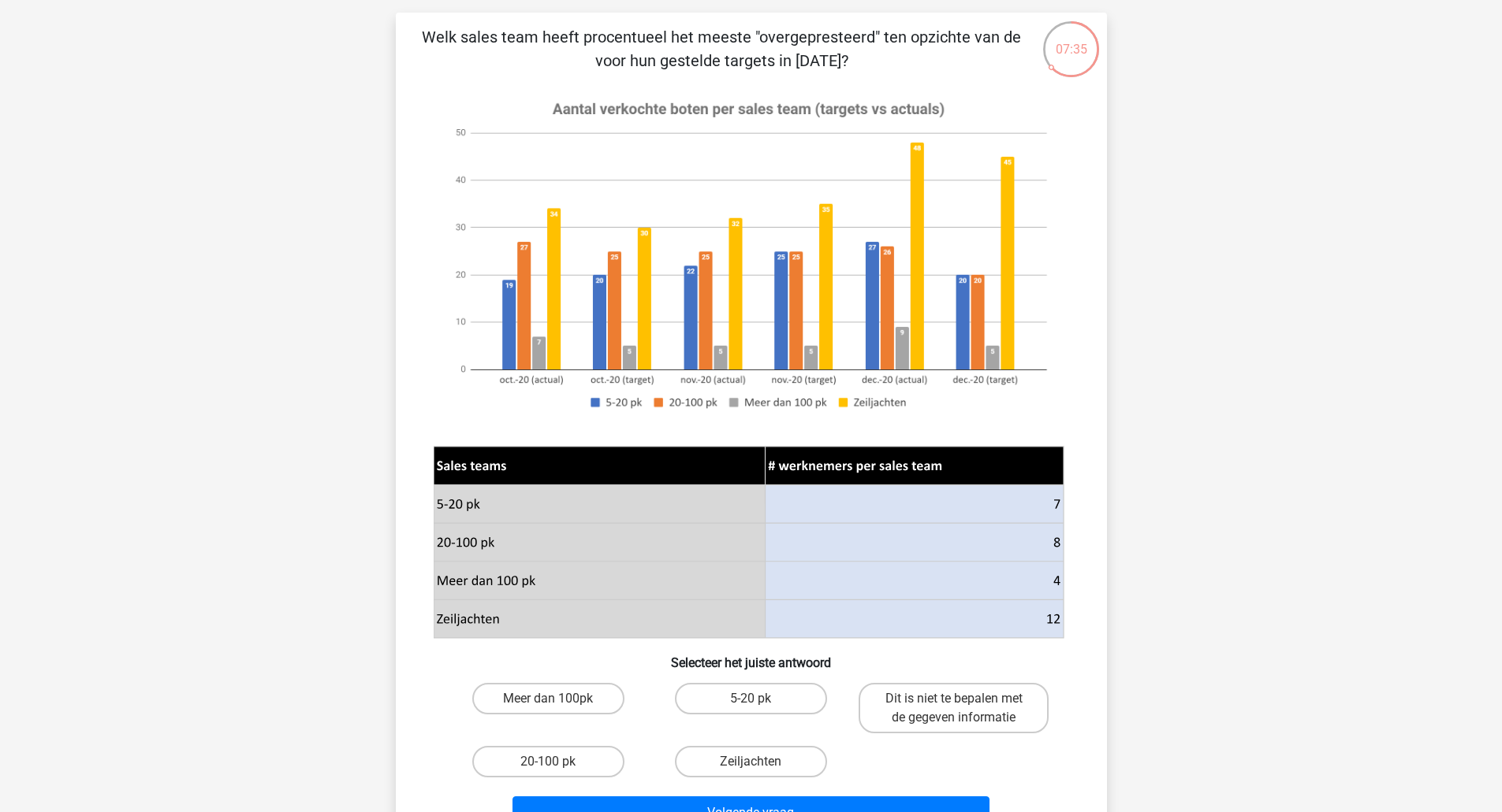
scroll to position [100, 0]
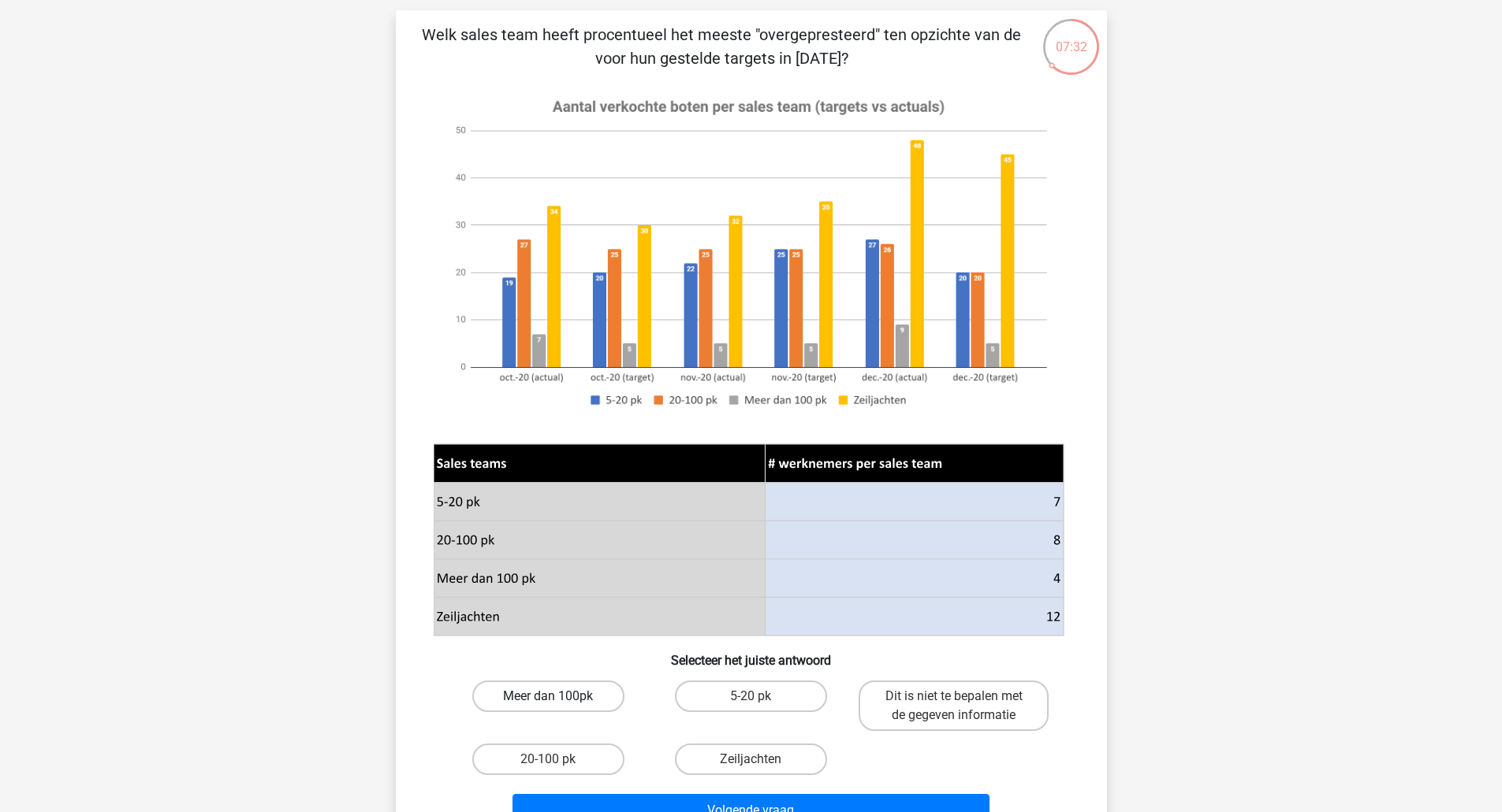
click at [582, 705] on label "Meer dan 100pk" at bounding box center [549, 697] width 152 height 31
click at [558, 705] on input "Meer dan 100pk" at bounding box center [553, 702] width 10 height 10
radio input "true"
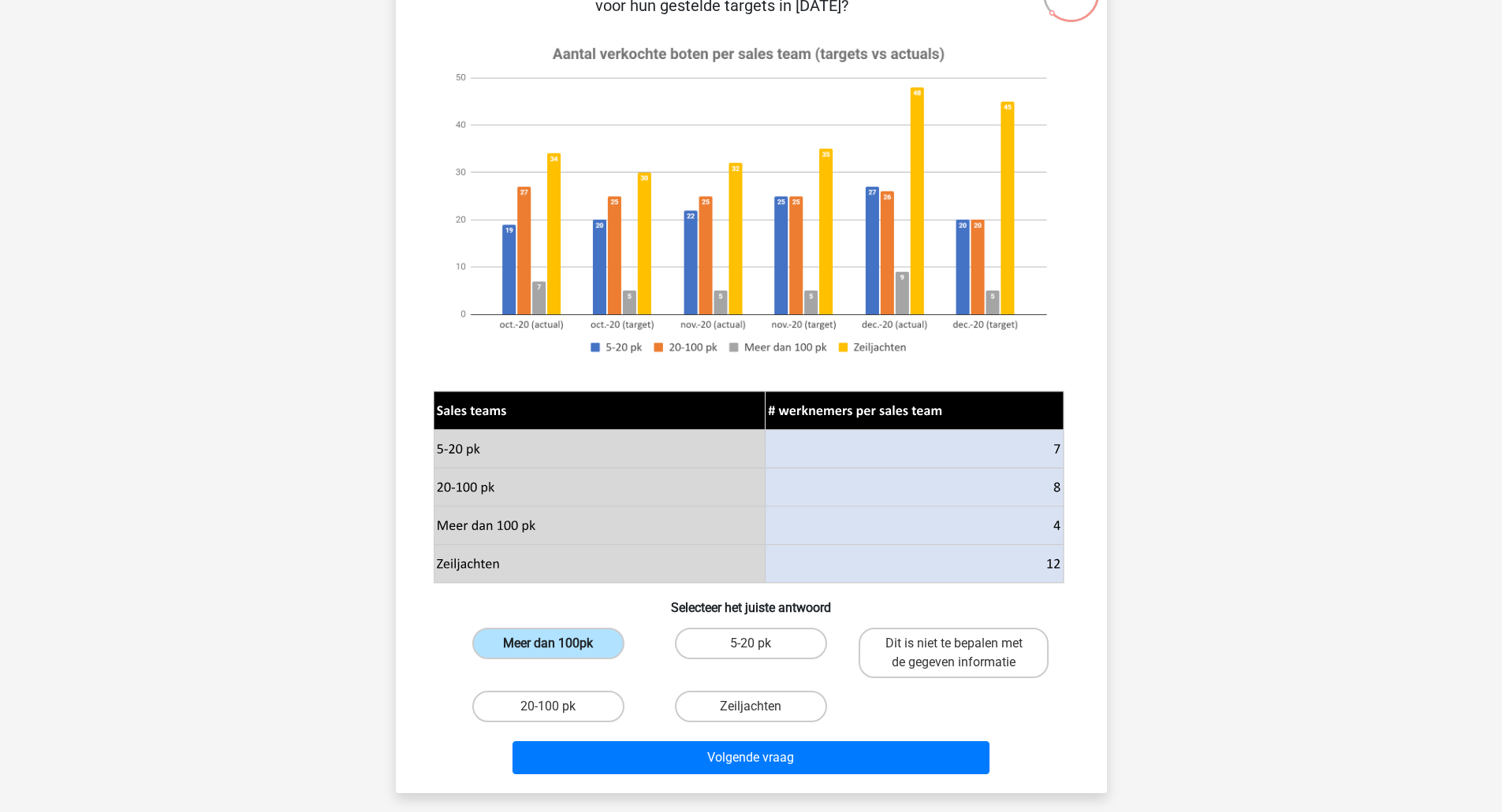
scroll to position [154, 0]
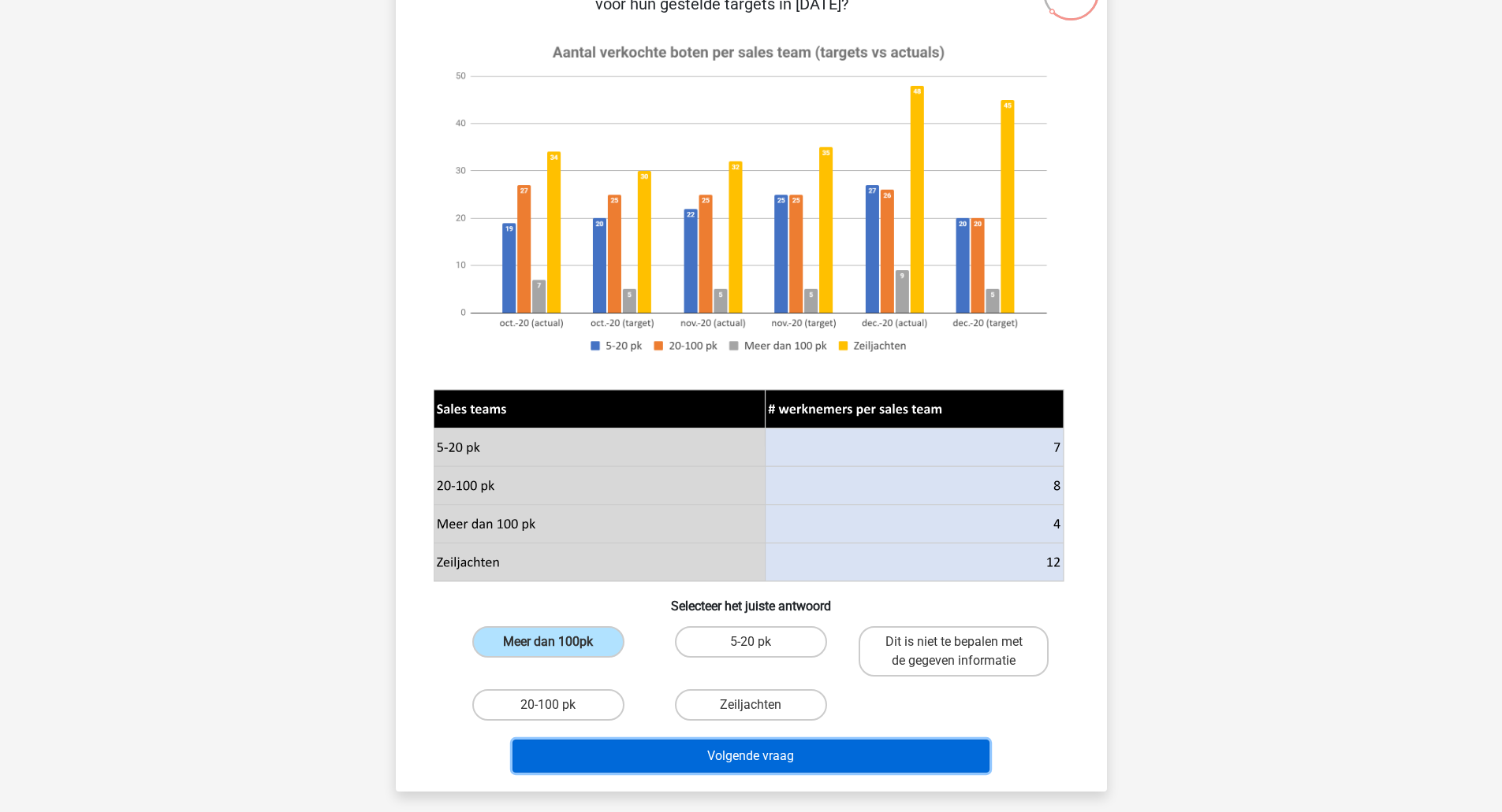
click at [637, 761] on button "Volgende vraag" at bounding box center [751, 756] width 477 height 33
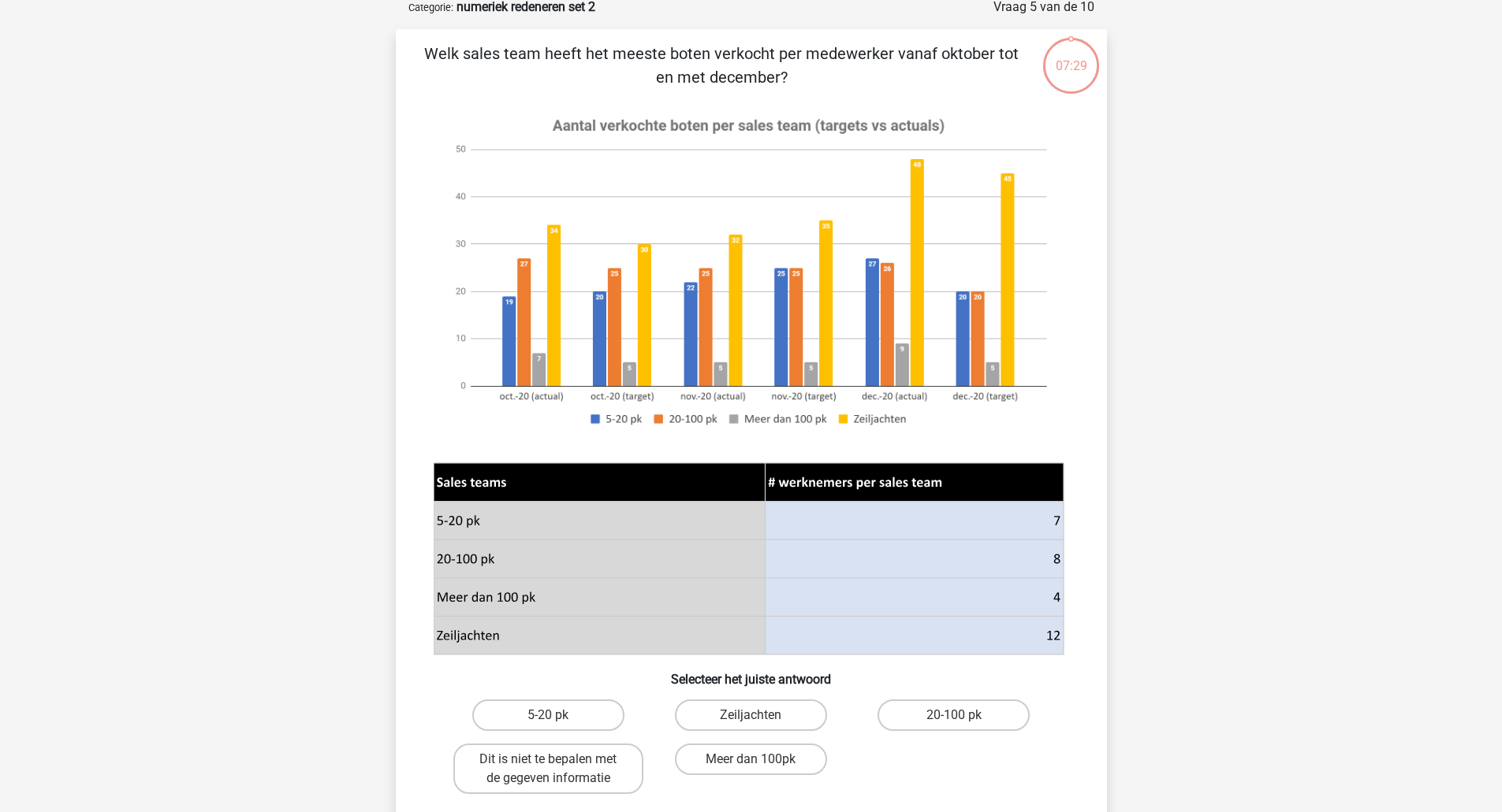
scroll to position [79, 0]
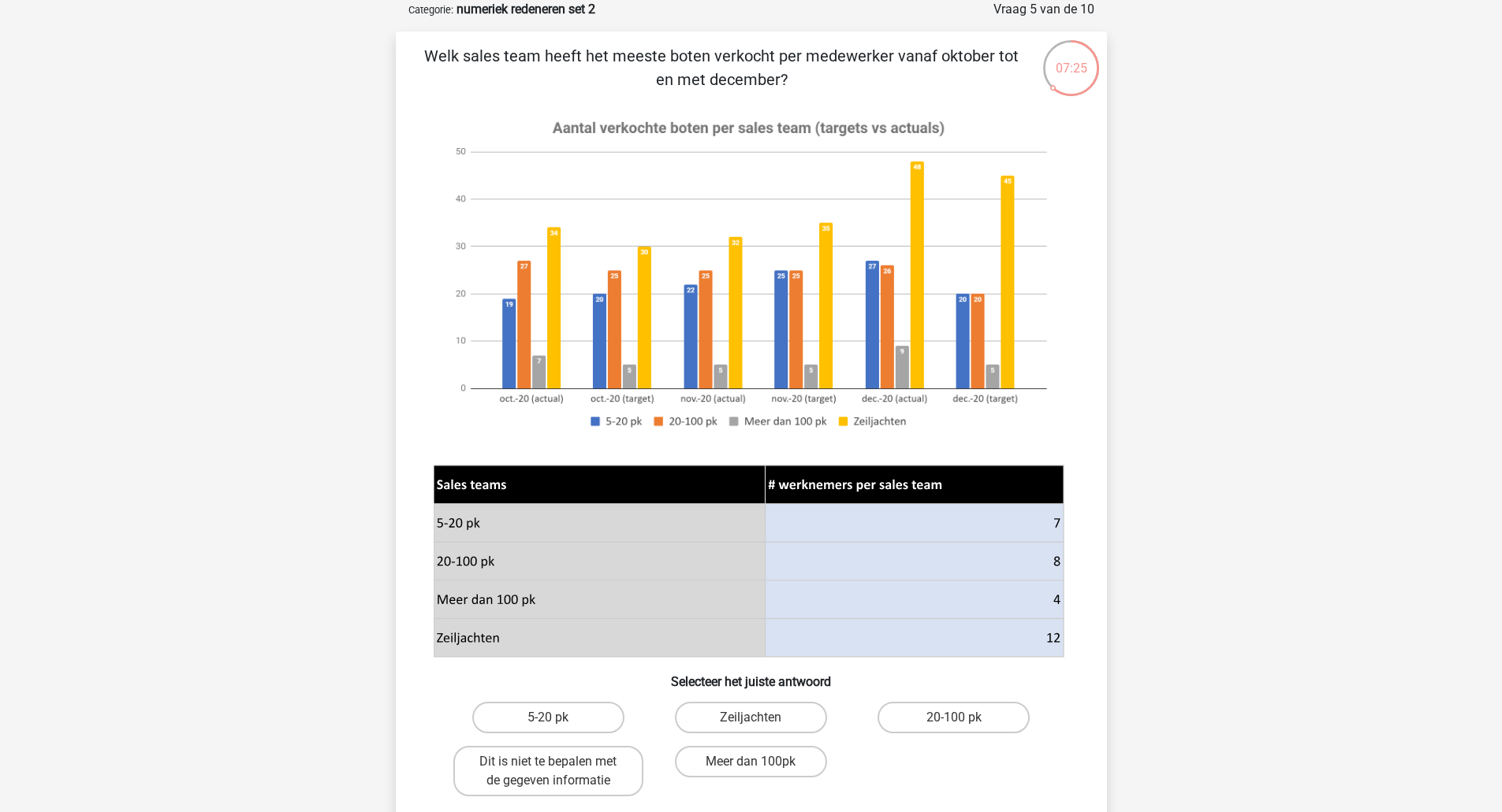
drag, startPoint x: 704, startPoint y: 59, endPoint x: 793, endPoint y: 74, distance: 90.3
click at [793, 74] on p "Welk sales team heeft het meeste boten verkocht per medewerker vanaf oktober to…" at bounding box center [721, 68] width 601 height 47
click at [798, 77] on p "Welk sales team heeft het meeste boten verkocht per medewerker vanaf oktober to…" at bounding box center [721, 68] width 601 height 47
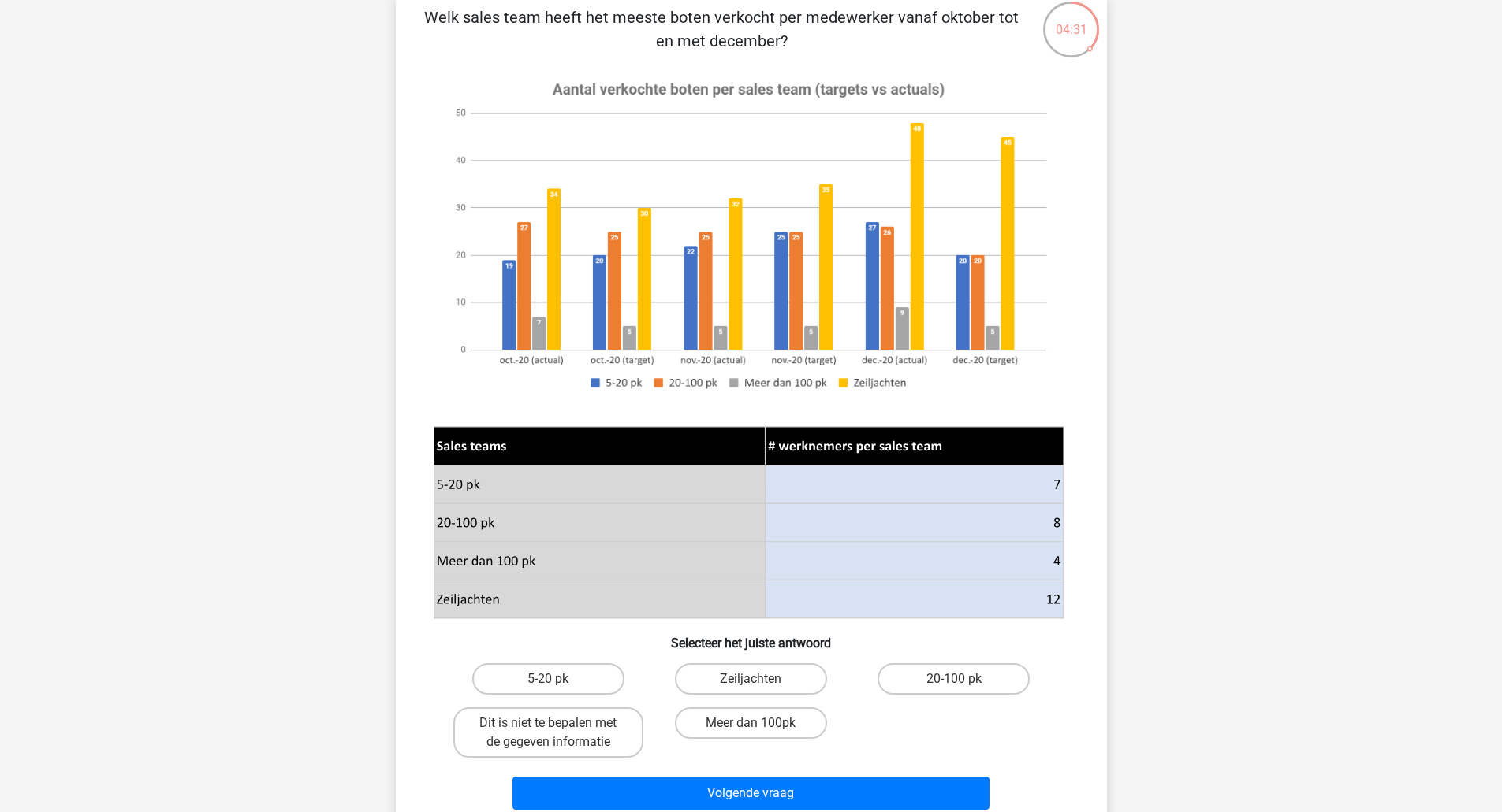
scroll to position [121, 0]
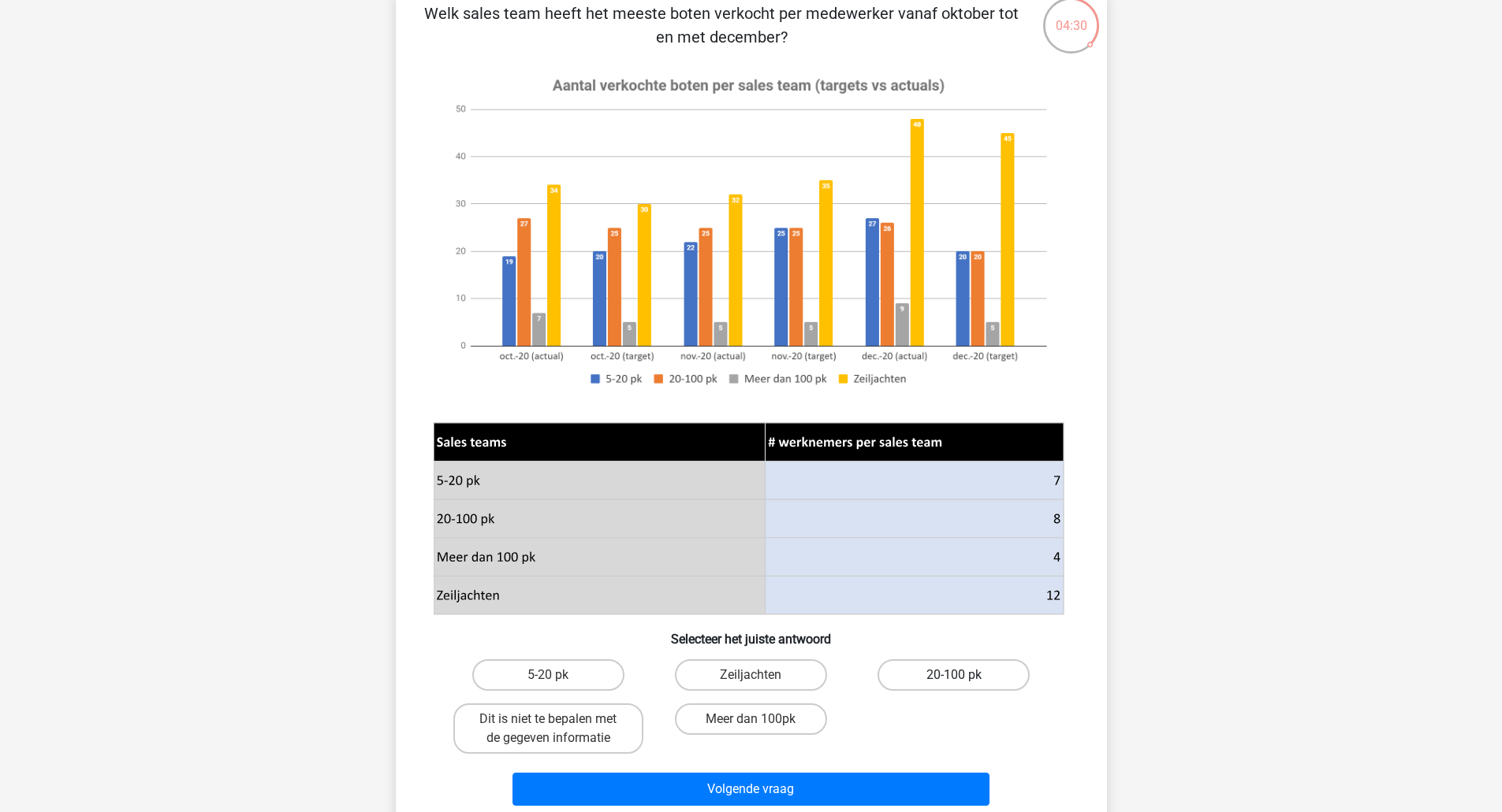
click at [924, 668] on label "20-100 pk" at bounding box center [953, 675] width 152 height 31
click at [953, 675] on input "20-100 pk" at bounding box center [958, 680] width 10 height 10
radio input "true"
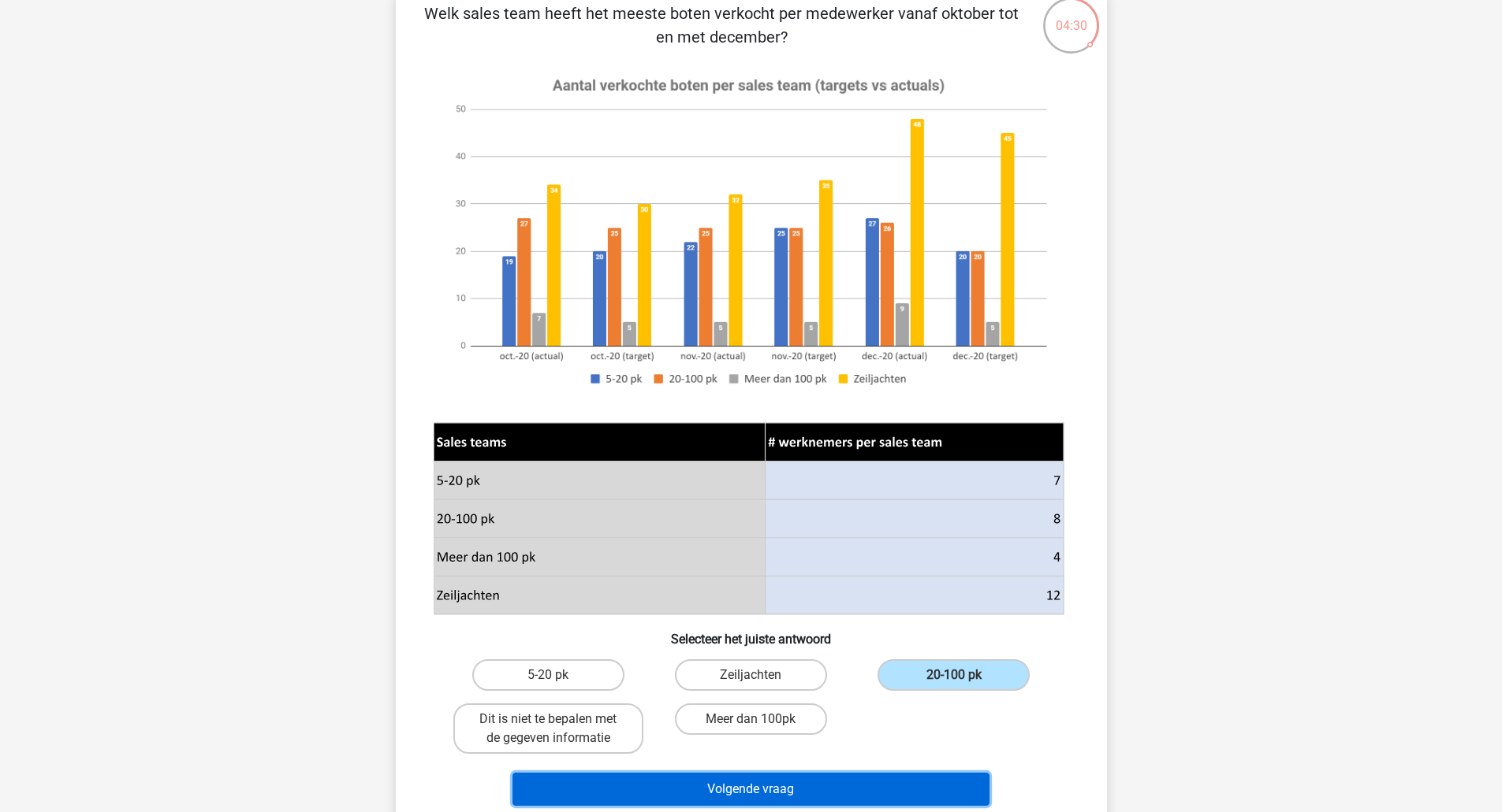
click at [853, 792] on button "Volgende vraag" at bounding box center [751, 790] width 477 height 33
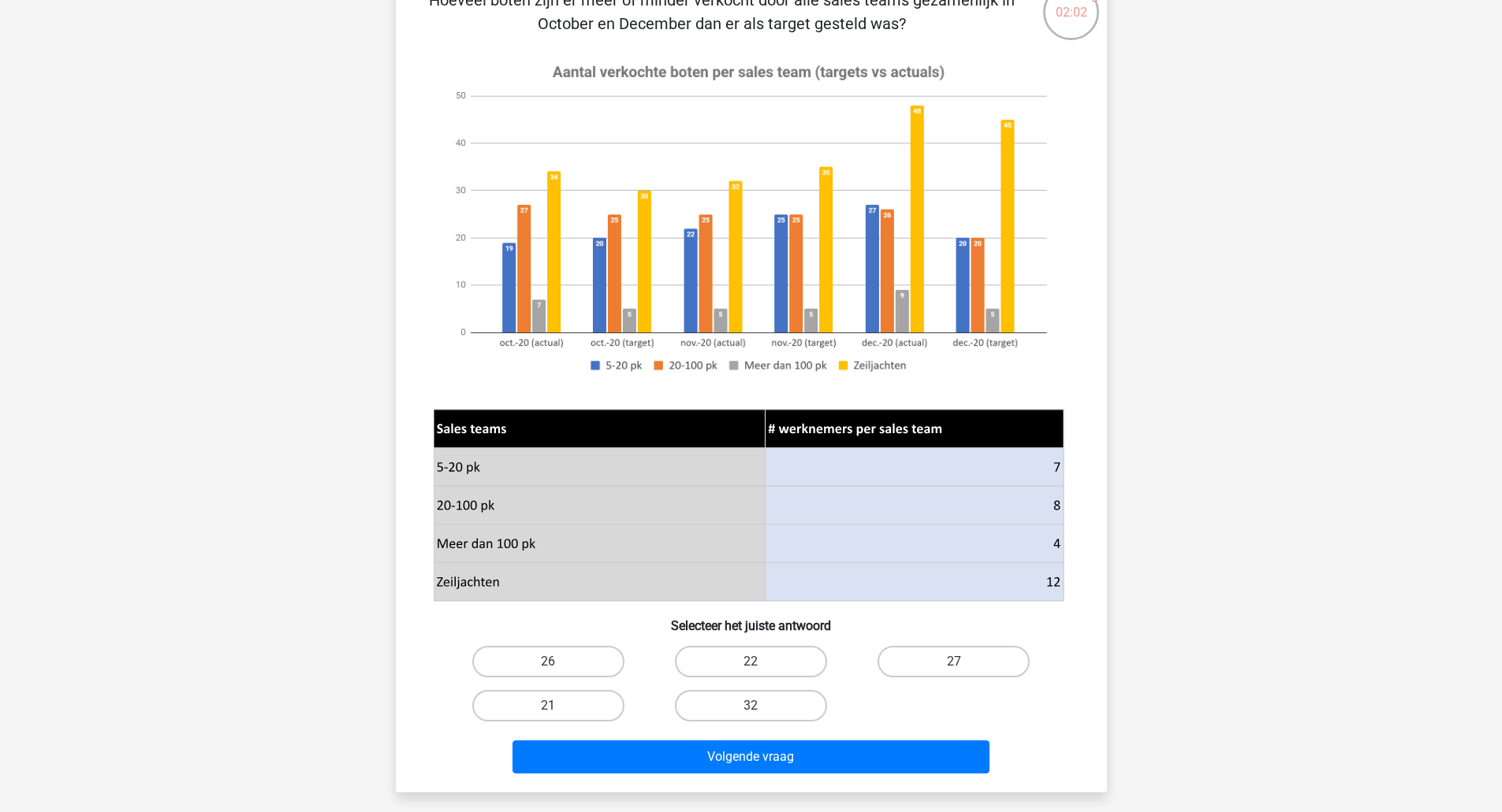
scroll to position [136, 0]
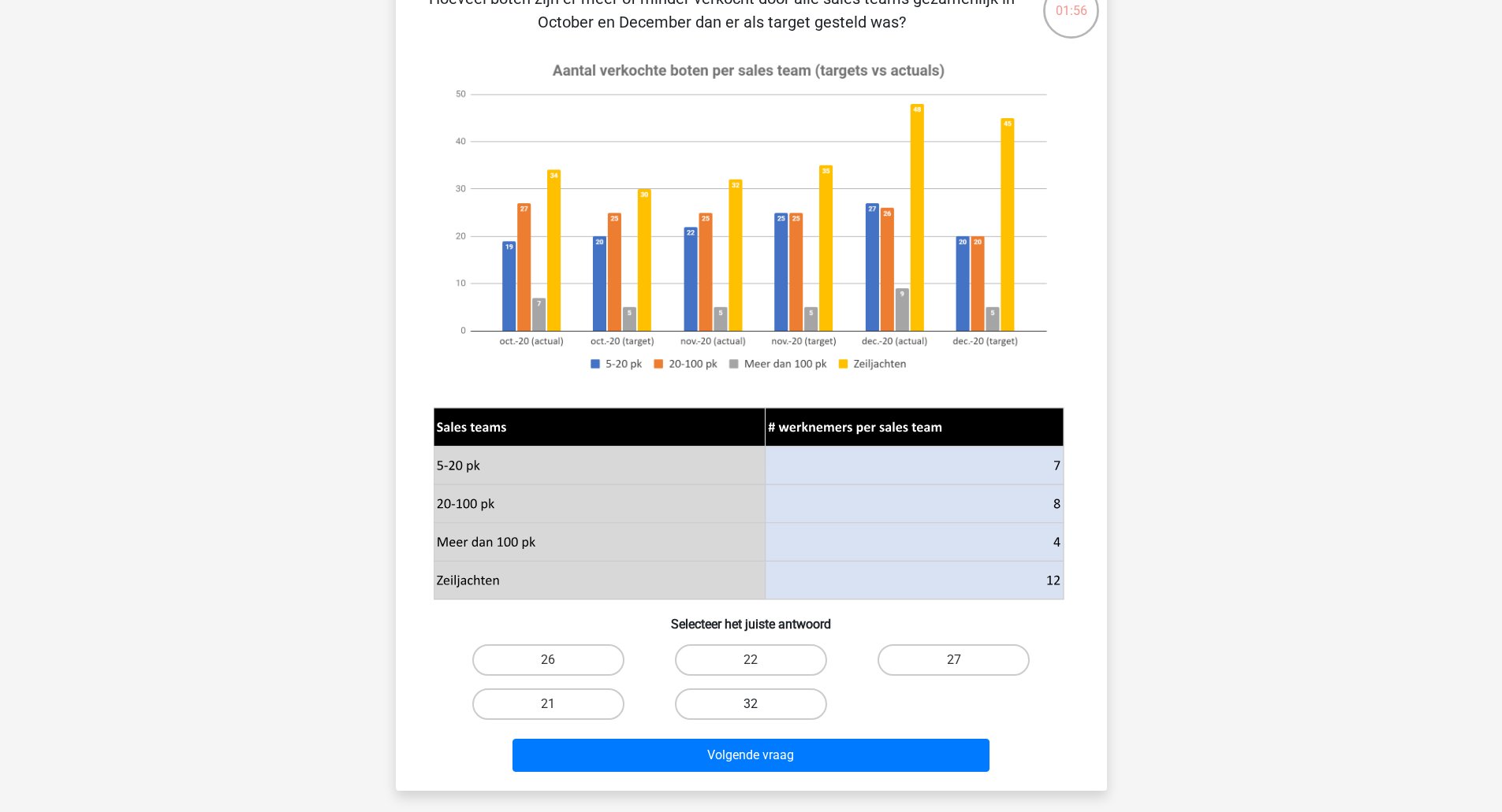
drag, startPoint x: 766, startPoint y: 700, endPoint x: 745, endPoint y: 711, distance: 23.7
click at [745, 711] on label "32" at bounding box center [751, 704] width 152 height 31
click at [751, 711] on input "32" at bounding box center [756, 709] width 10 height 10
radio input "true"
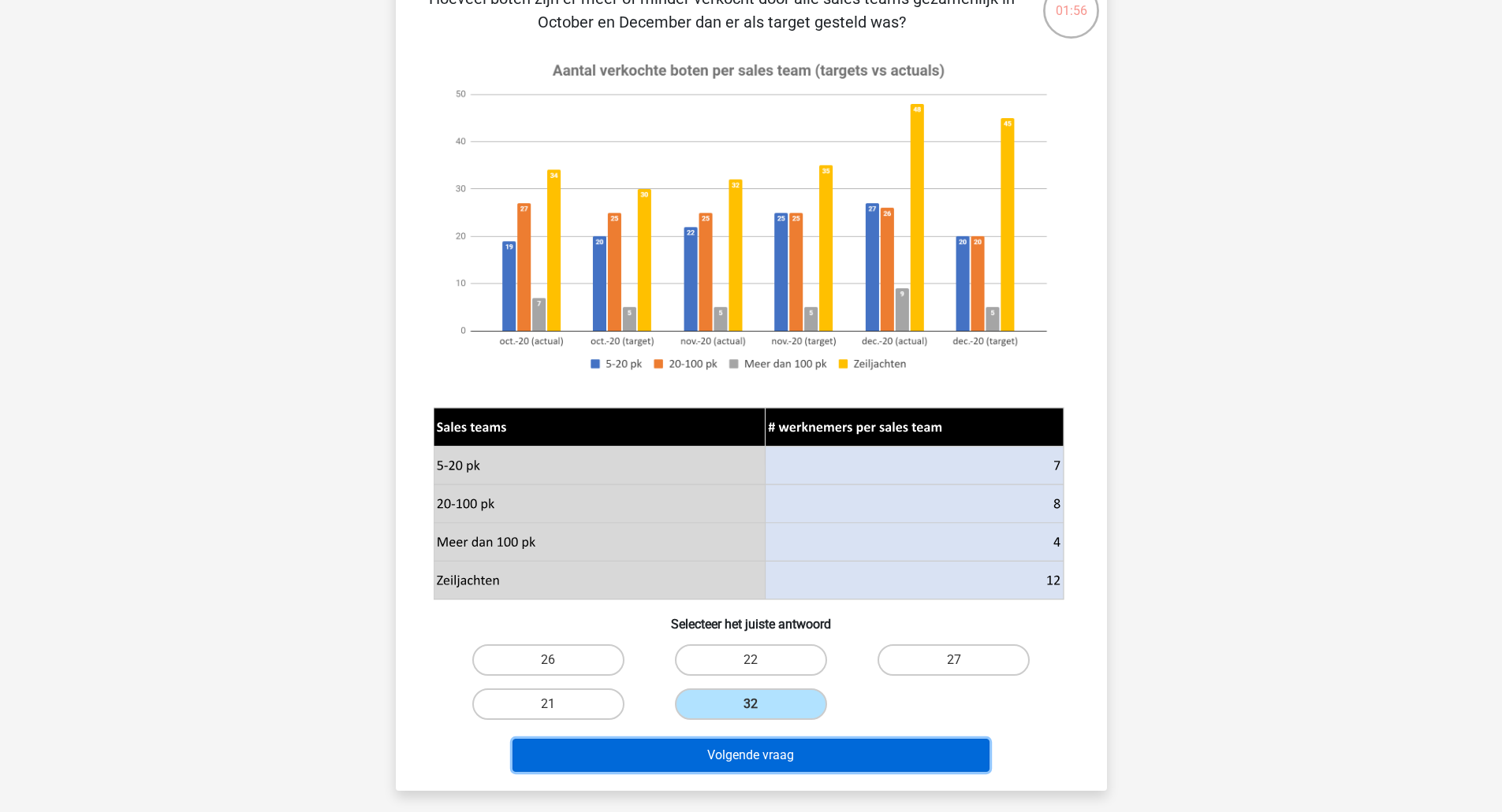
click at [803, 757] on button "Volgende vraag" at bounding box center [751, 756] width 477 height 33
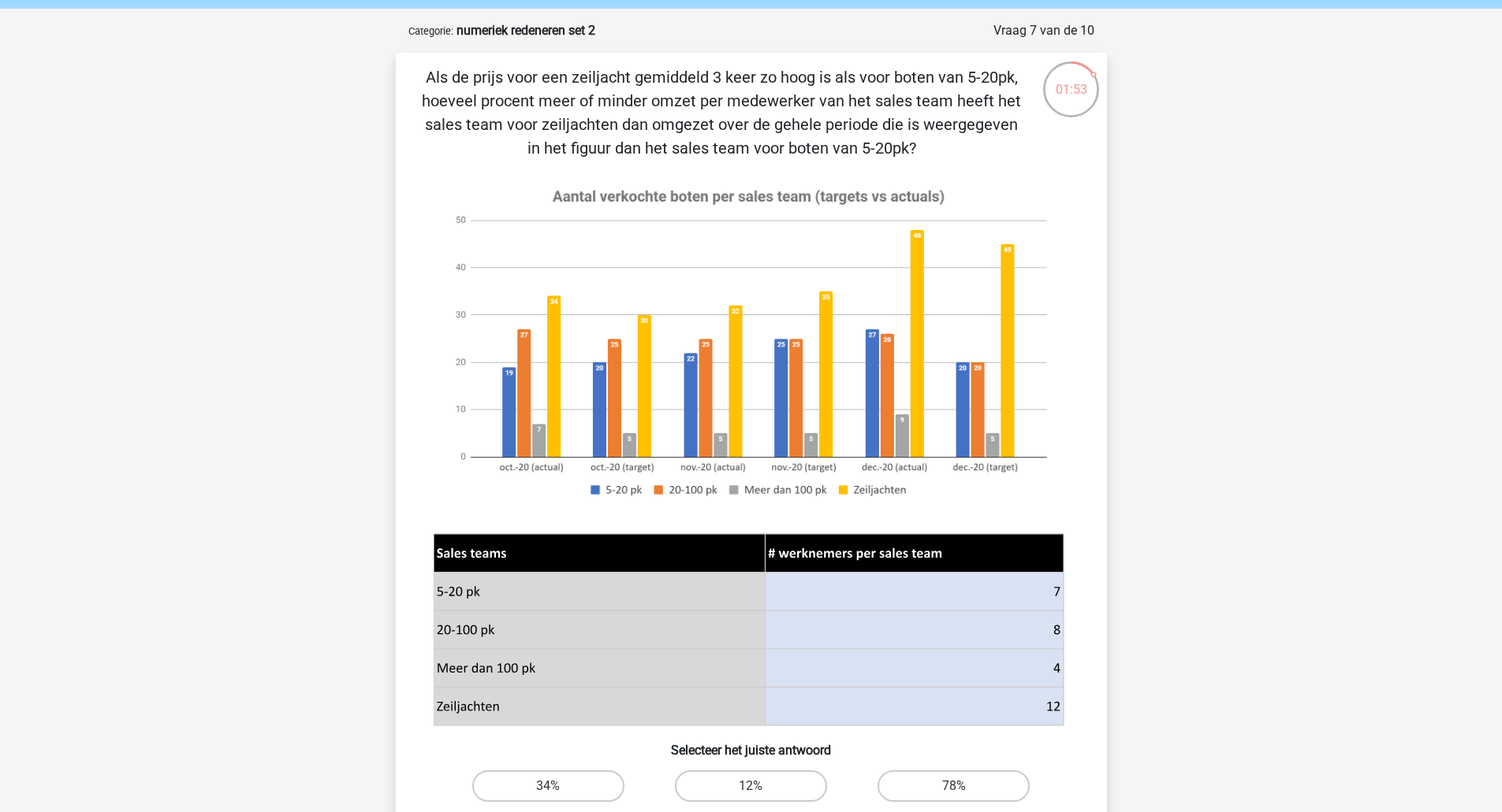
scroll to position [57, 0]
